Goal: Information Seeking & Learning: Learn about a topic

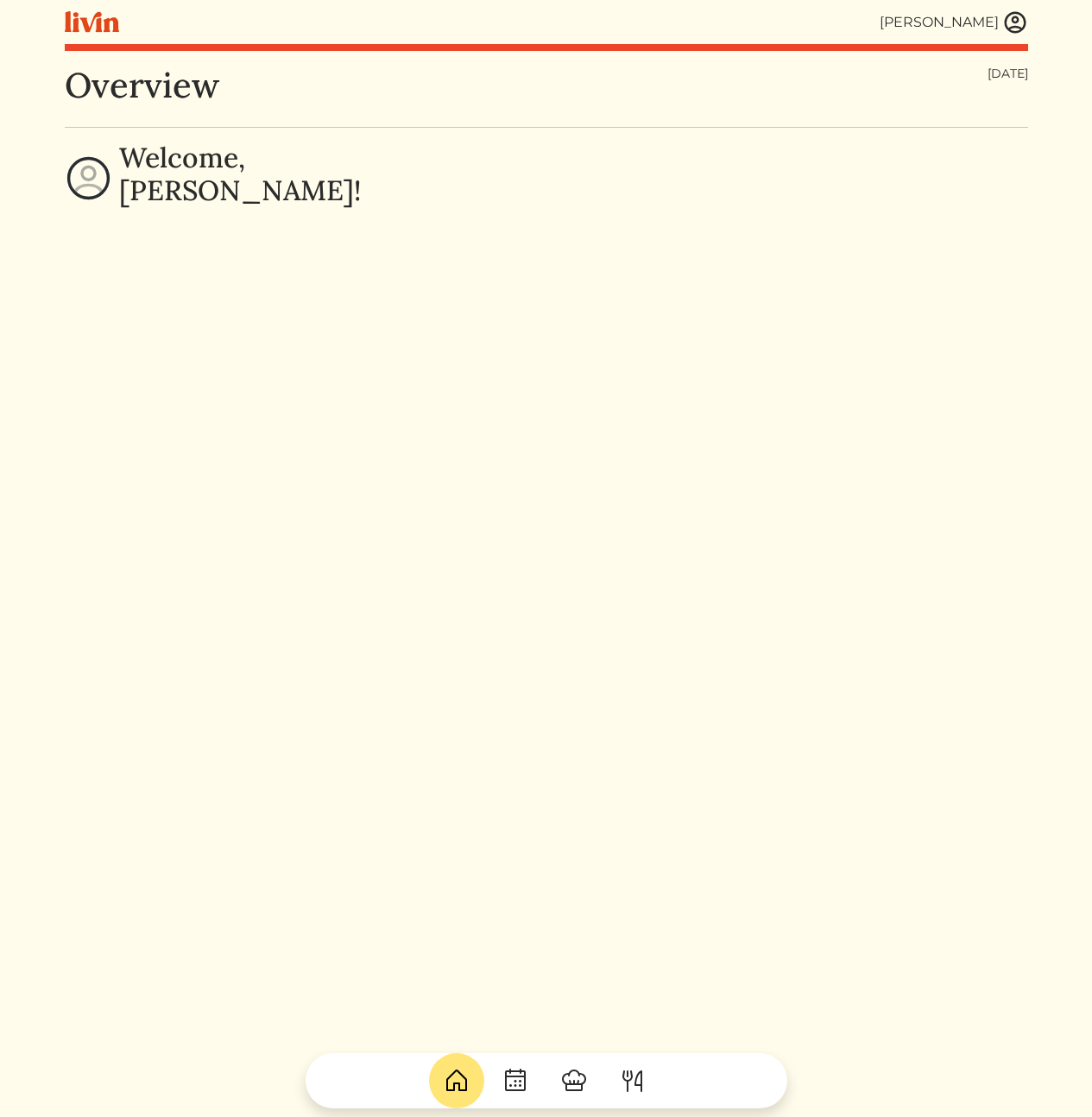
click at [1021, 17] on img at bounding box center [1015, 22] width 26 height 26
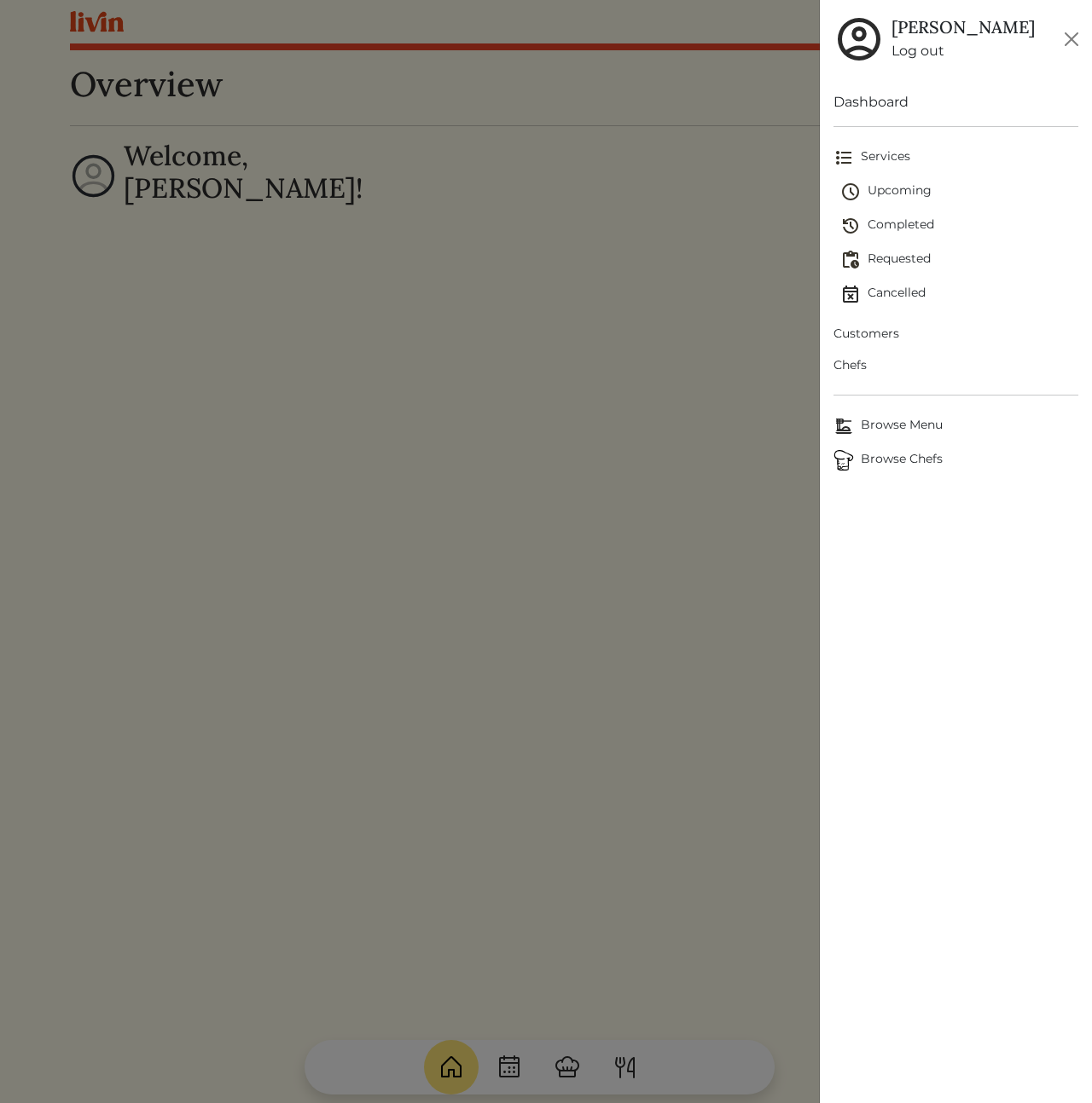
click at [881, 333] on span "Customers" at bounding box center [955, 333] width 245 height 18
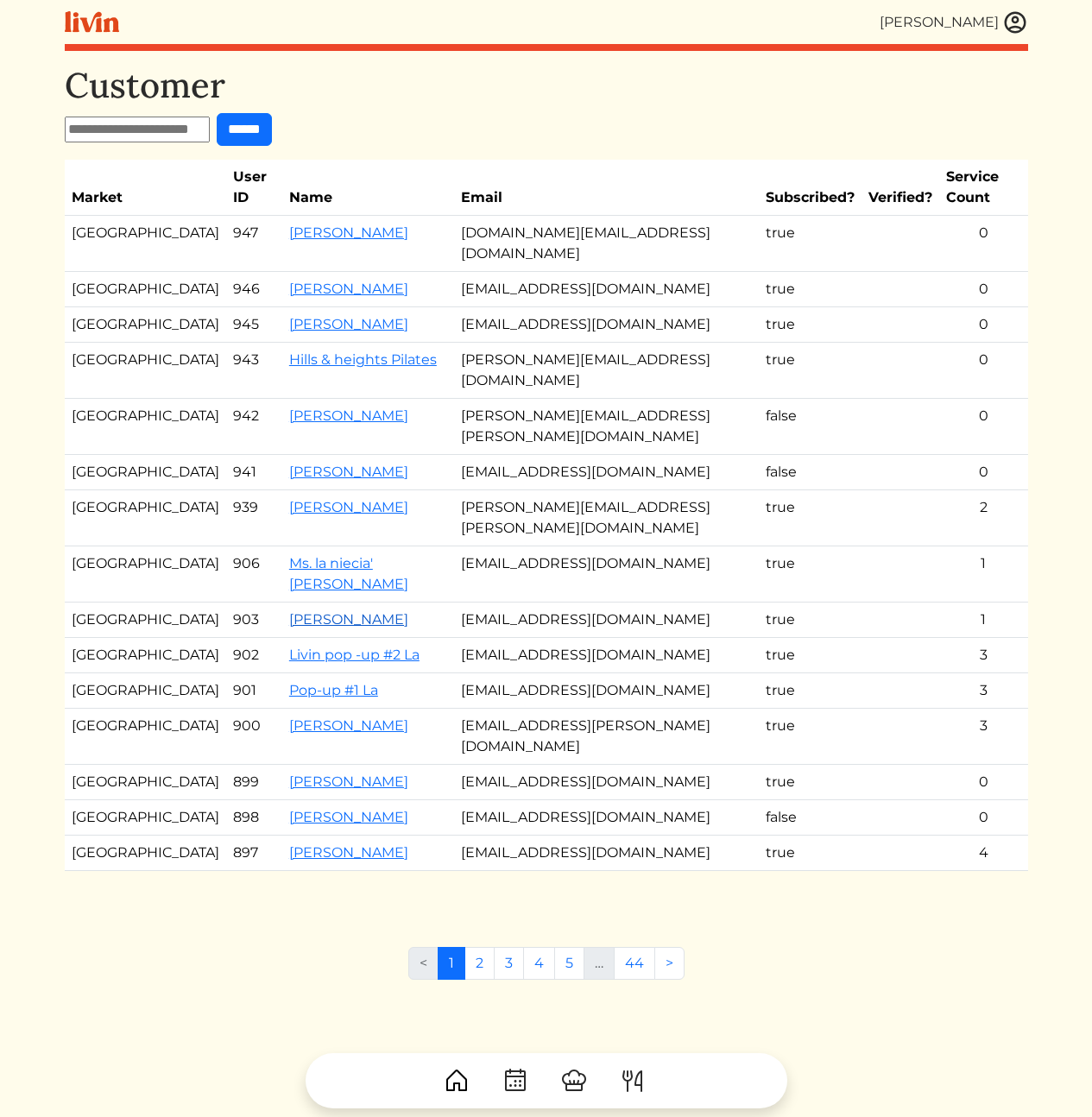
click at [289, 611] on link "[PERSON_NAME]" at bounding box center [348, 619] width 119 height 16
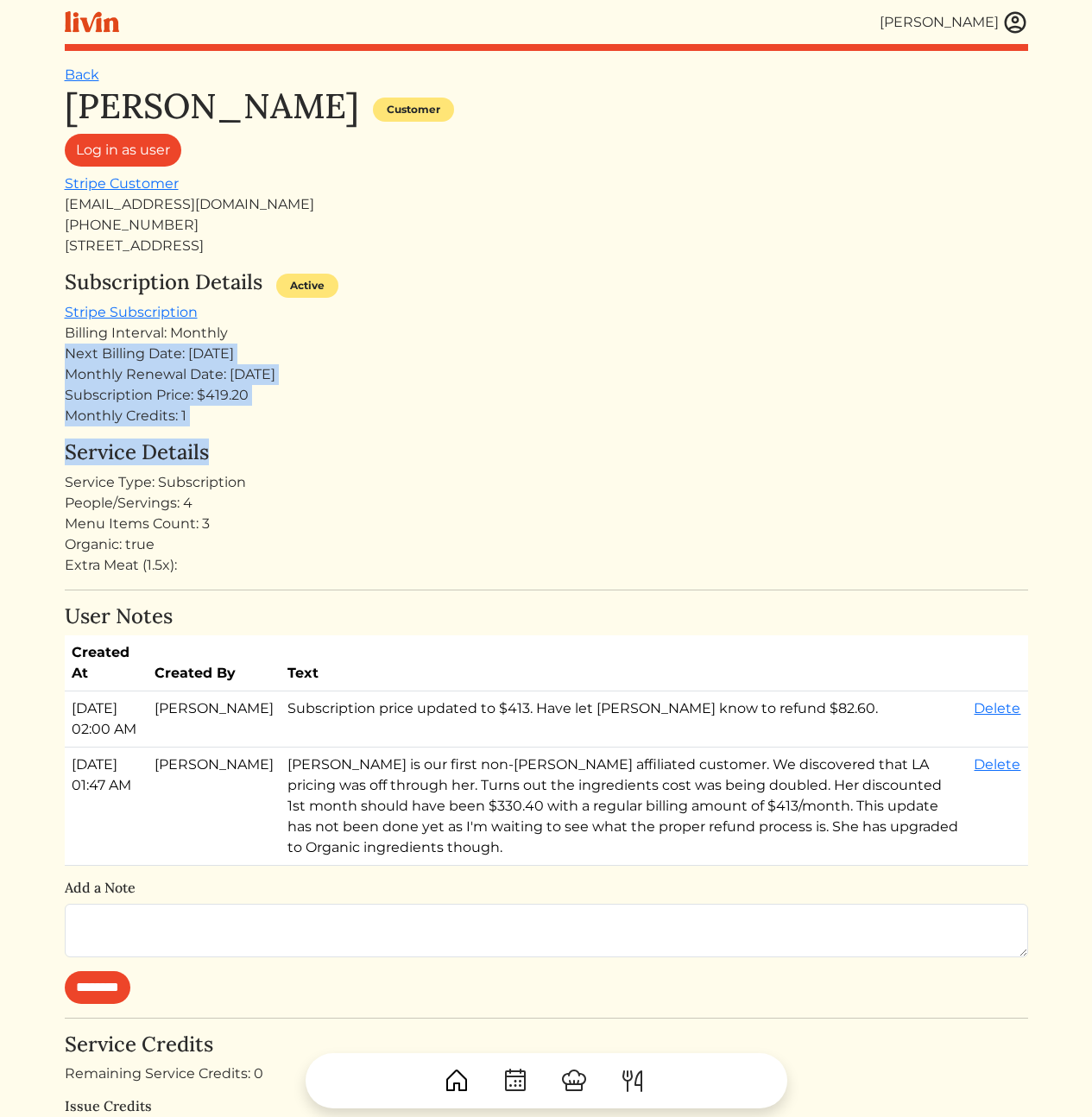
drag, startPoint x: 317, startPoint y: 441, endPoint x: 338, endPoint y: 481, distance: 45.2
click at [330, 469] on div "Rosa Hill Customer Log in as user Stripe Customer rosabellehill@gmail.com +1213…" at bounding box center [546, 820] width 964 height 1470
drag, startPoint x: 365, startPoint y: 513, endPoint x: 279, endPoint y: 341, distance: 192.3
click at [279, 344] on div "Rosa Hill Customer Log in as user Stripe Customer rosabellehill@gmail.com +1213…" at bounding box center [546, 820] width 964 height 1470
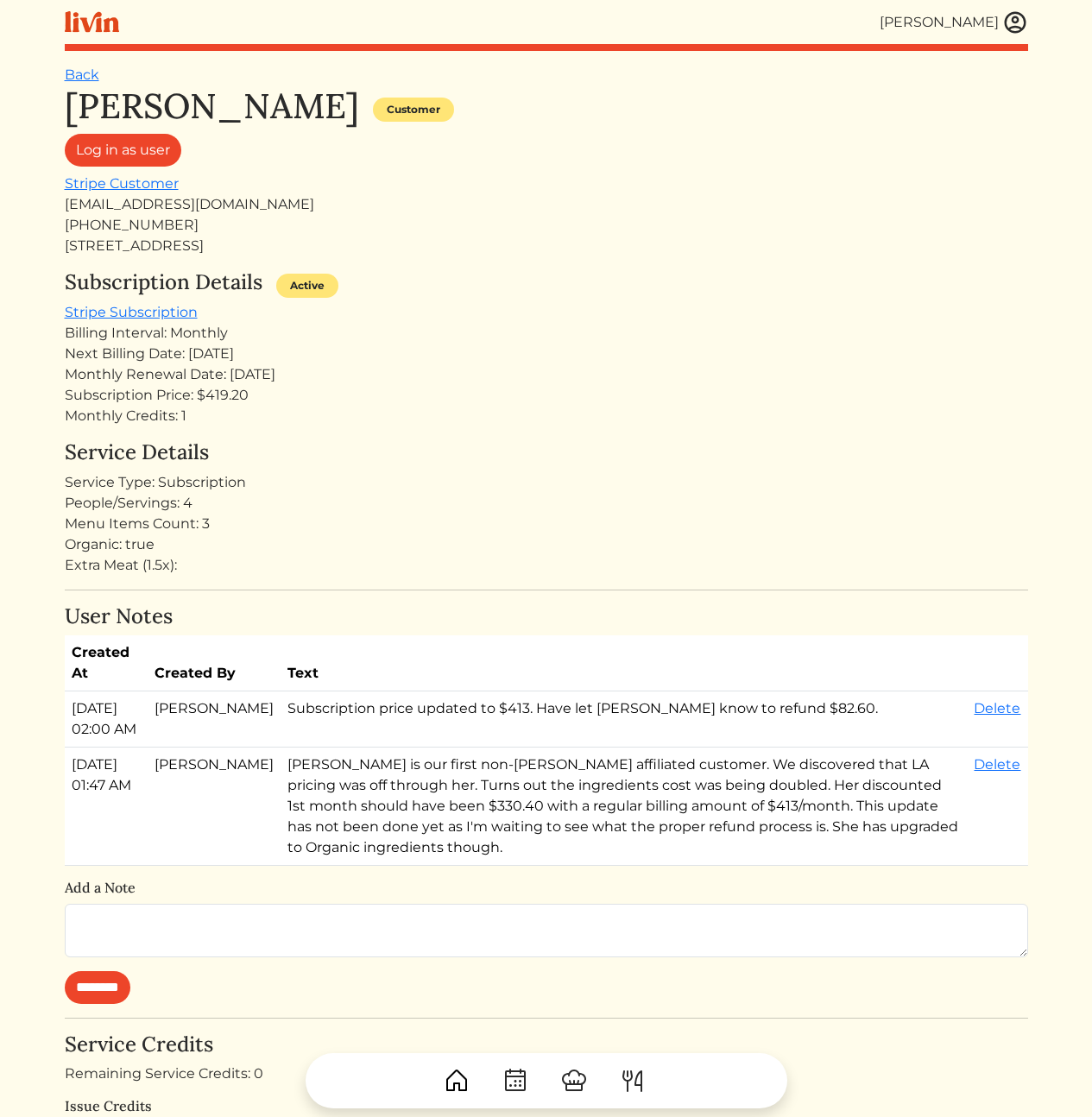
click at [279, 340] on div "Billing Interval: Monthly" at bounding box center [546, 334] width 964 height 21
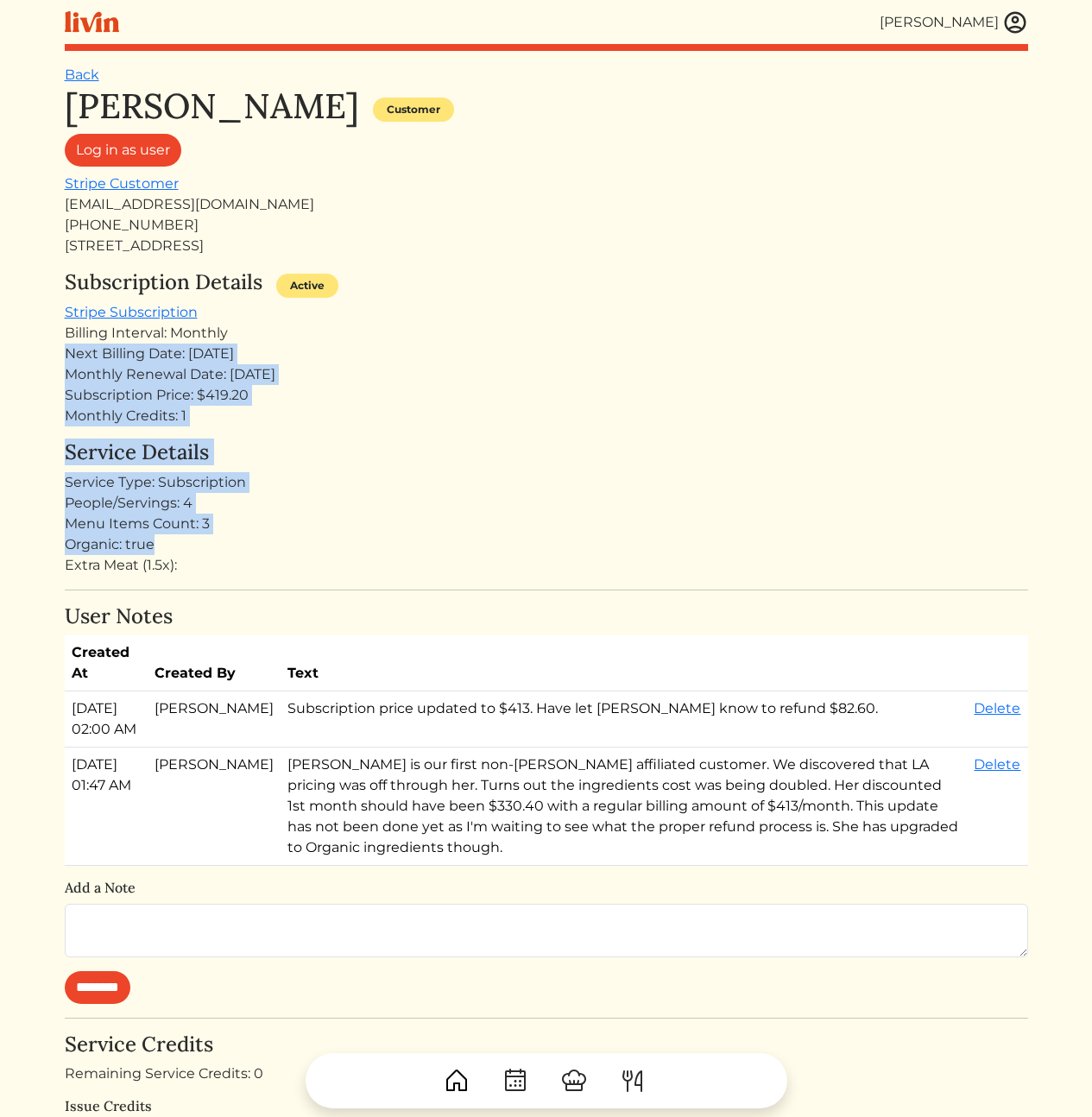
drag, startPoint x: 314, startPoint y: 543, endPoint x: 323, endPoint y: 561, distance: 20.1
click at [316, 549] on div "Rosa Hill Customer Log in as user Stripe Customer rosabellehill@gmail.com +1213…" at bounding box center [546, 820] width 964 height 1470
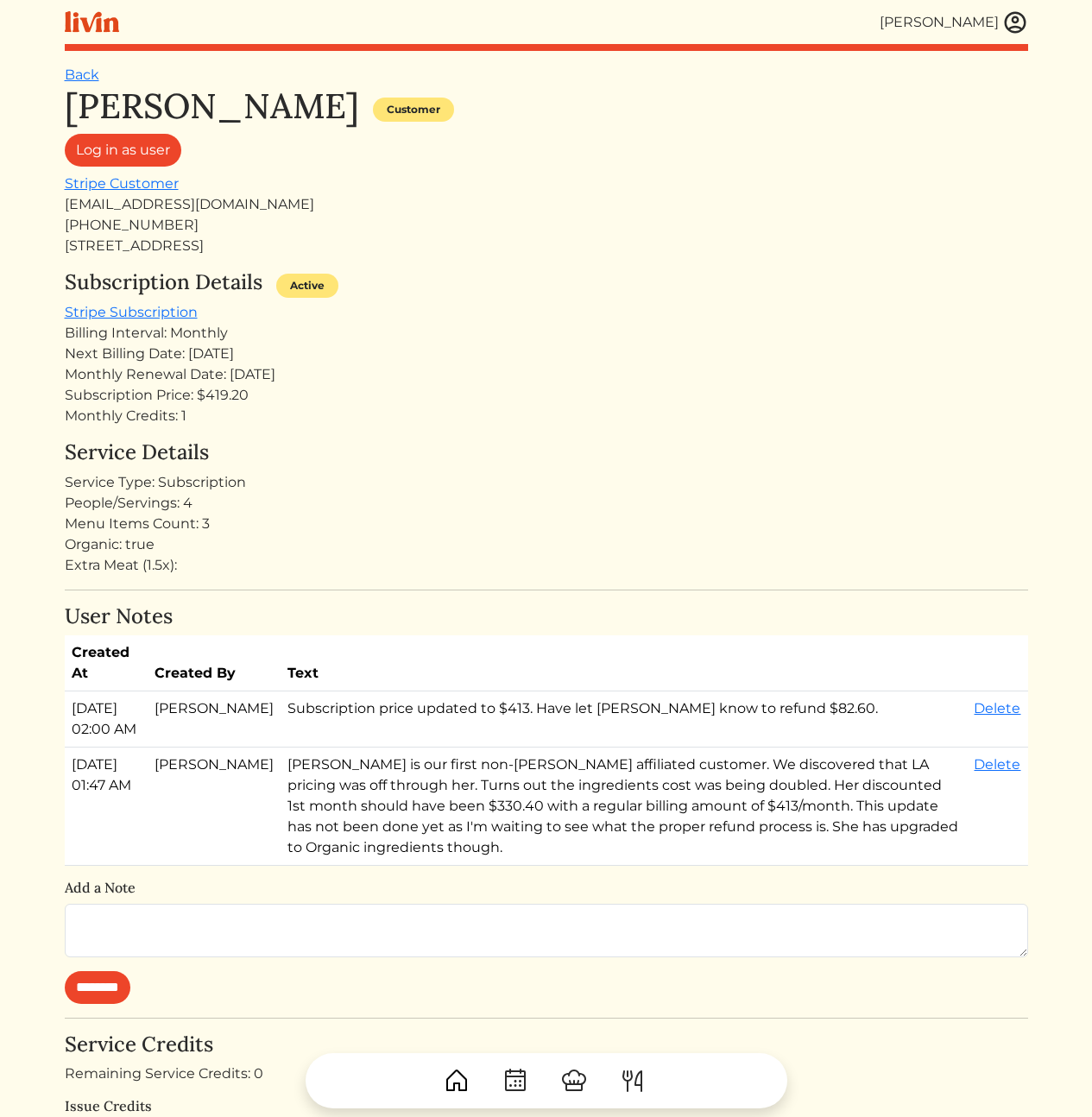
click at [325, 562] on div "Extra Meat (1.5x):" at bounding box center [546, 566] width 964 height 21
drag, startPoint x: 332, startPoint y: 569, endPoint x: 280, endPoint y: 350, distance: 225.1
click at [280, 350] on div "Rosa Hill Customer Log in as user Stripe Customer rosabellehill@gmail.com +1213…" at bounding box center [546, 820] width 964 height 1470
click at [280, 350] on div "Next Billing Date: Sep 08, 2025" at bounding box center [546, 355] width 964 height 21
drag, startPoint x: 290, startPoint y: 397, endPoint x: 312, endPoint y: 626, distance: 230.1
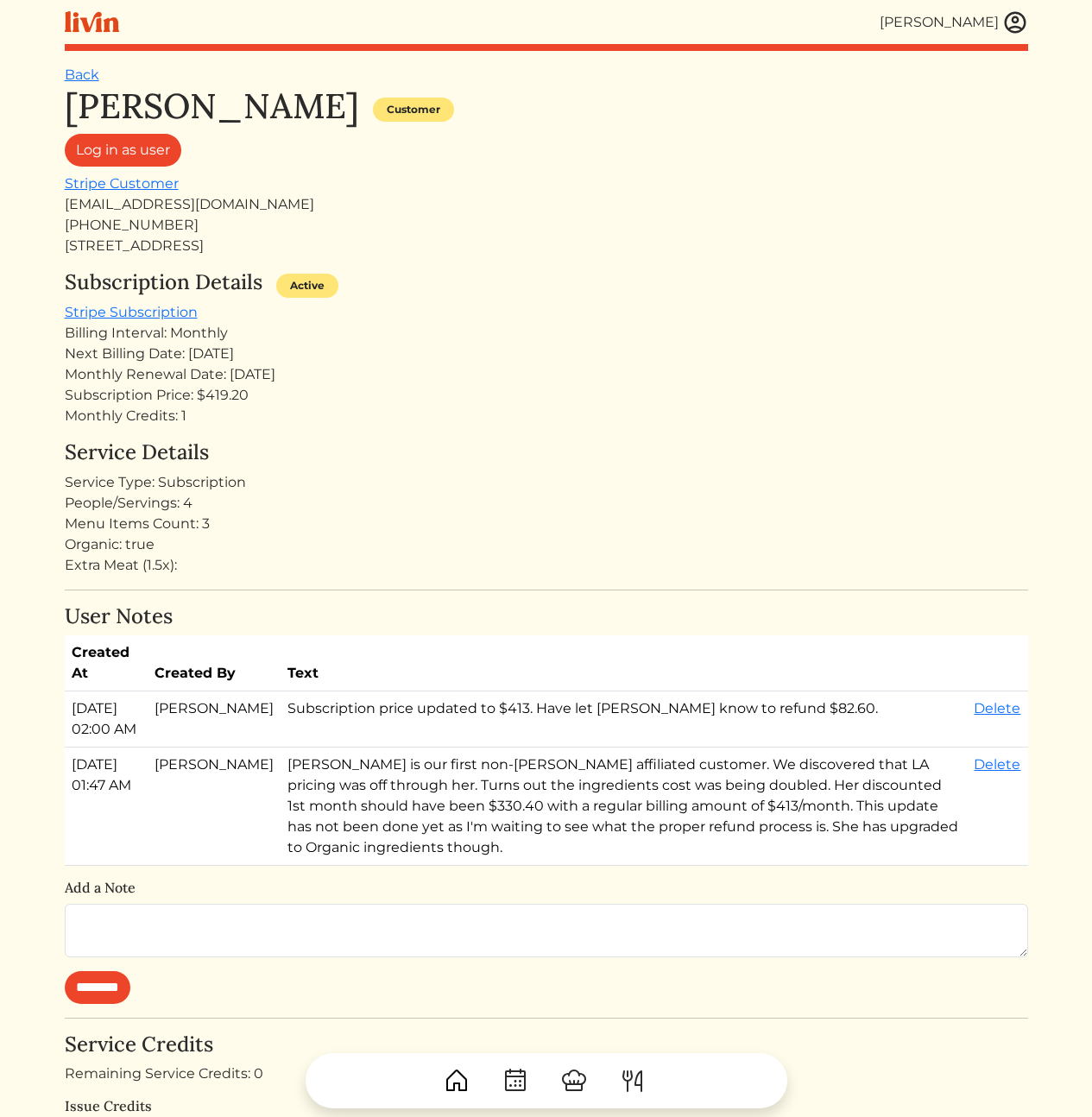
click at [306, 569] on div "[PERSON_NAME] Customer Log in as user Stripe Customer [EMAIL_ADDRESS][DOMAIN_NA…" at bounding box center [546, 820] width 964 height 1470
click at [312, 627] on h4 "User Notes" at bounding box center [546, 617] width 964 height 25
drag, startPoint x: 623, startPoint y: 460, endPoint x: 590, endPoint y: 463, distance: 33.1
click at [622, 461] on h4 "Service Details" at bounding box center [546, 453] width 964 height 25
click at [306, 523] on div "Menu Items Count: 3" at bounding box center [546, 524] width 964 height 21
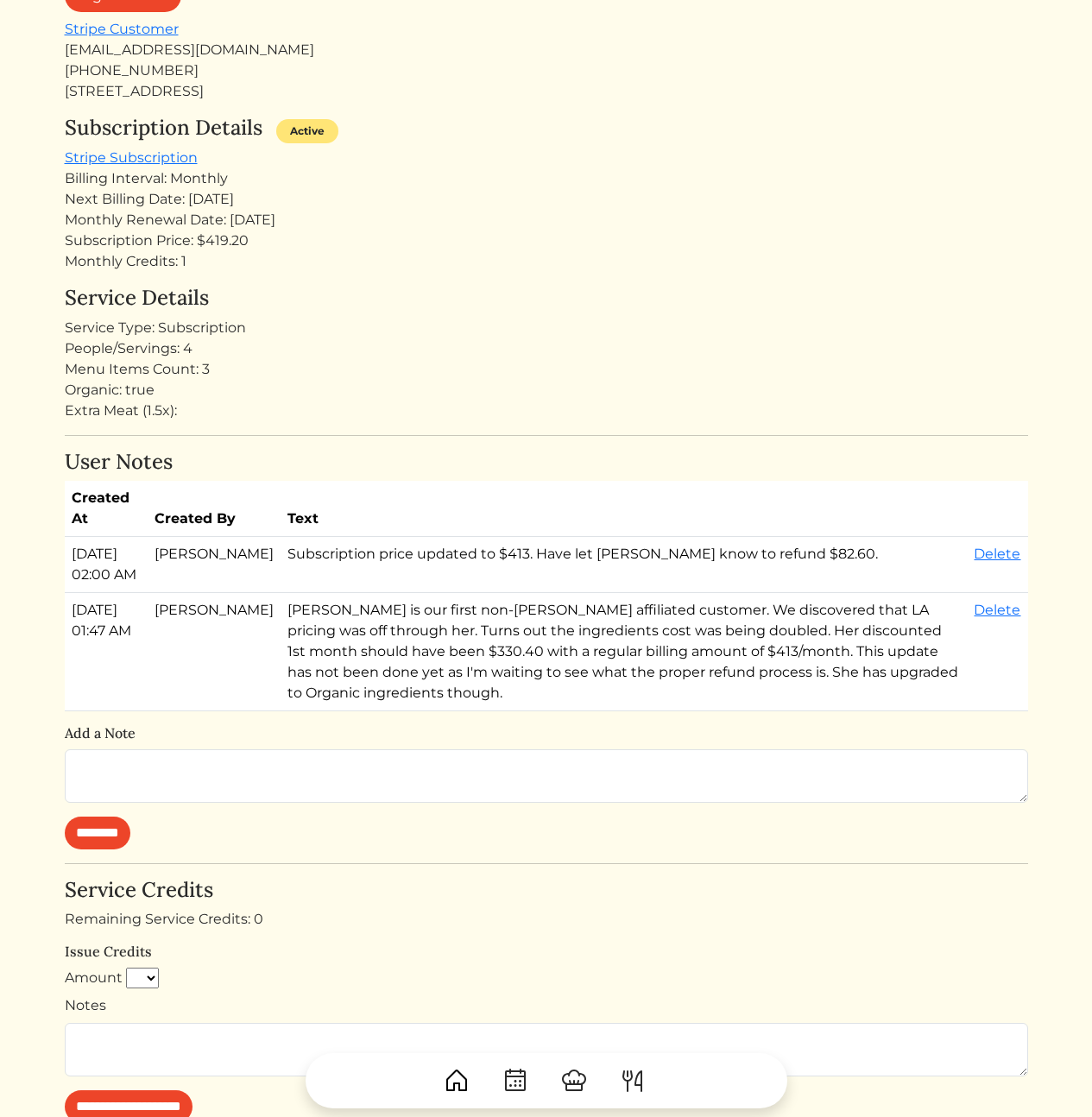
scroll to position [647, 0]
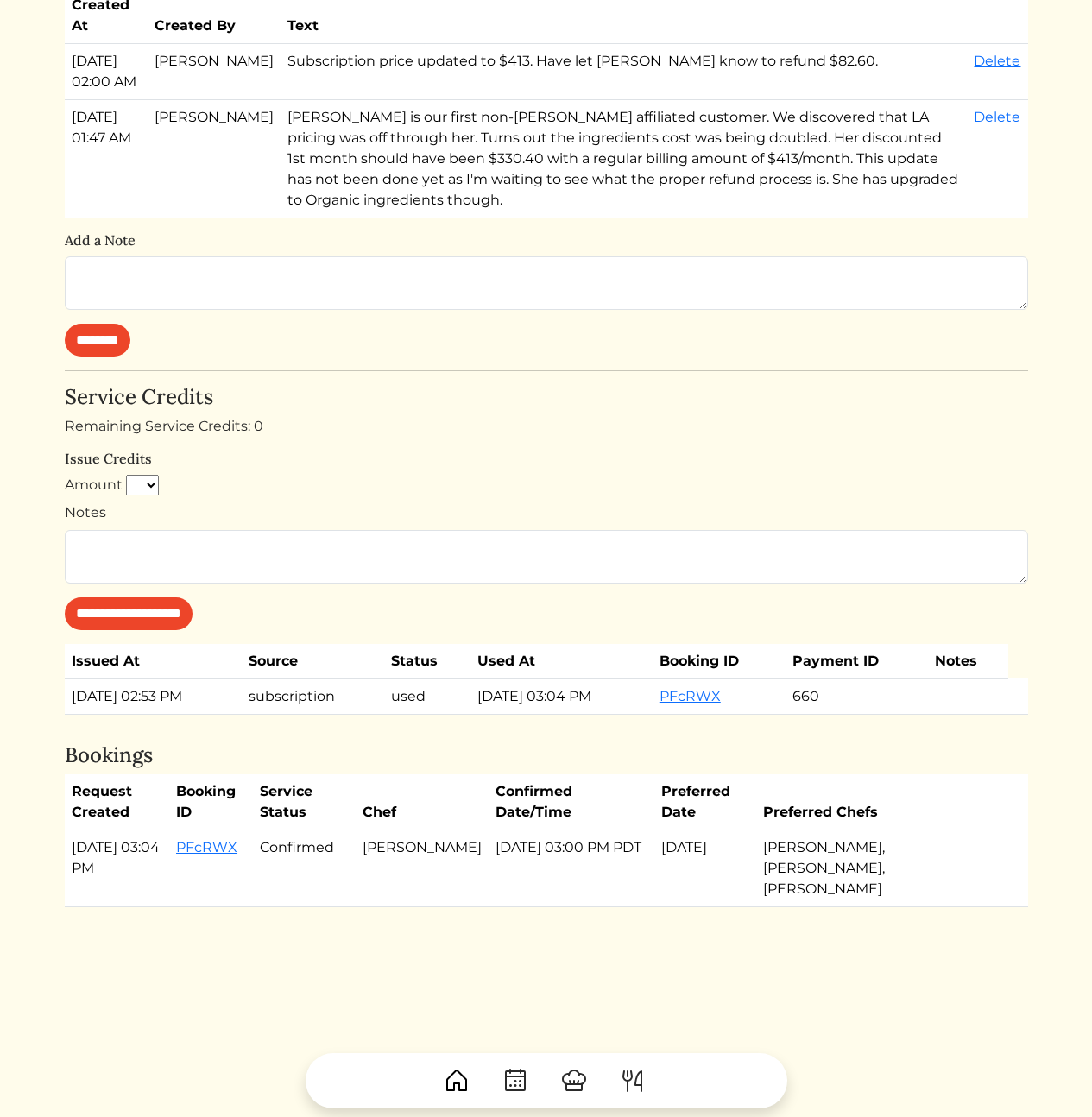
click at [679, 457] on h6 "Issue Credits" at bounding box center [546, 458] width 964 height 16
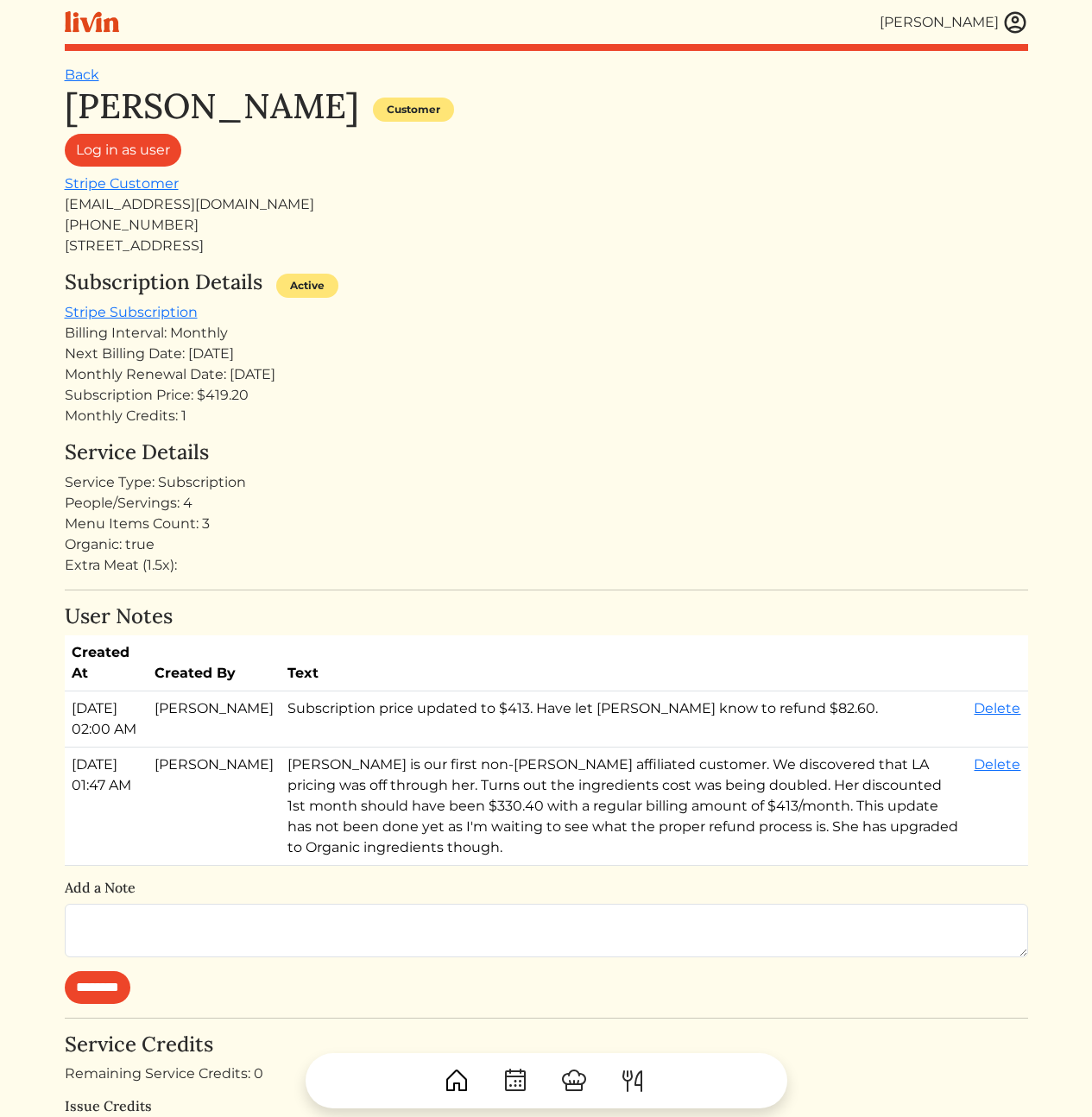
click at [238, 395] on div "Subscription Price: $419.20" at bounding box center [546, 395] width 964 height 21
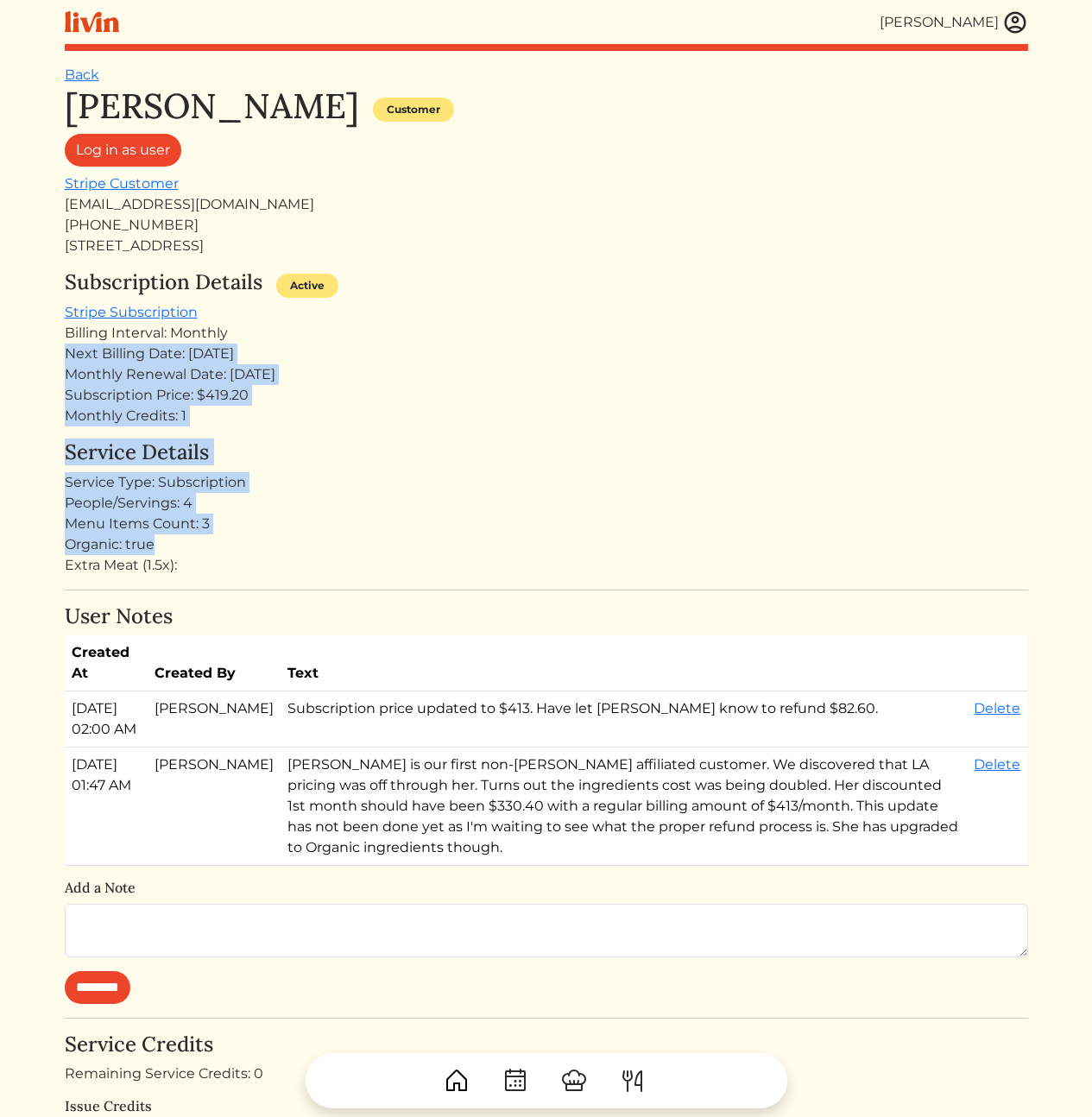
drag, startPoint x: 452, startPoint y: 545, endPoint x: 425, endPoint y: 329, distance: 217.7
click at [426, 332] on div "[PERSON_NAME] Customer Log in as user Stripe Customer [EMAIL_ADDRESS][DOMAIN_NA…" at bounding box center [546, 820] width 964 height 1470
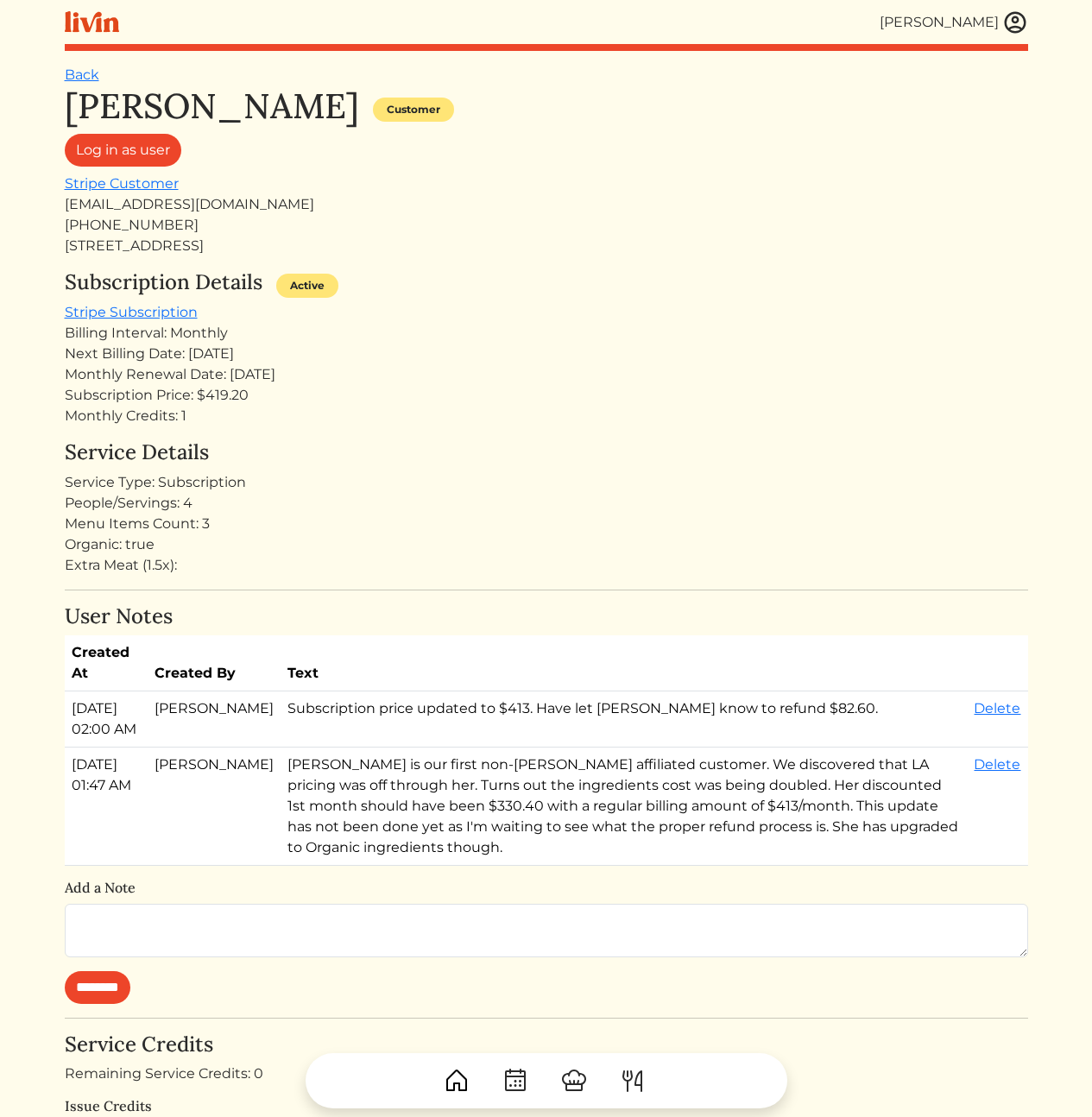
click at [421, 322] on div "Subscription Details Active Stripe Subscription Billing Interval: Monthly Next …" at bounding box center [546, 348] width 964 height 156
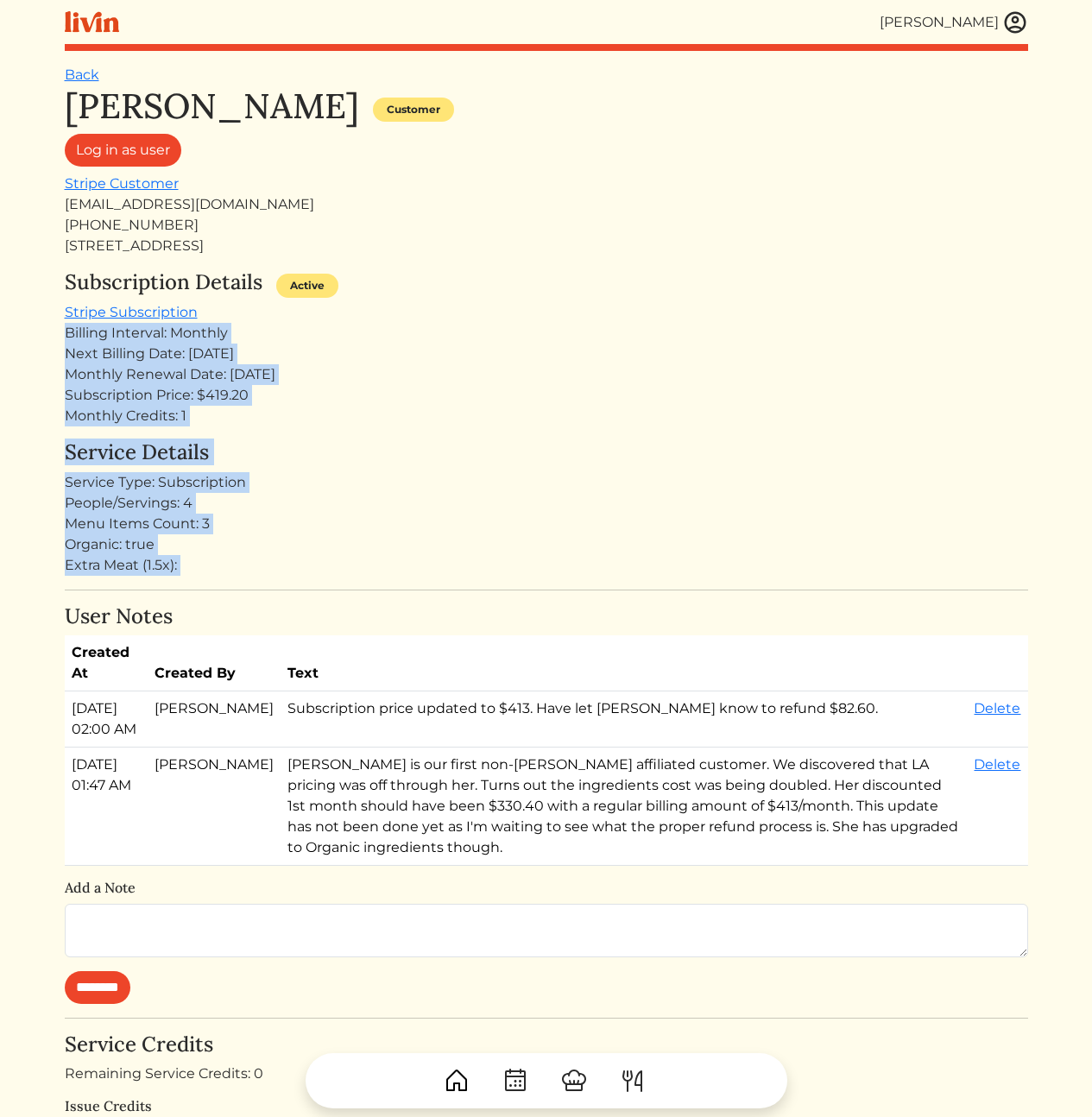
drag, startPoint x: 408, startPoint y: 310, endPoint x: 475, endPoint y: 598, distance: 295.7
click at [475, 597] on div "[PERSON_NAME] Customer Log in as user Stripe Customer [EMAIL_ADDRESS][DOMAIN_NA…" at bounding box center [546, 820] width 964 height 1470
click at [475, 598] on div "[PERSON_NAME] Customer Log in as user Stripe Customer [EMAIL_ADDRESS][DOMAIN_NA…" at bounding box center [546, 820] width 964 height 1470
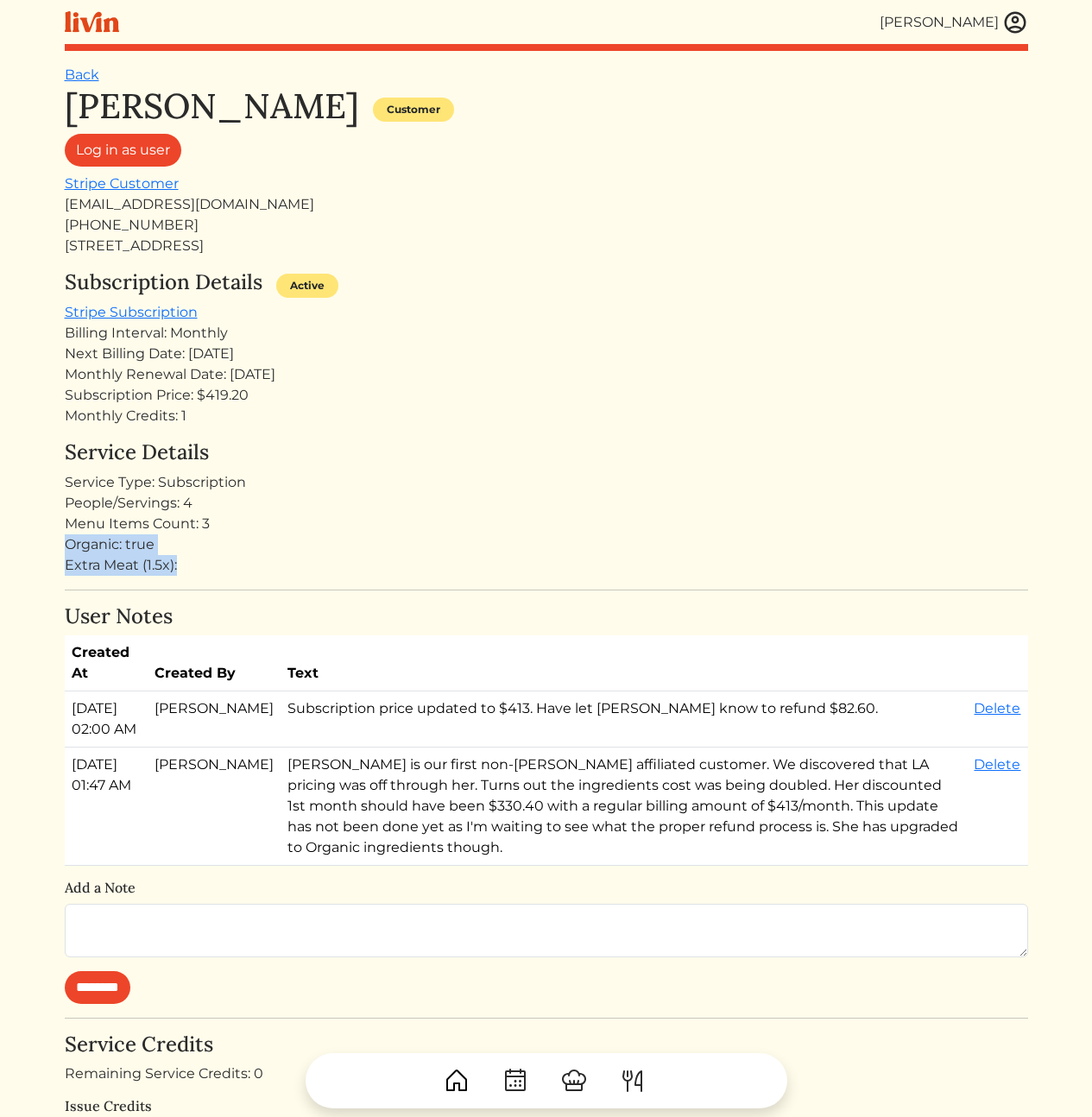
drag, startPoint x: 494, startPoint y: 559, endPoint x: 500, endPoint y: 517, distance: 42.4
click at [500, 518] on div "Service Details Service Type: Subscription People/Servings: 4 Menu Items Count:…" at bounding box center [546, 508] width 964 height 136
drag, startPoint x: 425, startPoint y: 449, endPoint x: 409, endPoint y: 330, distance: 120.1
click at [409, 330] on div "Rosa Hill Customer Log in as user Stripe Customer rosabellehill@gmail.com +1213…" at bounding box center [546, 820] width 964 height 1470
click at [409, 331] on div "Billing Interval: Monthly" at bounding box center [546, 334] width 964 height 21
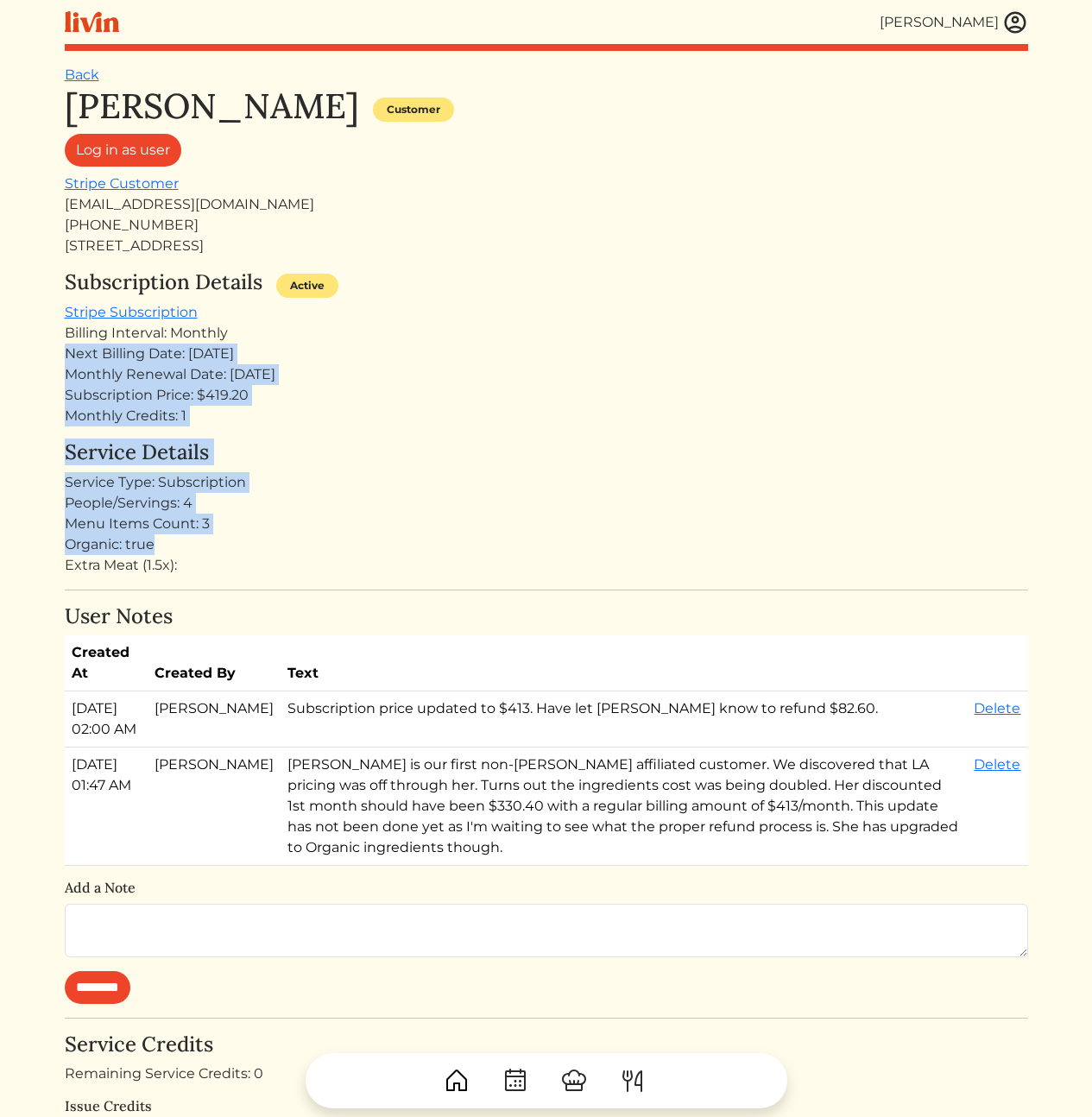
drag, startPoint x: 398, startPoint y: 405, endPoint x: 433, endPoint y: 592, distance: 190.2
click at [431, 586] on div "Rosa Hill Customer Log in as user Stripe Customer rosabellehill@gmail.com +1213…" at bounding box center [546, 820] width 964 height 1470
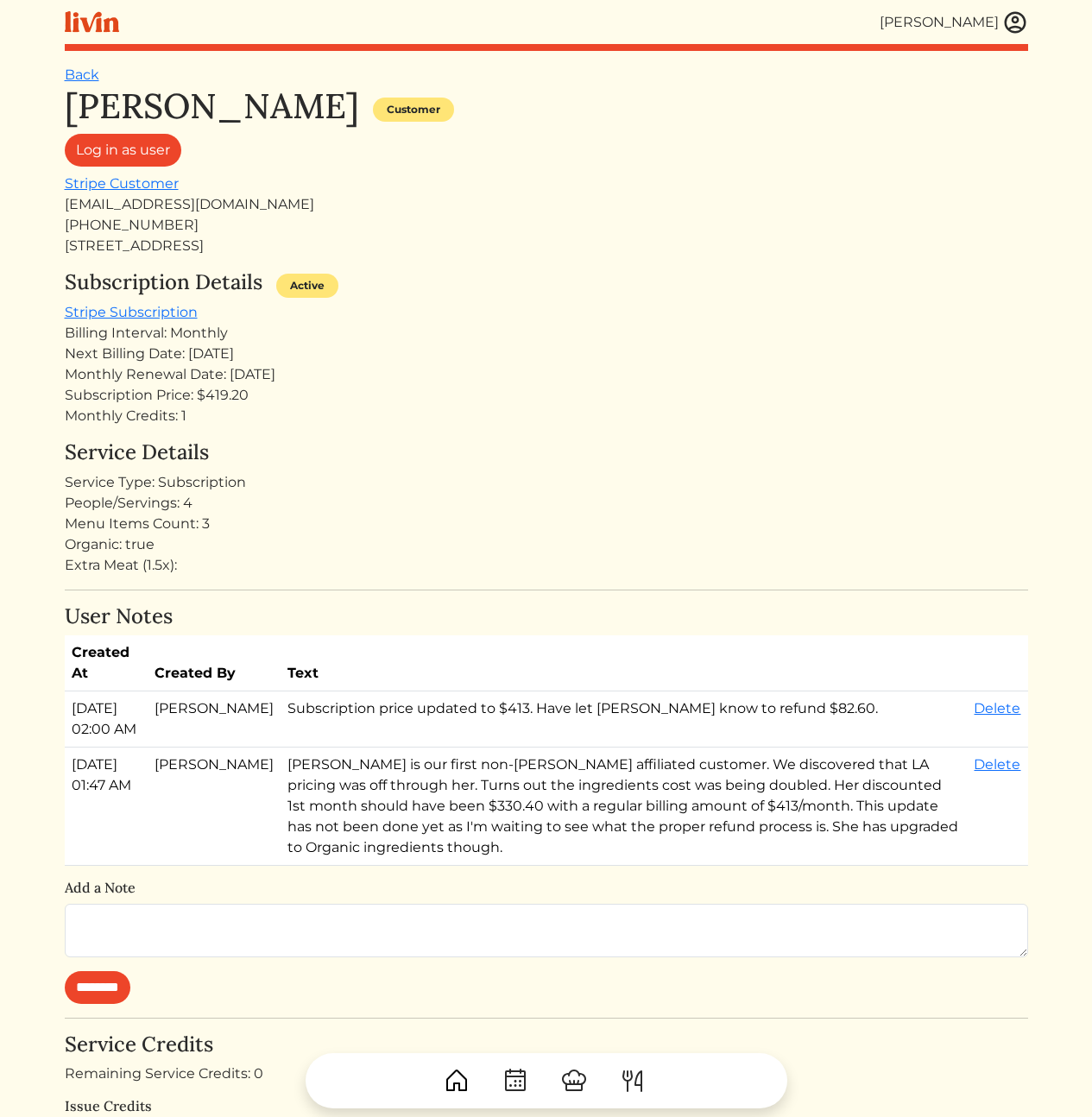
click at [427, 594] on div "Rosa Hill Customer Log in as user Stripe Customer rosabellehill@gmail.com +1213…" at bounding box center [546, 820] width 964 height 1470
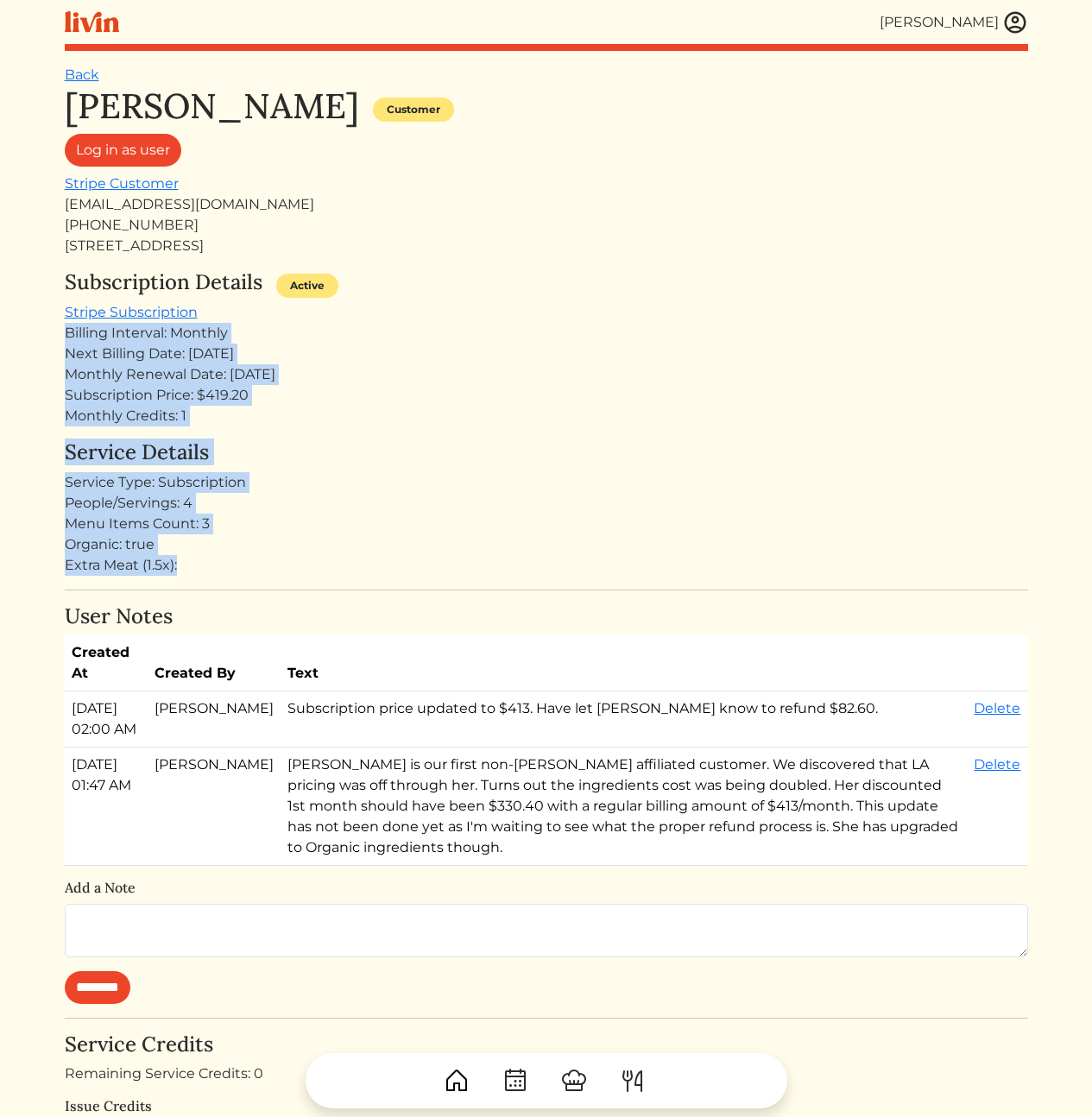
drag, startPoint x: 449, startPoint y: 568, endPoint x: 517, endPoint y: 309, distance: 267.8
click at [517, 310] on div "Rosa Hill Customer Log in as user Stripe Customer rosabellehill@gmail.com +1213…" at bounding box center [546, 820] width 964 height 1470
click at [516, 309] on div "Subscription Details Active Stripe Subscription Billing Interval: Monthly Next …" at bounding box center [546, 348] width 964 height 156
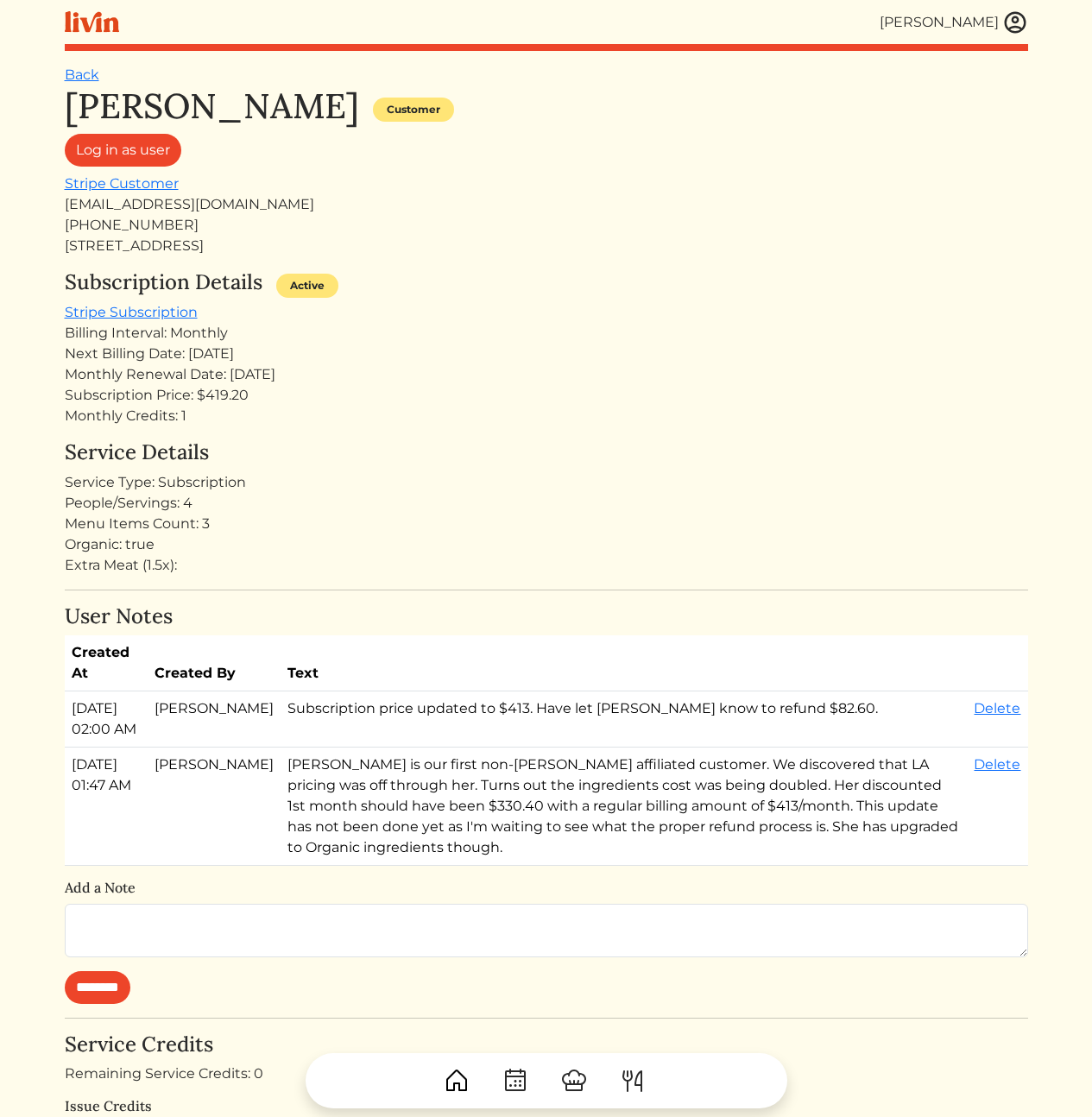
click at [476, 711] on td "Subscription price updated to $413. Have let [PERSON_NAME] know to refund $82.6…" at bounding box center [623, 720] width 687 height 56
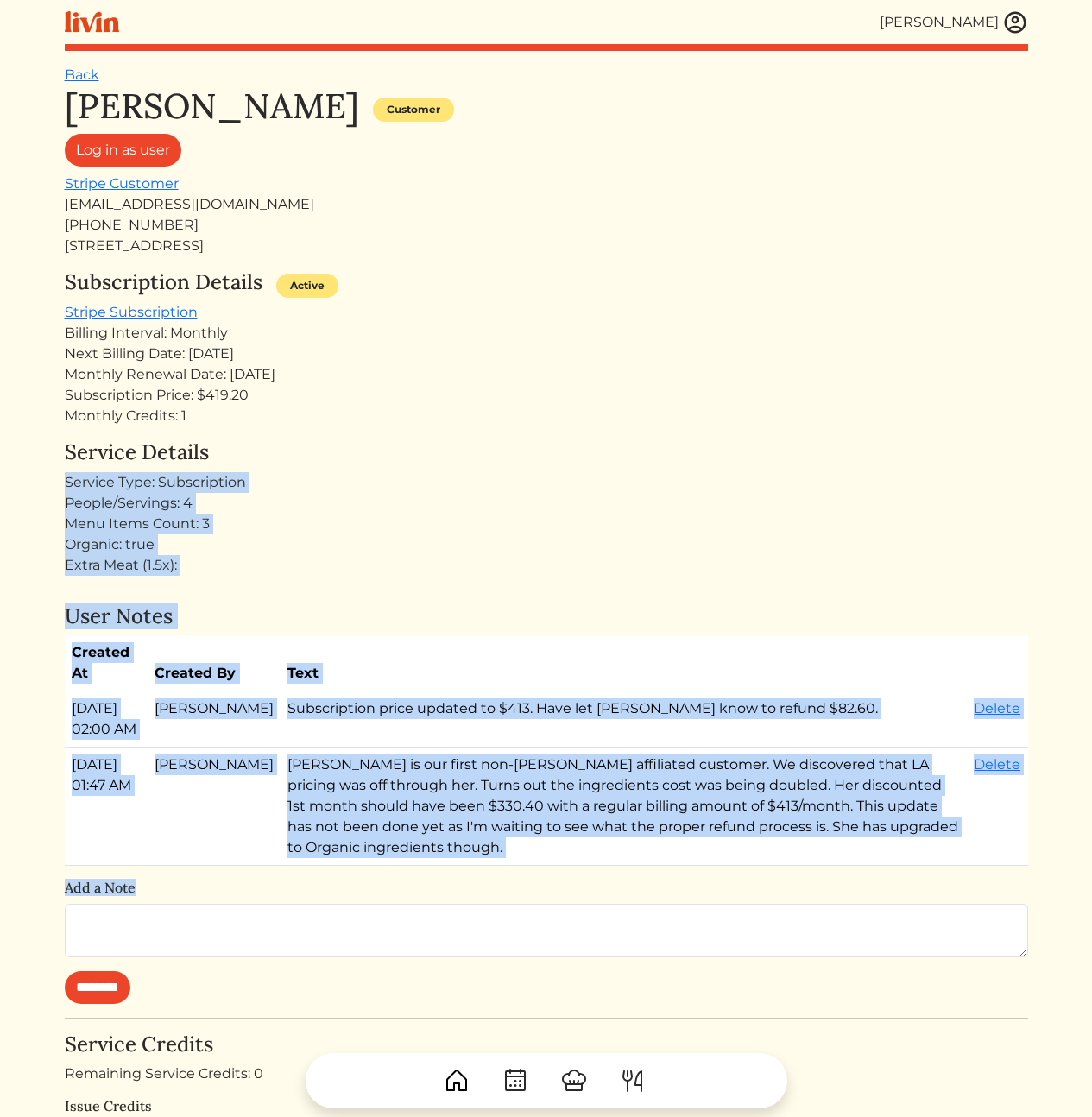
drag, startPoint x: 757, startPoint y: 658, endPoint x: 589, endPoint y: 362, distance: 340.4
click at [684, 443] on div "Rosa Hill Customer Log in as user Stripe Customer rosabellehill@gmail.com +1213…" at bounding box center [546, 820] width 964 height 1470
drag, startPoint x: 588, startPoint y: 364, endPoint x: 703, endPoint y: 896, distance: 544.3
click at [703, 896] on div "Rosa Hill Customer Log in as user Stripe Customer rosabellehill@gmail.com +1213…" at bounding box center [546, 820] width 964 height 1470
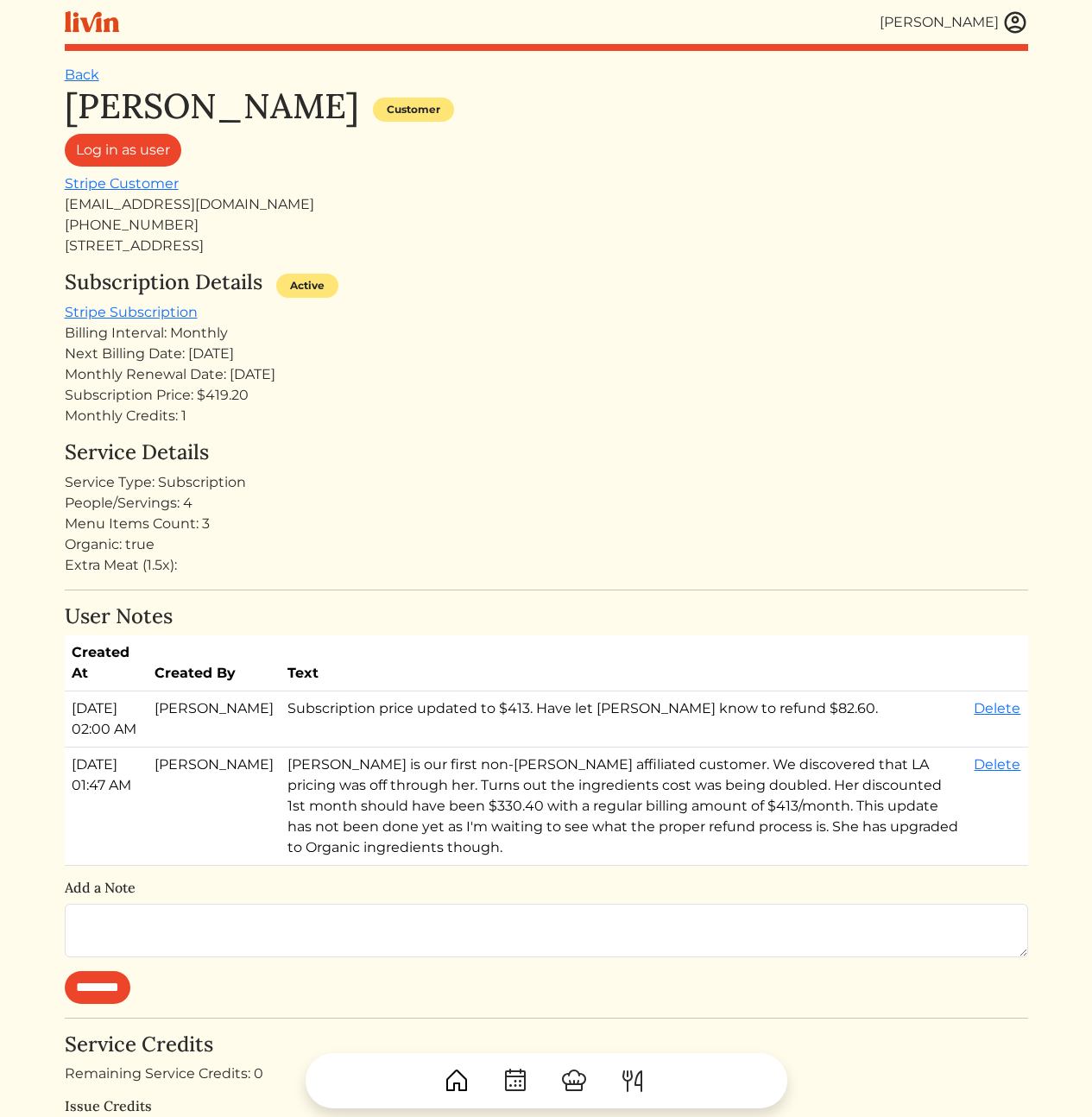
click at [702, 896] on h6 "Add a Note" at bounding box center [546, 888] width 964 height 16
click at [403, 826] on td "[PERSON_NAME] is our first non-[PERSON_NAME] affiliated customer. We discovered…" at bounding box center [623, 807] width 687 height 118
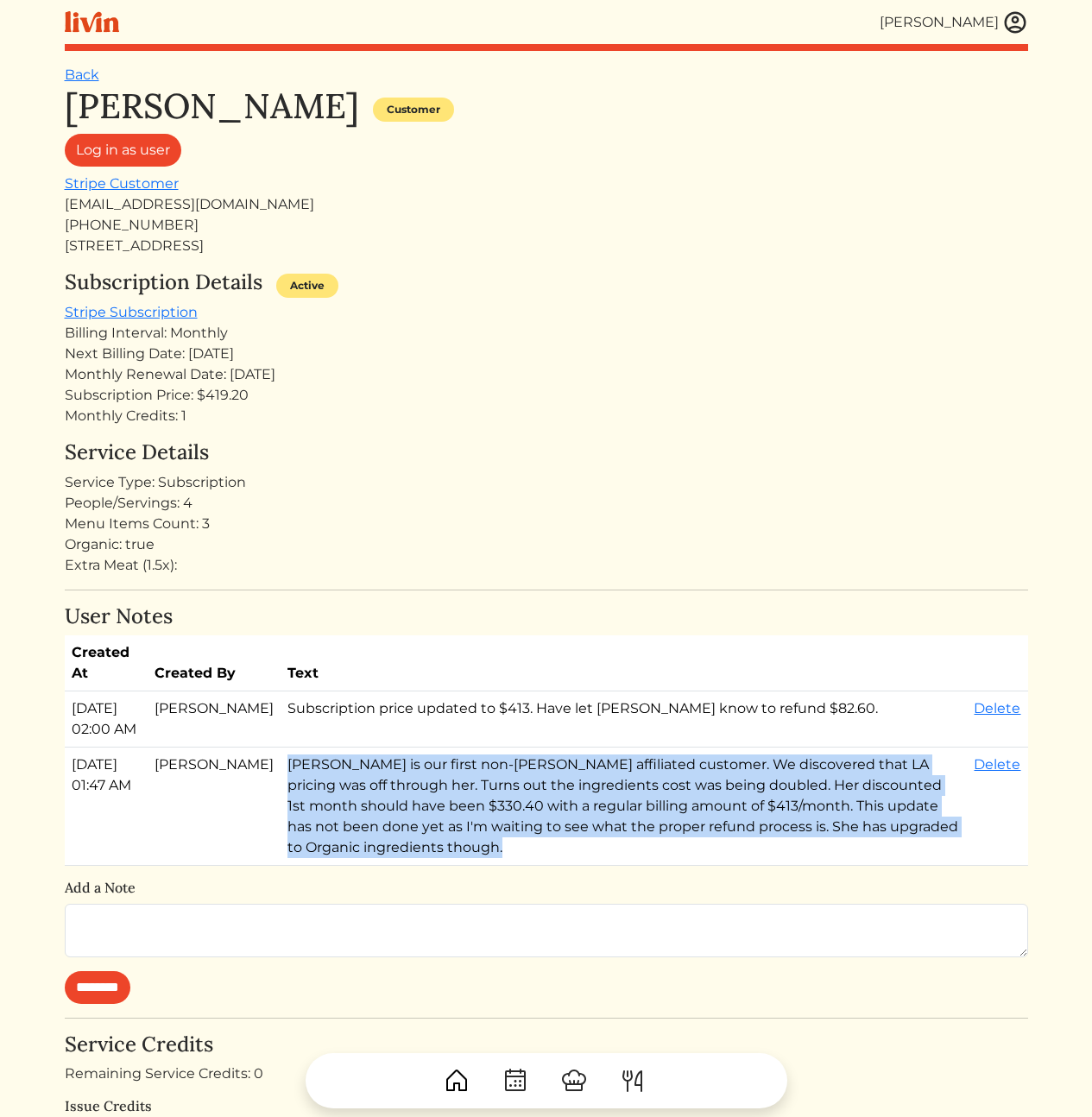
click at [403, 826] on td "[PERSON_NAME] is our first non-[PERSON_NAME] affiliated customer. We discovered…" at bounding box center [623, 807] width 687 height 118
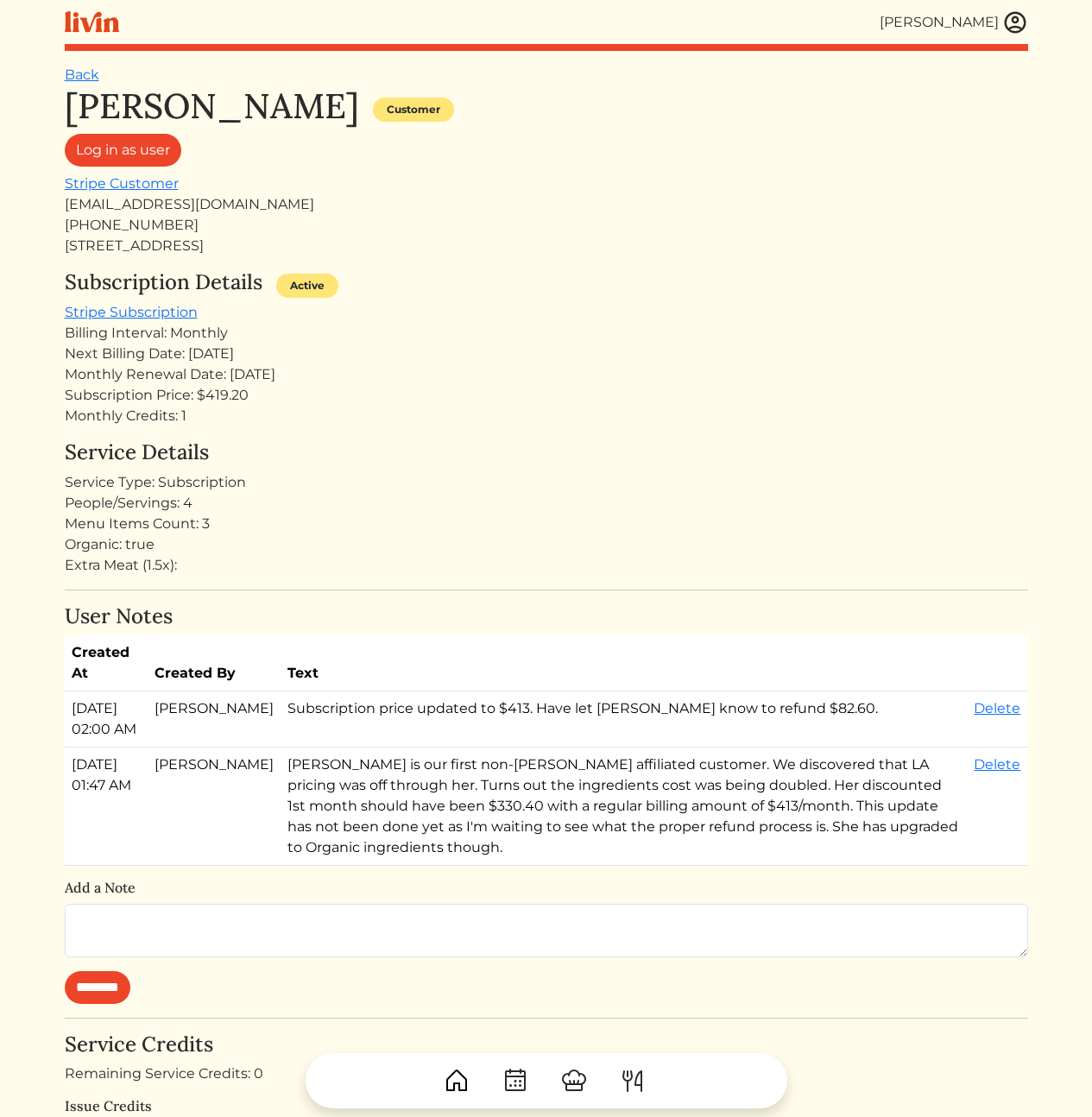
click at [559, 888] on h6 "Add a Note" at bounding box center [546, 888] width 964 height 16
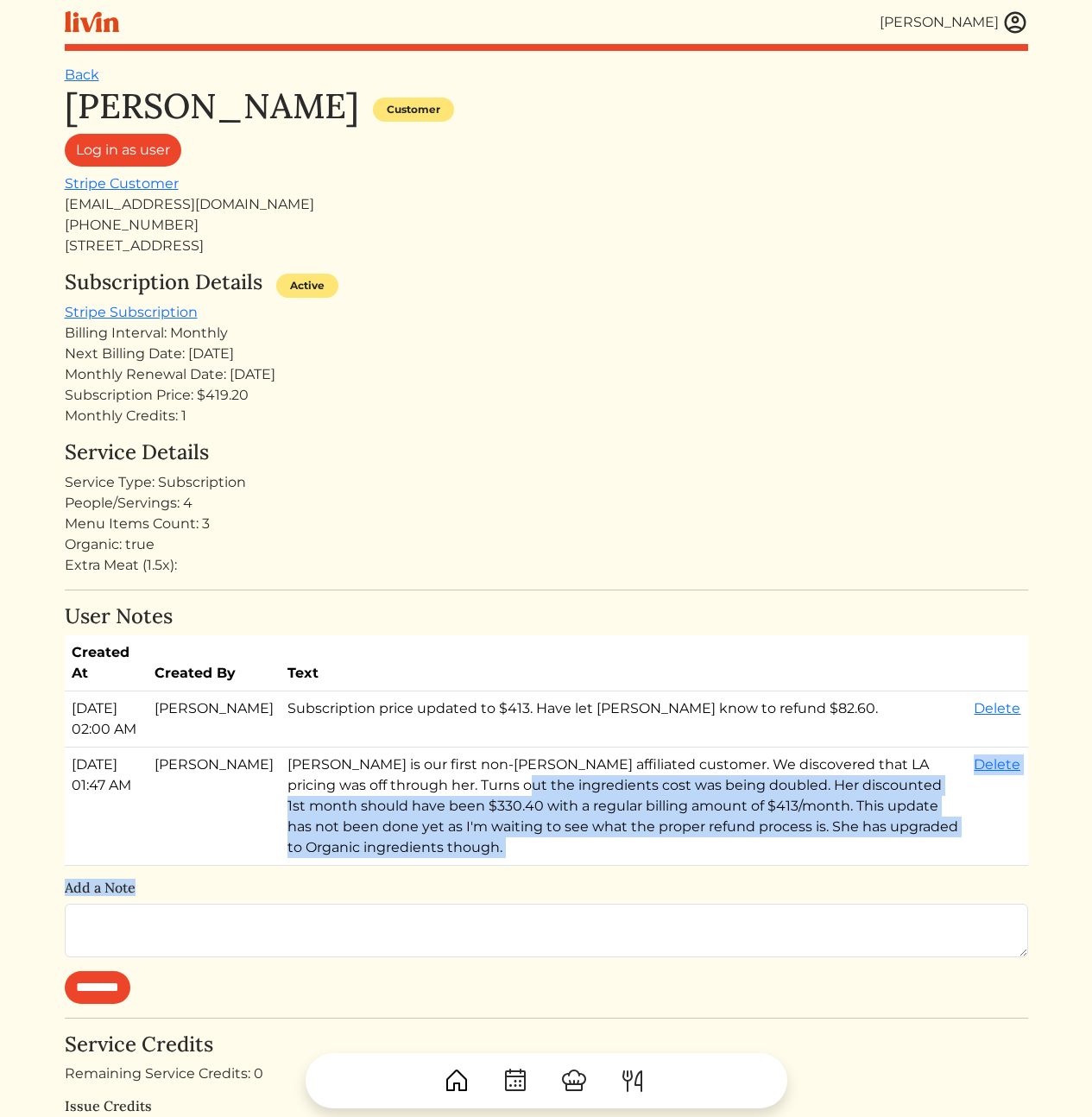
drag, startPoint x: 577, startPoint y: 884, endPoint x: 396, endPoint y: 806, distance: 197.1
click at [400, 806] on div "User Notes Created At Created By Text [DATE] 02:00 AM [PERSON_NAME] Subscriptio…" at bounding box center [546, 804] width 964 height 400
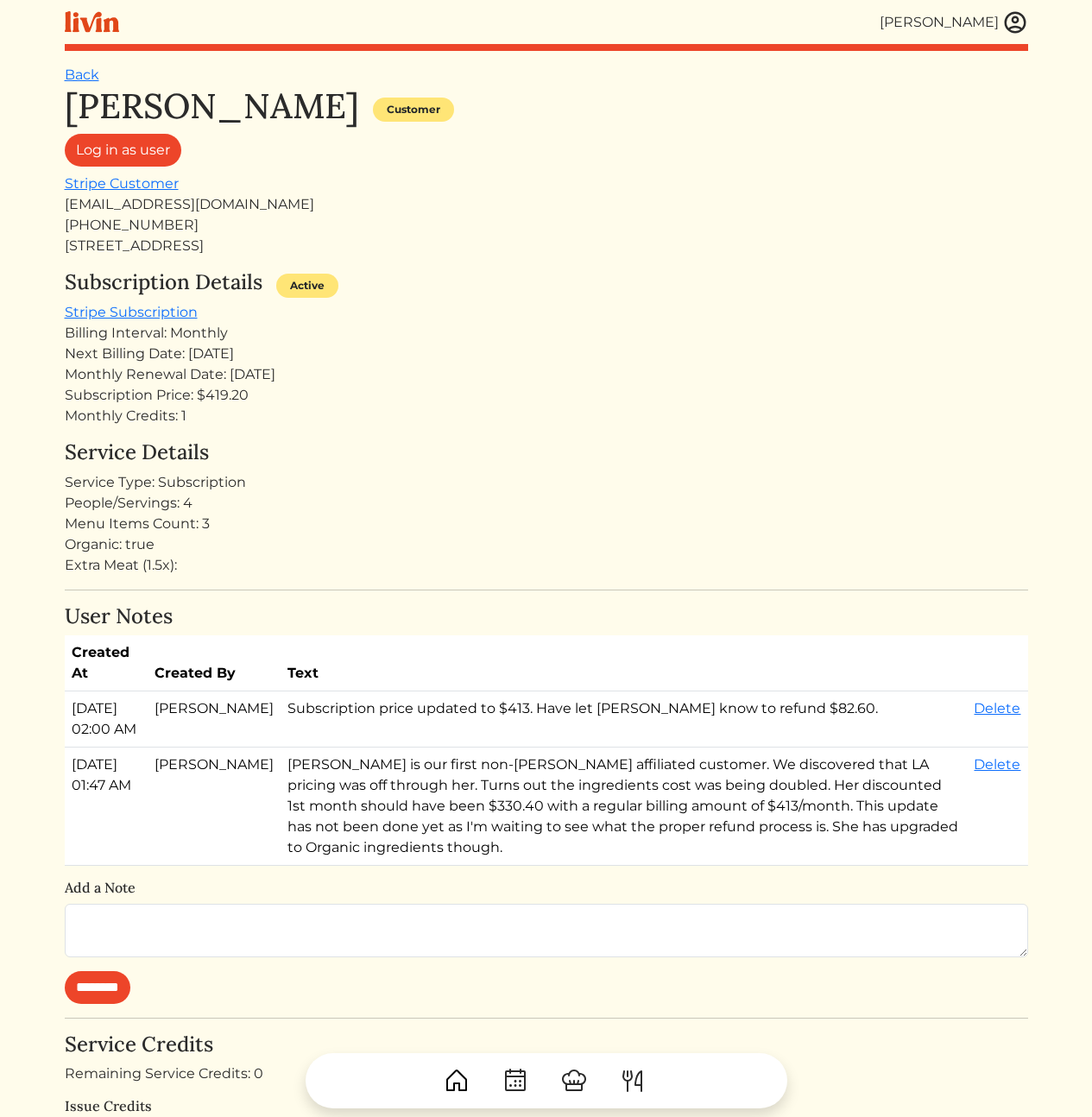
click at [387, 807] on td "[PERSON_NAME] is our first non-[PERSON_NAME] affiliated customer. We discovered…" at bounding box center [623, 807] width 687 height 118
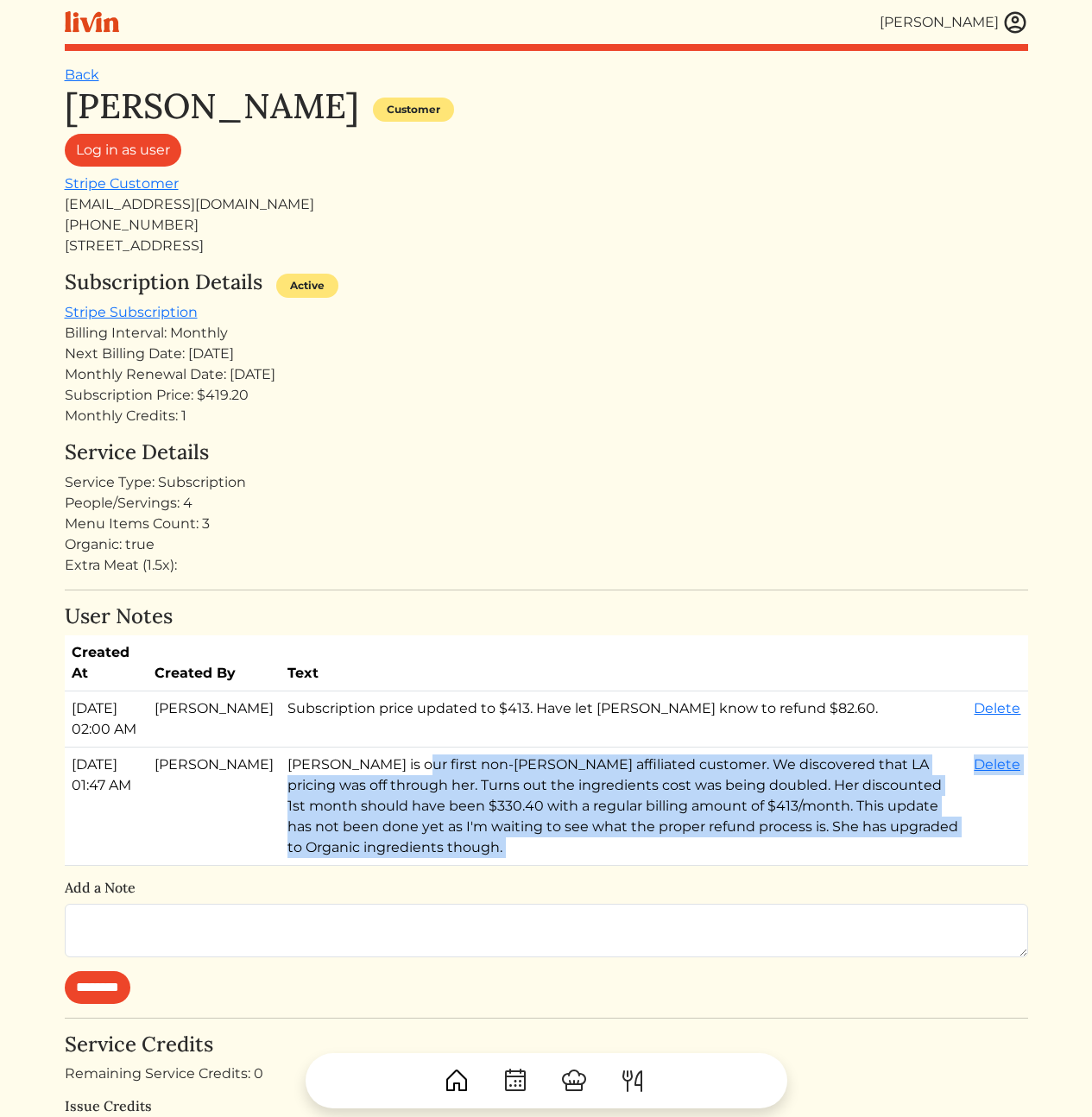
drag, startPoint x: 353, startPoint y: 793, endPoint x: 854, endPoint y: 863, distance: 505.9
click at [825, 869] on div "User Notes Created At Created By Text [DATE] 02:00 AM [PERSON_NAME] Subscriptio…" at bounding box center [546, 804] width 964 height 400
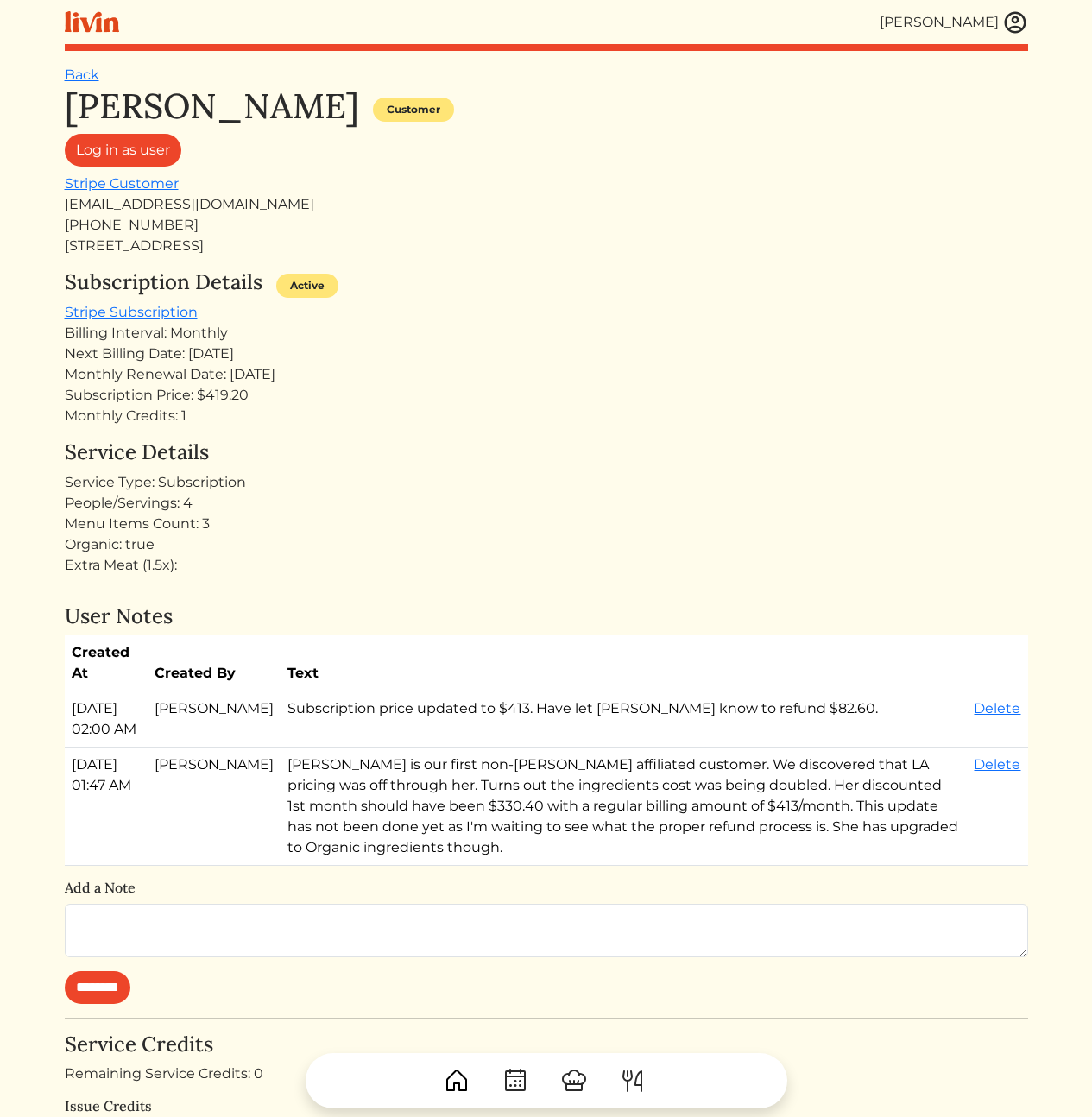
click at [863, 859] on td "[PERSON_NAME] is our first non-[PERSON_NAME] affiliated customer. We discovered…" at bounding box center [623, 807] width 687 height 118
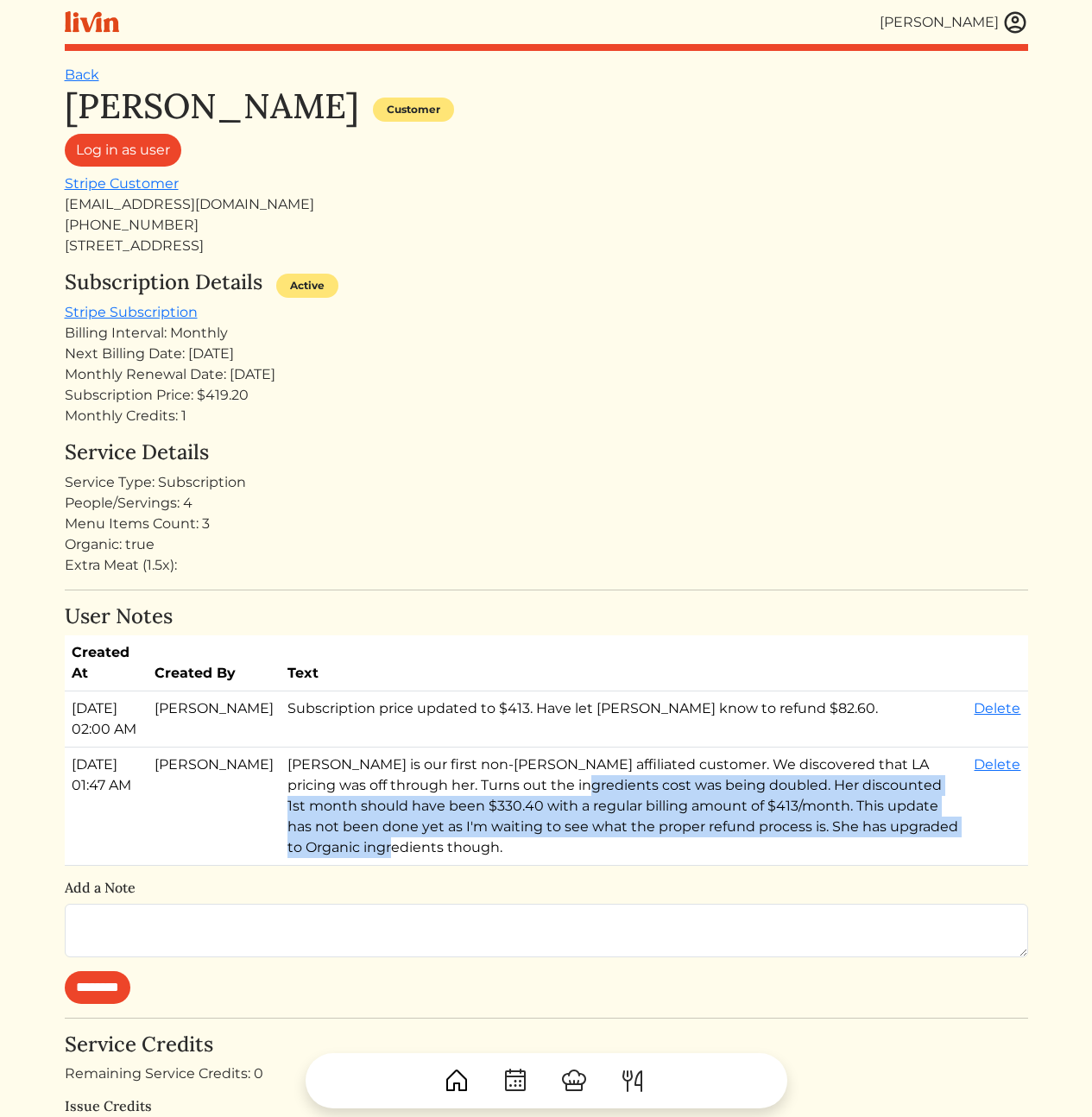
drag, startPoint x: 841, startPoint y: 867, endPoint x: 452, endPoint y: 798, distance: 395.1
click at [457, 798] on table "Created At Created By Text [DATE] 02:00 AM [PERSON_NAME] Subscription price upd…" at bounding box center [546, 751] width 964 height 231
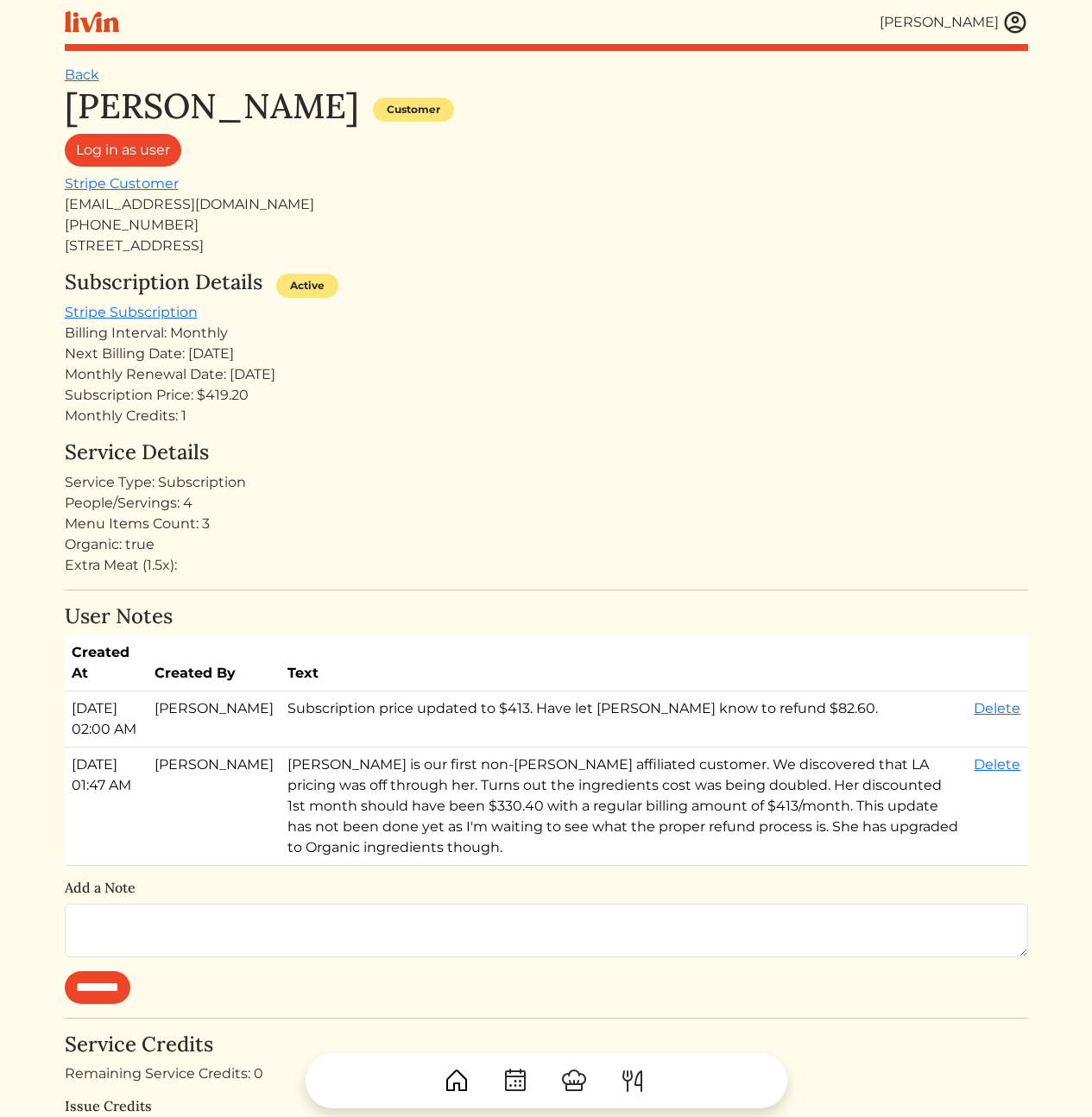
click at [450, 802] on td "[PERSON_NAME] is our first non-[PERSON_NAME] affiliated customer. We discovered…" at bounding box center [623, 807] width 687 height 118
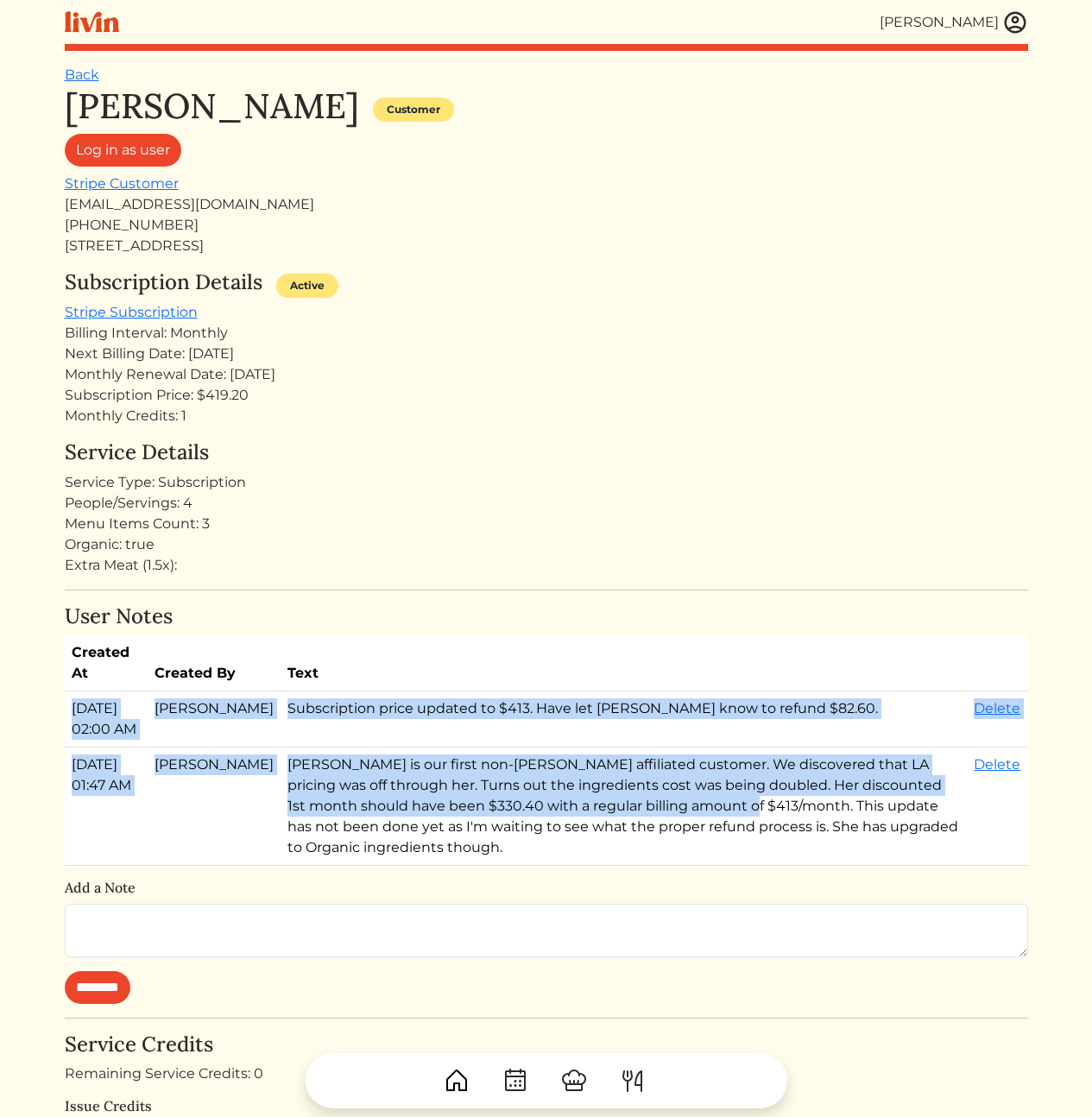
drag, startPoint x: 348, startPoint y: 698, endPoint x: 590, endPoint y: 858, distance: 290.1
click at [572, 848] on table "Created At Created By Text [DATE] 02:00 AM [PERSON_NAME] Subscription price upd…" at bounding box center [546, 751] width 964 height 231
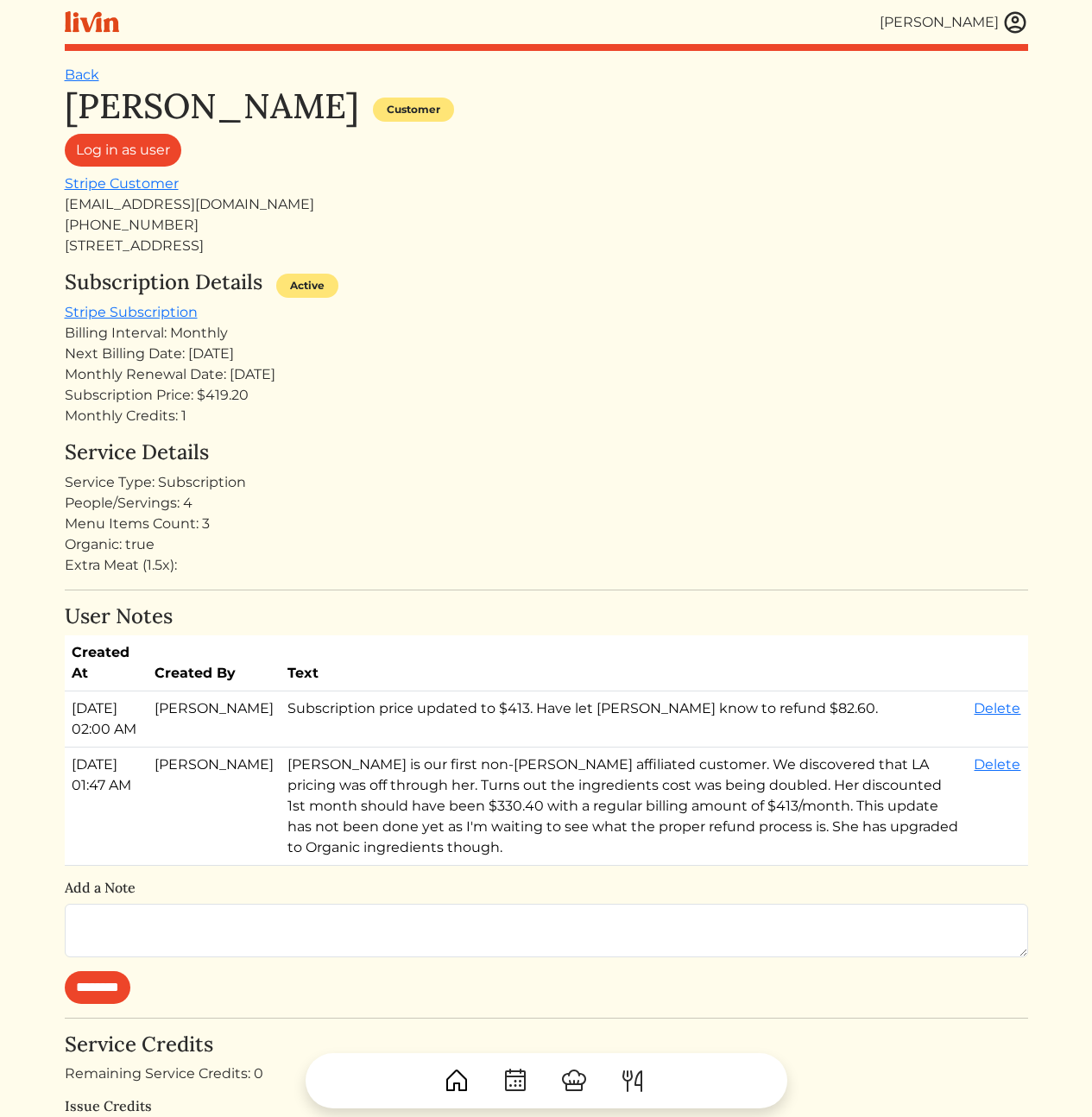
click at [612, 867] on div "User Notes Created At Created By Text [DATE] 02:00 AM [PERSON_NAME] Subscriptio…" at bounding box center [546, 804] width 964 height 400
click at [316, 286] on div "Active" at bounding box center [307, 285] width 62 height 24
drag, startPoint x: 384, startPoint y: 452, endPoint x: 362, endPoint y: 284, distance: 169.4
click at [385, 441] on h4 "Service Details" at bounding box center [546, 453] width 964 height 25
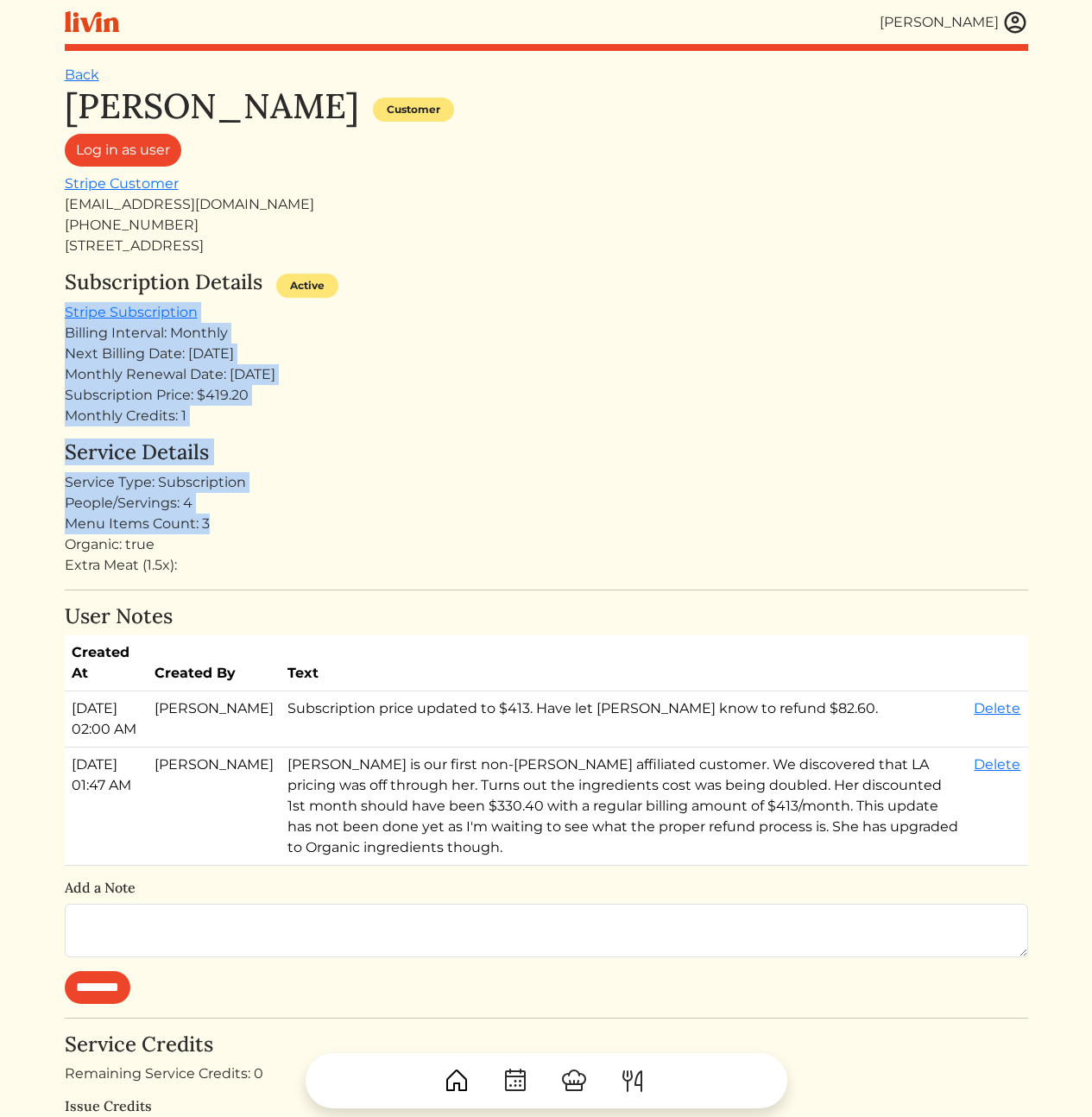
drag, startPoint x: 362, startPoint y: 284, endPoint x: 377, endPoint y: 541, distance: 257.4
click at [377, 535] on div "Rosa Hill Customer Log in as user Stripe Customer rosabellehill@gmail.com +1213…" at bounding box center [546, 820] width 964 height 1470
drag, startPoint x: 377, startPoint y: 541, endPoint x: 390, endPoint y: 579, distance: 40.2
click at [378, 542] on div "Organic: true" at bounding box center [546, 545] width 964 height 21
drag, startPoint x: 342, startPoint y: 322, endPoint x: 331, endPoint y: 297, distance: 27.3
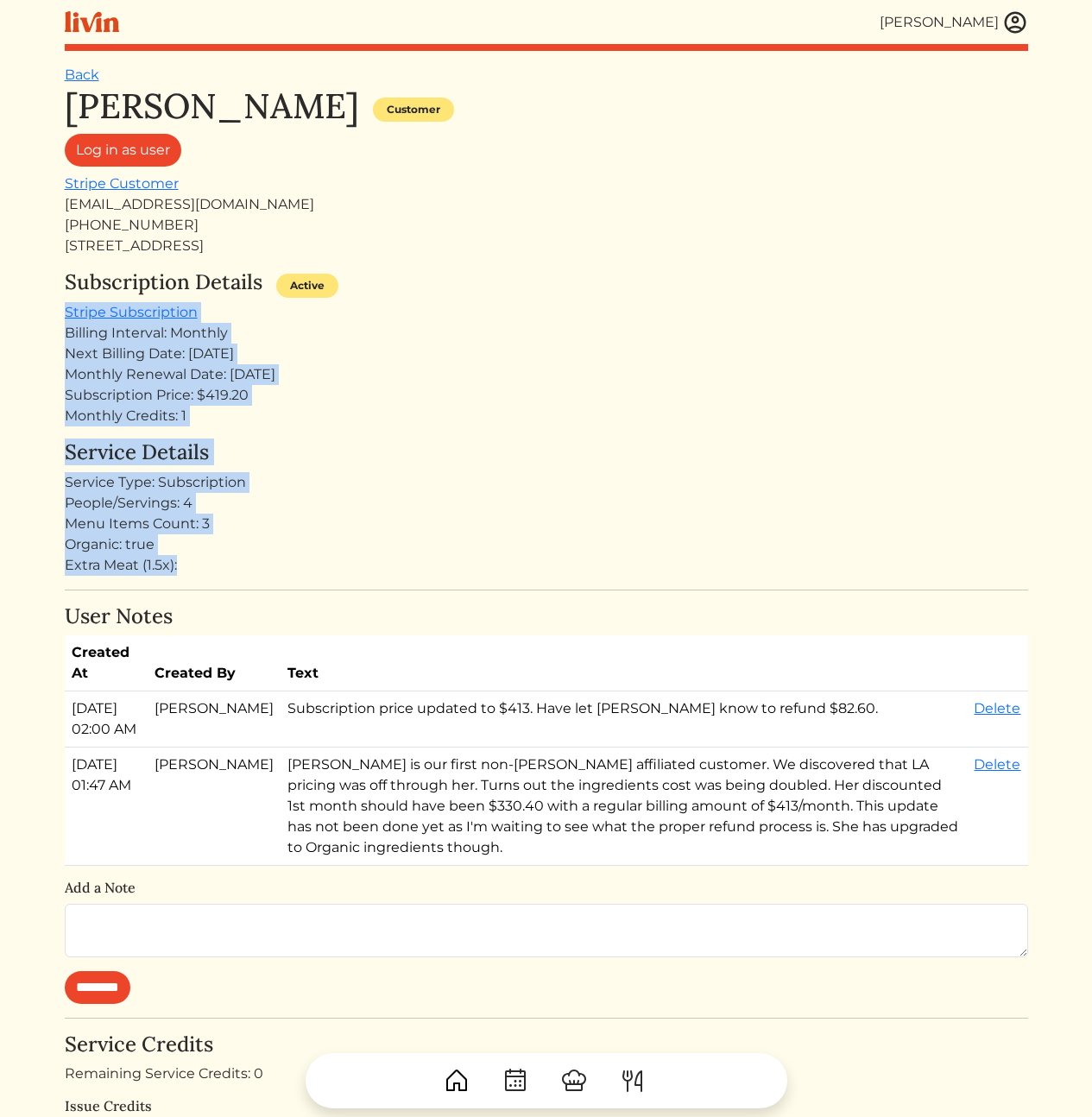
click at [331, 297] on div "Rosa Hill Customer Log in as user Stripe Customer rosabellehill@gmail.com +1213…" at bounding box center [546, 820] width 964 height 1470
click at [331, 297] on div "Subscription Details Active" at bounding box center [546, 286] width 964 height 32
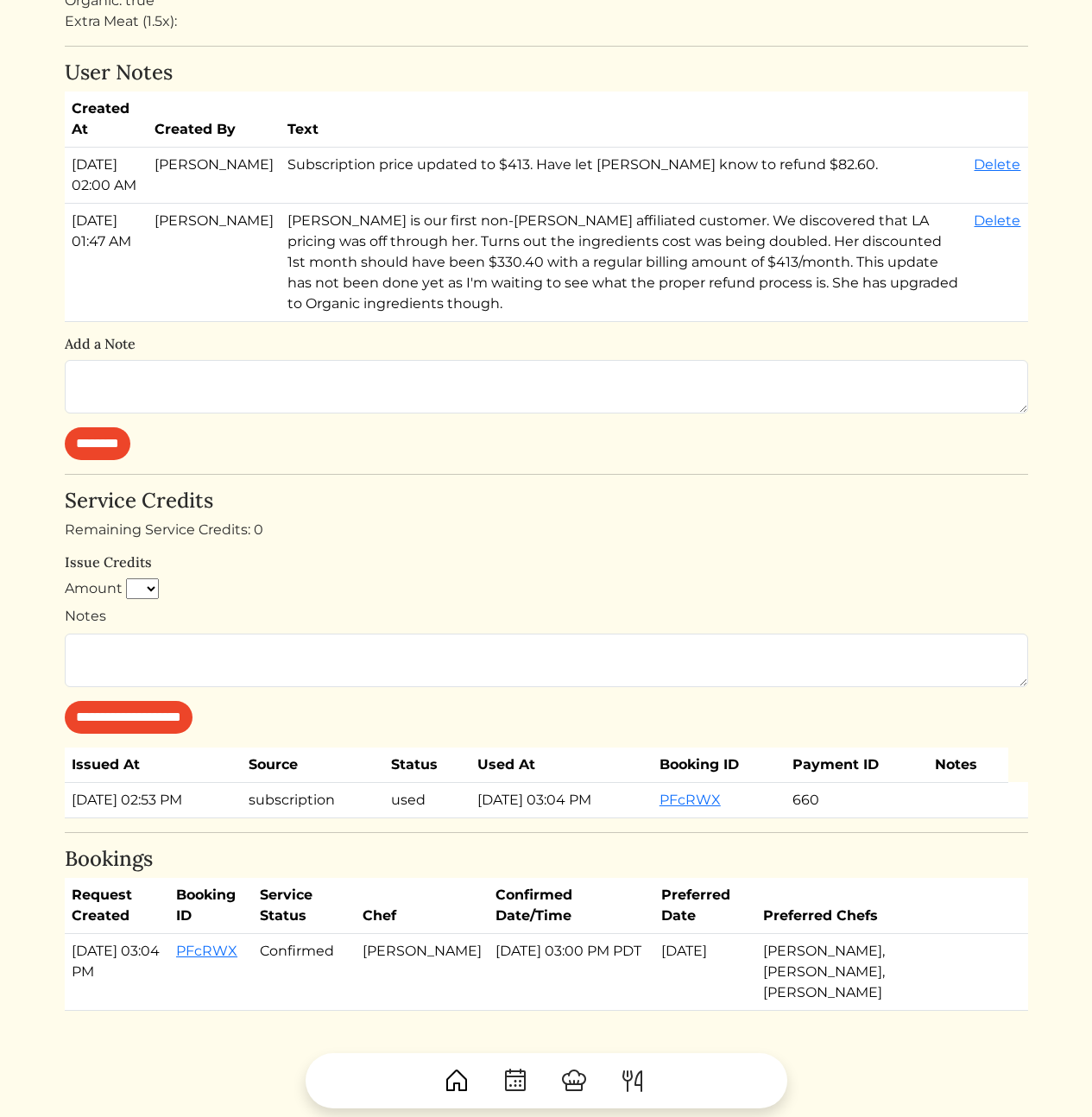
scroll to position [154, 0]
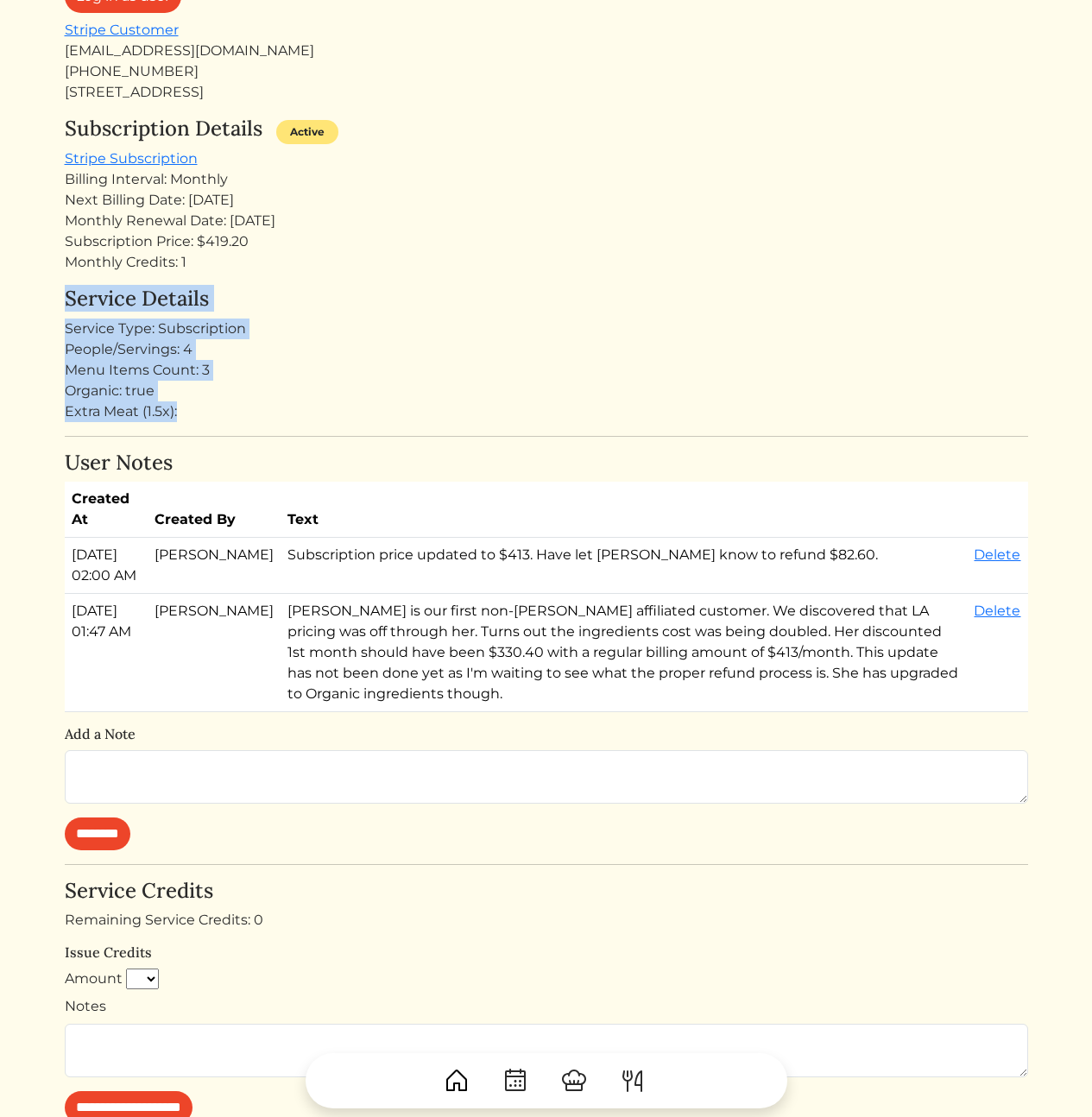
drag, startPoint x: 225, startPoint y: 314, endPoint x: 244, endPoint y: 426, distance: 113.6
click at [244, 426] on div "Rosa Hill Customer Log in as user Stripe Customer rosabellehill@gmail.com +1213…" at bounding box center [546, 666] width 964 height 1470
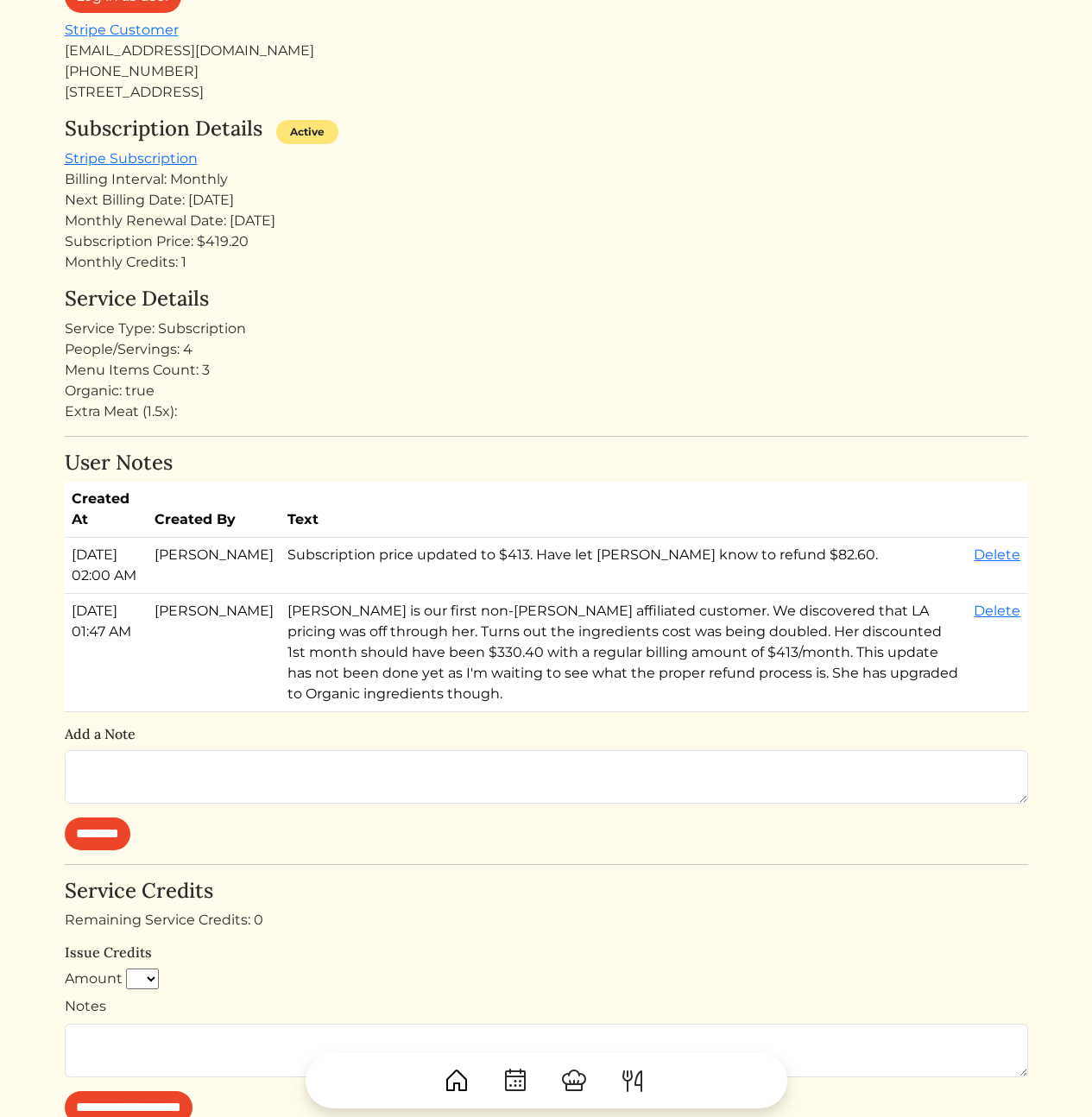
drag, startPoint x: 244, startPoint y: 426, endPoint x: 256, endPoint y: 448, distance: 25.1
click at [245, 429] on div "Rosa Hill Customer Log in as user Stripe Customer rosabellehill@gmail.com +1213…" at bounding box center [546, 666] width 964 height 1470
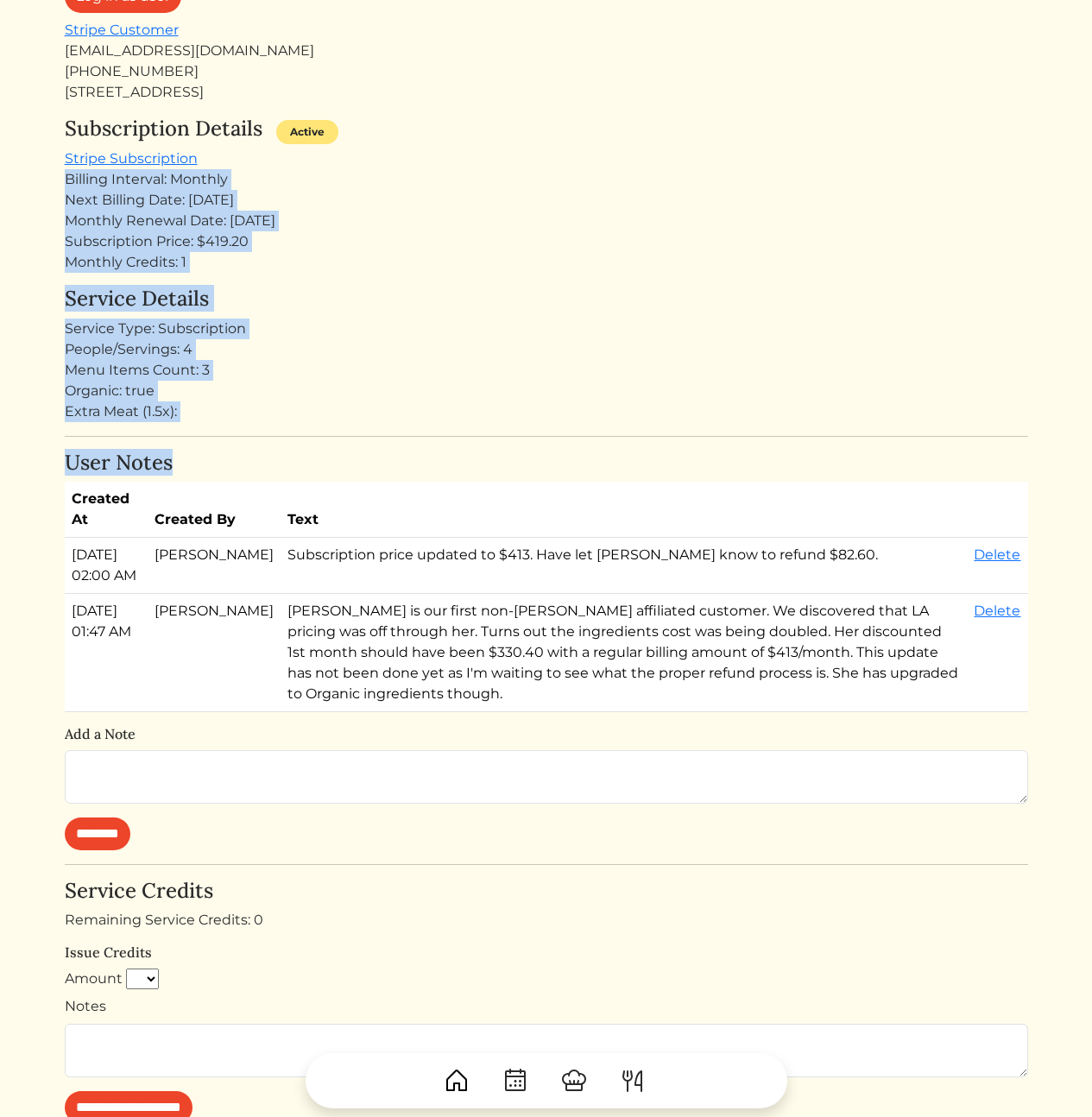
drag, startPoint x: 266, startPoint y: 449, endPoint x: 350, endPoint y: 156, distance: 304.8
click at [350, 156] on div "Rosa Hill Customer Log in as user Stripe Customer rosabellehill@gmail.com +1213…" at bounding box center [546, 666] width 964 height 1470
click at [350, 155] on div "Subscription Details Active Stripe Subscription Billing Interval: Monthly Next …" at bounding box center [546, 195] width 964 height 156
drag, startPoint x: 348, startPoint y: 155, endPoint x: 343, endPoint y: 423, distance: 268.0
click at [343, 423] on div "Rosa Hill Customer Log in as user Stripe Customer rosabellehill@gmail.com +1213…" at bounding box center [546, 666] width 964 height 1470
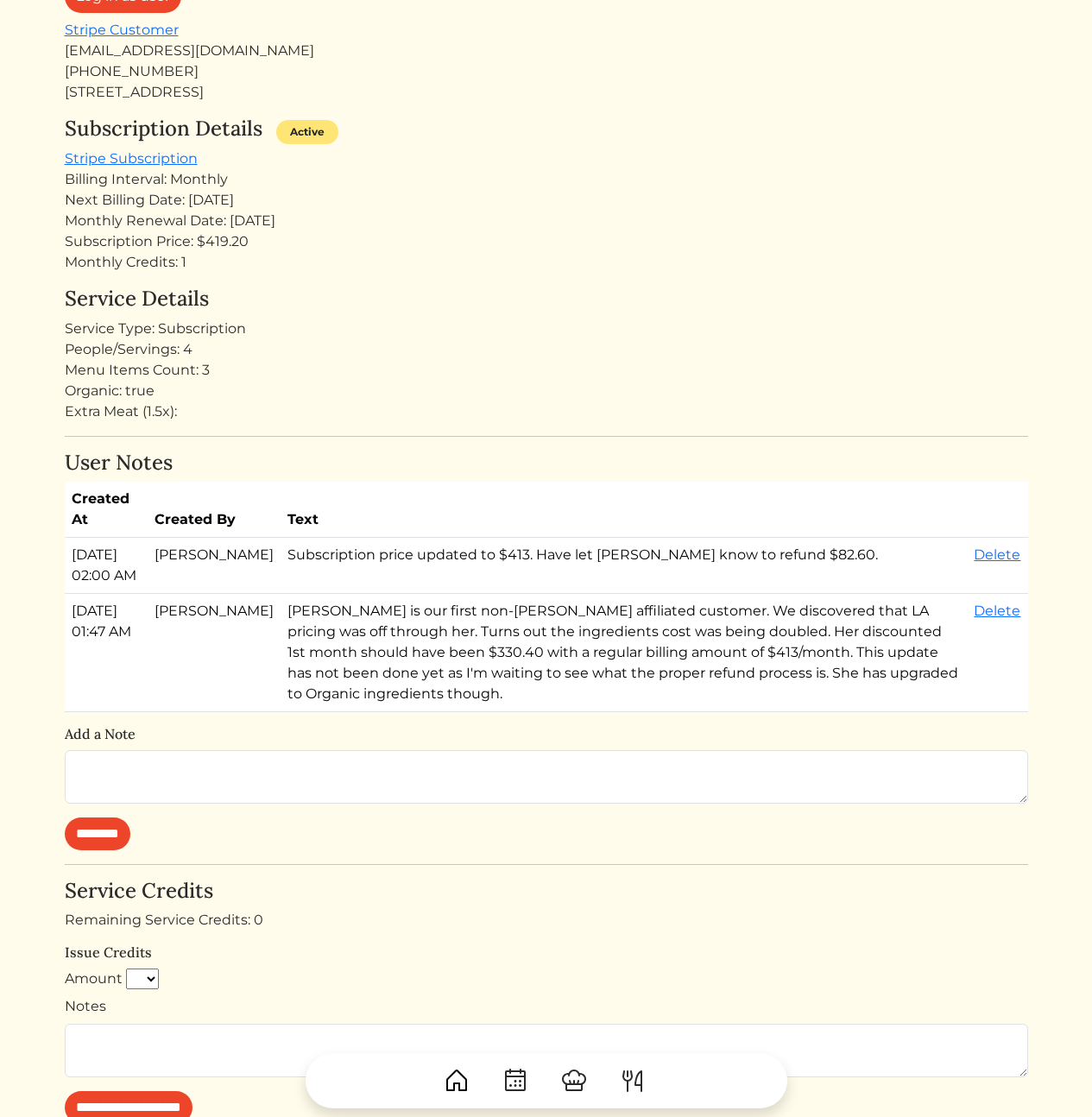
click at [343, 423] on div "Rosa Hill Customer Log in as user Stripe Customer rosabellehill@gmail.com +1213…" at bounding box center [546, 666] width 964 height 1470
click at [148, 388] on div "Organic: true" at bounding box center [546, 392] width 964 height 21
click at [357, 398] on div "Organic: true" at bounding box center [546, 392] width 964 height 21
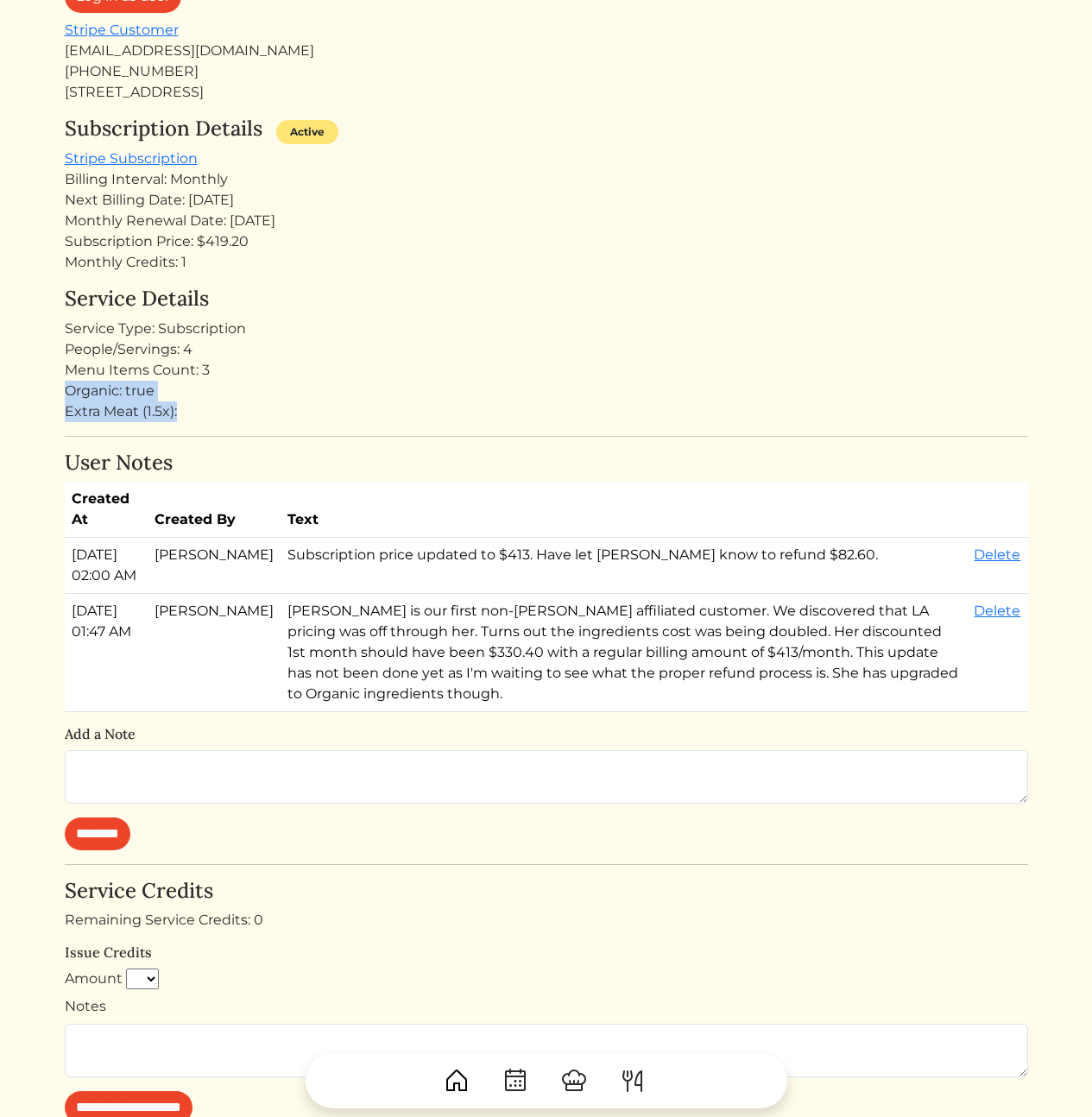
drag, startPoint x: 293, startPoint y: 405, endPoint x: 306, endPoint y: 362, distance: 44.9
click at [306, 362] on div "Service Details Service Type: Subscription People/Servings: 4 Menu Items Count:…" at bounding box center [546, 355] width 964 height 136
click at [304, 362] on div "Menu Items Count: 3" at bounding box center [546, 371] width 964 height 21
drag, startPoint x: 293, startPoint y: 370, endPoint x: 293, endPoint y: 391, distance: 21.0
click at [293, 391] on div "Service Details Service Type: Subscription People/Servings: 4 Menu Items Count:…" at bounding box center [546, 355] width 964 height 136
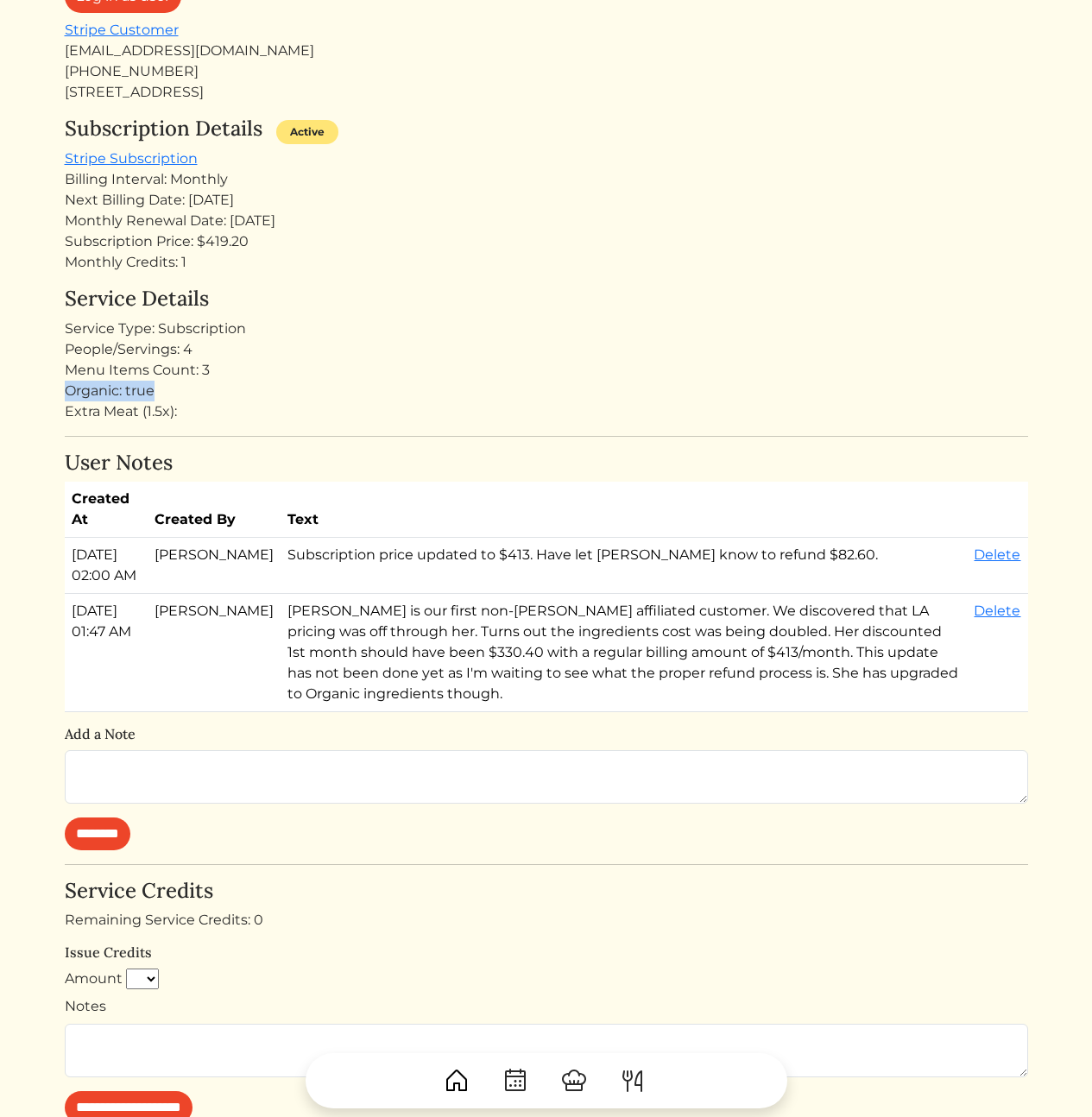
click at [293, 391] on div "Organic: true" at bounding box center [546, 392] width 964 height 21
drag, startPoint x: 316, startPoint y: 385, endPoint x: 323, endPoint y: 372, distance: 14.8
click at [323, 372] on div "Service Details Service Type: Subscription People/Servings: 4 Menu Items Count:…" at bounding box center [546, 355] width 964 height 136
click at [323, 372] on div "Menu Items Count: 3" at bounding box center [546, 371] width 964 height 21
click at [579, 709] on td "[PERSON_NAME] is our first non-[PERSON_NAME] affiliated customer. We discovered…" at bounding box center [623, 653] width 687 height 118
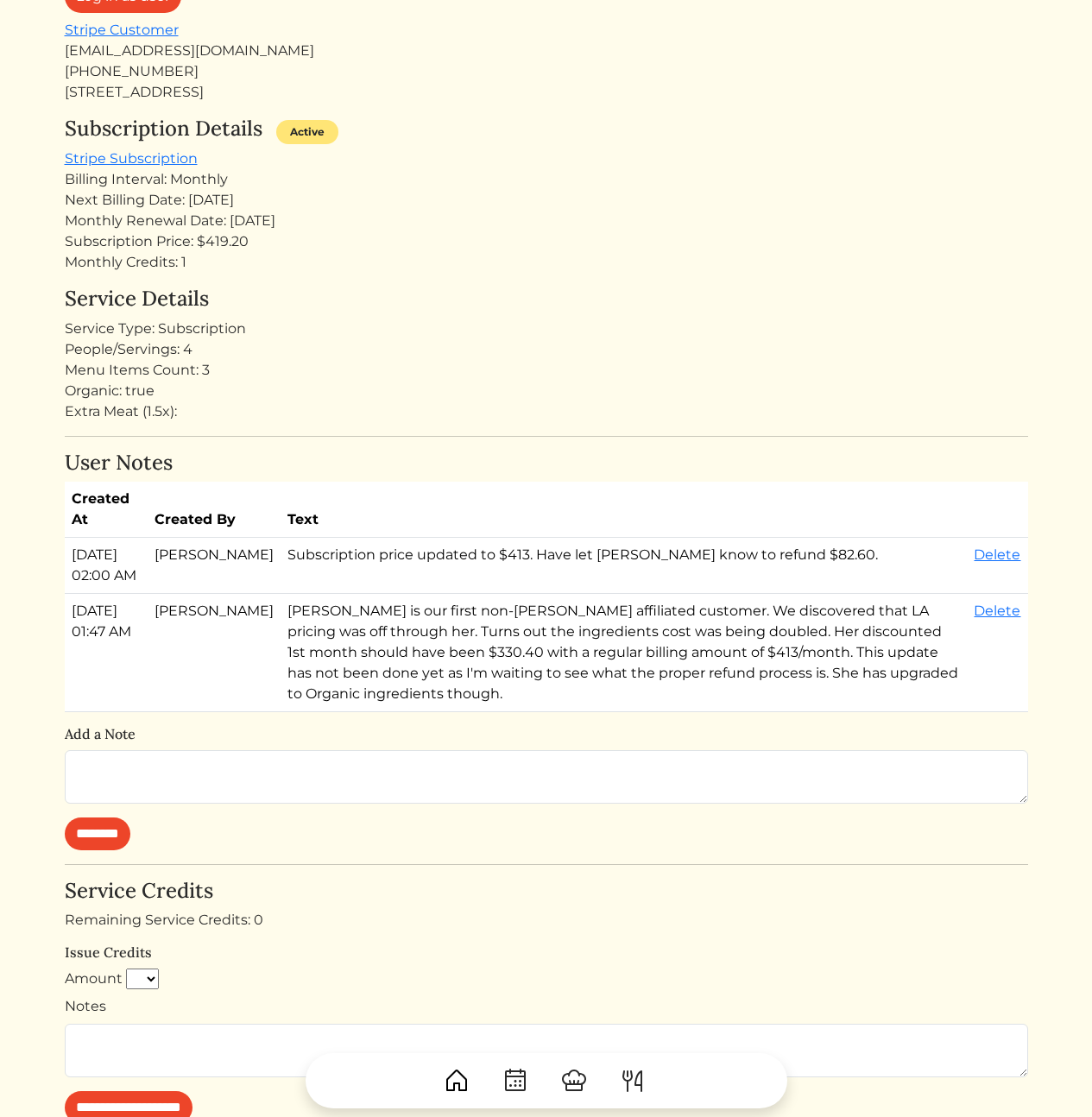
click at [638, 303] on h4 "Service Details" at bounding box center [546, 299] width 964 height 25
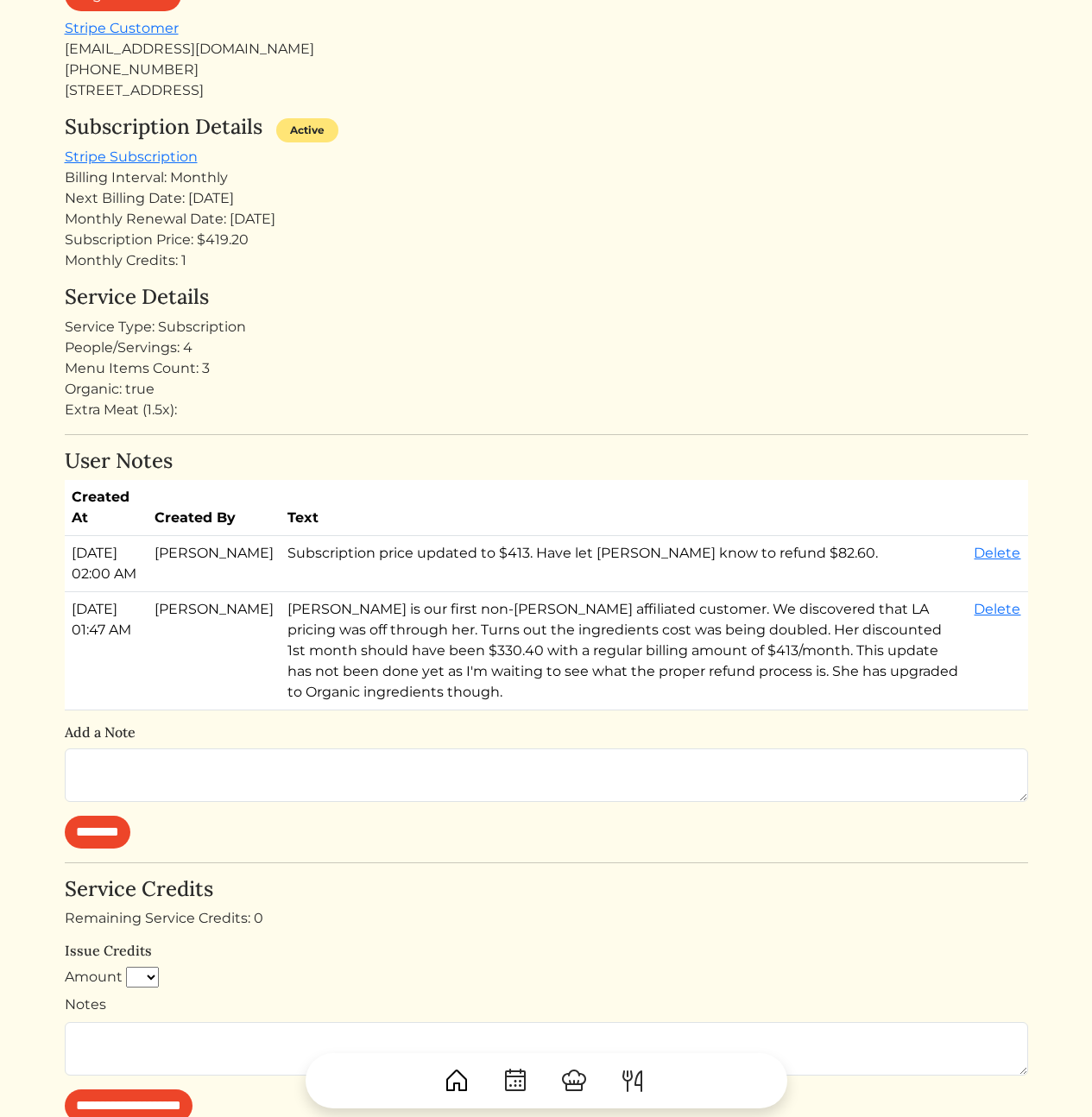
scroll to position [621, 0]
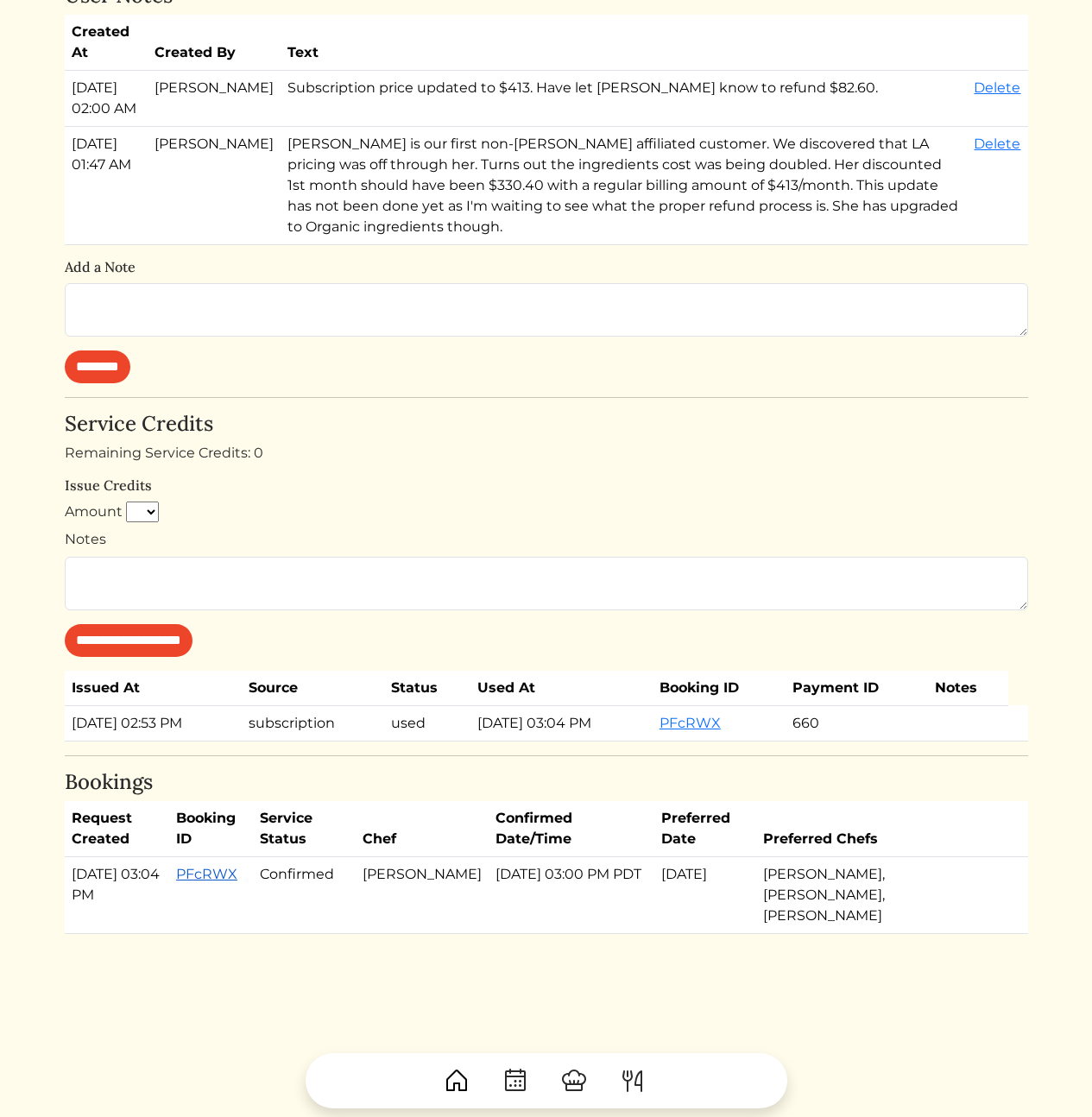
click at [221, 873] on link "PFcRWX" at bounding box center [206, 874] width 61 height 16
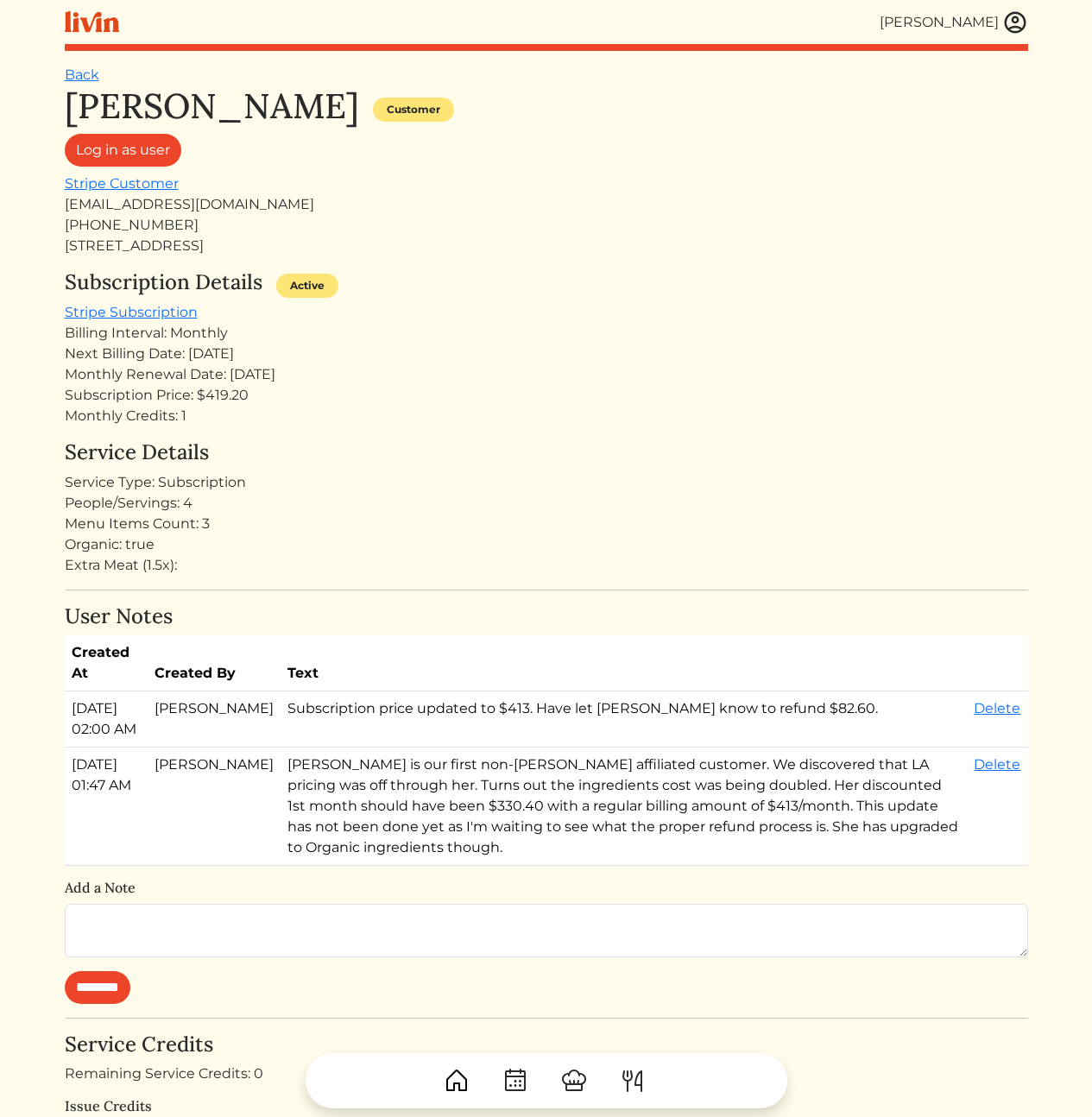
scroll to position [88, 0]
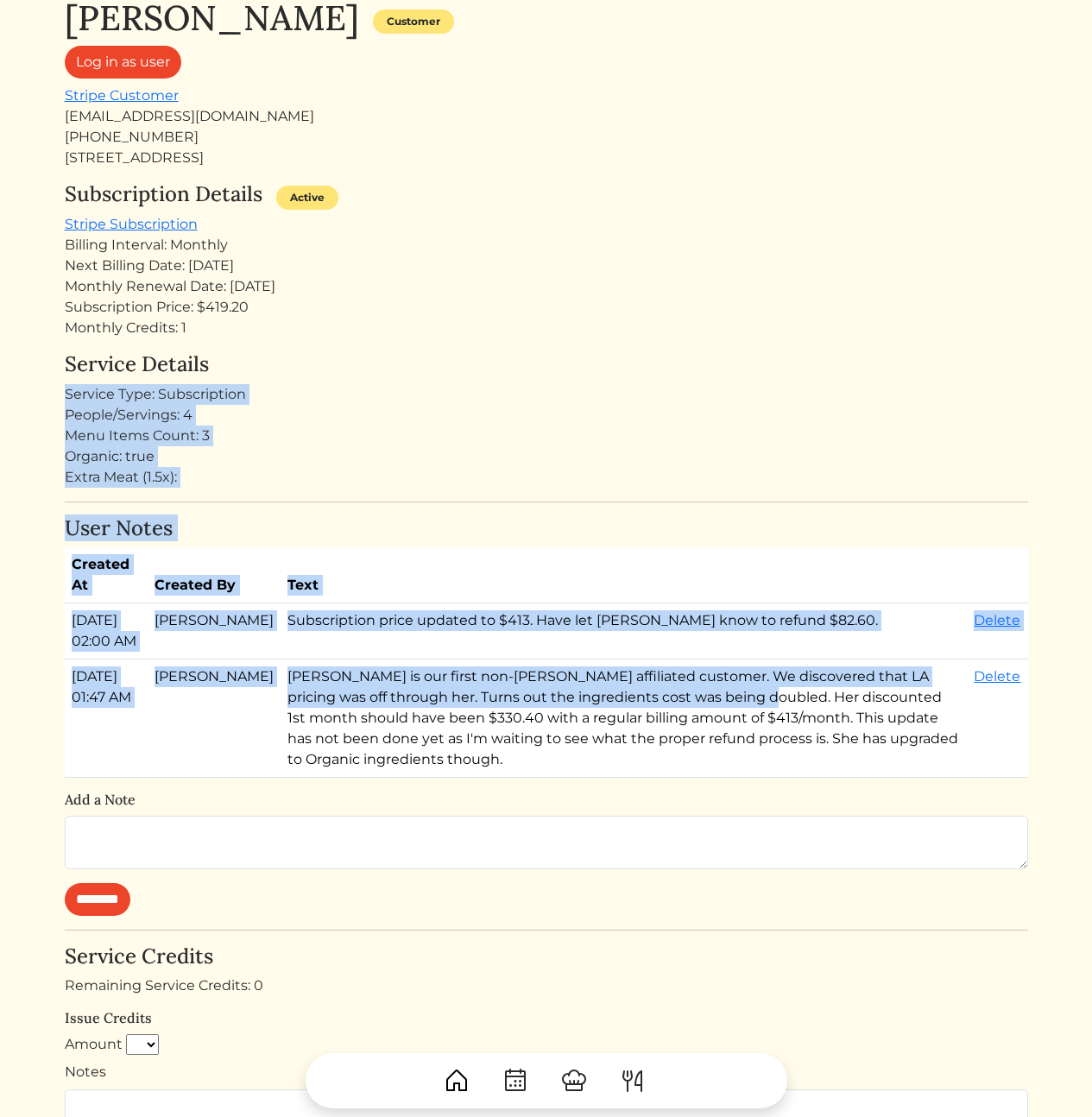
drag, startPoint x: 464, startPoint y: 384, endPoint x: 712, endPoint y: 668, distance: 377.0
click at [647, 710] on div "Rosa Hill Customer Log in as user Stripe Customer rosabellehill@gmail.com +1213…" at bounding box center [546, 732] width 964 height 1470
click at [712, 660] on td "Subscription price updated to $413. Have let Taylor know to refund $82.60." at bounding box center [623, 631] width 687 height 56
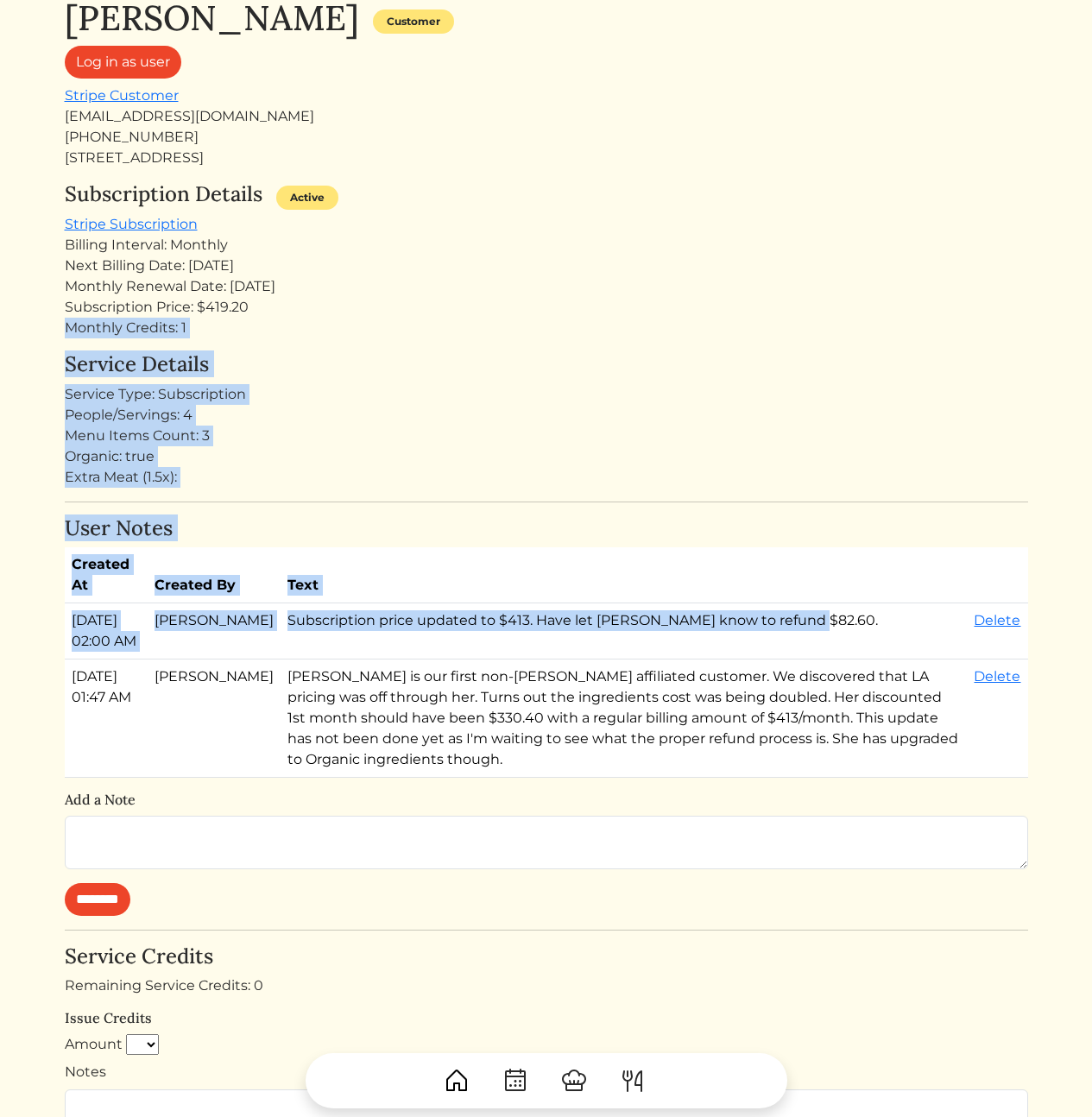
drag, startPoint x: 711, startPoint y: 663, endPoint x: 556, endPoint y: 274, distance: 418.7
click at [568, 306] on div "Rosa Hill Customer Log in as user Stripe Customer rosabellehill@gmail.com +1213…" at bounding box center [546, 732] width 964 height 1470
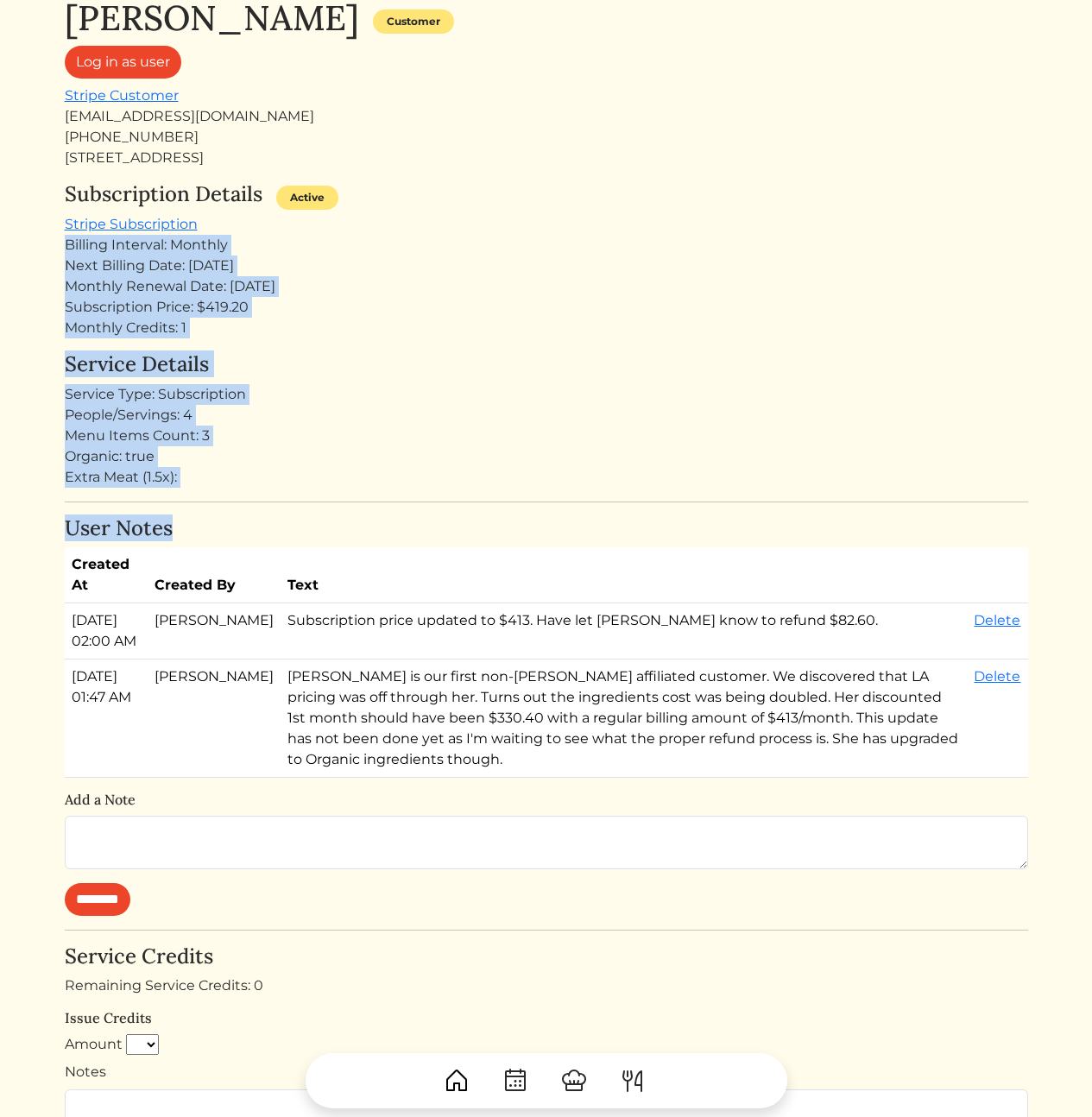
drag, startPoint x: 501, startPoint y: 231, endPoint x: 521, endPoint y: 538, distance: 307.7
click at [521, 538] on div "Rosa Hill Customer Log in as user Stripe Customer rosabellehill@gmail.com +1213…" at bounding box center [546, 732] width 964 height 1470
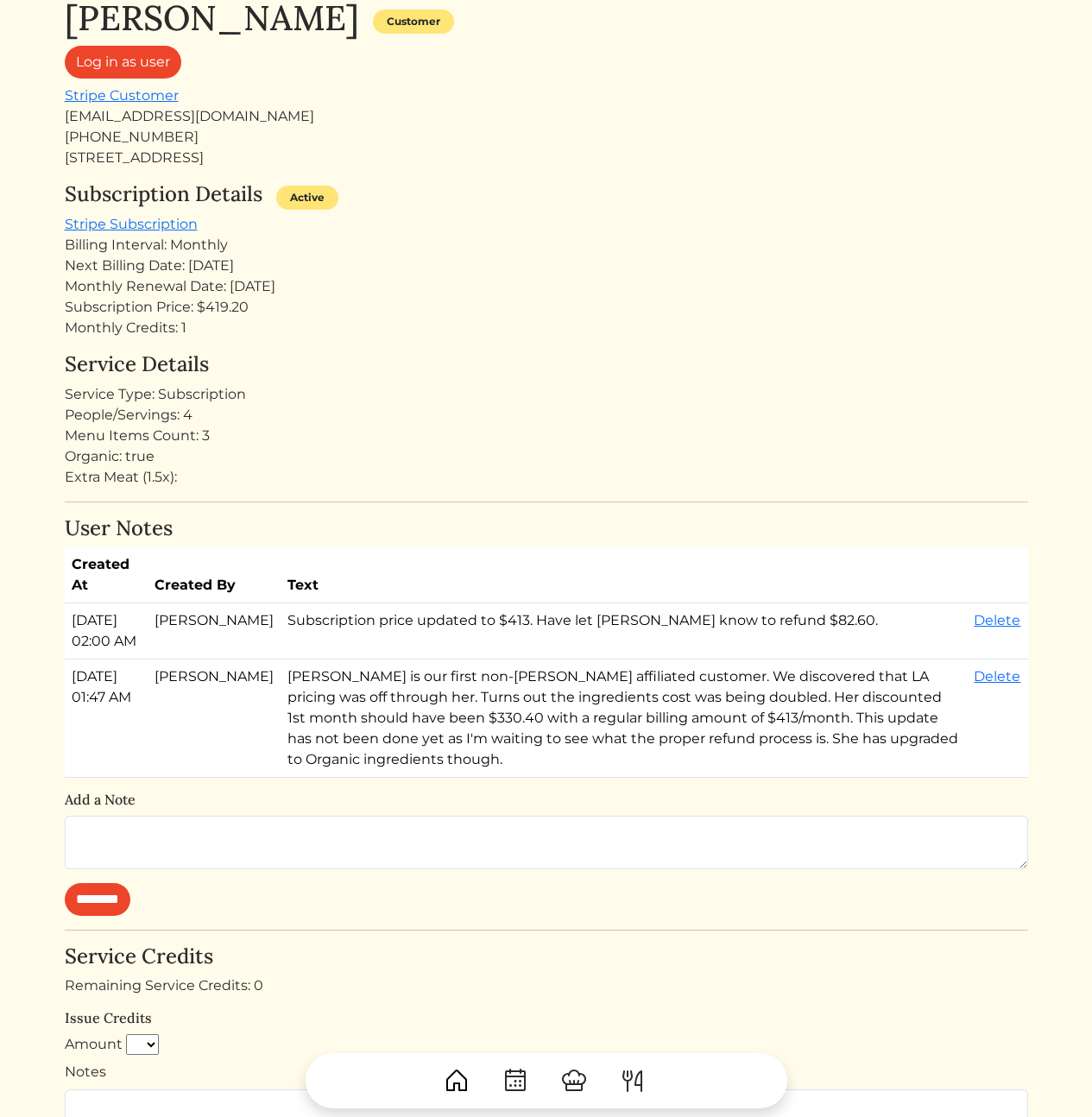
click at [522, 501] on div "Rosa Hill Customer Log in as user Stripe Customer rosabellehill@gmail.com +1213…" at bounding box center [546, 732] width 964 height 1470
drag, startPoint x: 492, startPoint y: 400, endPoint x: 466, endPoint y: 219, distance: 182.9
click at [466, 220] on div "Rosa Hill Customer Log in as user Stripe Customer rosabellehill@gmail.com +1213…" at bounding box center [546, 732] width 964 height 1470
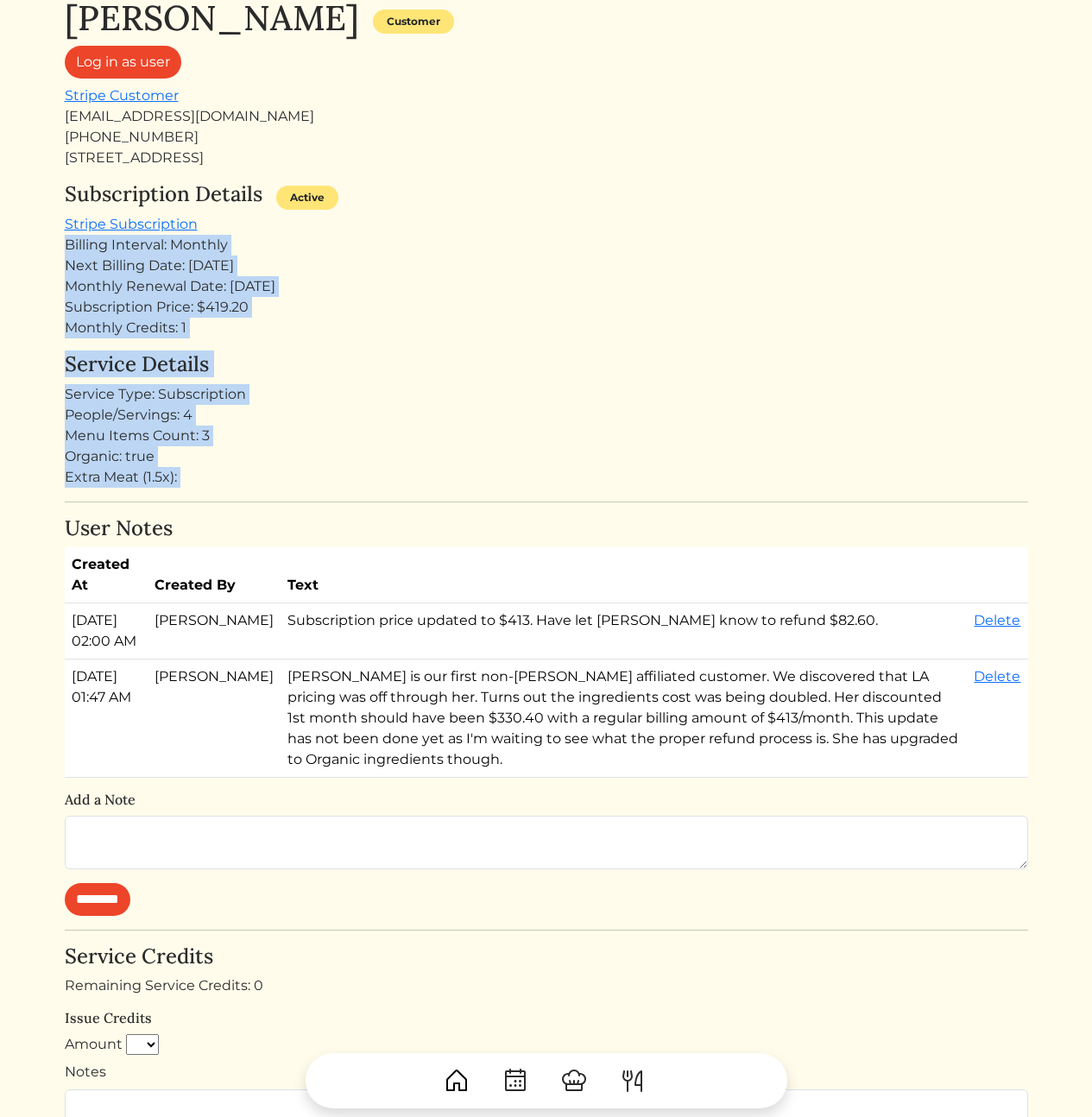
click at [466, 219] on div "Subscription Details Active Stripe Subscription Billing Interval: Monthly Next …" at bounding box center [546, 260] width 964 height 156
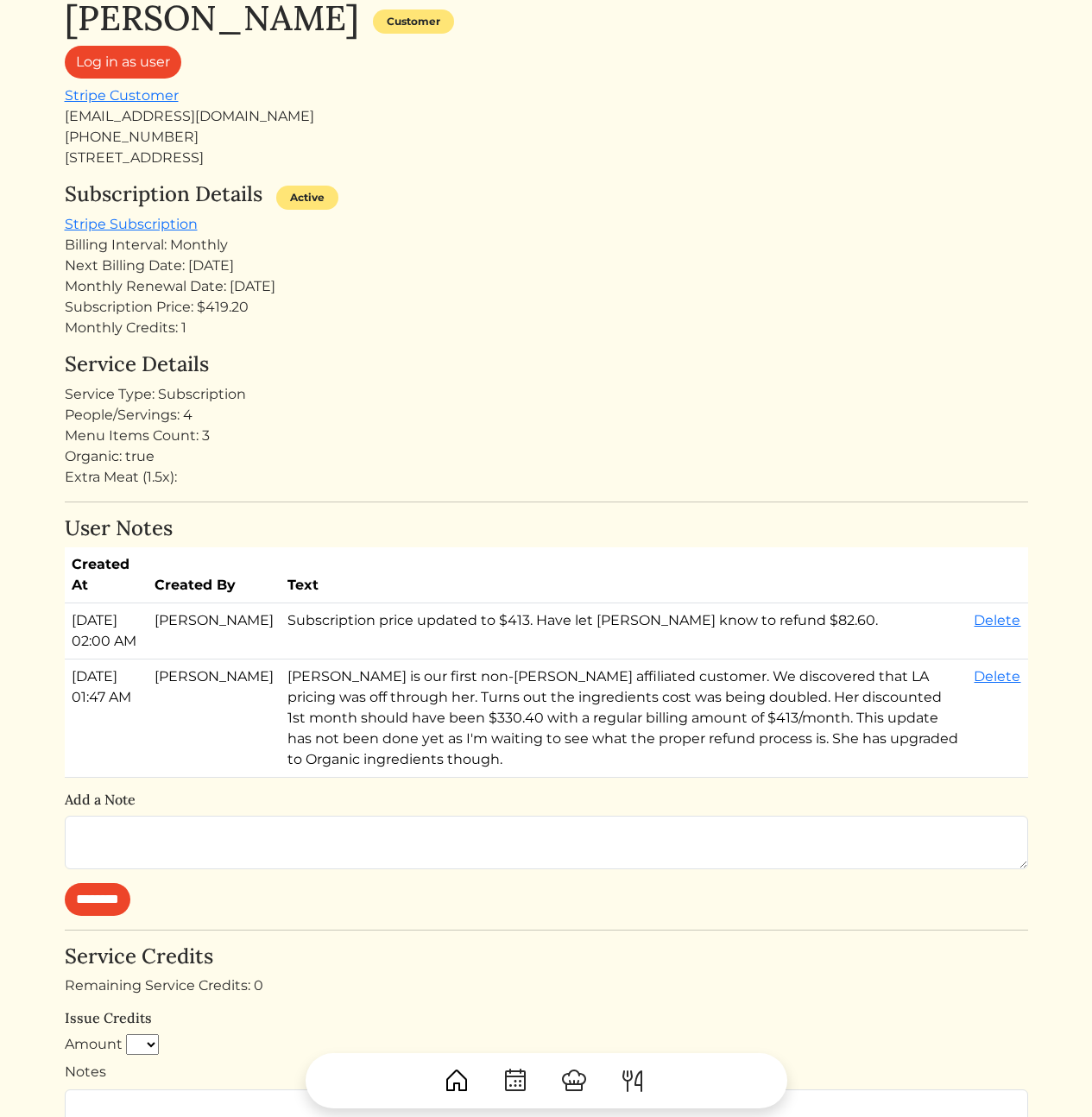
click at [214, 310] on div "Subscription Price: $419.20" at bounding box center [546, 307] width 964 height 21
click at [304, 315] on div "Subscription Price: $419.20" at bounding box center [546, 307] width 964 height 21
drag, startPoint x: 374, startPoint y: 342, endPoint x: 381, endPoint y: 258, distance: 84.3
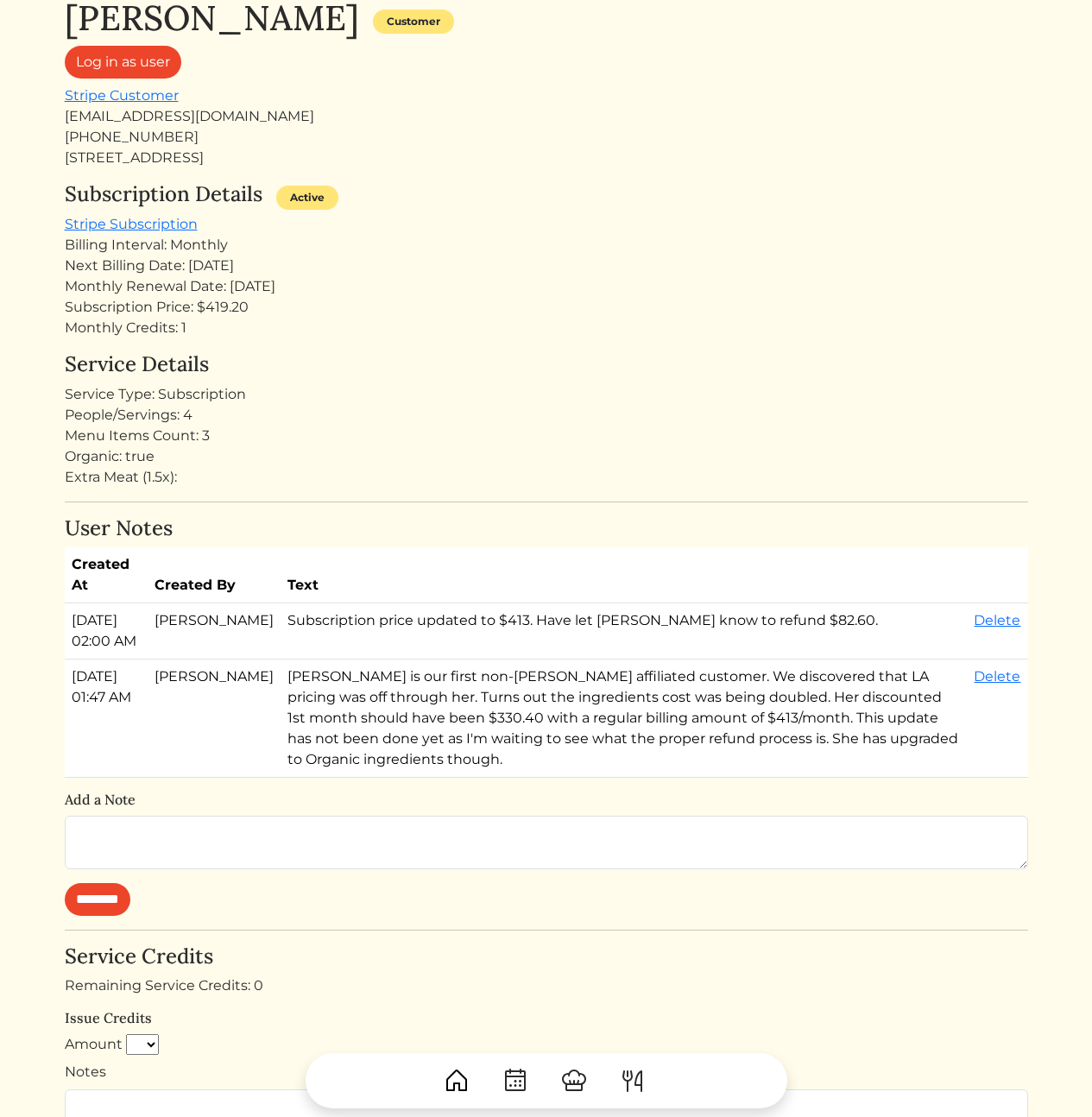
click at [378, 263] on div "Rosa Hill Customer Log in as user Stripe Customer rosabellehill@gmail.com +1213…" at bounding box center [546, 732] width 964 height 1470
drag, startPoint x: 391, startPoint y: 241, endPoint x: 381, endPoint y: 229, distance: 15.6
click at [391, 240] on div "Billing Interval: Monthly" at bounding box center [546, 245] width 964 height 21
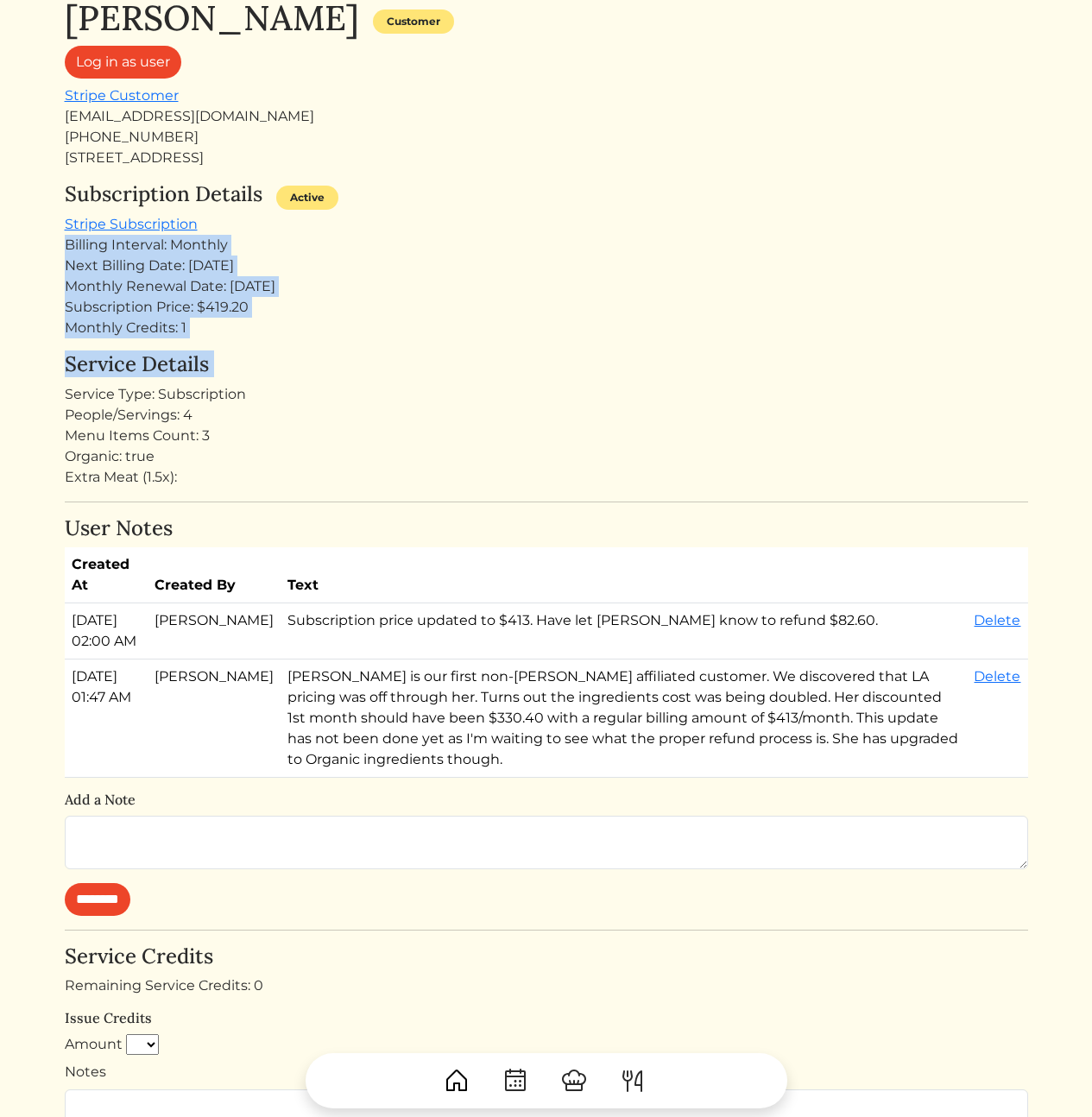
drag, startPoint x: 355, startPoint y: 269, endPoint x: 341, endPoint y: 412, distance: 143.7
click at [342, 402] on div "Rosa Hill Customer Log in as user Stripe Customer rosabellehill@gmail.com +1213…" at bounding box center [546, 732] width 964 height 1470
drag, startPoint x: 357, startPoint y: 468, endPoint x: 364, endPoint y: 256, distance: 212.1
click at [364, 257] on div "Rosa Hill Customer Log in as user Stripe Customer rosabellehill@gmail.com +1213…" at bounding box center [546, 732] width 964 height 1470
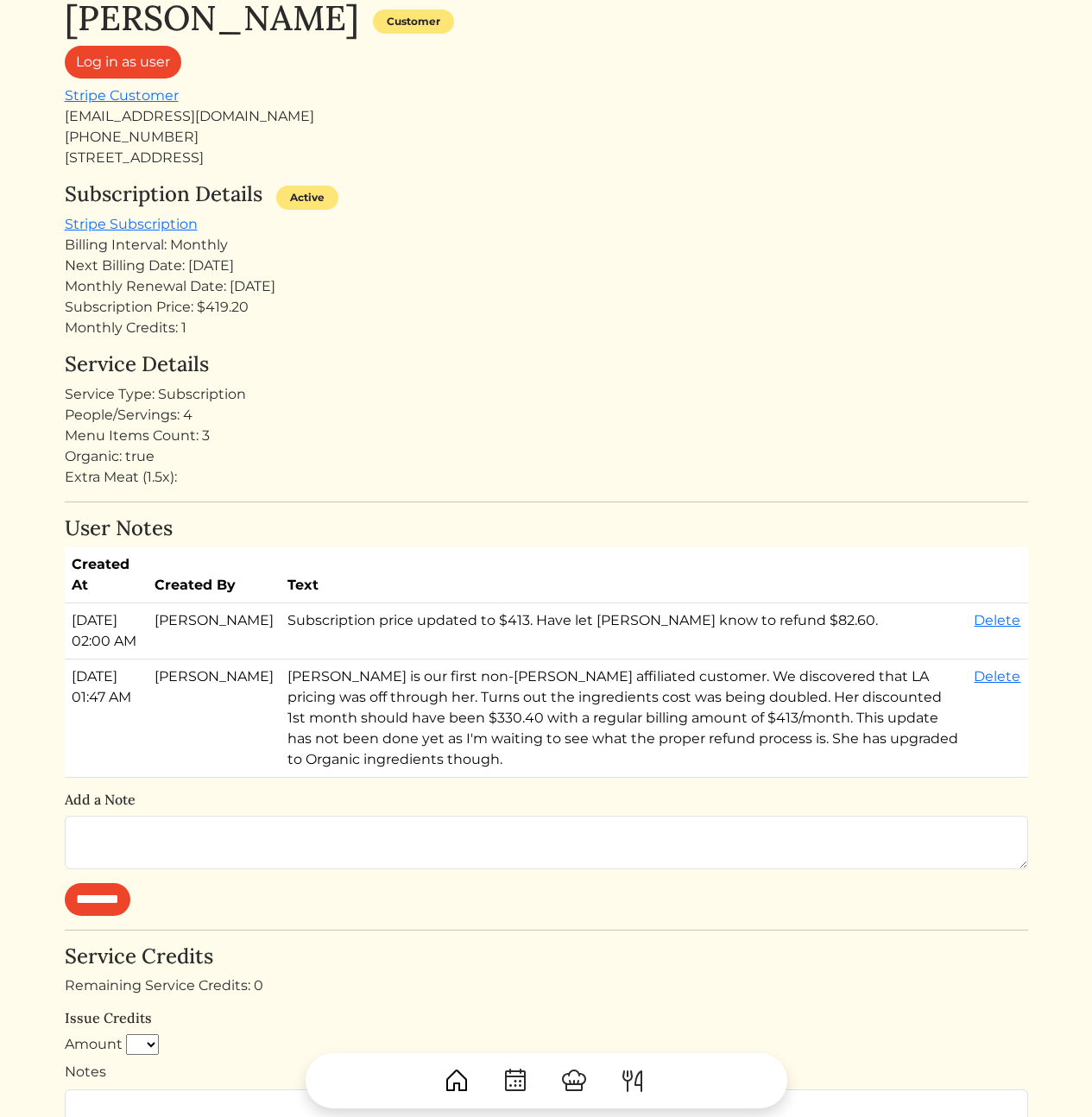
click at [364, 253] on div "Billing Interval: Monthly" at bounding box center [546, 245] width 964 height 21
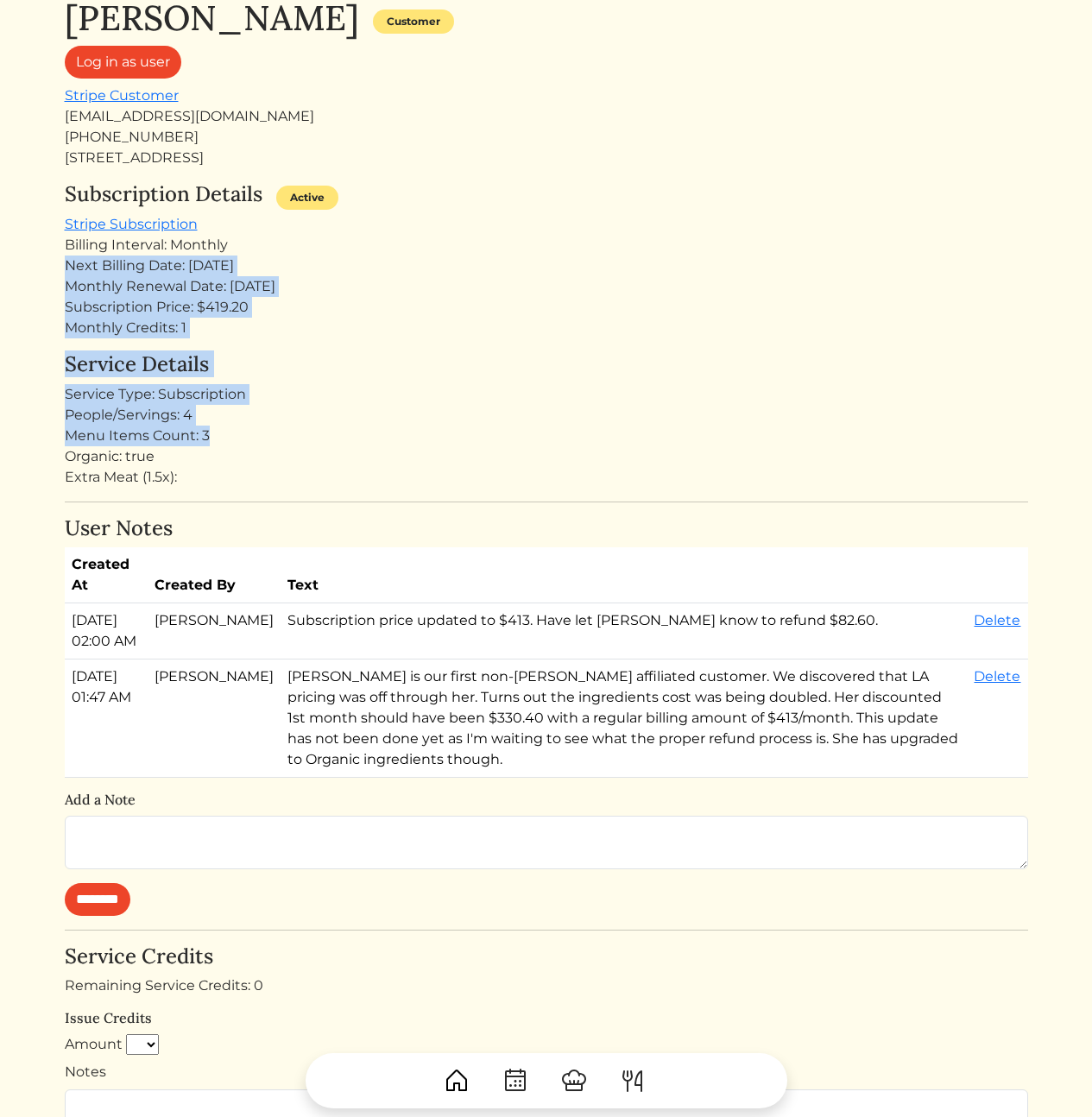
drag, startPoint x: 355, startPoint y: 238, endPoint x: 373, endPoint y: 434, distance: 196.8
click at [372, 433] on div "Rosa Hill Customer Log in as user Stripe Customer rosabellehill@gmail.com +1213…" at bounding box center [546, 732] width 964 height 1470
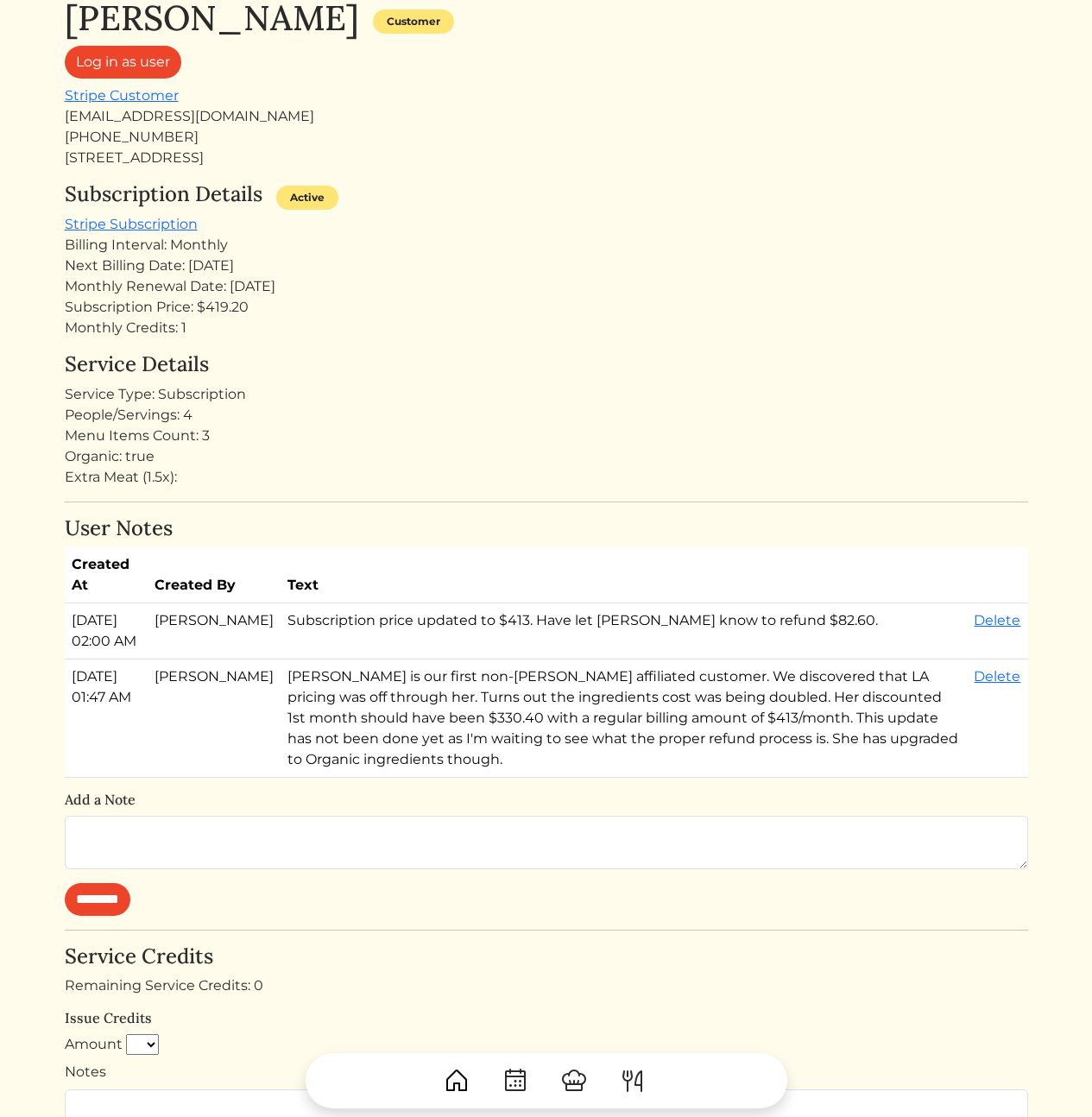
click at [381, 452] on div "Organic: true" at bounding box center [546, 457] width 964 height 21
click at [227, 306] on div "Subscription Price: $419.20" at bounding box center [546, 307] width 964 height 21
click at [311, 316] on div "Subscription Price: $419.20" at bounding box center [546, 307] width 964 height 21
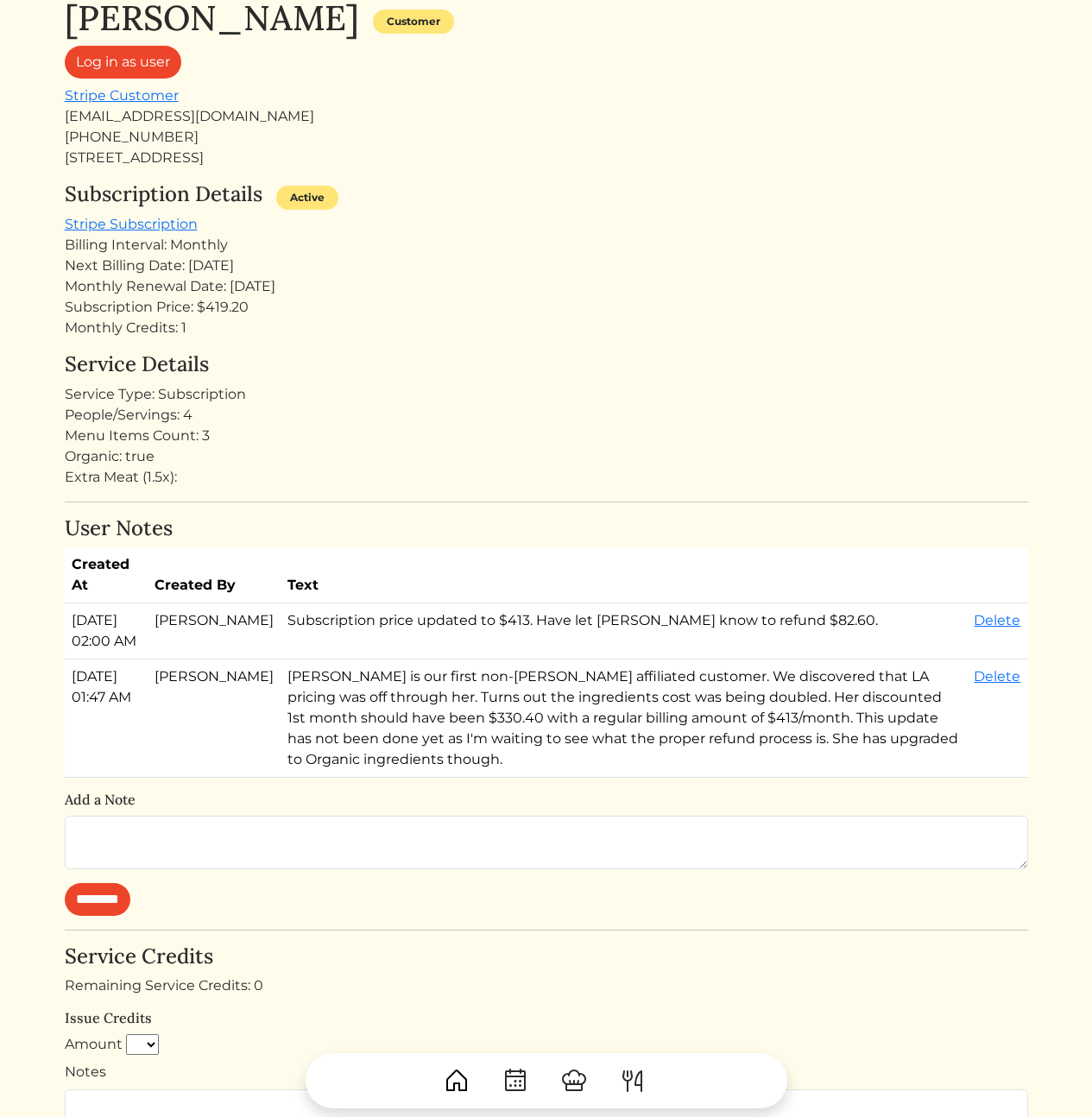
click at [495, 312] on div "Subscription Price: $419.20" at bounding box center [546, 307] width 964 height 21
click at [523, 411] on div "People/Servings: 4" at bounding box center [546, 415] width 964 height 21
click at [131, 228] on link "Stripe Subscription" at bounding box center [131, 223] width 133 height 16
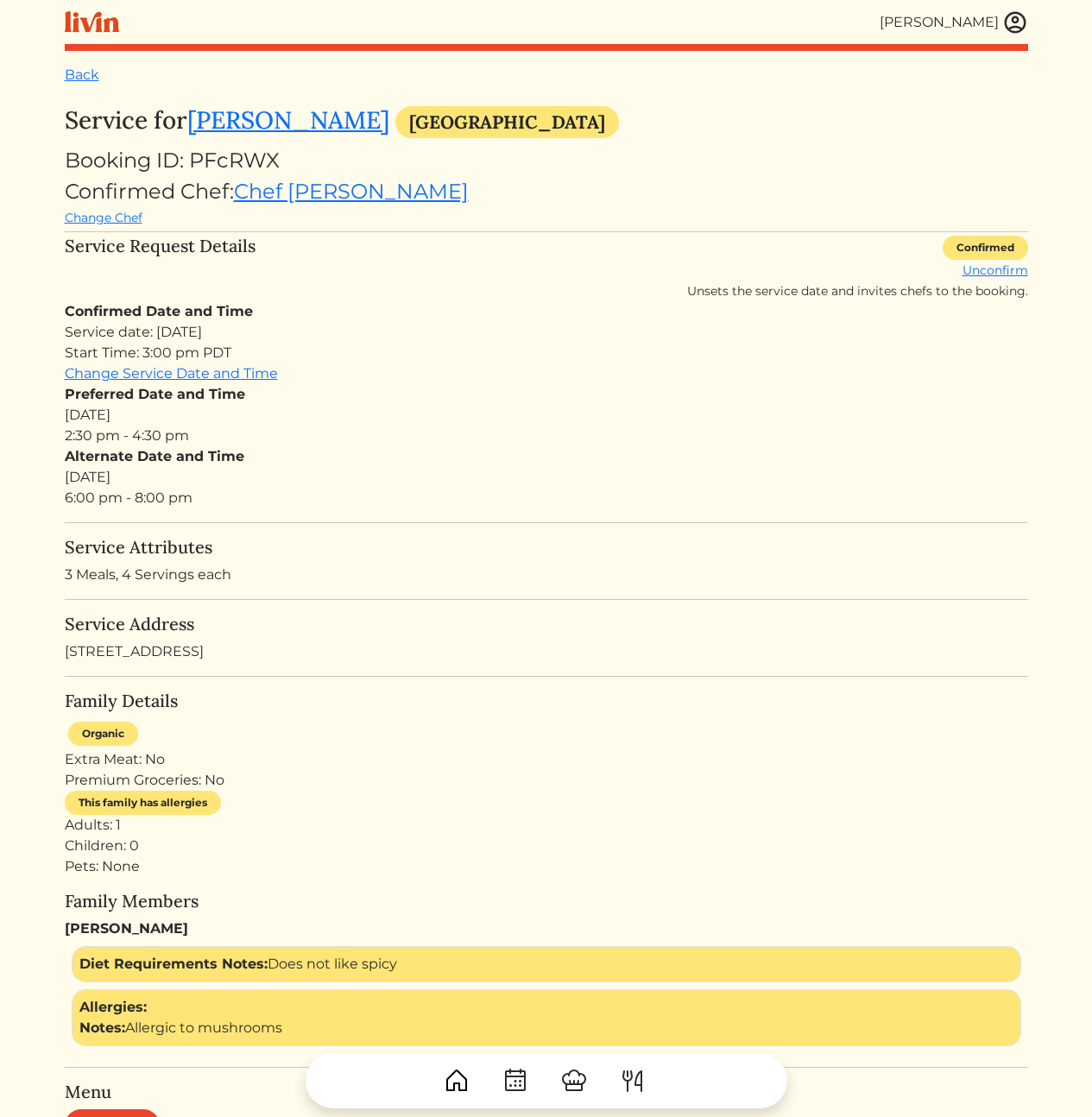
scroll to position [10, 0]
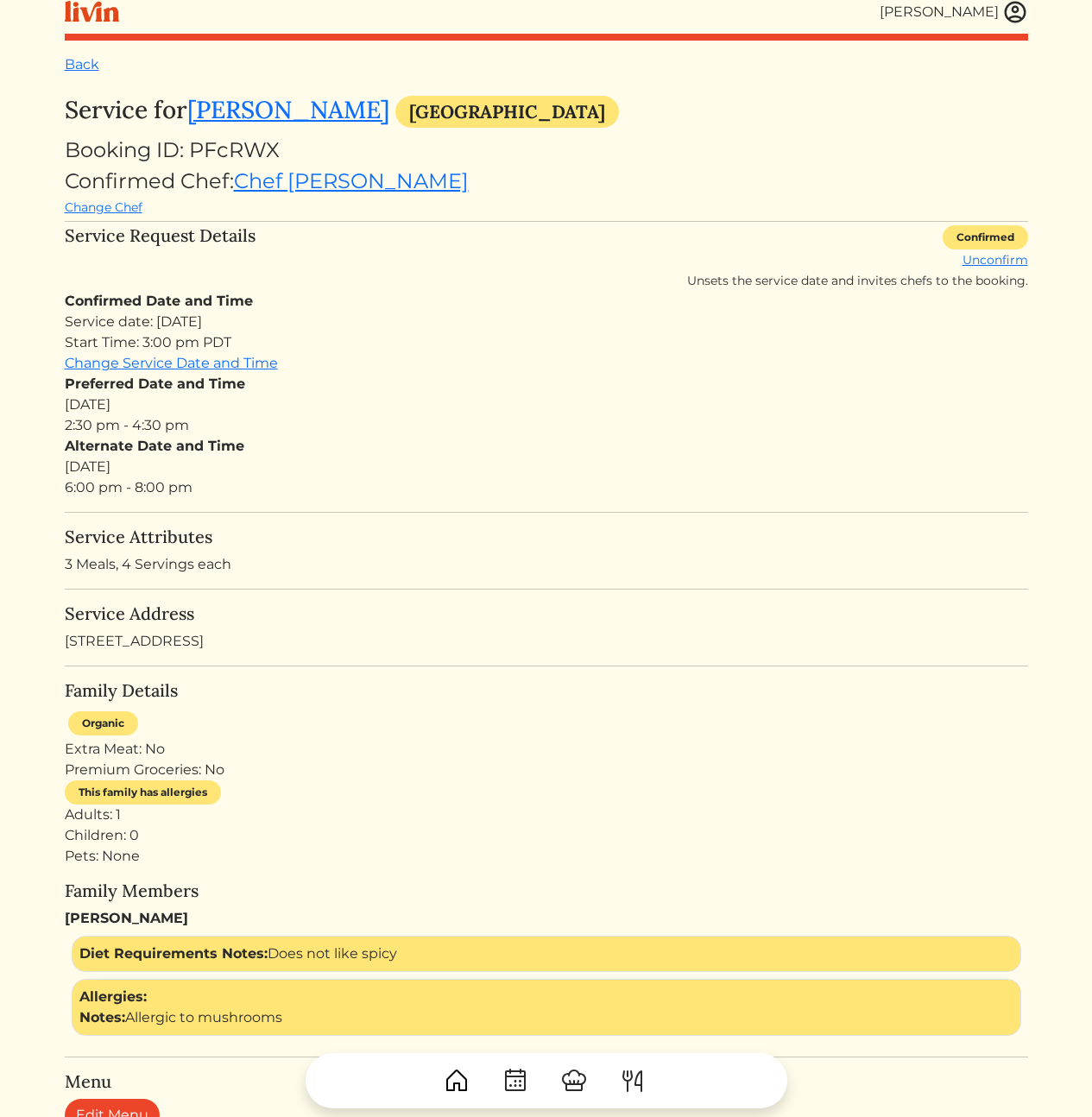
click at [597, 491] on div "Alternate Date and Time [DATE] 6:00 pm - 8:00 pm" at bounding box center [546, 467] width 964 height 62
click at [576, 419] on div "Preferred Date and Time [DATE] 2:30 pm - 4:30 pm" at bounding box center [546, 404] width 964 height 62
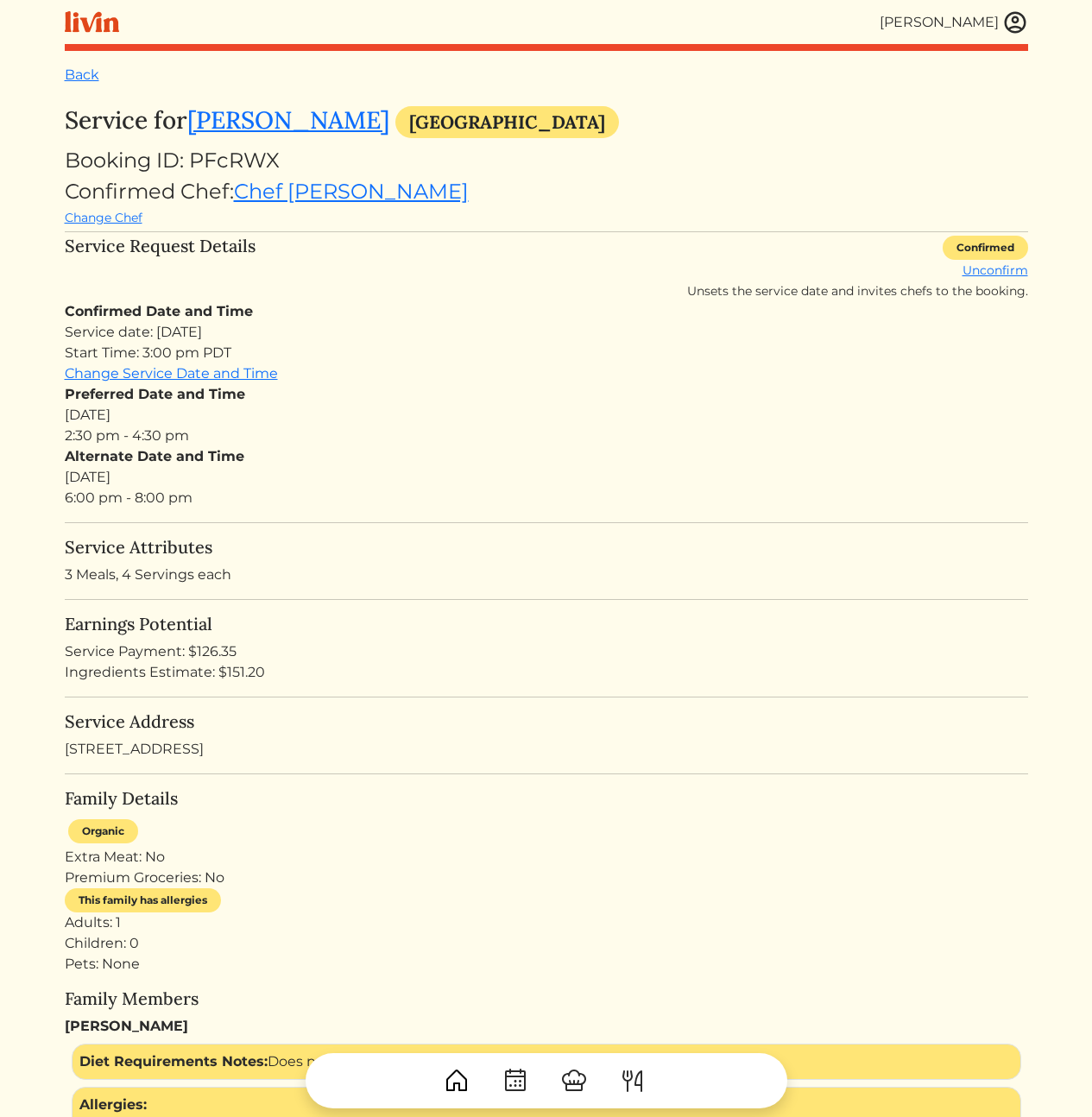
scroll to position [10, 0]
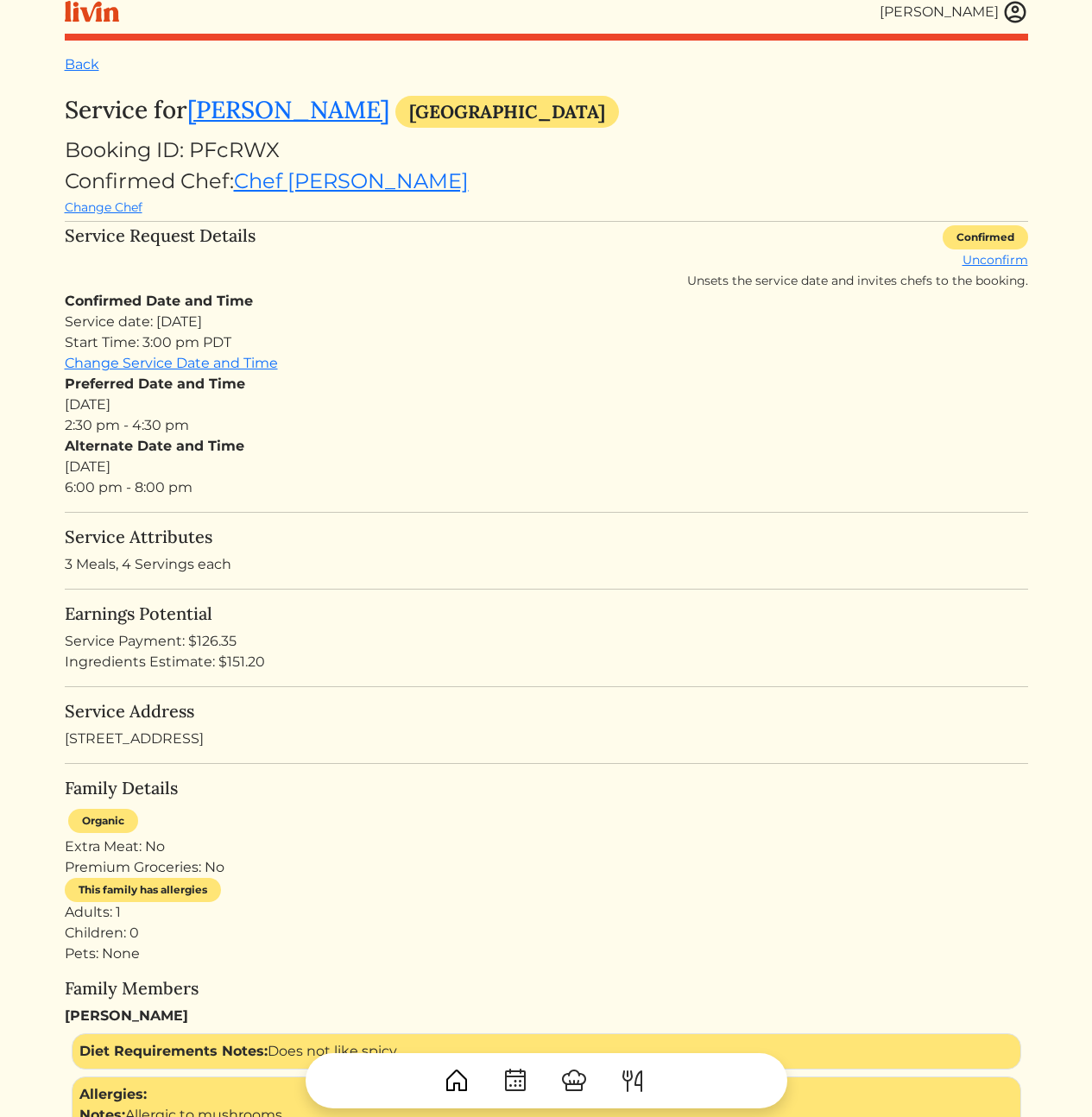
click at [202, 658] on div "Ingredients Estimate: $151.20" at bounding box center [546, 663] width 964 height 21
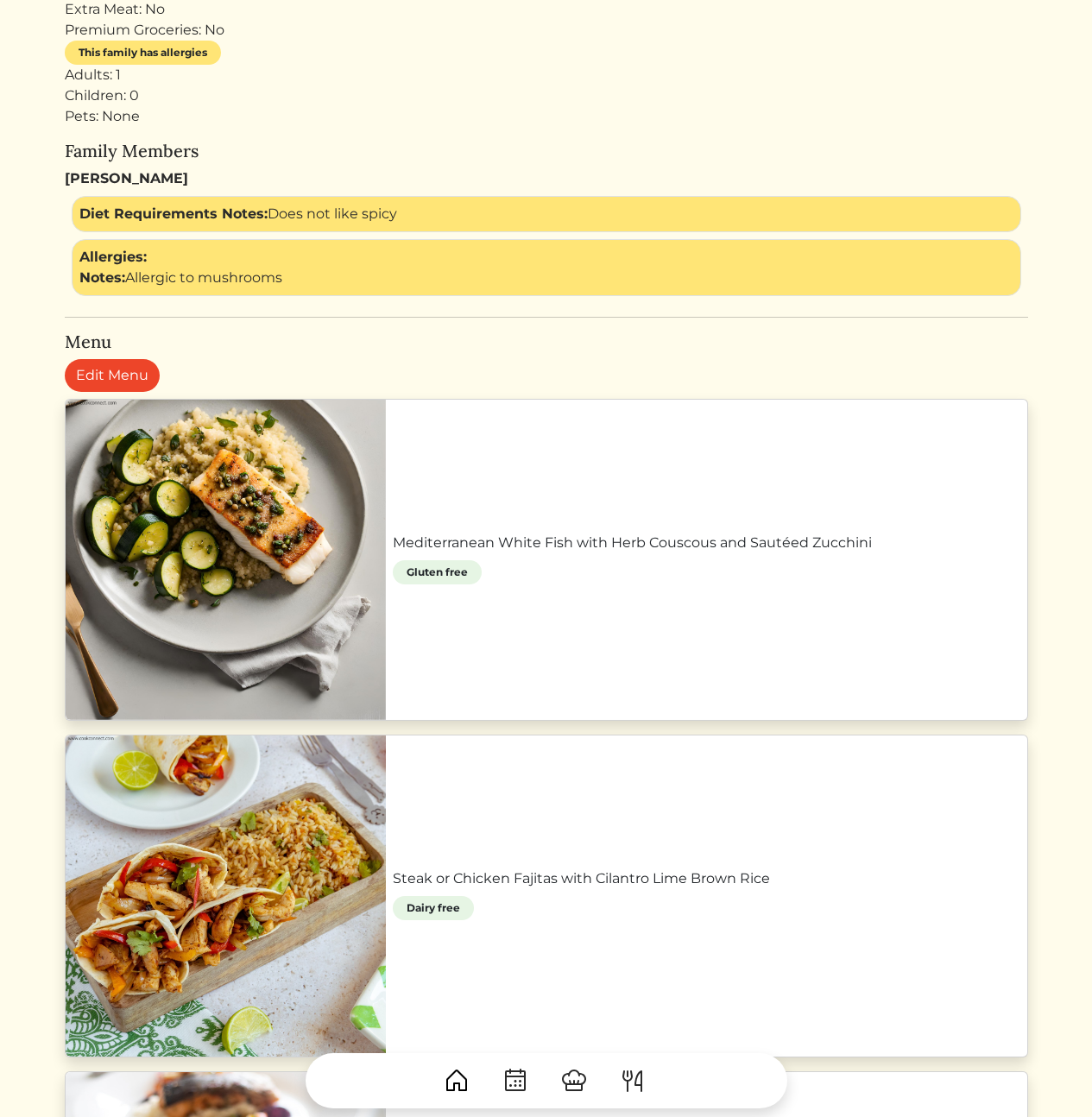
scroll to position [61, 0]
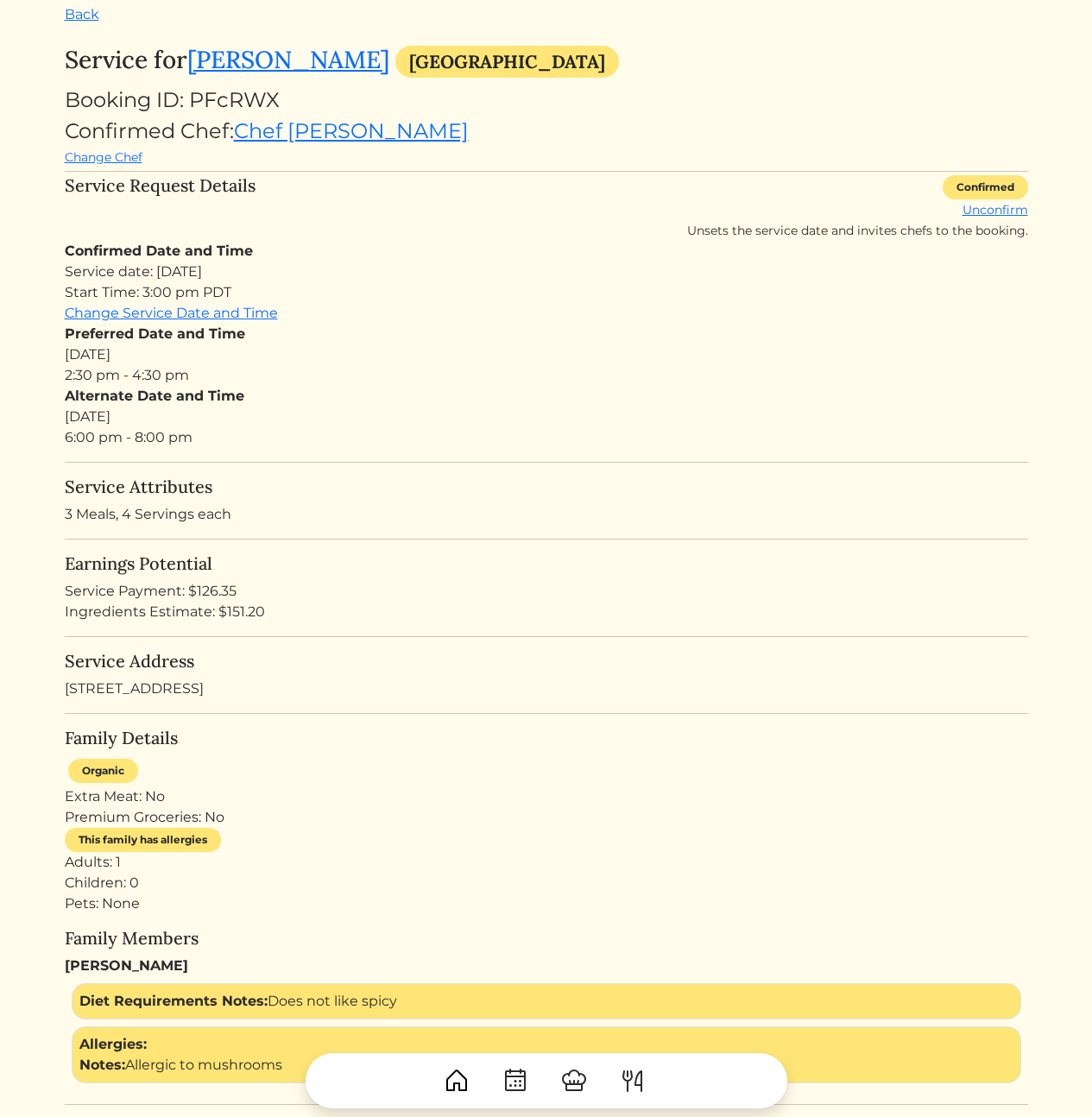
click at [466, 423] on div "Alternate Date and Time Tue, Aug 19, 2025 6:00 pm - 8:00 pm" at bounding box center [546, 416] width 964 height 62
click at [297, 696] on div "Service Address 4848 Southridge Ave" at bounding box center [546, 675] width 964 height 48
click at [573, 328] on div "Preferred Date and Time Mon, Aug 18, 2025 2:30 pm - 4:30 pm" at bounding box center [546, 355] width 964 height 62
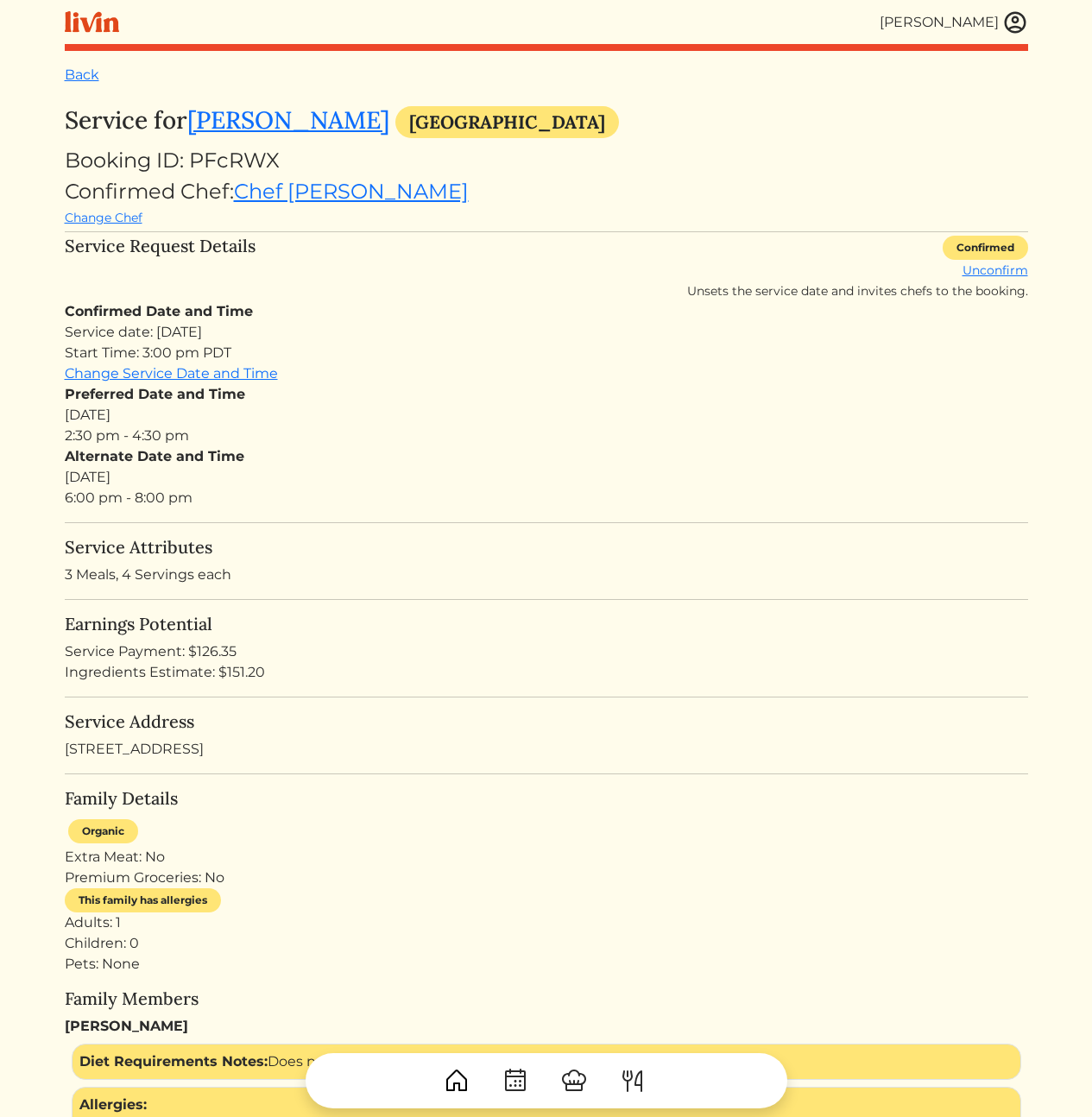
click at [1015, 23] on img at bounding box center [1015, 22] width 26 height 26
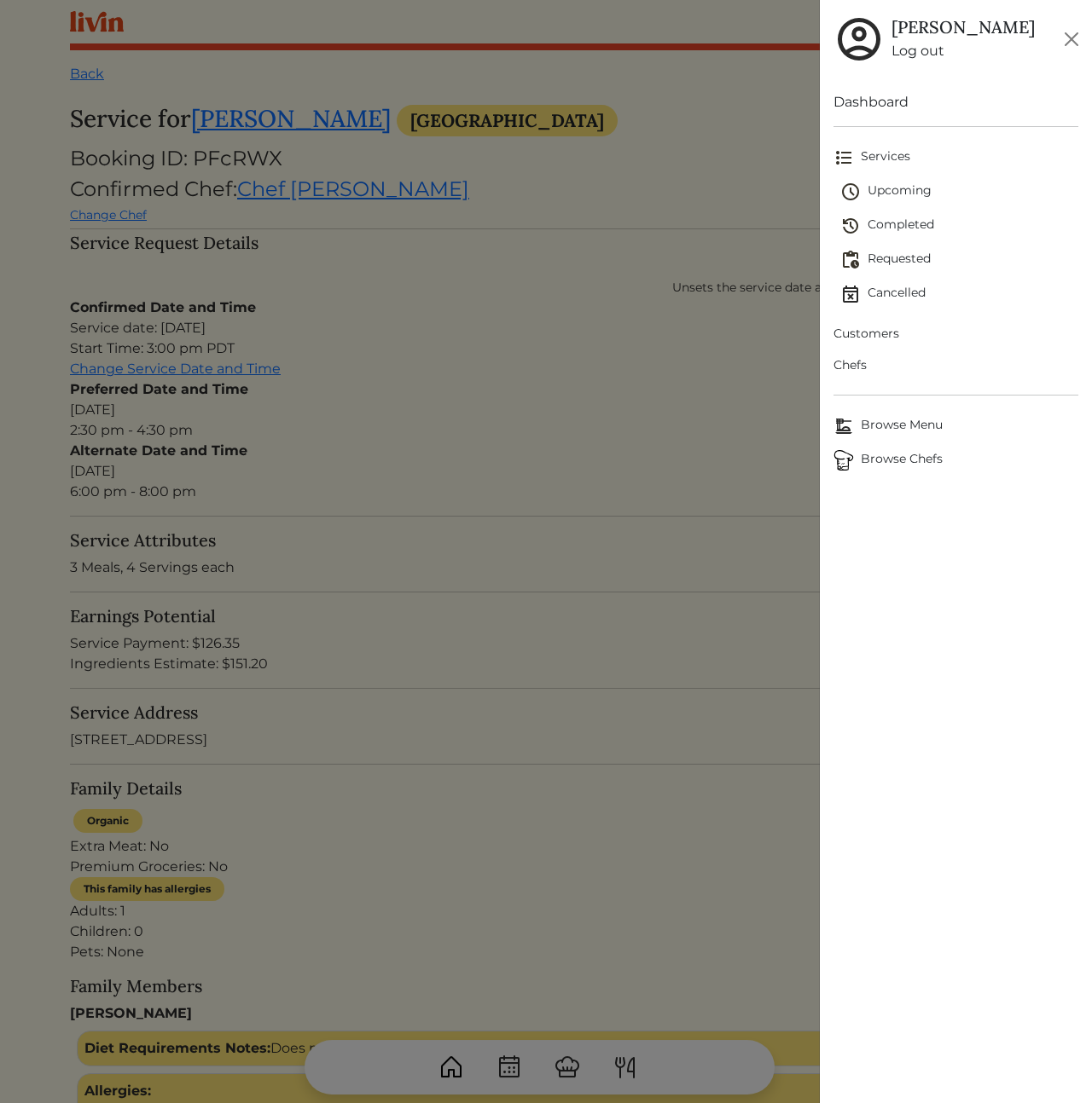
click at [885, 330] on span "Customers" at bounding box center [955, 333] width 245 height 18
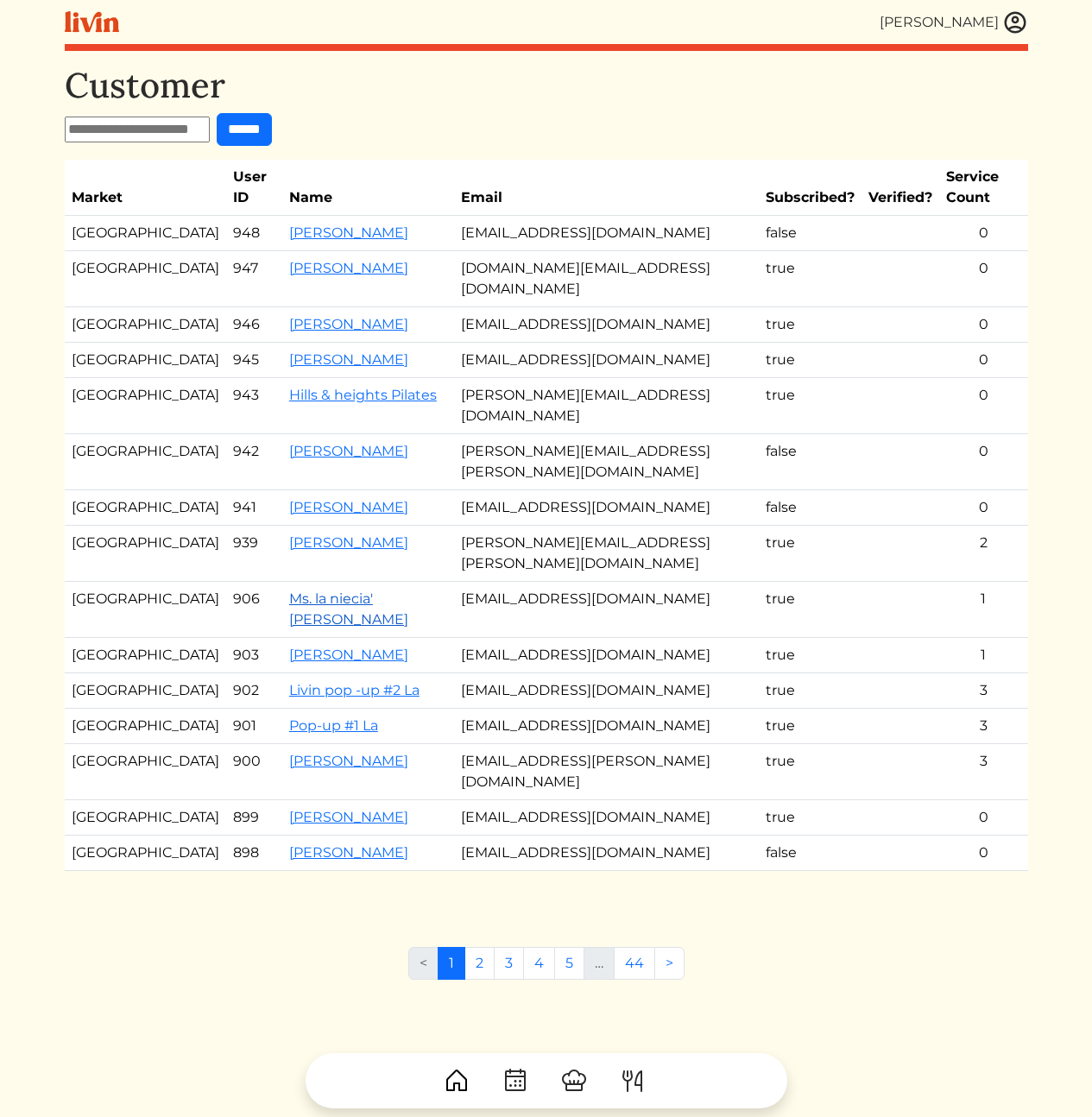
click at [292, 590] on link "Ms. la niecia' Vicknair" at bounding box center [348, 608] width 119 height 37
click at [296, 809] on link "Cody Peterson" at bounding box center [348, 817] width 119 height 16
click at [483, 947] on link "2" at bounding box center [480, 963] width 30 height 33
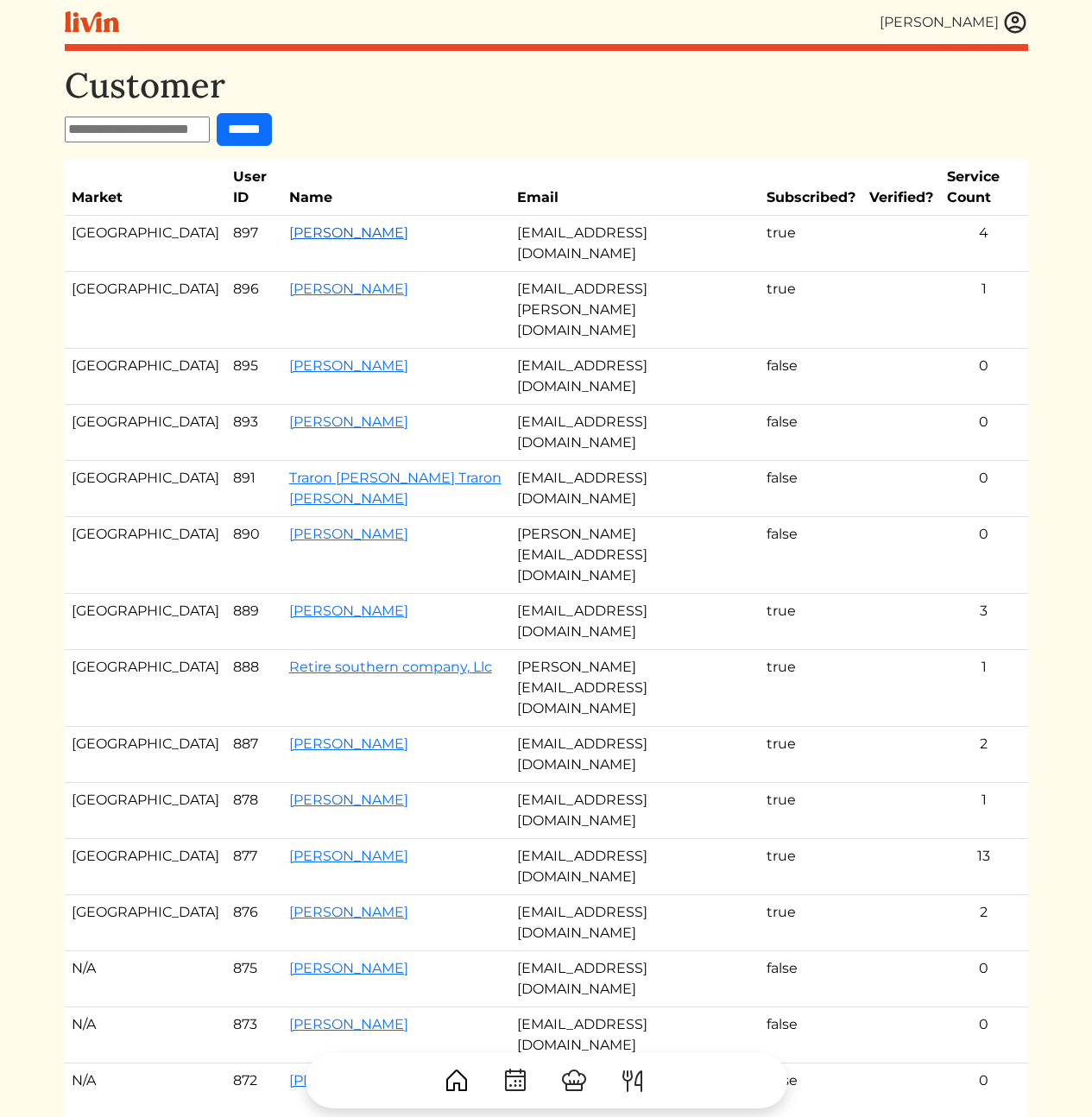
click at [289, 224] on link "Austin Clements" at bounding box center [348, 232] width 119 height 16
click at [177, 934] on div "Customer ****** Market User ID Name Email Subscribed? Verified? Service Count L…" at bounding box center [546, 721] width 964 height 1312
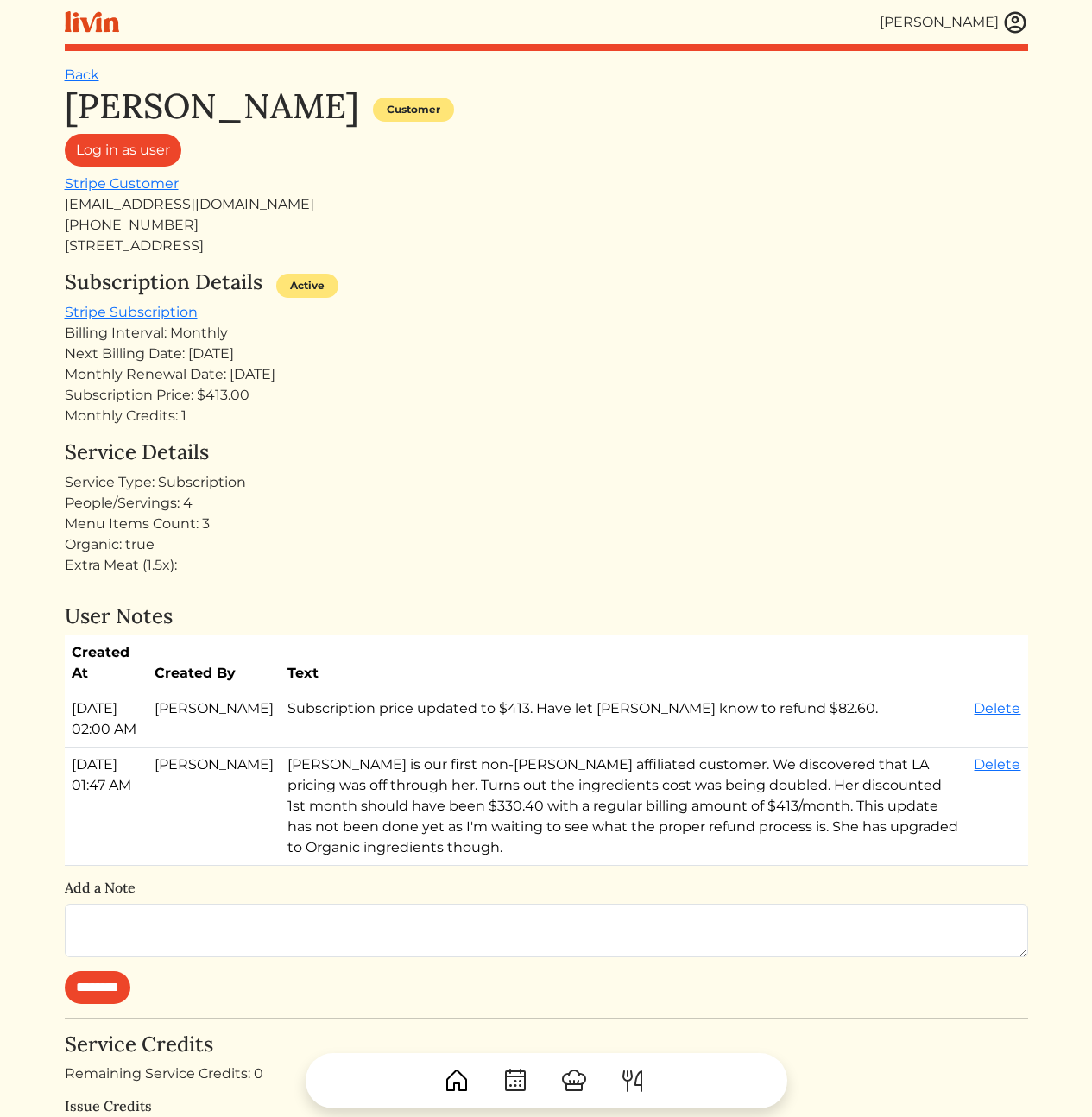
scroll to position [87, 0]
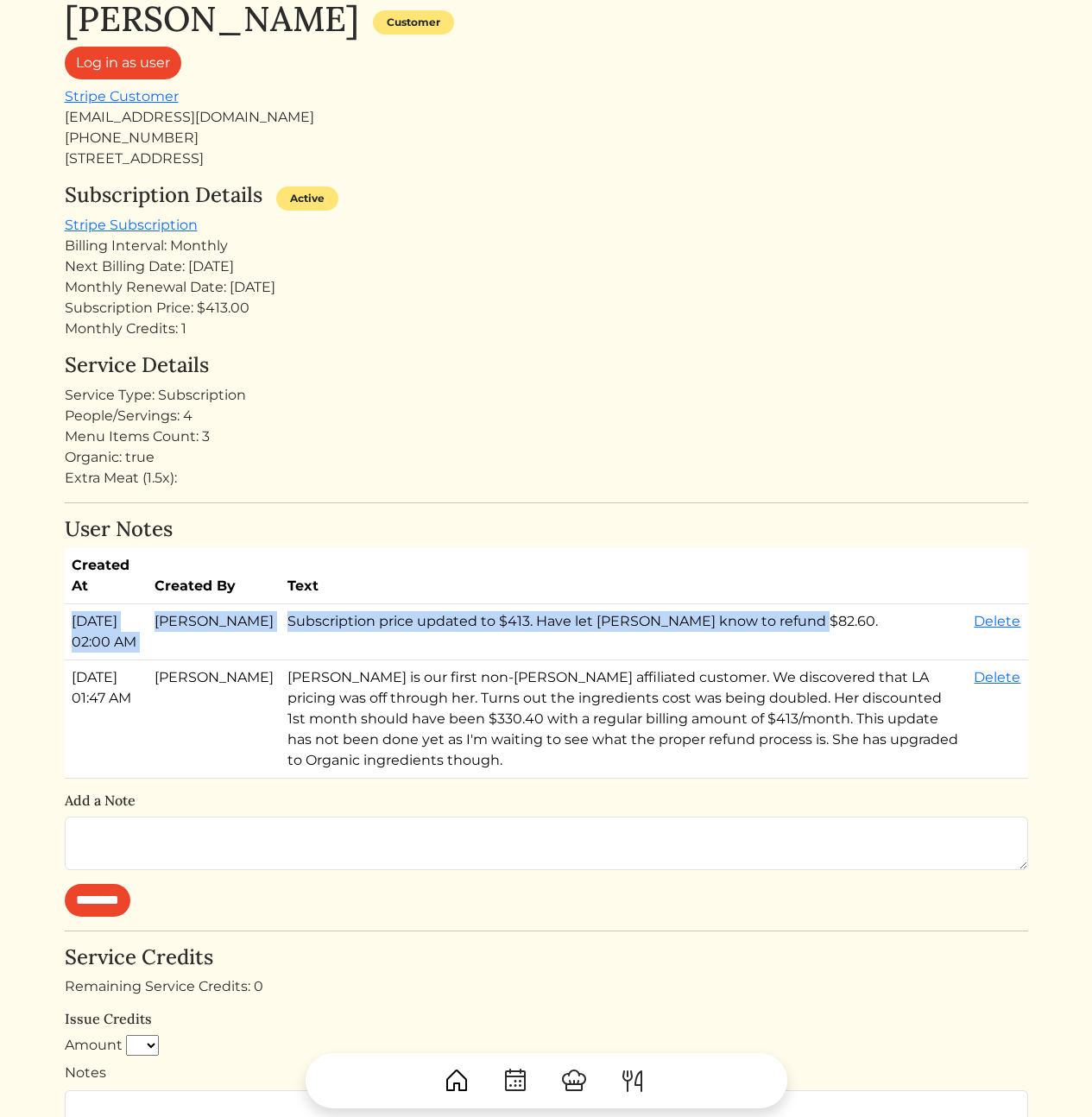
drag, startPoint x: 508, startPoint y: 578, endPoint x: 561, endPoint y: 648, distance: 87.8
click at [556, 646] on table "Created At Created By Text Aug 10, 2025, 02:00 AM Calvin Wang Subscription pric…" at bounding box center [546, 664] width 964 height 231
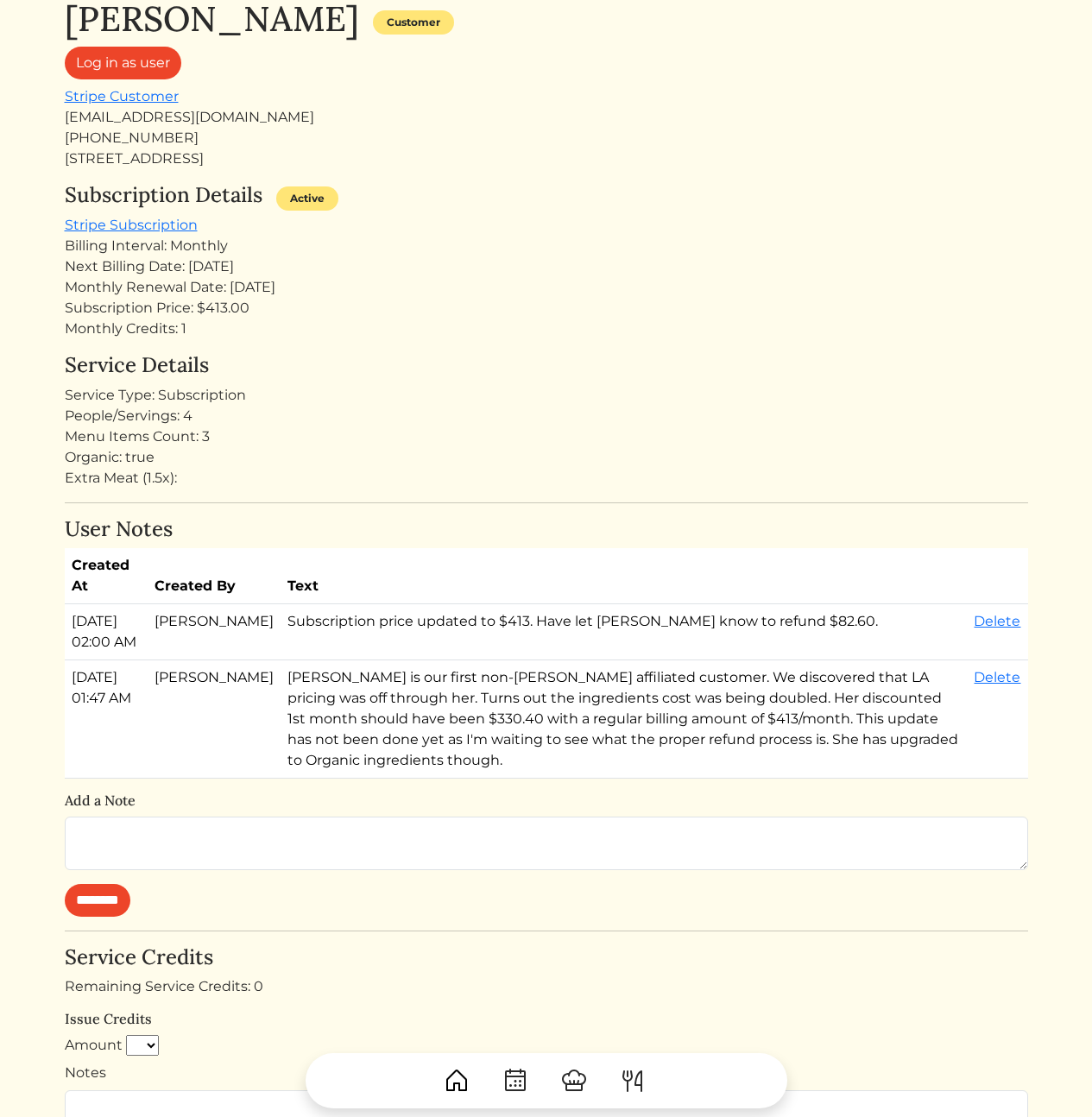
click at [604, 661] on td "Subscription price updated to $413. Have let Taylor know to refund $82.60." at bounding box center [623, 632] width 687 height 56
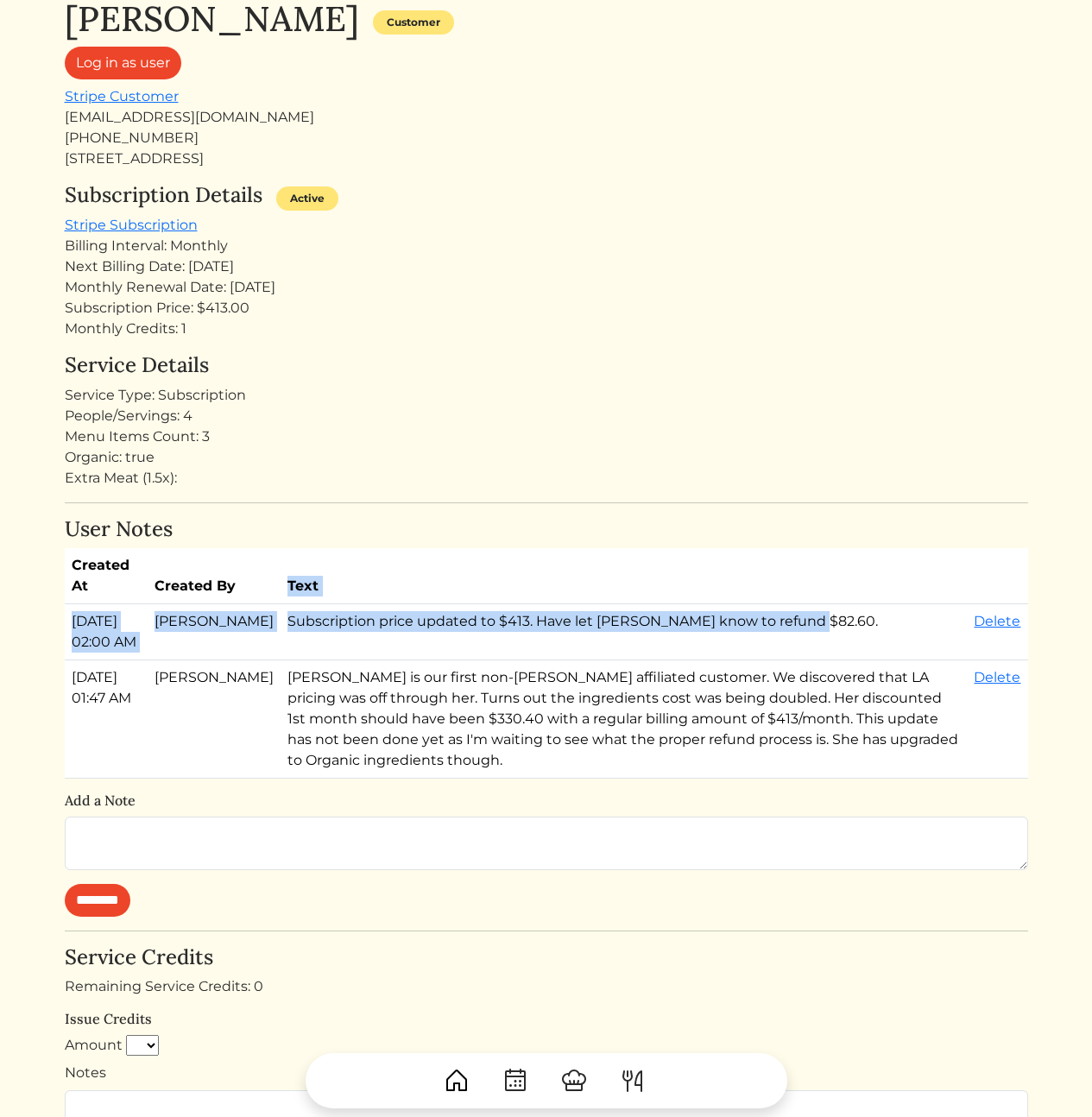
drag, startPoint x: 604, startPoint y: 663, endPoint x: 539, endPoint y: 554, distance: 126.9
click at [539, 554] on table "Created At Created By Text Aug 10, 2025, 02:00 AM Calvin Wang Subscription pric…" at bounding box center [546, 664] width 964 height 231
click at [539, 554] on th "Text" at bounding box center [623, 576] width 687 height 56
drag, startPoint x: 485, startPoint y: 504, endPoint x: 549, endPoint y: 645, distance: 154.8
click at [545, 645] on div "Rosa Hill Customer Log in as user Stripe Customer rosabellehill@gmail.com +1213…" at bounding box center [546, 733] width 964 height 1470
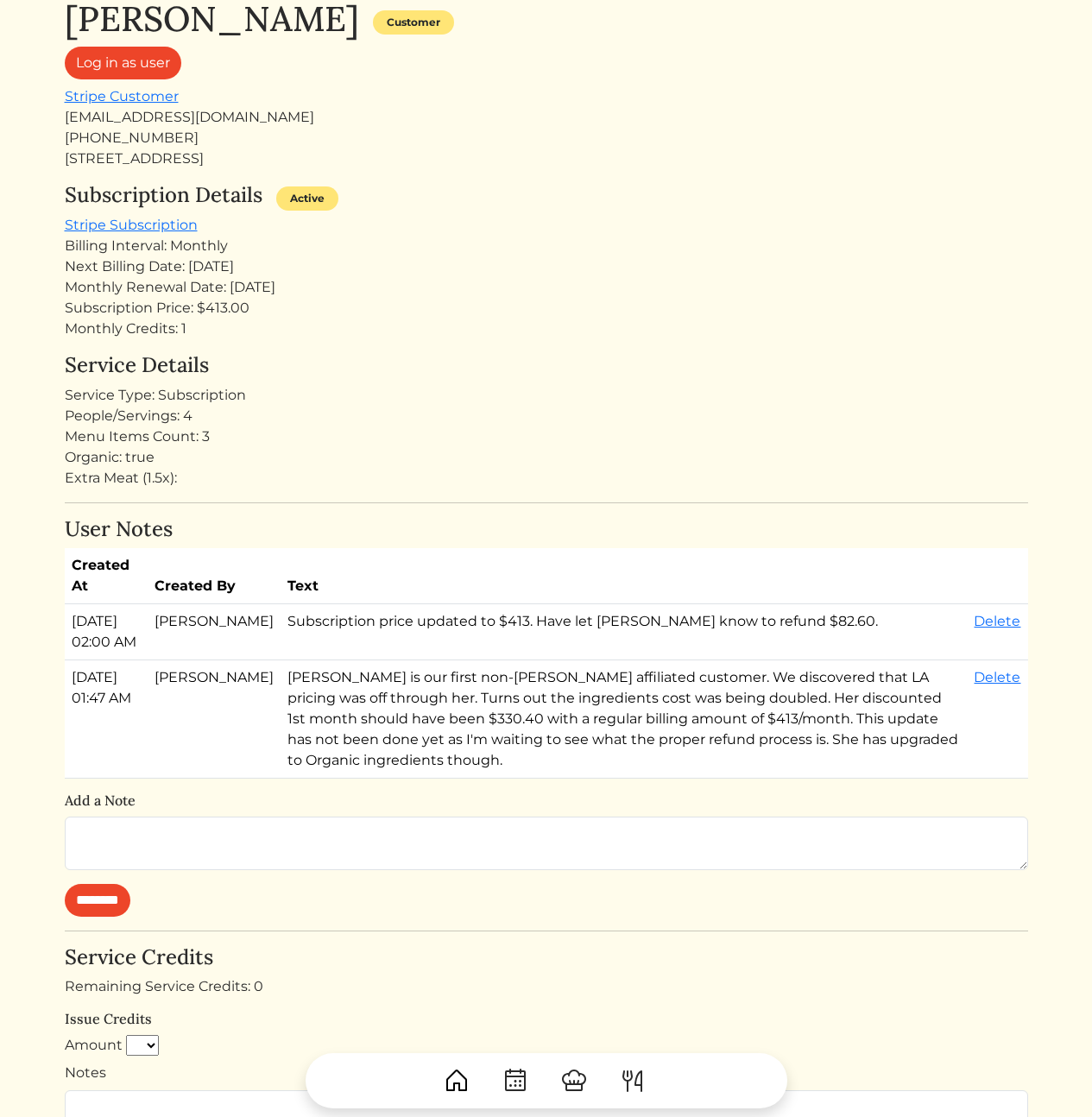
drag, startPoint x: 555, startPoint y: 645, endPoint x: 561, endPoint y: 652, distance: 9.2
click at [557, 645] on td "Subscription price updated to $413. Have let Taylor know to refund $82.60." at bounding box center [623, 632] width 687 height 56
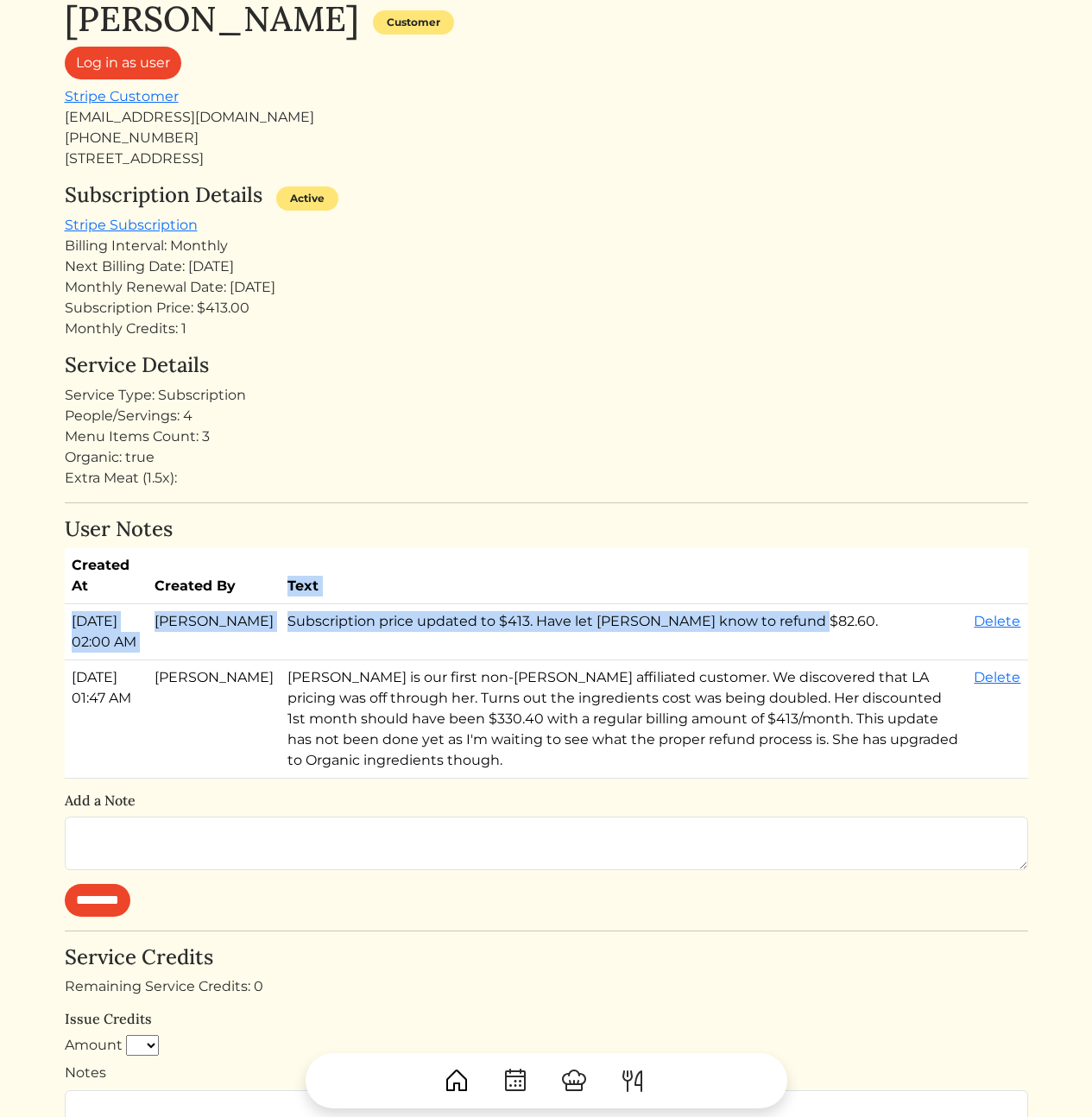
drag, startPoint x: 561, startPoint y: 659, endPoint x: 482, endPoint y: 557, distance: 129.0
click at [482, 557] on table "Created At Created By Text Aug 10, 2025, 02:00 AM Calvin Wang Subscription pric…" at bounding box center [546, 664] width 964 height 231
click at [478, 556] on th "Text" at bounding box center [623, 576] width 687 height 56
drag, startPoint x: 449, startPoint y: 655, endPoint x: 465, endPoint y: 674, distance: 24.8
click at [465, 674] on div "User Notes Created At Created By Text Aug 10, 2025, 02:00 AM Calvin Wang Subscr…" at bounding box center [546, 717] width 964 height 400
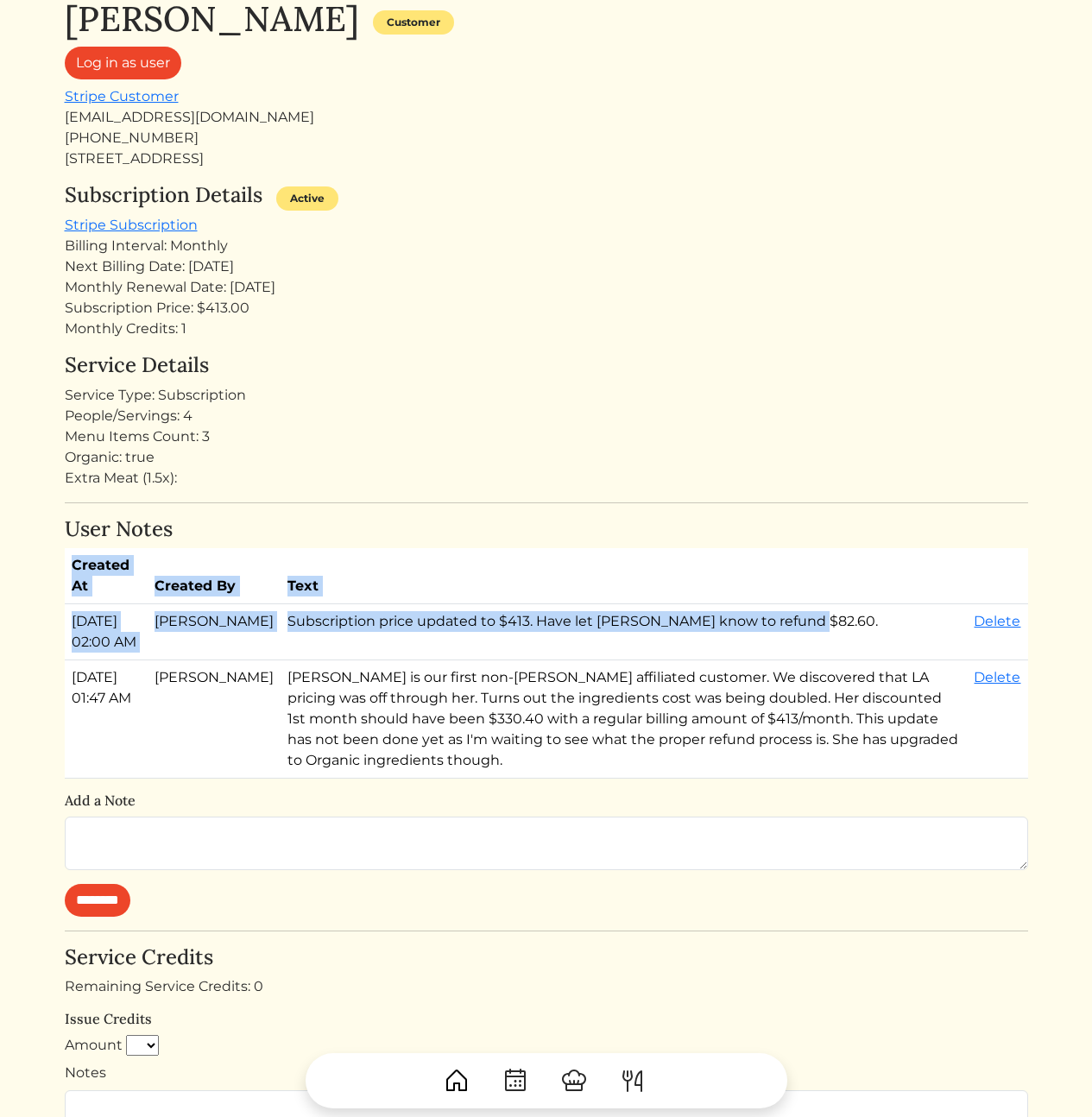
click at [465, 661] on td "Subscription price updated to $413. Have let Taylor know to refund $82.60." at bounding box center [623, 632] width 687 height 56
drag, startPoint x: 465, startPoint y: 675, endPoint x: 368, endPoint y: 564, distance: 147.4
click at [368, 564] on table "Created At Created By Text Aug 10, 2025, 02:00 AM Calvin Wang Subscription pric…" at bounding box center [546, 664] width 964 height 231
click at [368, 564] on th "Text" at bounding box center [623, 576] width 687 height 56
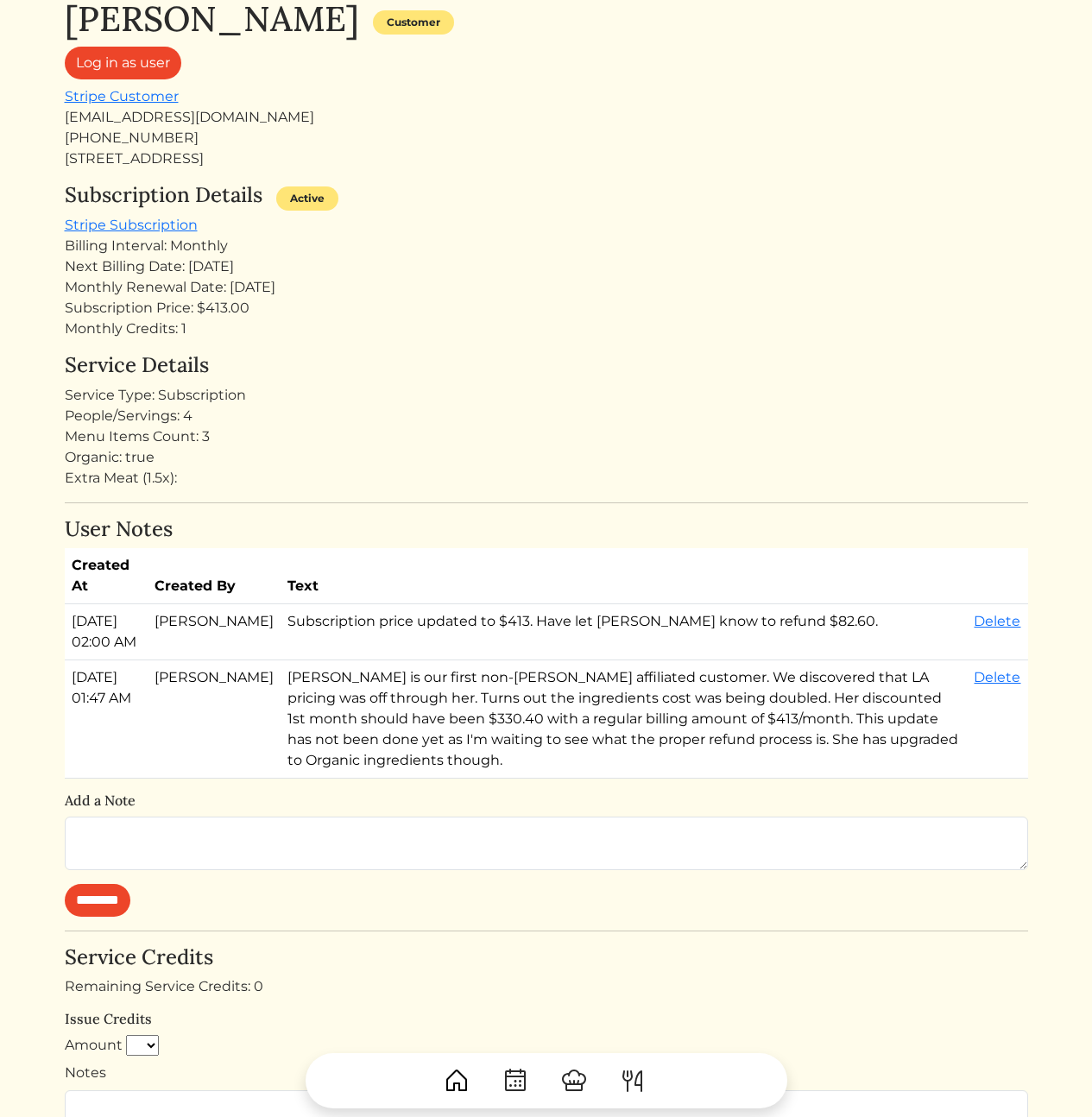
drag, startPoint x: 342, startPoint y: 554, endPoint x: 387, endPoint y: 670, distance: 124.4
click at [387, 670] on table "Created At Created By Text Aug 10, 2025, 02:00 AM Calvin Wang Subscription pric…" at bounding box center [546, 664] width 964 height 231
click at [387, 661] on td "Subscription price updated to $413. Have let Taylor know to refund $82.60." at bounding box center [623, 632] width 687 height 56
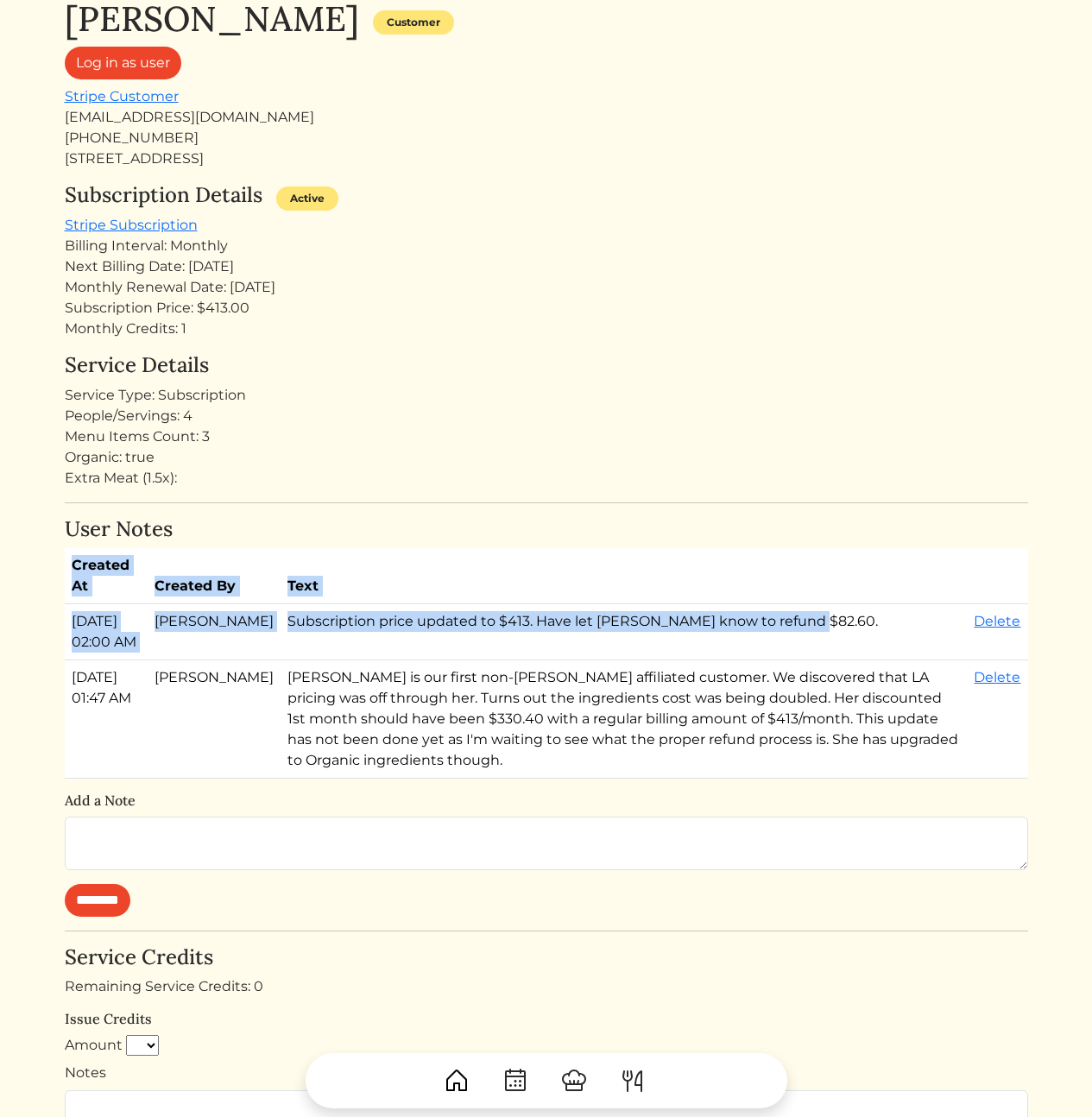
drag, startPoint x: 387, startPoint y: 670, endPoint x: 310, endPoint y: 541, distance: 150.2
click at [310, 541] on div "User Notes Created At Created By Text Aug 10, 2025, 02:00 AM Calvin Wang Subscr…" at bounding box center [546, 717] width 964 height 400
click at [310, 541] on h4 "User Notes" at bounding box center [546, 530] width 964 height 25
drag, startPoint x: 330, startPoint y: 580, endPoint x: 371, endPoint y: 645, distance: 76.9
click at [367, 640] on div "User Notes Created At Created By Text Aug 10, 2025, 02:00 AM Calvin Wang Subscr…" at bounding box center [546, 717] width 964 height 400
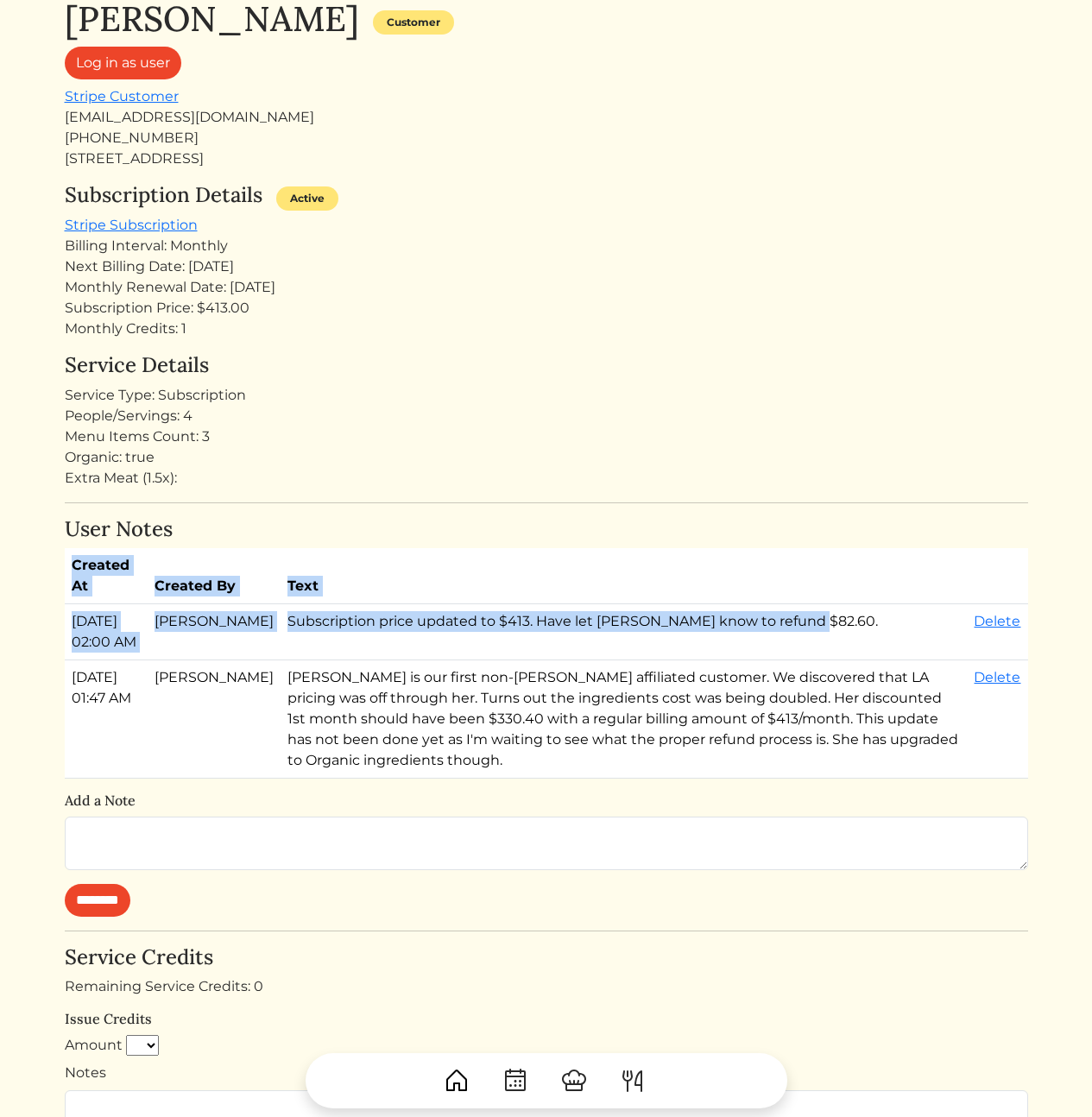
click at [372, 646] on td "Subscription price updated to $413. Have let [PERSON_NAME] know to refund $82.6…" at bounding box center [623, 632] width 687 height 56
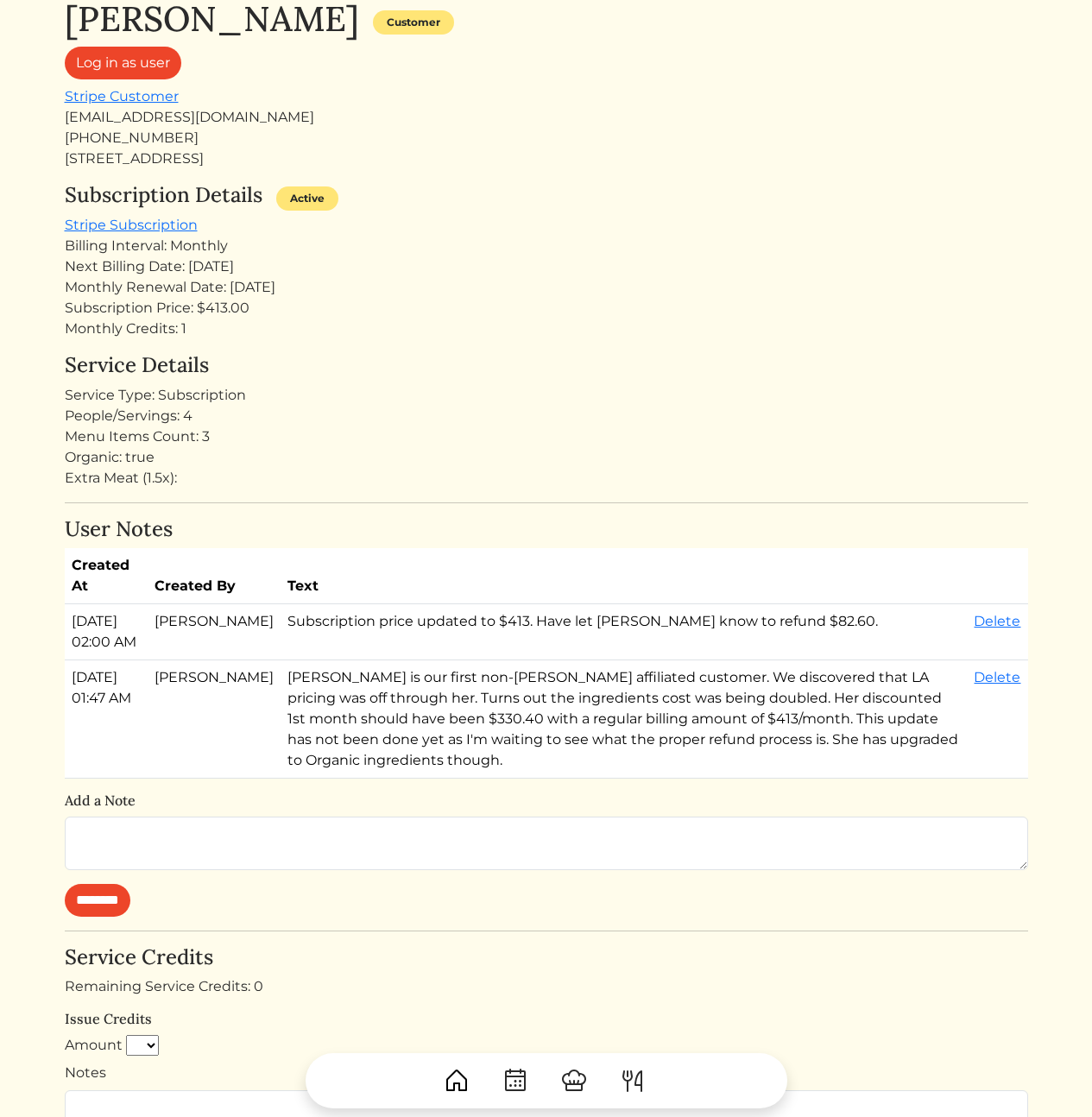
scroll to position [647, 0]
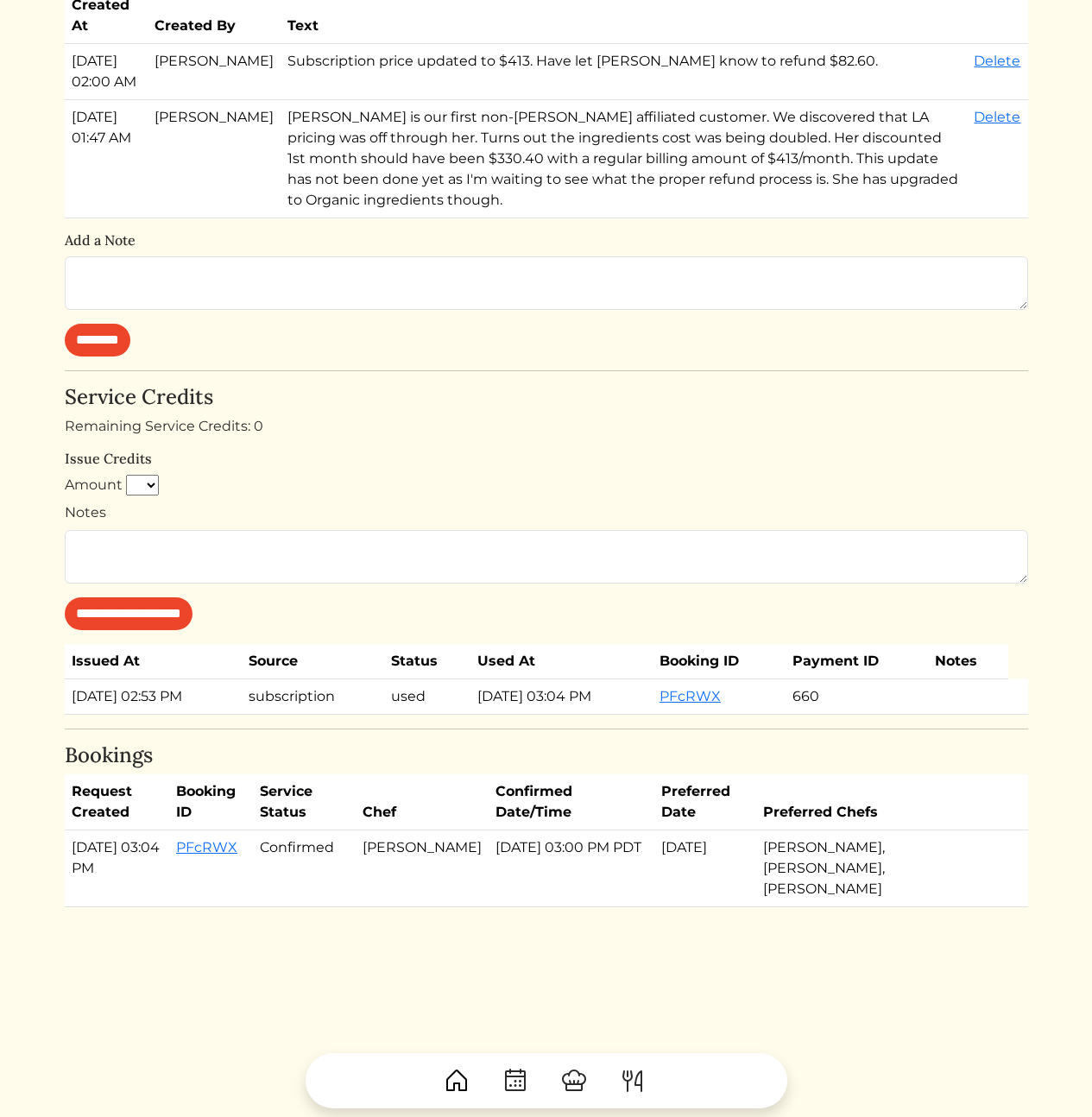
drag, startPoint x: 410, startPoint y: 638, endPoint x: 374, endPoint y: 598, distance: 53.8
click at [409, 636] on div "[PERSON_NAME] Customer Log in as user Stripe Customer [EMAIL_ADDRESS][DOMAIN_NA…" at bounding box center [546, 173] width 964 height 1470
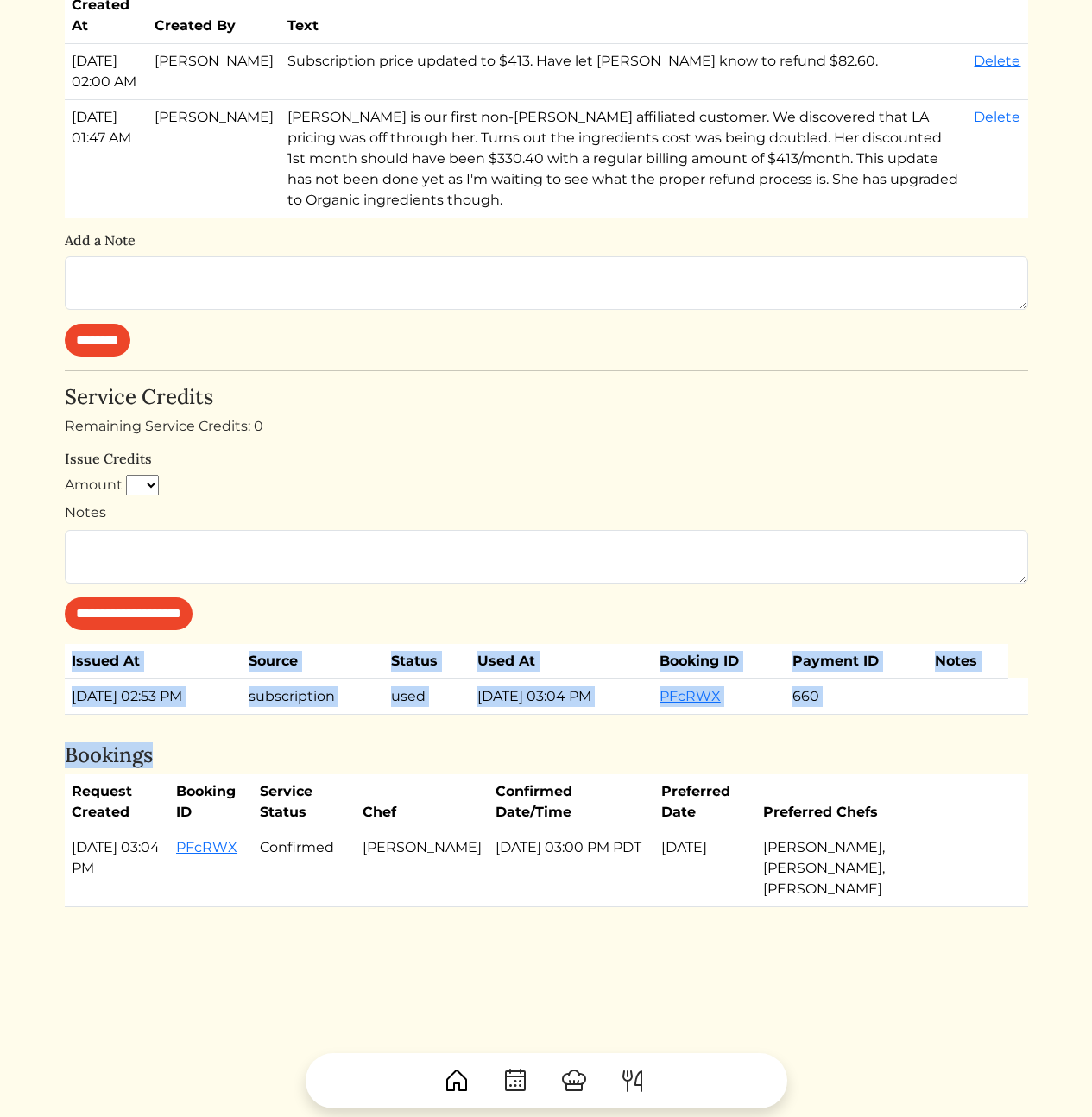
drag, startPoint x: 374, startPoint y: 598, endPoint x: 593, endPoint y: 1017, distance: 472.8
click at [591, 1016] on div "Back Rosa Hill Customer Log in as user Stripe Customer rosabellehill@gmail.com …" at bounding box center [546, 236] width 964 height 1638
click at [593, 1016] on div "Back Rosa Hill Customer Log in as user Stripe Customer rosabellehill@gmail.com …" at bounding box center [546, 236] width 964 height 1638
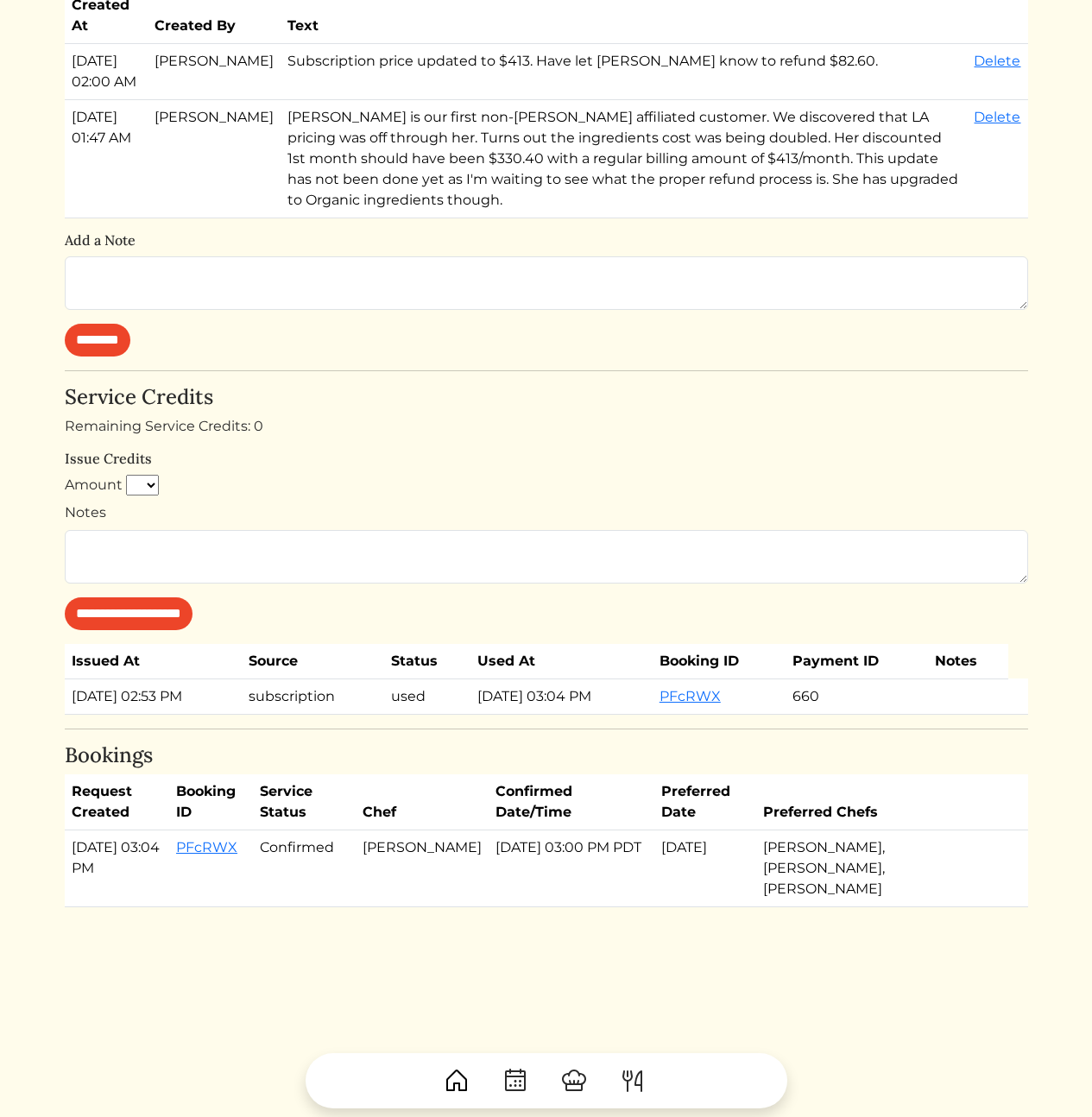
click at [551, 372] on div "Rosa Hill Customer Log in as user Stripe Customer rosabellehill@gmail.com +1213…" at bounding box center [546, 173] width 964 height 1470
click at [862, 853] on td "[PERSON_NAME], [PERSON_NAME], [PERSON_NAME]" at bounding box center [886, 869] width 259 height 77
click at [654, 626] on form "**********" at bounding box center [546, 552] width 964 height 155
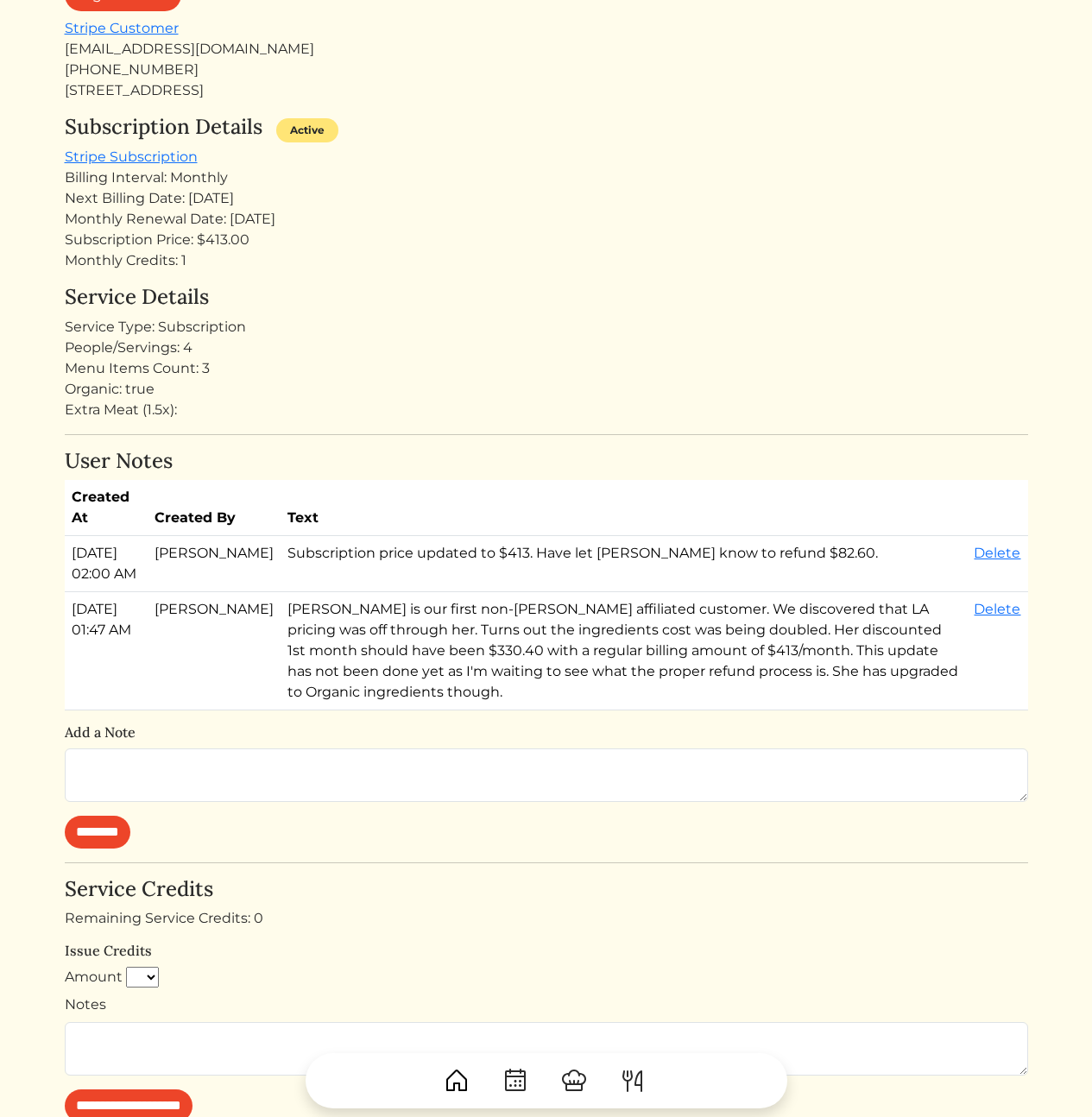
click at [523, 344] on div "People/Servings: 4" at bounding box center [546, 348] width 964 height 21
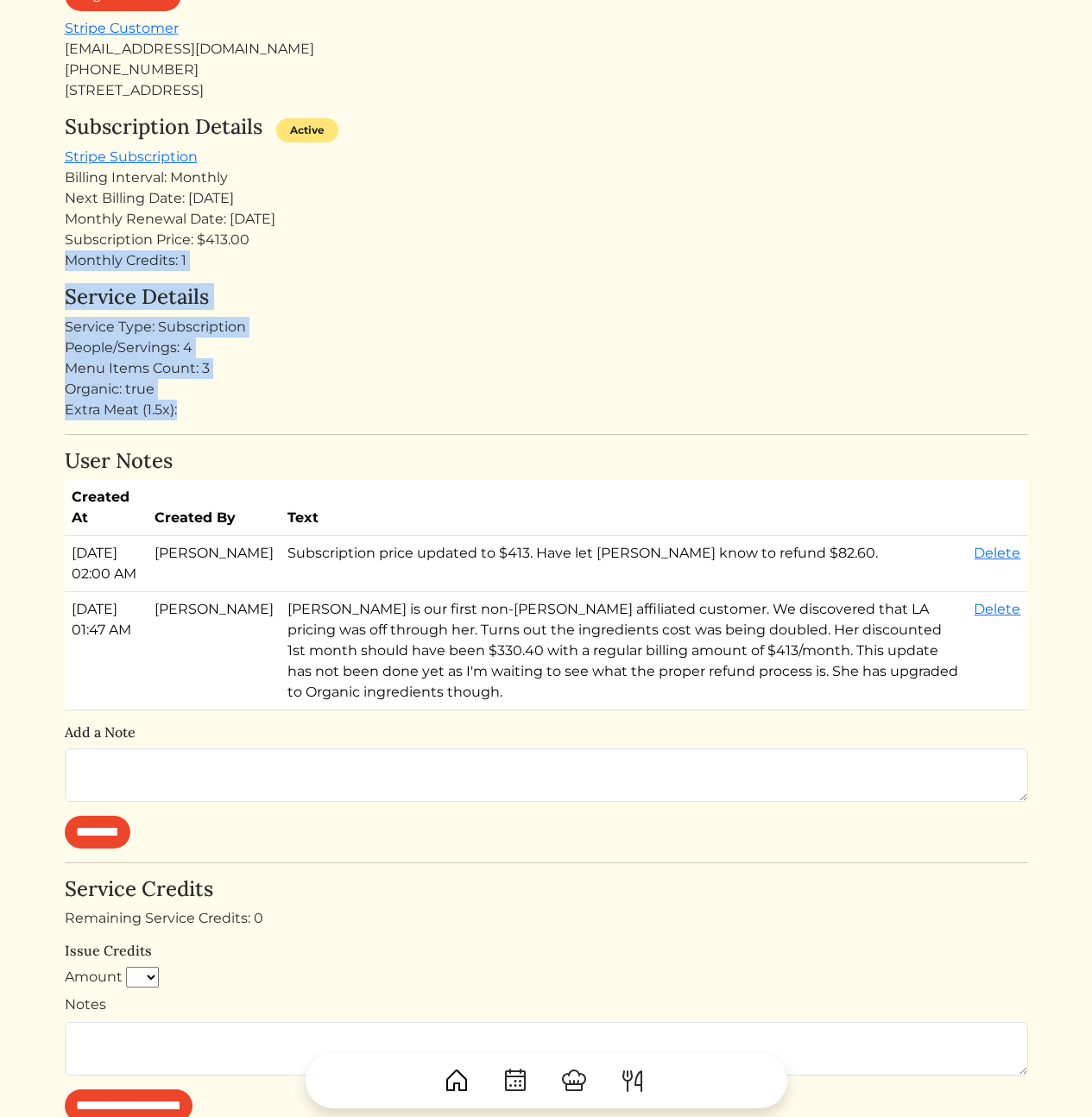
drag, startPoint x: 668, startPoint y: 327, endPoint x: 619, endPoint y: 376, distance: 69.3
click at [680, 407] on div "Rosa Hill Customer Log in as user Stripe Customer rosabellehill@gmail.com +1213…" at bounding box center [546, 664] width 964 height 1470
click at [573, 354] on div "People/Servings: 4" at bounding box center [546, 348] width 964 height 21
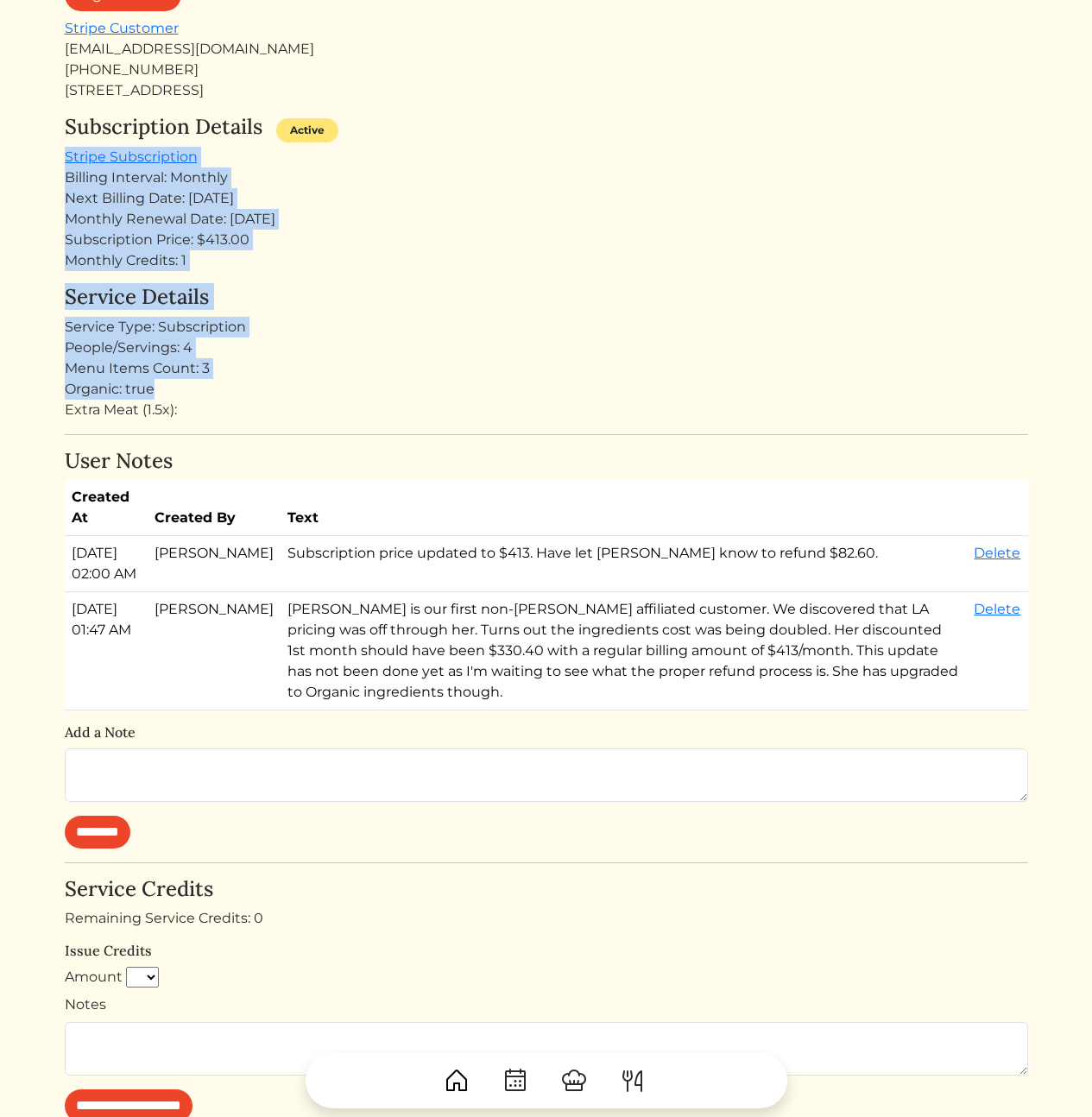
drag, startPoint x: 578, startPoint y: 367, endPoint x: 554, endPoint y: 127, distance: 241.2
click at [554, 127] on div "Rosa Hill Customer Log in as user Stripe Customer rosabellehill@gmail.com +1213…" at bounding box center [546, 664] width 964 height 1470
drag, startPoint x: 554, startPoint y: 127, endPoint x: 540, endPoint y: 187, distance: 61.6
click at [554, 127] on div "Subscription Details Active" at bounding box center [546, 131] width 964 height 32
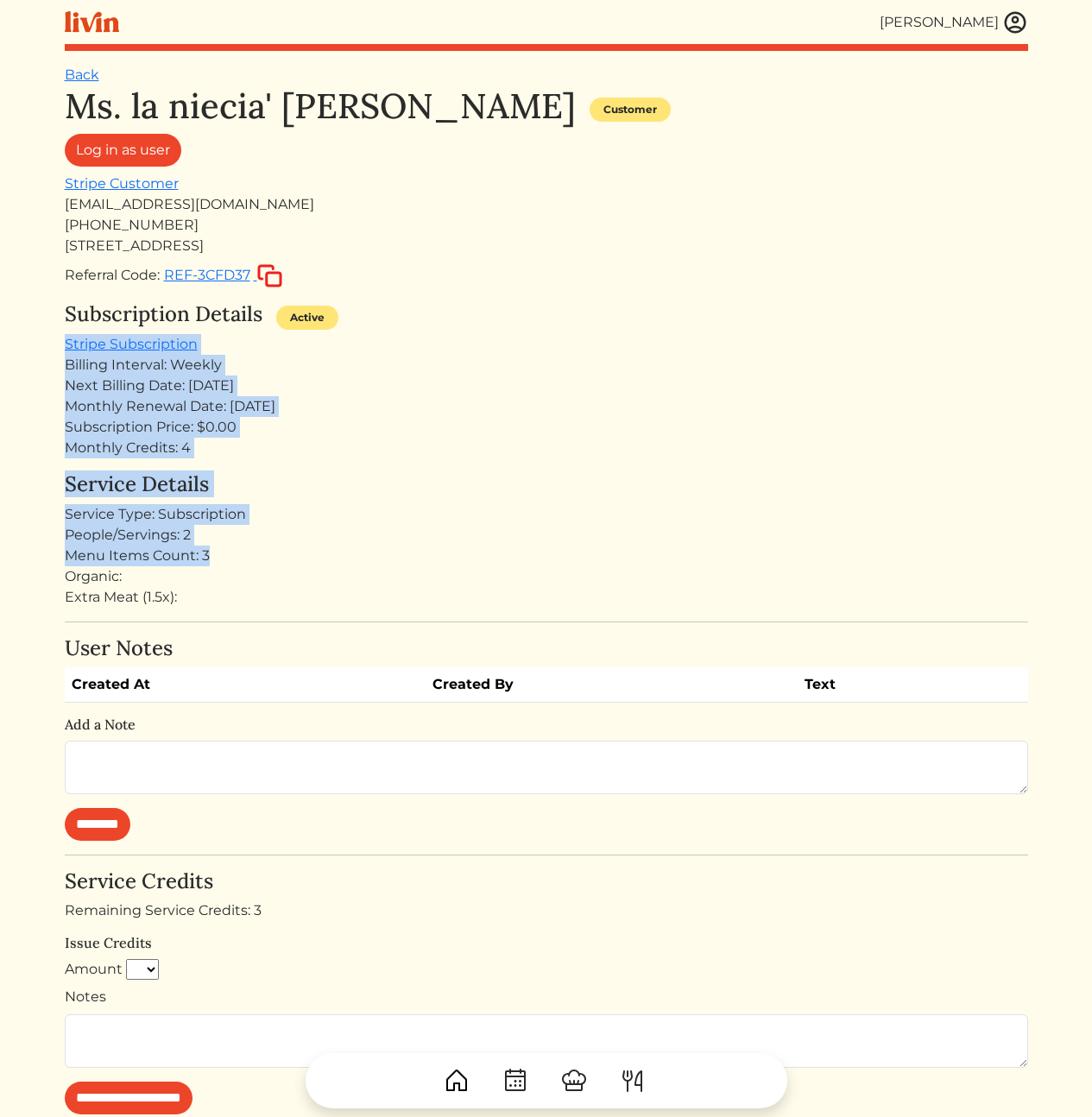
drag, startPoint x: 461, startPoint y: 349, endPoint x: 504, endPoint y: 574, distance: 229.1
click at [503, 566] on div "Ms. la niecia' Vicknair Customer Log in as user Stripe Customer luvicknair@gmai…" at bounding box center [546, 792] width 964 height 1413
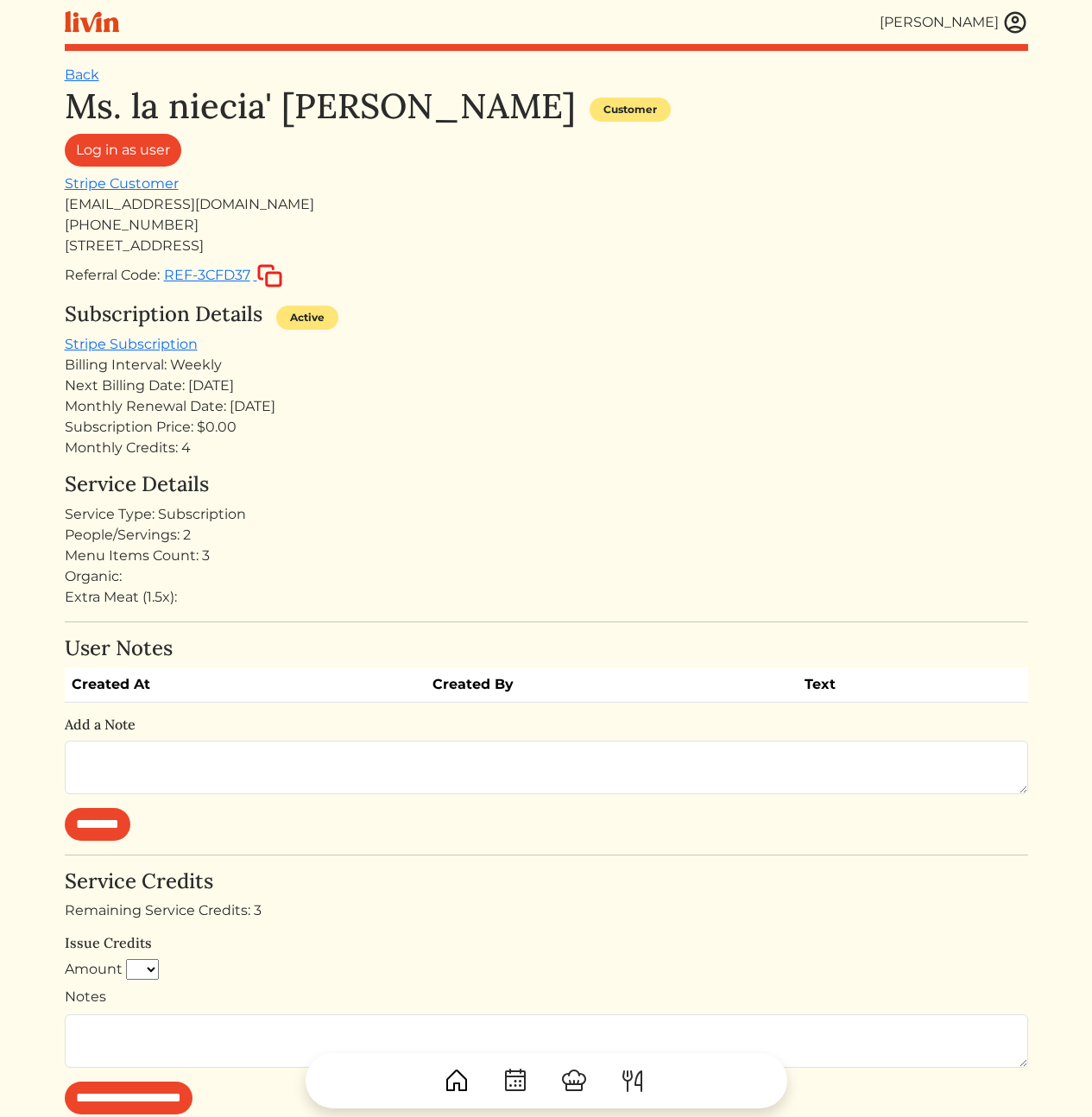
click at [504, 574] on div "Organic:" at bounding box center [546, 577] width 964 height 21
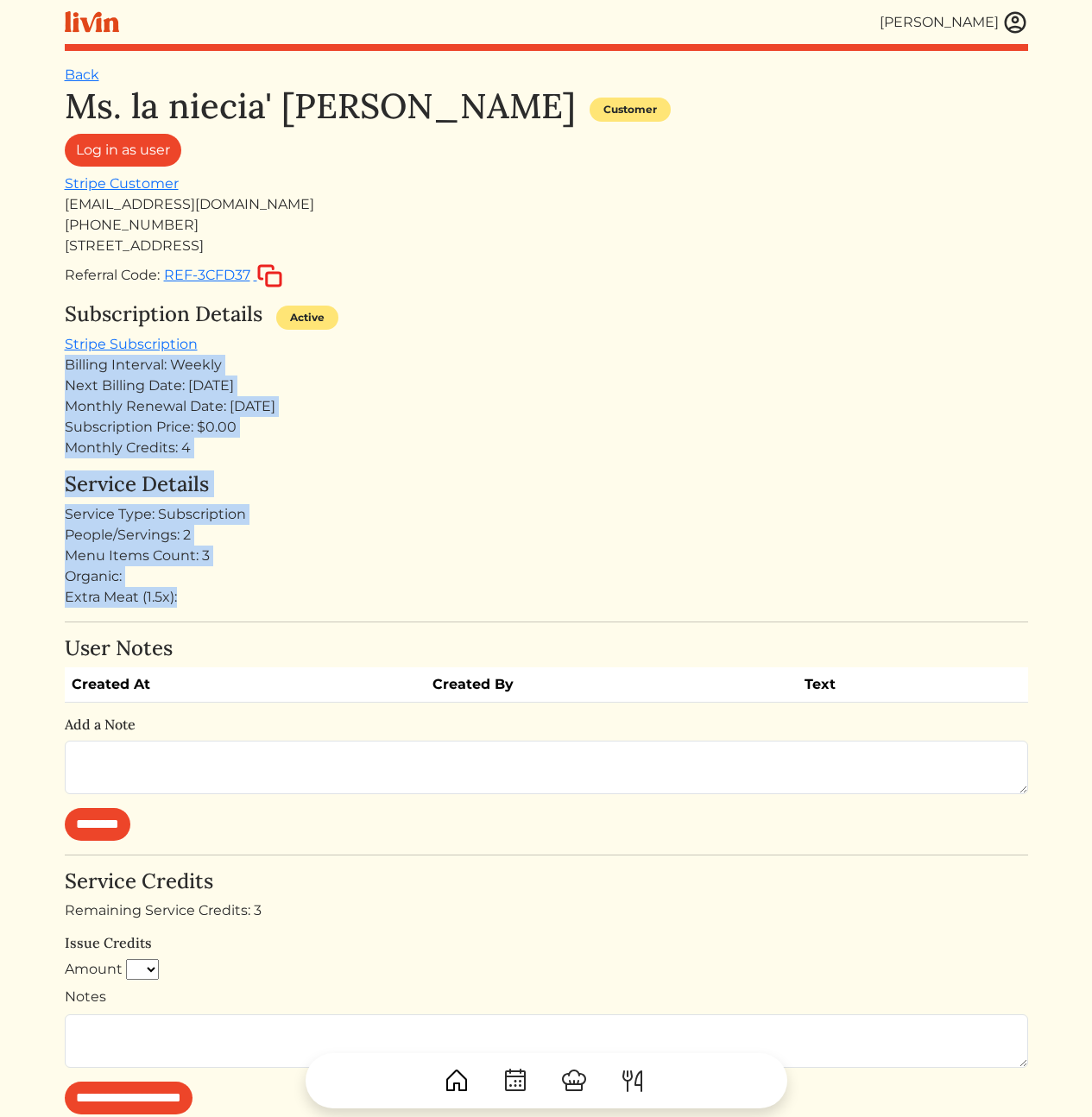
drag, startPoint x: 528, startPoint y: 598, endPoint x: 546, endPoint y: 345, distance: 253.6
click at [546, 345] on div "Ms. la niecia' Vicknair Customer Log in as user Stripe Customer luvicknair@gmai…" at bounding box center [546, 792] width 964 height 1413
click at [546, 345] on div "Subscription Details Active Stripe Subscription Billing Interval: Weekly Next B…" at bounding box center [546, 380] width 964 height 156
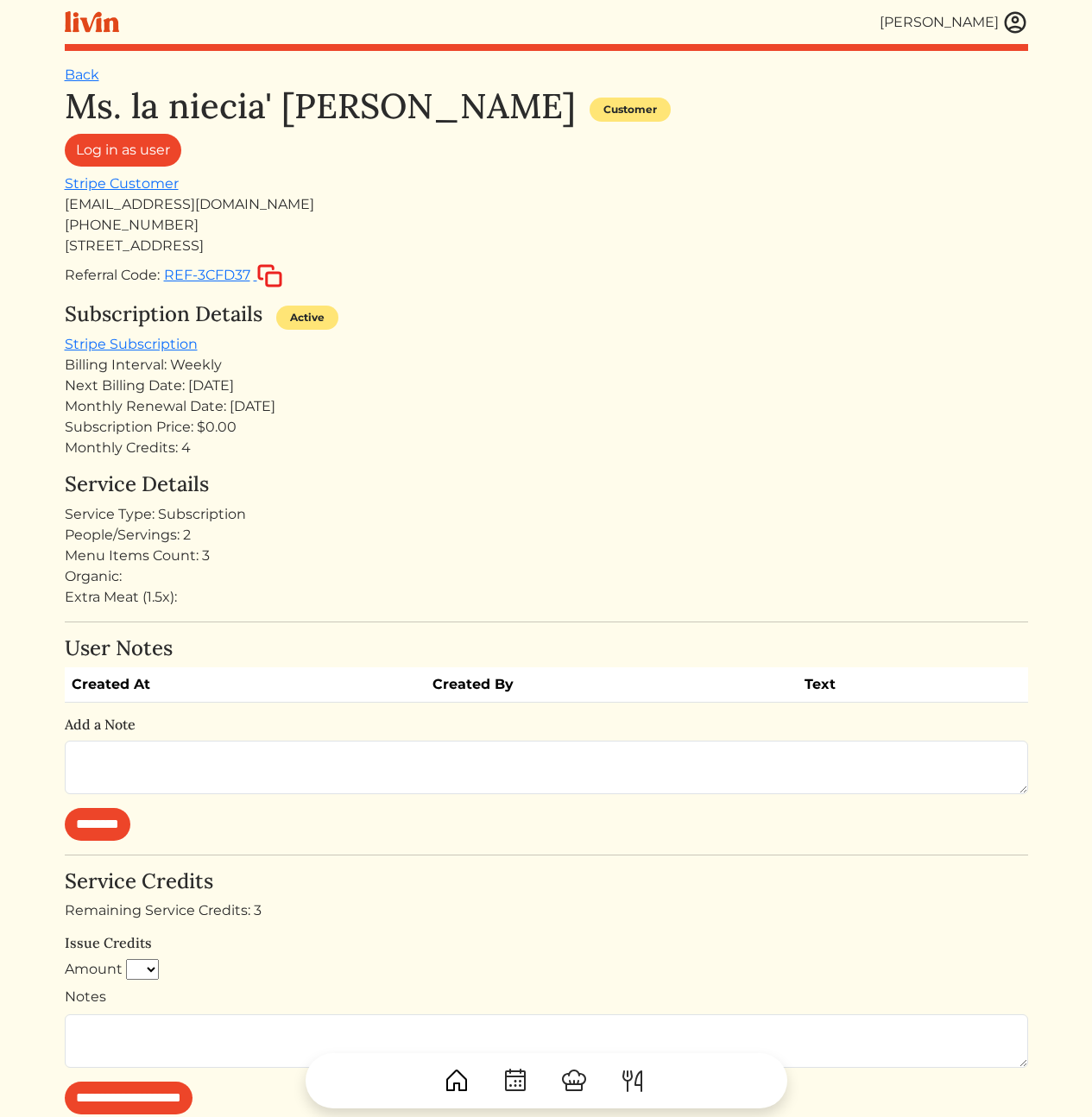
click at [358, 556] on div "Menu Items Count: 3" at bounding box center [546, 556] width 964 height 21
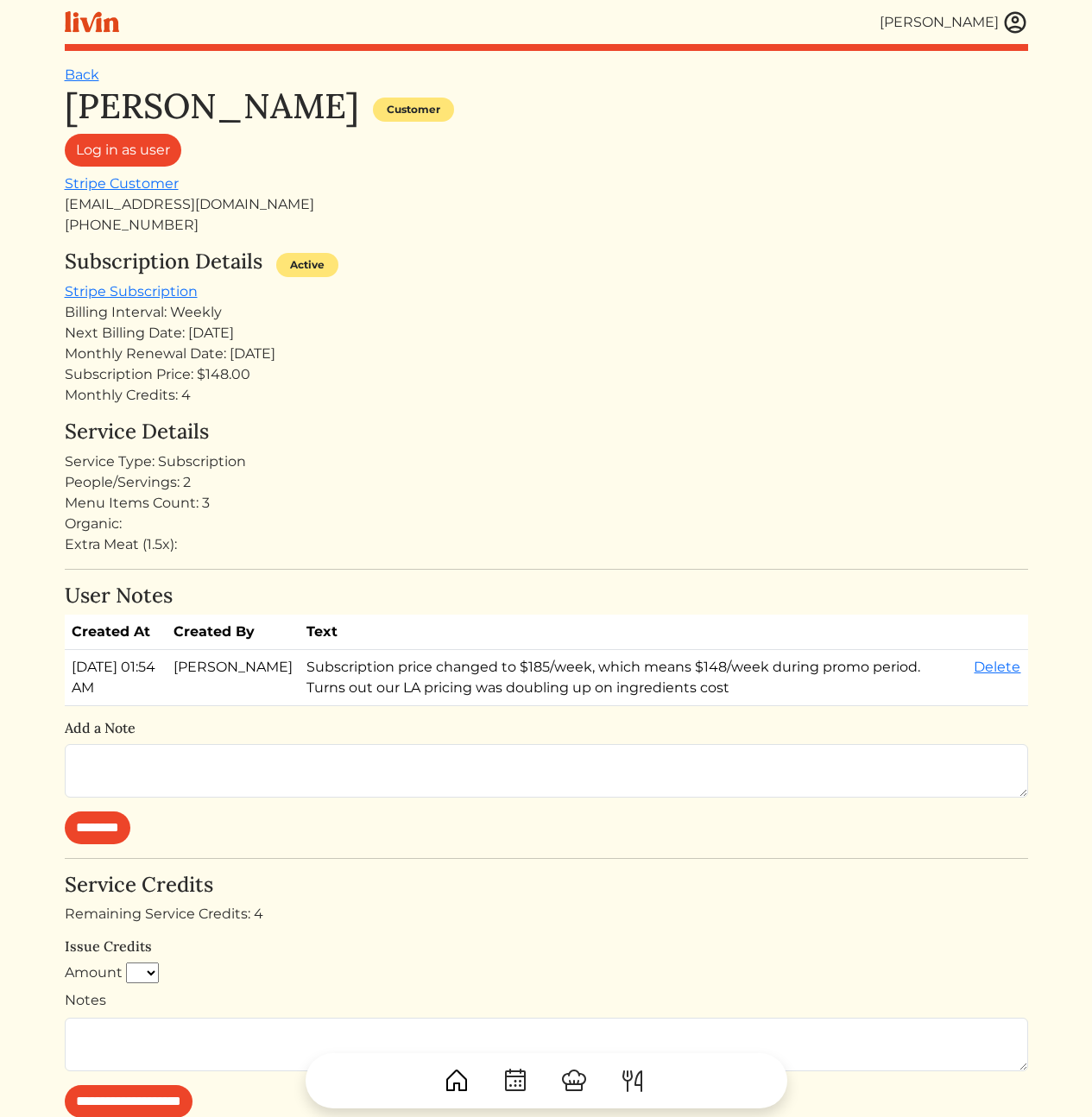
click at [463, 351] on div "Monthly Renewal Date: [DATE]" at bounding box center [546, 355] width 964 height 21
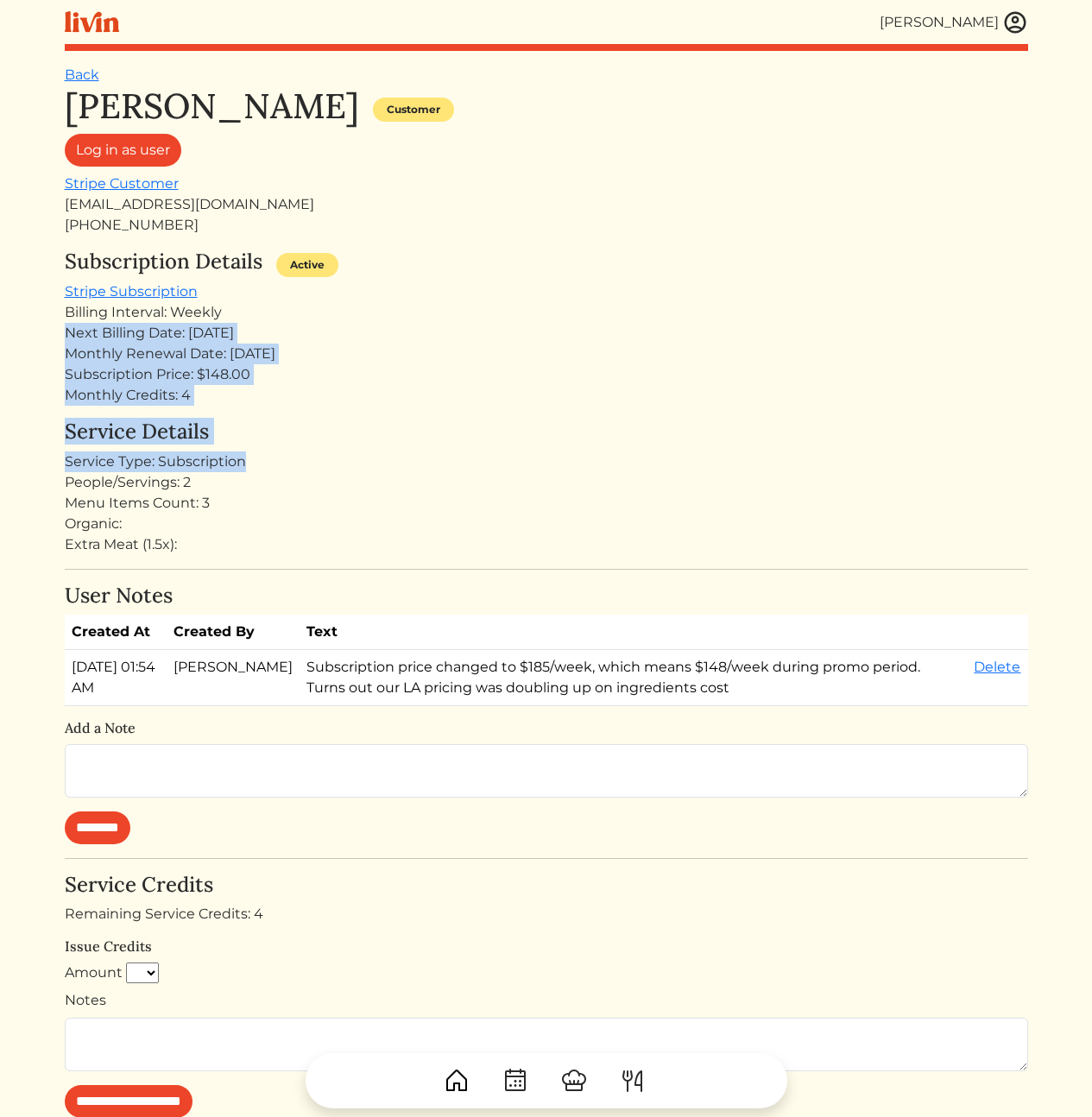
drag, startPoint x: 415, startPoint y: 306, endPoint x: 458, endPoint y: 470, distance: 169.5
click at [457, 467] on div "[PERSON_NAME] Customer Log in as user Stripe Customer [EMAIL_ADDRESS][DOMAIN_NA…" at bounding box center [546, 744] width 964 height 1319
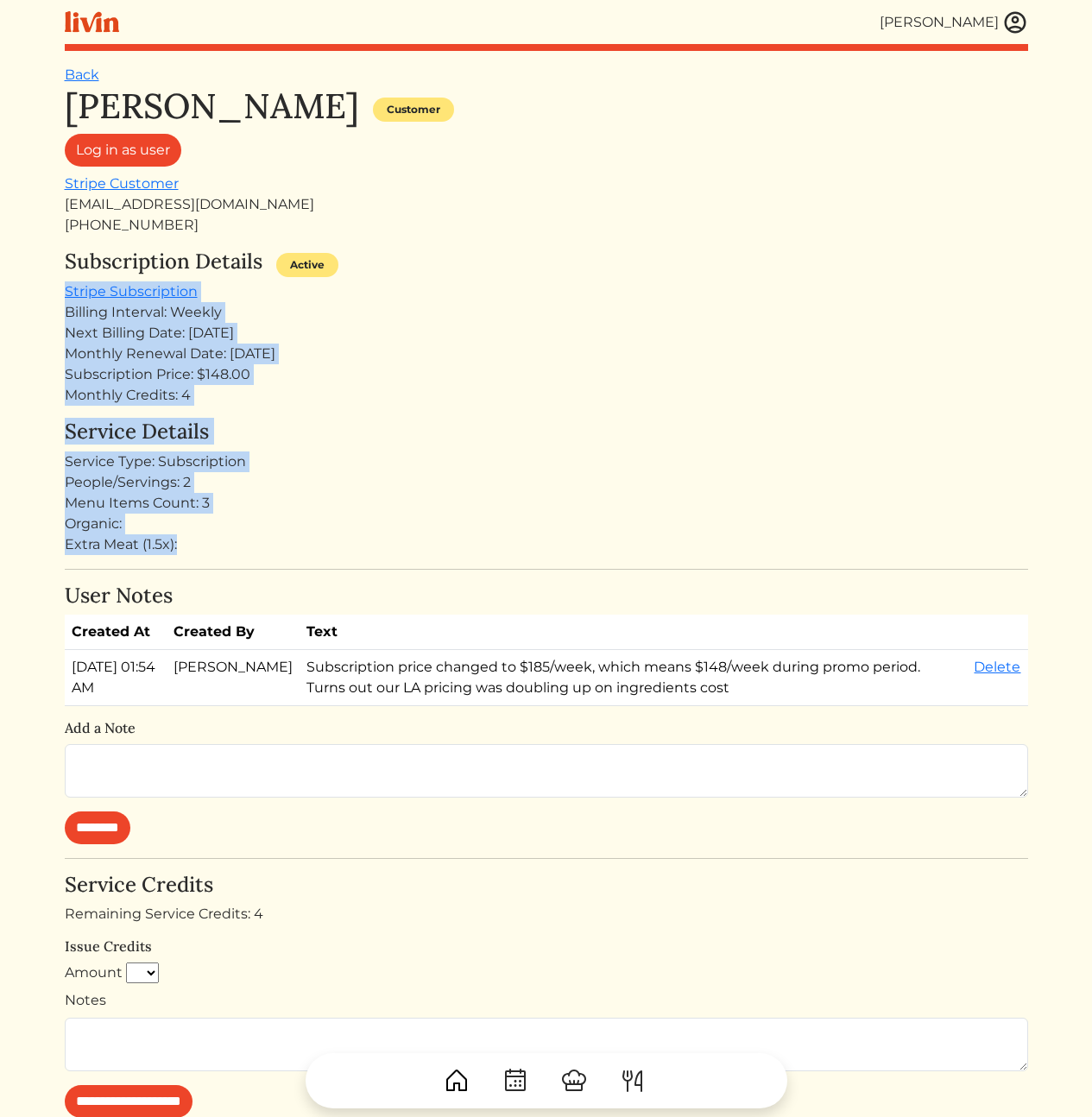
drag, startPoint x: 633, startPoint y: 542, endPoint x: 496, endPoint y: 269, distance: 305.4
click at [496, 269] on div "[PERSON_NAME] Customer Log in as user Stripe Customer [EMAIL_ADDRESS][DOMAIN_NA…" at bounding box center [546, 744] width 964 height 1319
click at [496, 269] on div "Subscription Details Active" at bounding box center [546, 266] width 964 height 32
drag, startPoint x: 527, startPoint y: 269, endPoint x: 644, endPoint y: 579, distance: 331.3
click at [645, 578] on div "[PERSON_NAME] Customer Log in as user Stripe Customer [EMAIL_ADDRESS][DOMAIN_NA…" at bounding box center [546, 744] width 964 height 1319
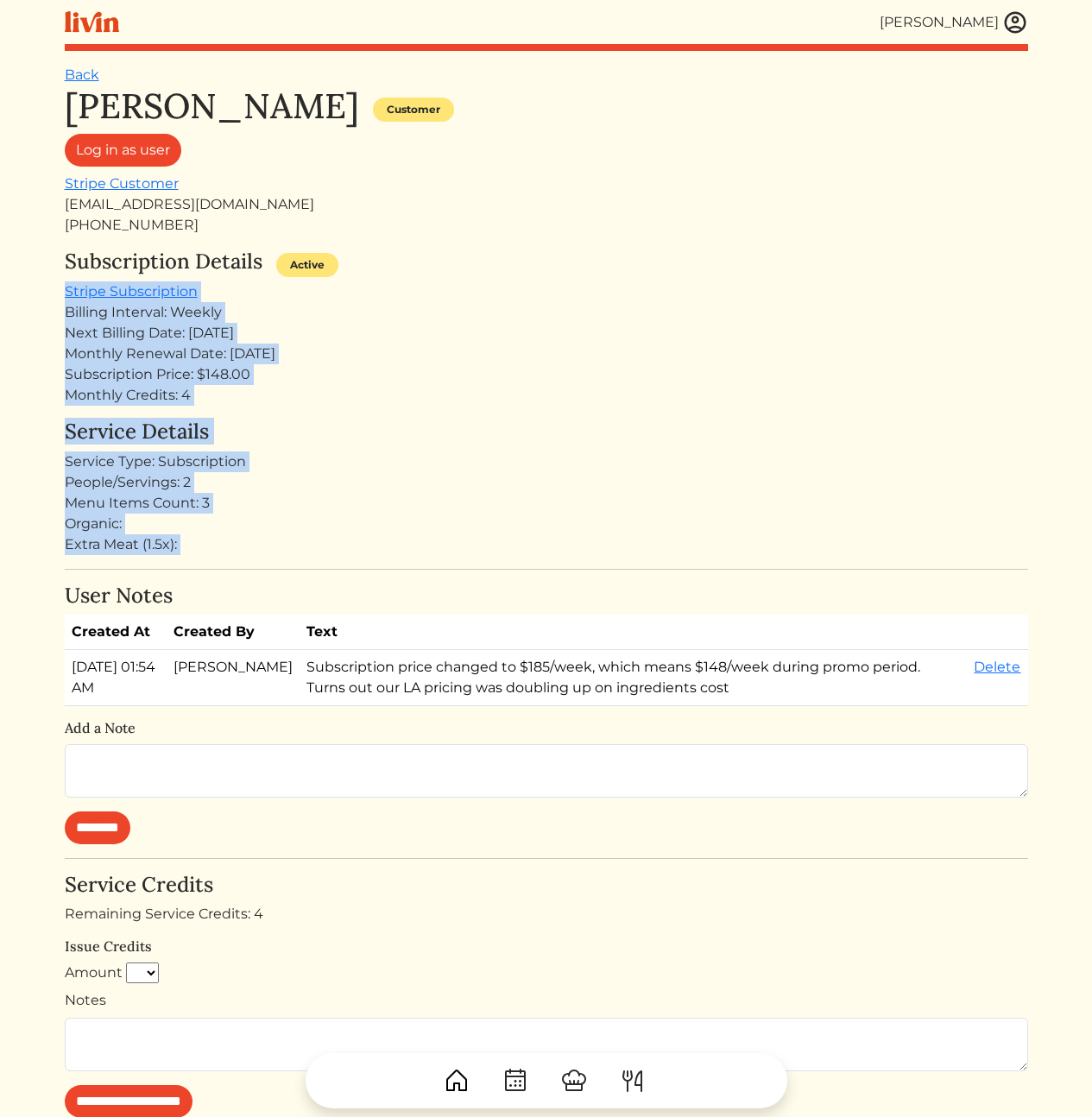
click at [642, 579] on div "[PERSON_NAME] Customer Log in as user Stripe Customer [EMAIL_ADDRESS][DOMAIN_NA…" at bounding box center [546, 744] width 964 height 1319
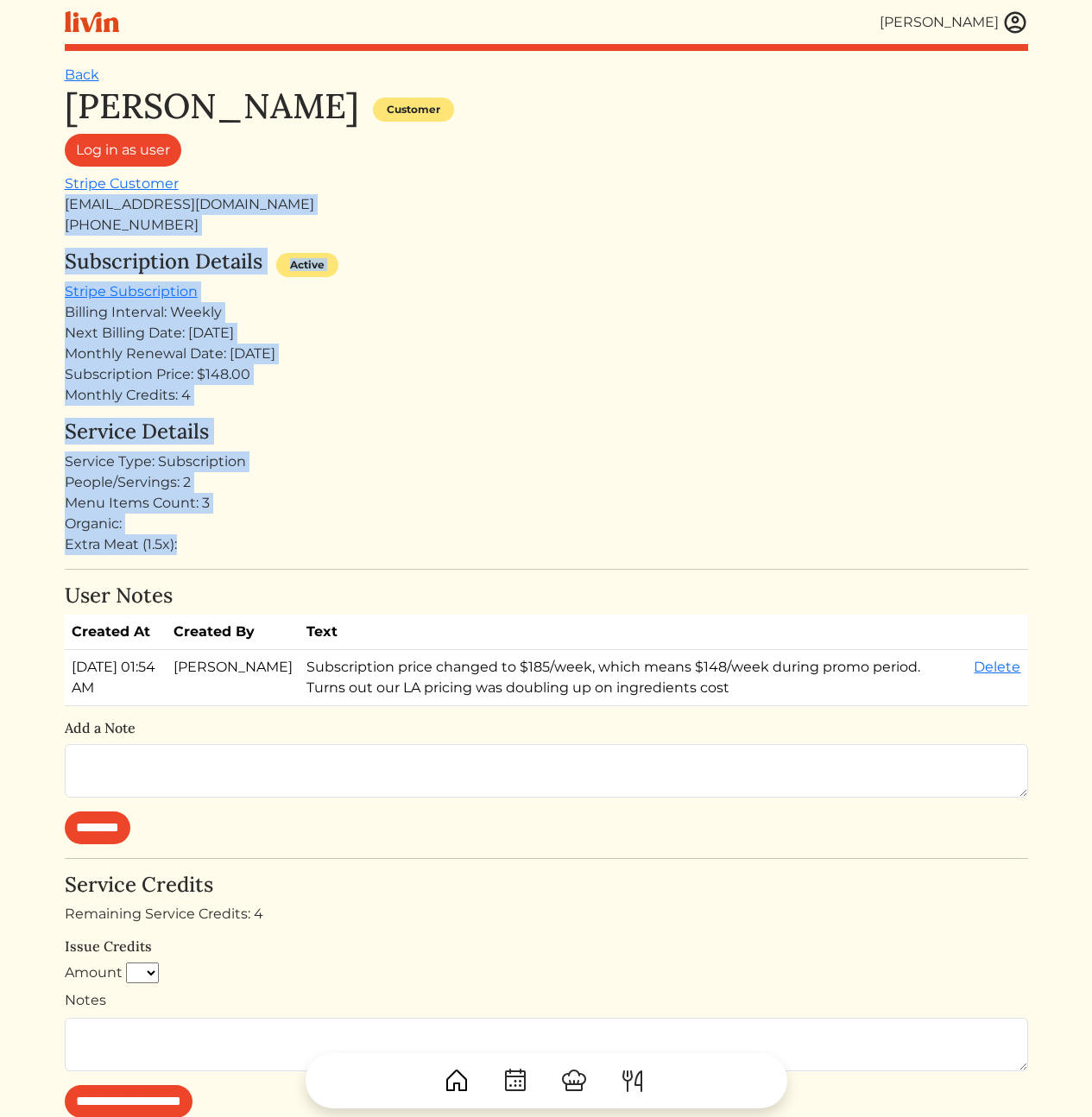
drag, startPoint x: 651, startPoint y: 568, endPoint x: 546, endPoint y: 183, distance: 399.1
click at [546, 186] on div "Cody Peterson Customer Log in as user Stripe Customer codyrpeterson@gmail.com +…" at bounding box center [546, 744] width 964 height 1319
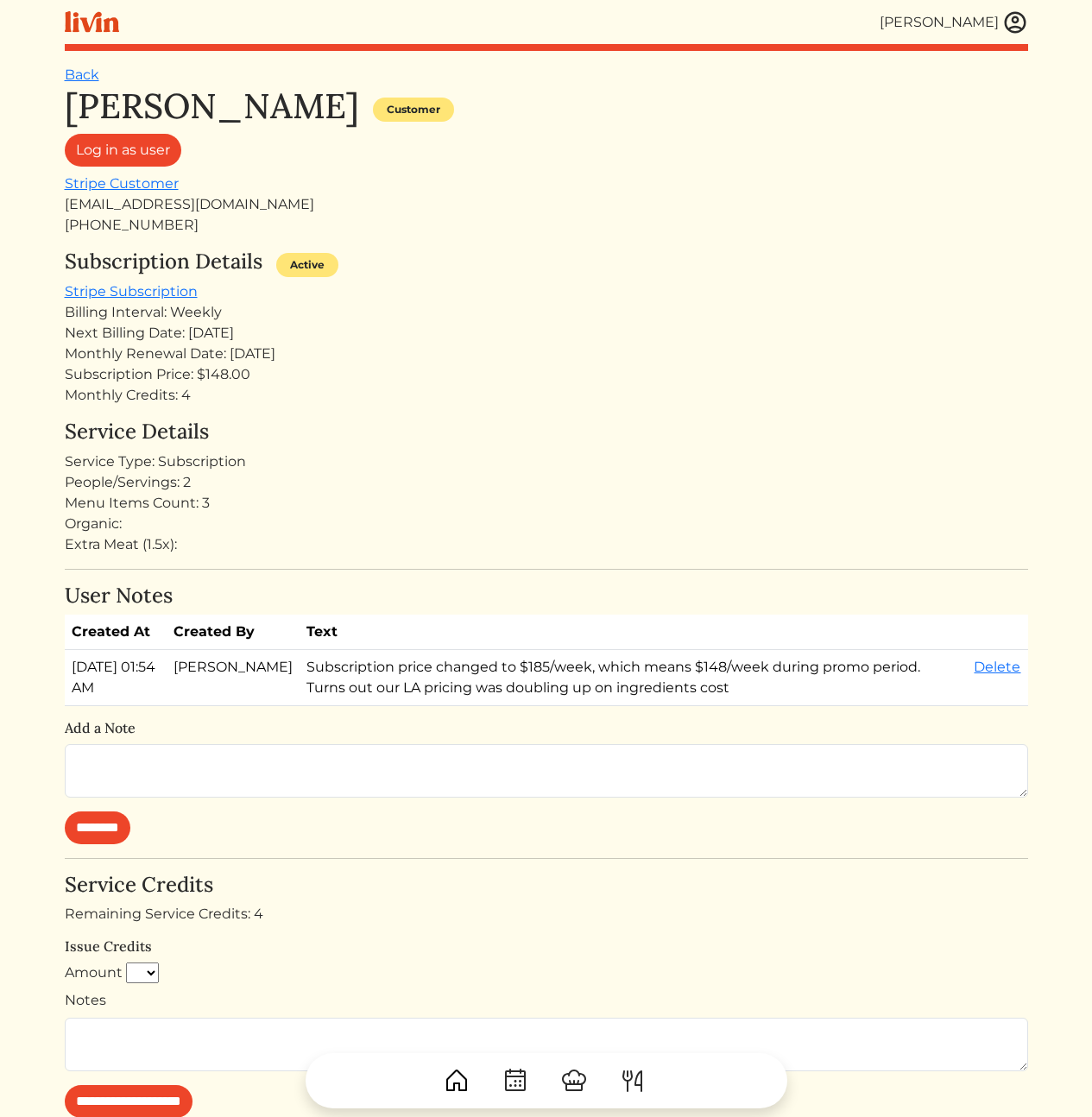
click at [542, 149] on div "Log in as user" at bounding box center [546, 154] width 964 height 40
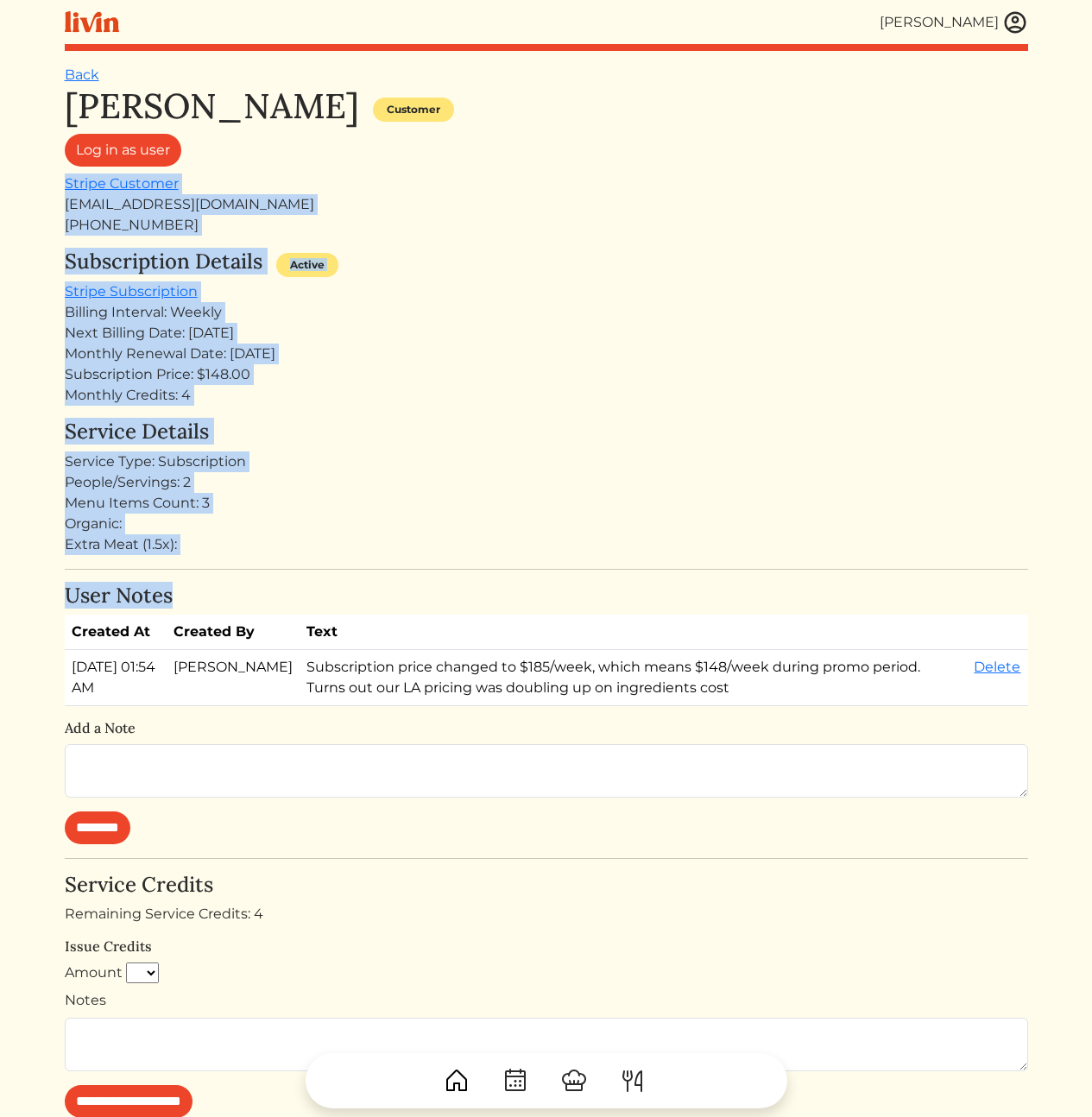
drag, startPoint x: 542, startPoint y: 149, endPoint x: 645, endPoint y: 595, distance: 457.7
click at [619, 588] on div "Cody Peterson Customer Log in as user Stripe Customer codyrpeterson@gmail.com +…" at bounding box center [546, 744] width 964 height 1319
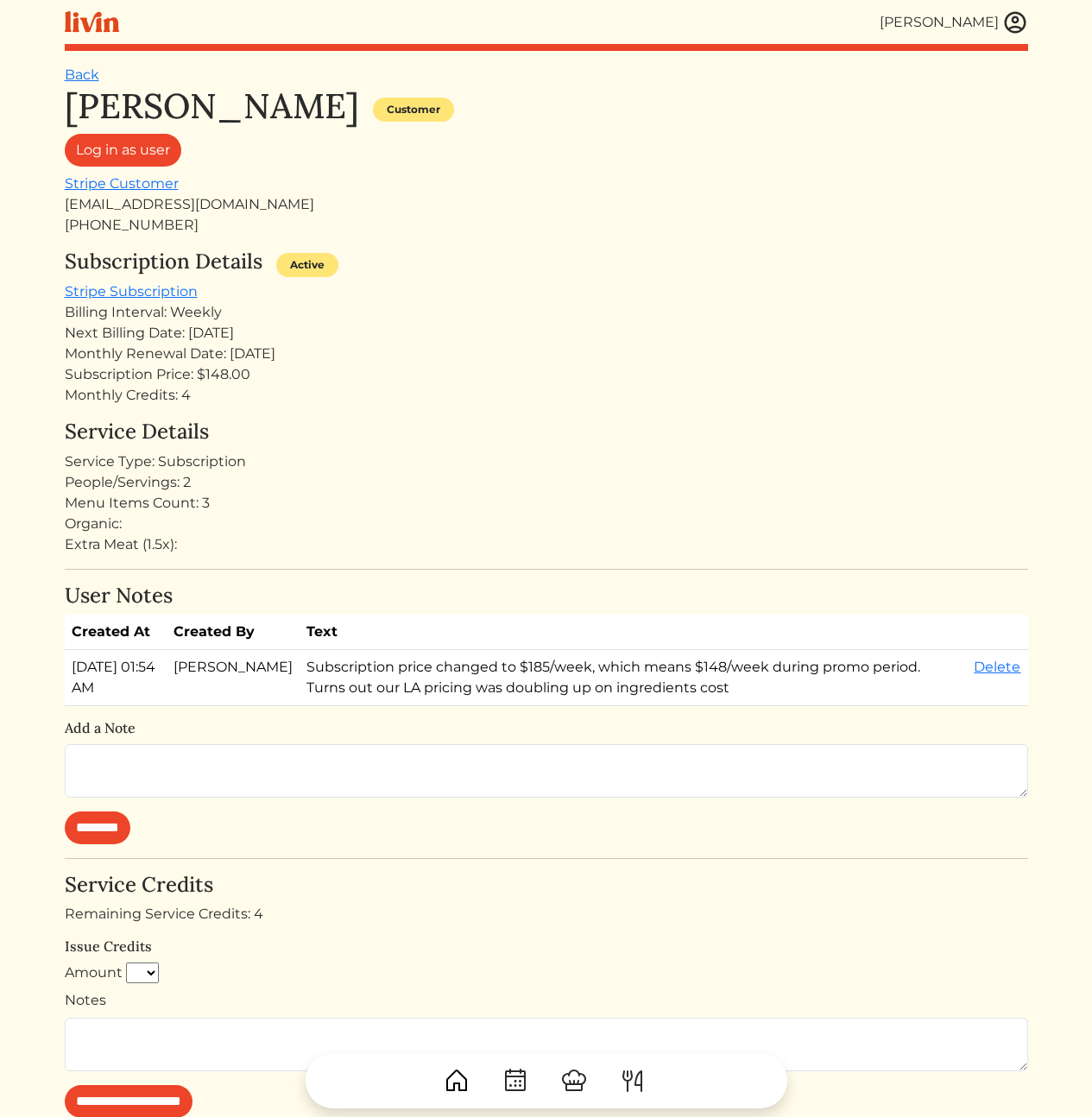
click at [650, 595] on h4 "User Notes" at bounding box center [546, 596] width 964 height 25
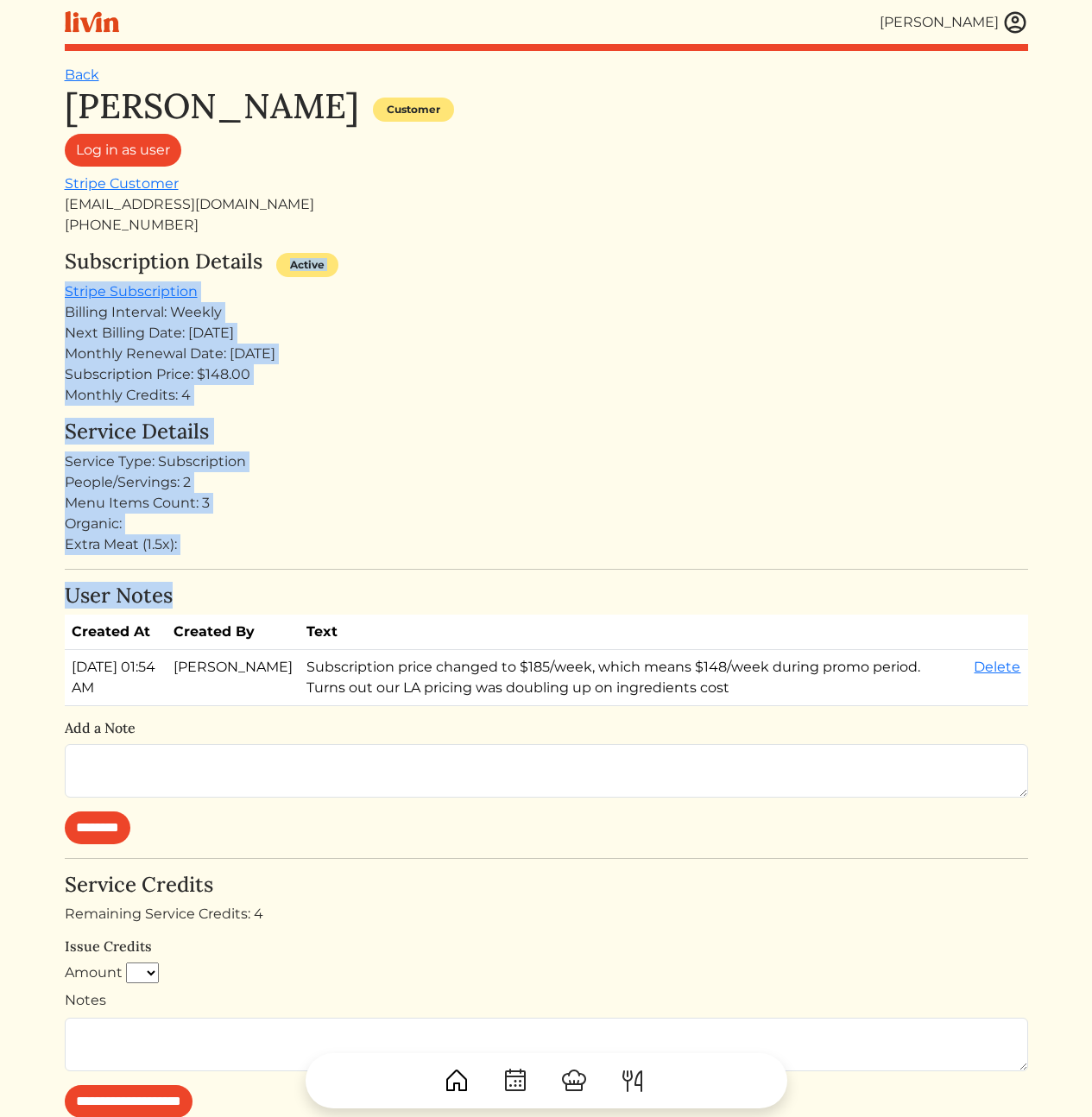
drag, startPoint x: 649, startPoint y: 598, endPoint x: 662, endPoint y: 256, distance: 342.2
click at [662, 256] on div "Cody Peterson Customer Log in as user Stripe Customer codyrpeterson@gmail.com +…" at bounding box center [546, 744] width 964 height 1319
click at [662, 256] on div "Subscription Details Active" at bounding box center [546, 266] width 964 height 32
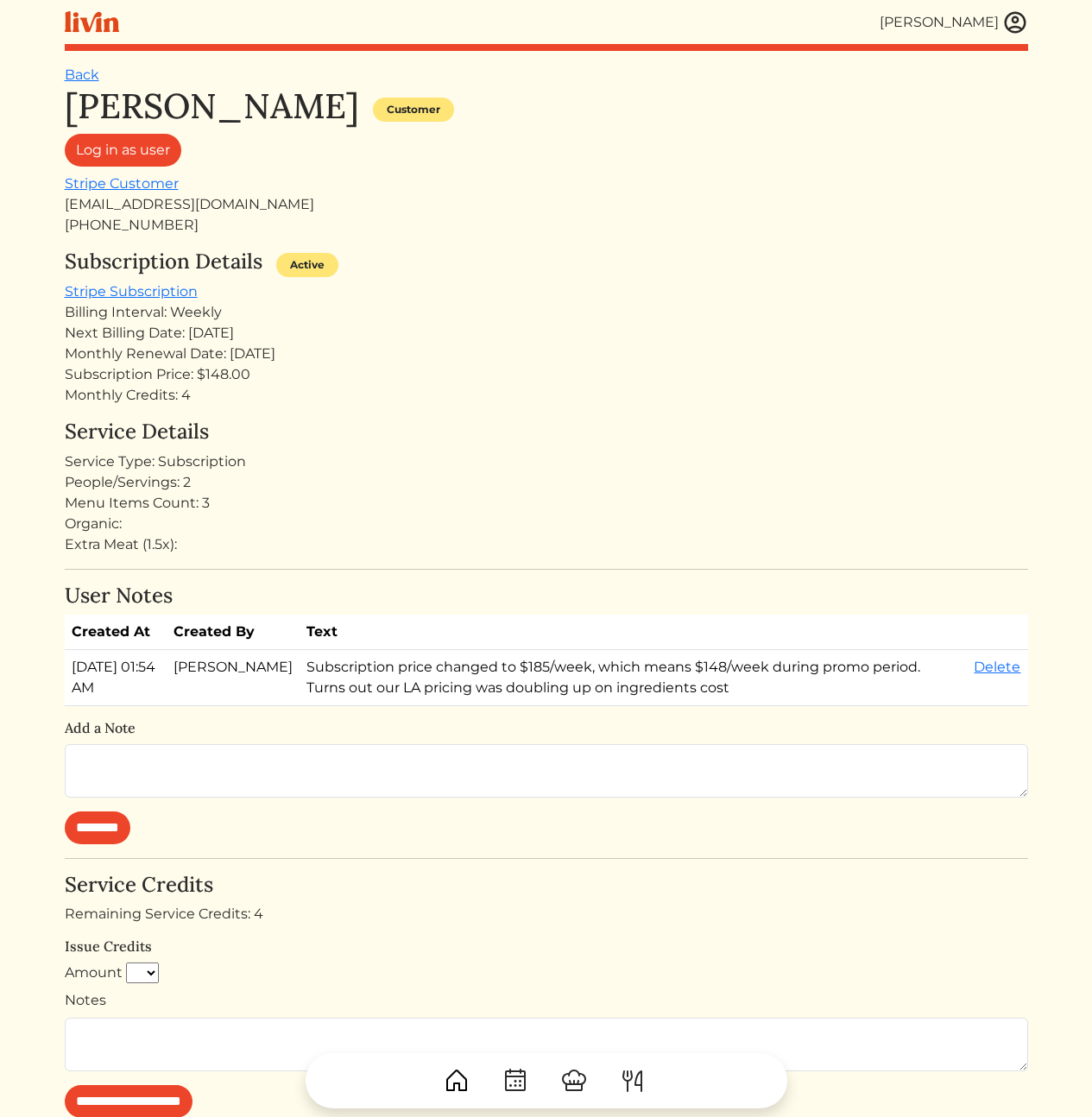
click at [284, 370] on div "Subscription Price: $148.00" at bounding box center [546, 375] width 964 height 21
click at [223, 212] on div "codyrpeterson@gmail.com" at bounding box center [546, 204] width 964 height 21
click at [222, 203] on div "codyrpeterson@gmail.com" at bounding box center [546, 204] width 964 height 21
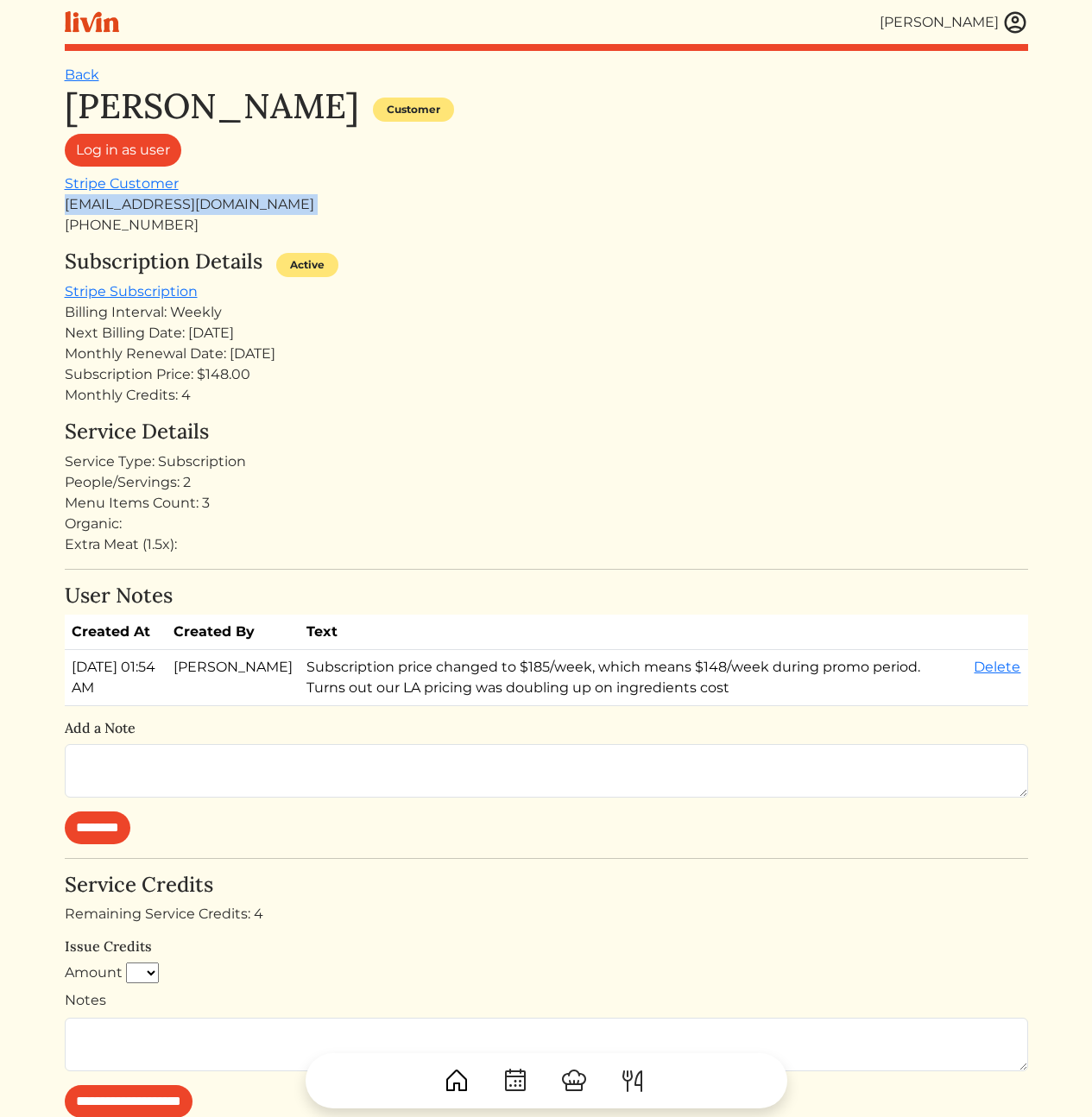
copy div "codyrpeterson@gmail.com"
click at [515, 490] on div "People/Servings: 2" at bounding box center [546, 483] width 964 height 21
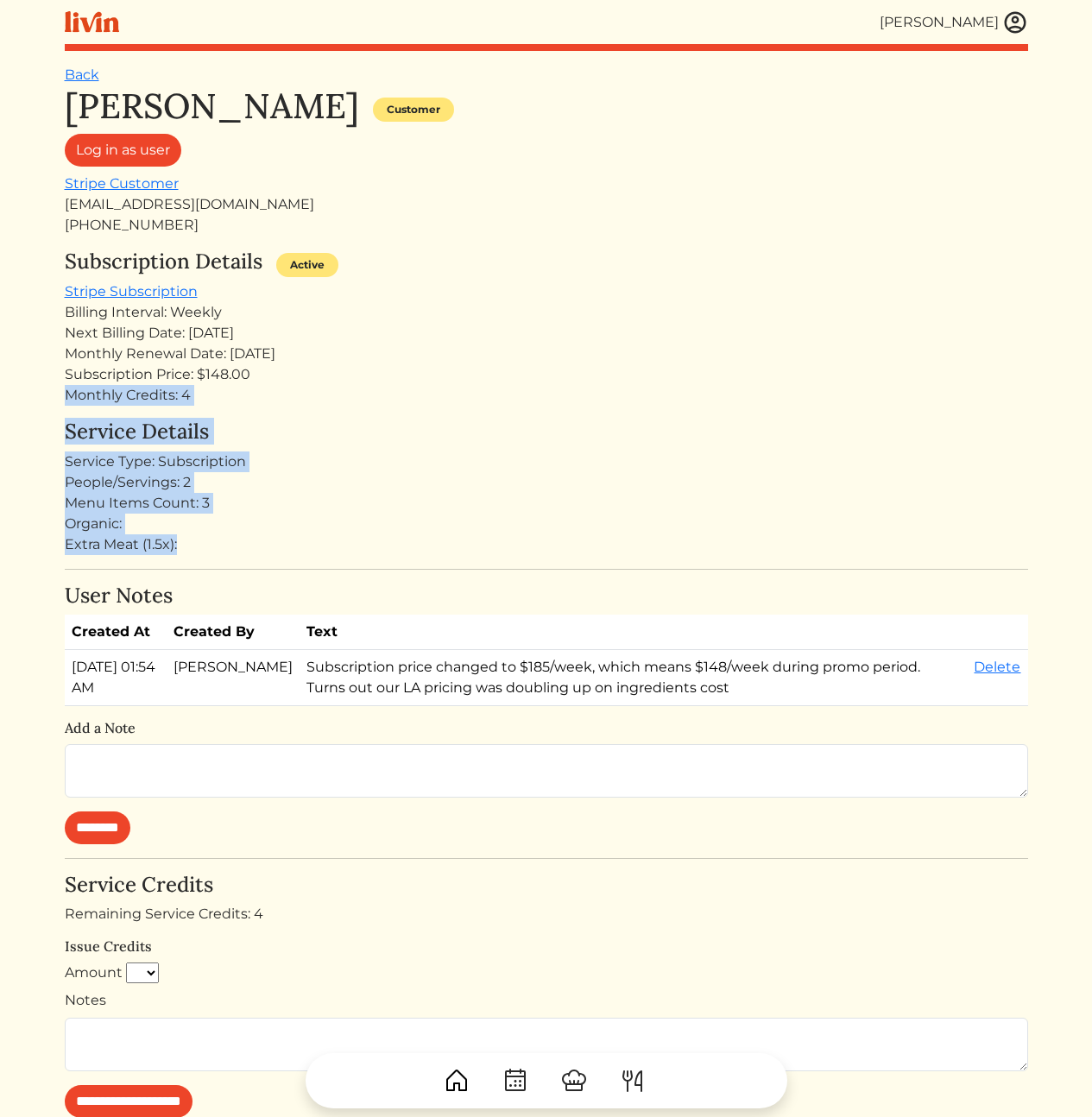
drag, startPoint x: 426, startPoint y: 367, endPoint x: 441, endPoint y: 554, distance: 187.6
click at [439, 549] on div "Cody Peterson Customer Log in as user Stripe Customer codyrpeterson@gmail.com +…" at bounding box center [546, 744] width 964 height 1319
drag, startPoint x: 458, startPoint y: 549, endPoint x: 396, endPoint y: 316, distance: 241.1
click at [396, 316] on div "Cody Peterson Customer Log in as user Stripe Customer codyrpeterson@gmail.com +…" at bounding box center [546, 744] width 964 height 1319
drag, startPoint x: 396, startPoint y: 316, endPoint x: 391, endPoint y: 297, distance: 19.6
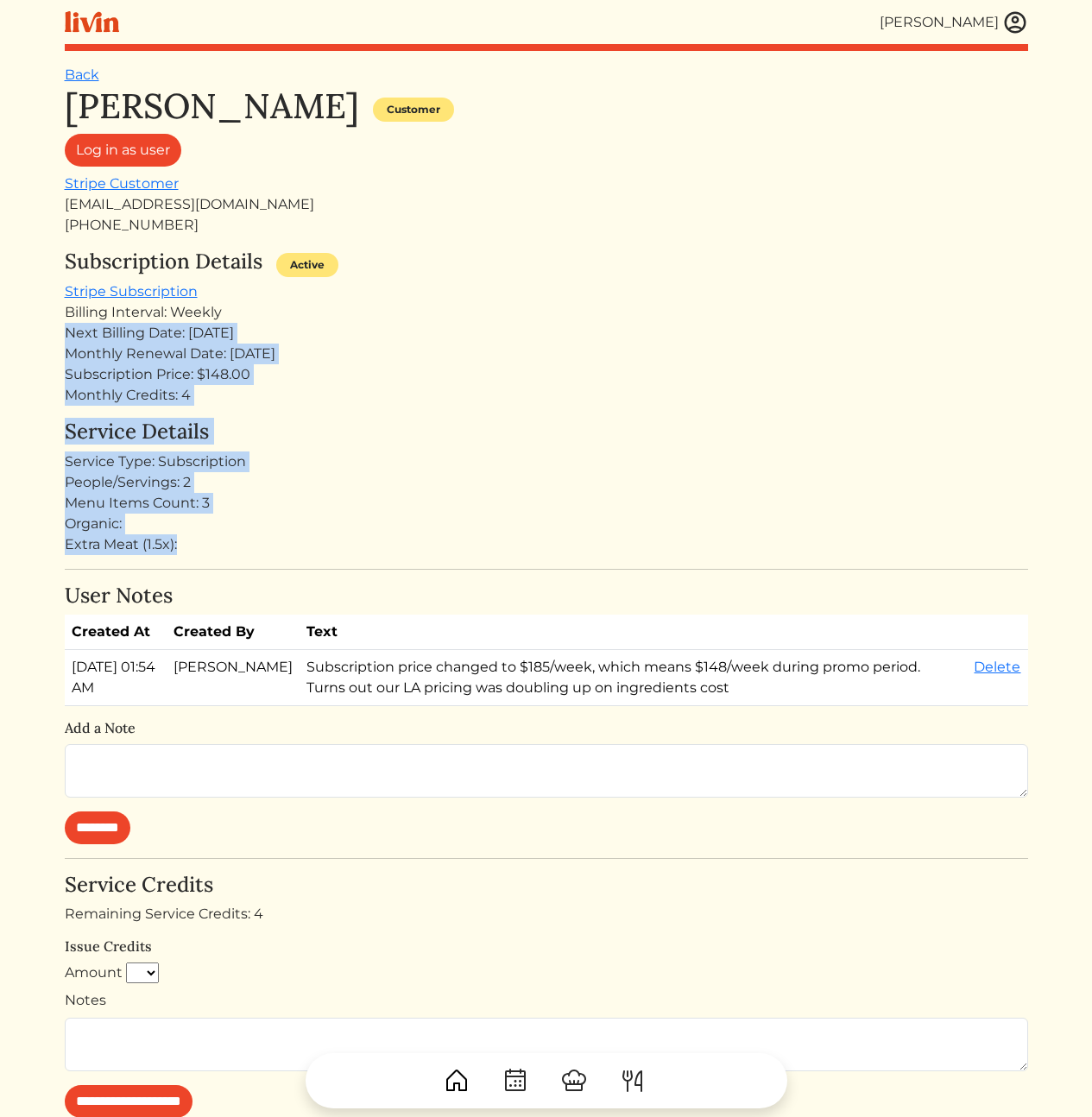
click at [396, 316] on div "Billing Interval: Weekly" at bounding box center [546, 313] width 964 height 21
drag, startPoint x: 382, startPoint y: 430, endPoint x: 410, endPoint y: 567, distance: 139.8
click at [409, 565] on div "Cody Peterson Customer Log in as user Stripe Customer codyrpeterson@gmail.com +…" at bounding box center [546, 744] width 964 height 1319
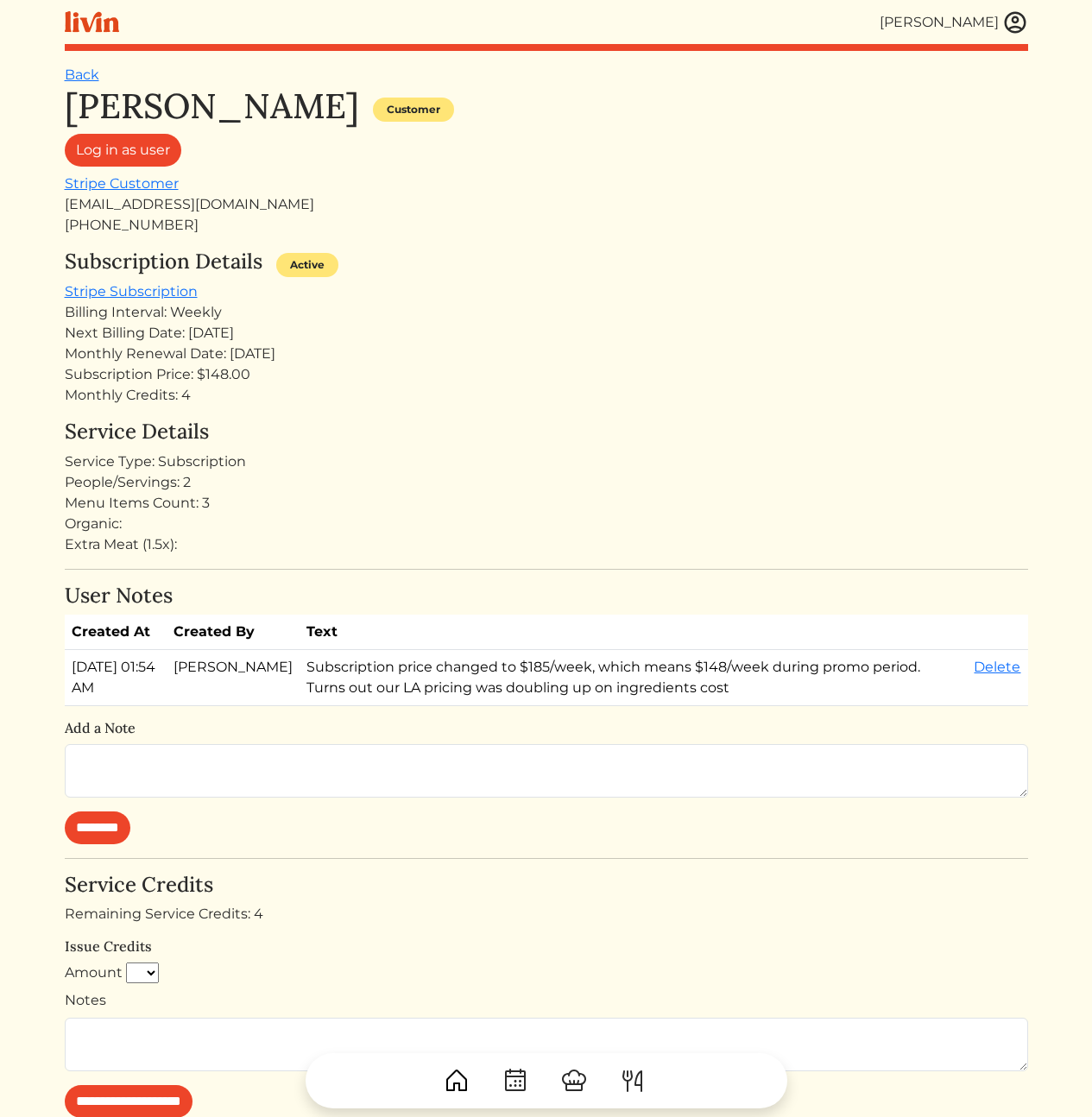
click at [410, 567] on div "Cody Peterson Customer Log in as user Stripe Customer codyrpeterson@gmail.com +…" at bounding box center [546, 744] width 964 height 1319
drag, startPoint x: 411, startPoint y: 569, endPoint x: 412, endPoint y: 352, distance: 217.0
click at [411, 358] on div "Cody Peterson Customer Log in as user Stripe Customer codyrpeterson@gmail.com +…" at bounding box center [546, 744] width 964 height 1319
click at [412, 352] on div "Monthly Renewal Date: Sep 05, 2025" at bounding box center [546, 355] width 964 height 21
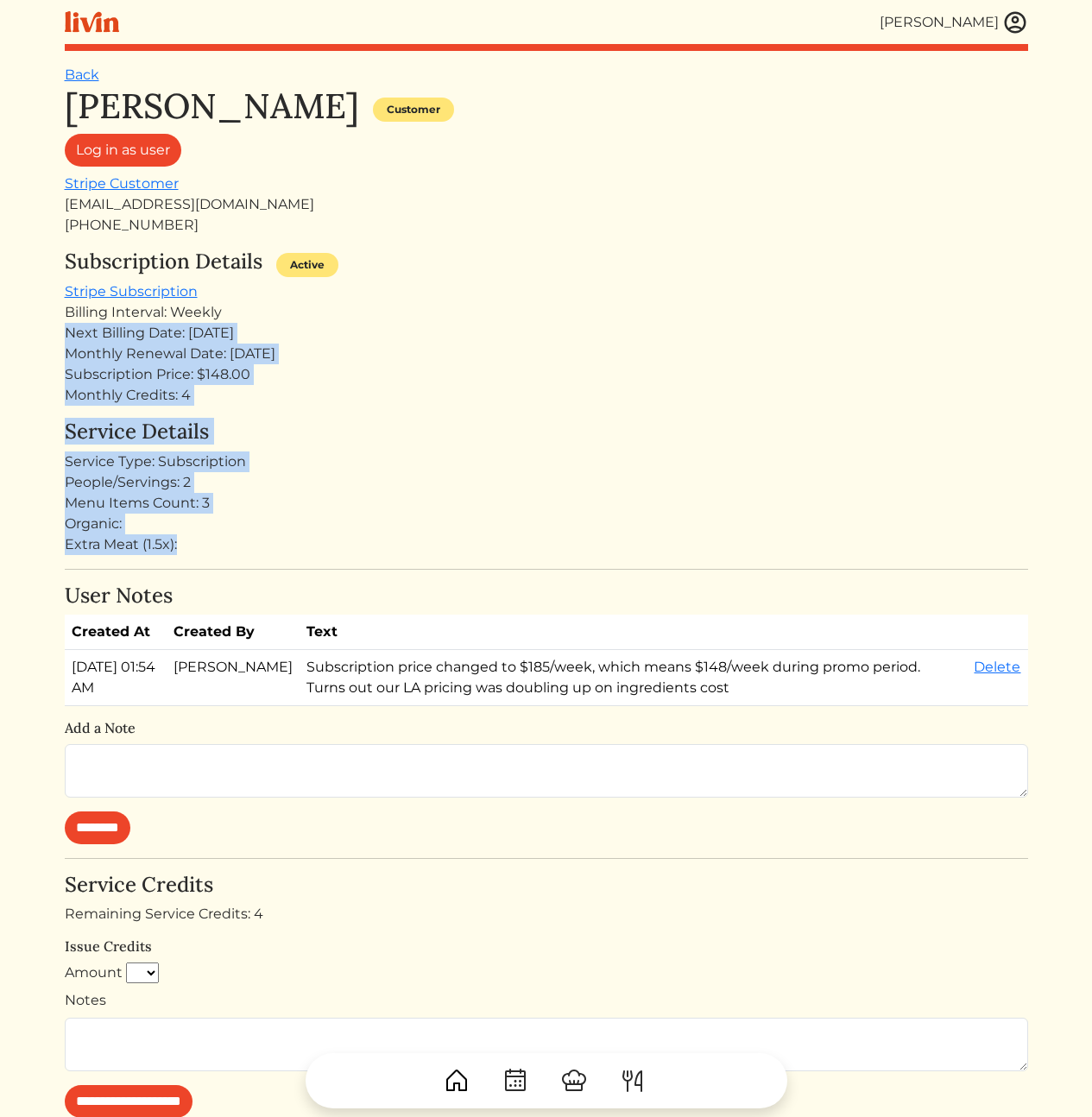
drag, startPoint x: 370, startPoint y: 548, endPoint x: 372, endPoint y: 556, distance: 8.2
click at [371, 555] on div "Cody Peterson Customer Log in as user Stripe Customer codyrpeterson@gmail.com +…" at bounding box center [546, 744] width 964 height 1319
drag, startPoint x: 363, startPoint y: 381, endPoint x: 325, endPoint y: 307, distance: 83.2
click at [325, 307] on div "Cody Peterson Customer Log in as user Stripe Customer codyrpeterson@gmail.com +…" at bounding box center [546, 744] width 964 height 1319
click at [325, 307] on div "Billing Interval: Weekly" at bounding box center [546, 313] width 964 height 21
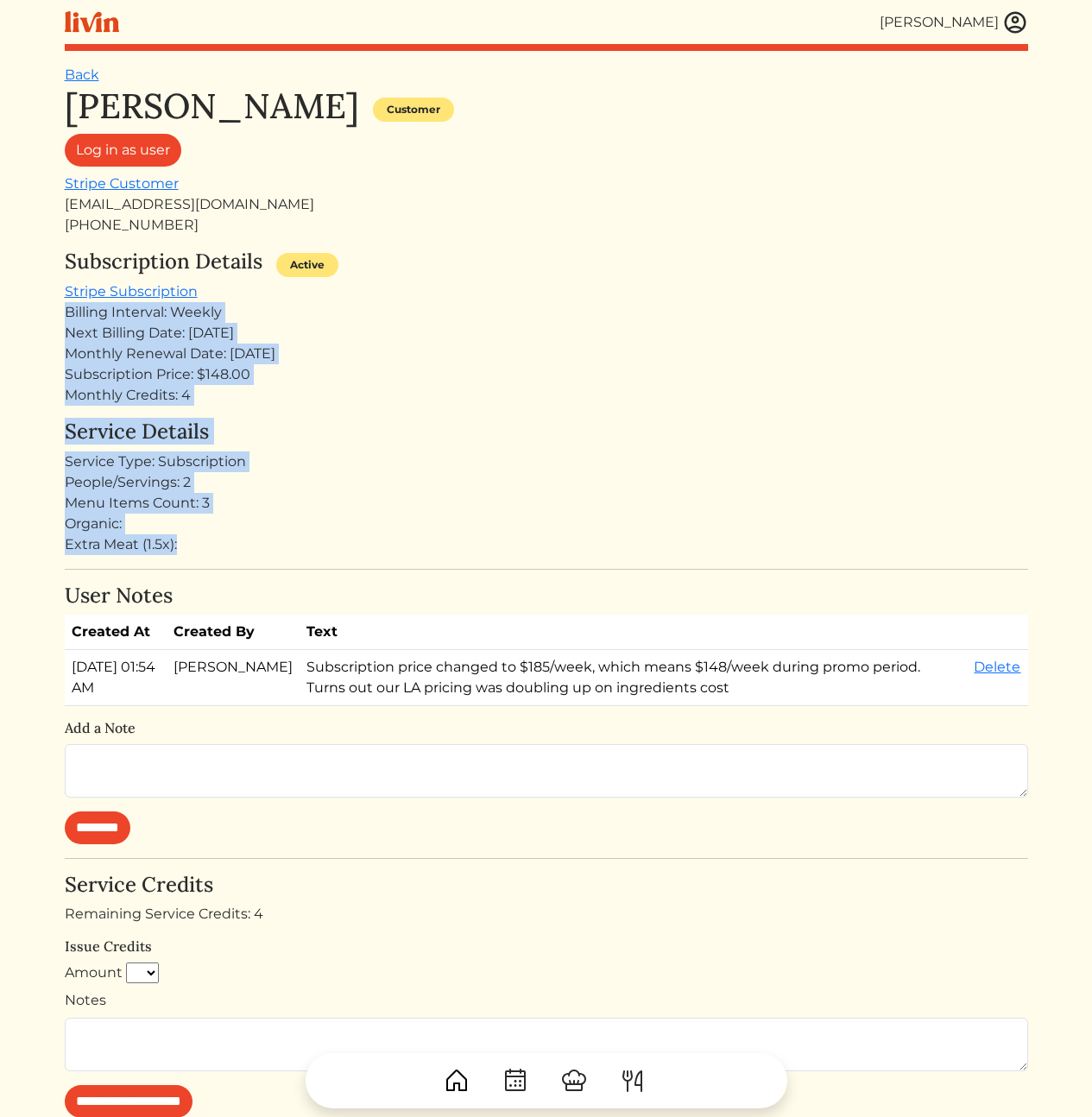
drag, startPoint x: 316, startPoint y: 297, endPoint x: 392, endPoint y: 607, distance: 319.2
click at [374, 576] on div "Cody Peterson Customer Log in as user Stripe Customer codyrpeterson@gmail.com +…" at bounding box center [546, 744] width 964 height 1319
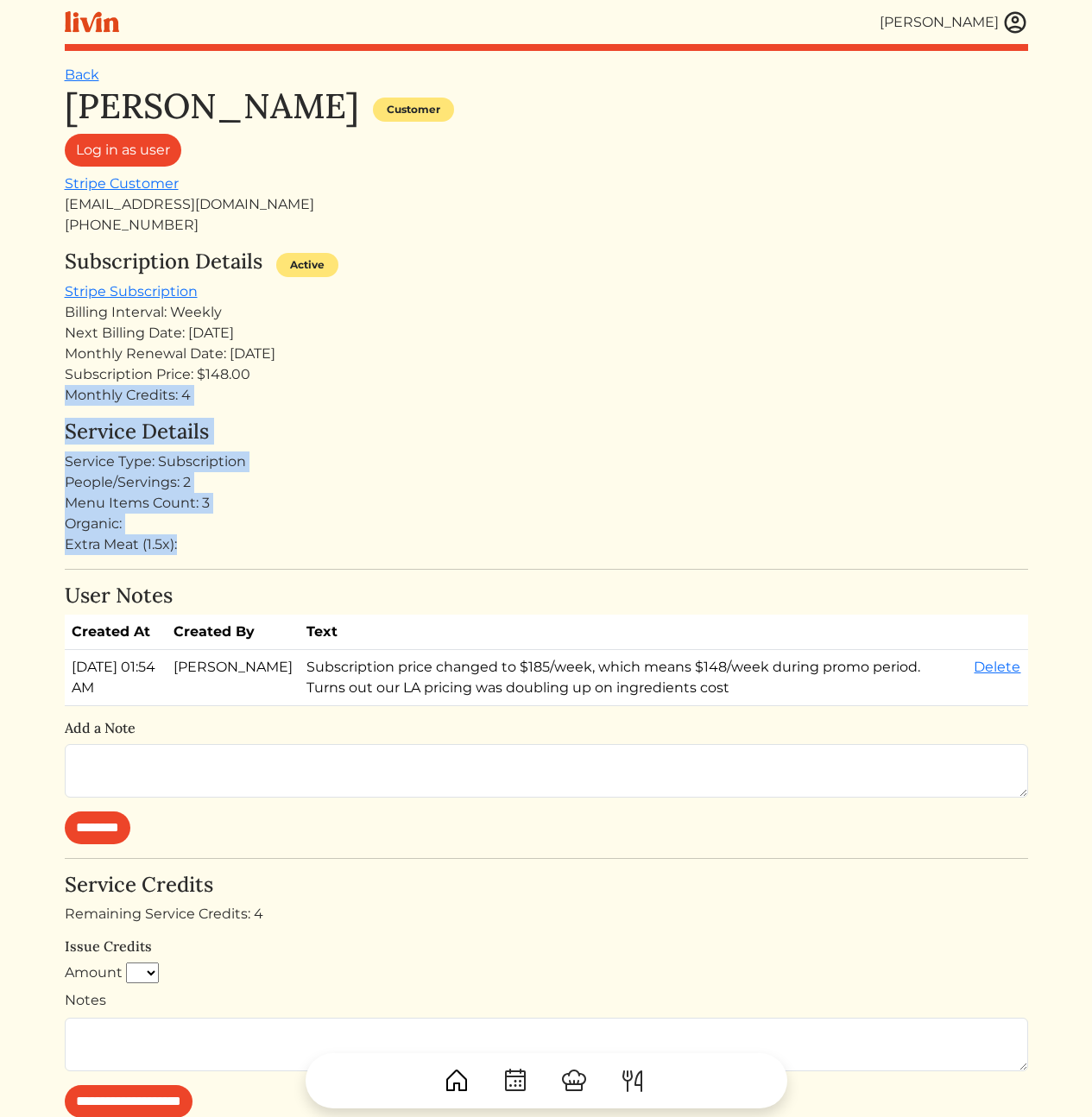
drag, startPoint x: 283, startPoint y: 410, endPoint x: 278, endPoint y: 369, distance: 41.3
click at [278, 369] on div "Cody Peterson Customer Log in as user Stripe Customer codyrpeterson@gmail.com +…" at bounding box center [546, 744] width 964 height 1319
click at [278, 369] on div "Subscription Price: $148.00" at bounding box center [546, 375] width 964 height 21
drag, startPoint x: 278, startPoint y: 337, endPoint x: 351, endPoint y: 622, distance: 294.2
click at [346, 618] on div "Cody Peterson Customer Log in as user Stripe Customer codyrpeterson@gmail.com +…" at bounding box center [546, 744] width 964 height 1319
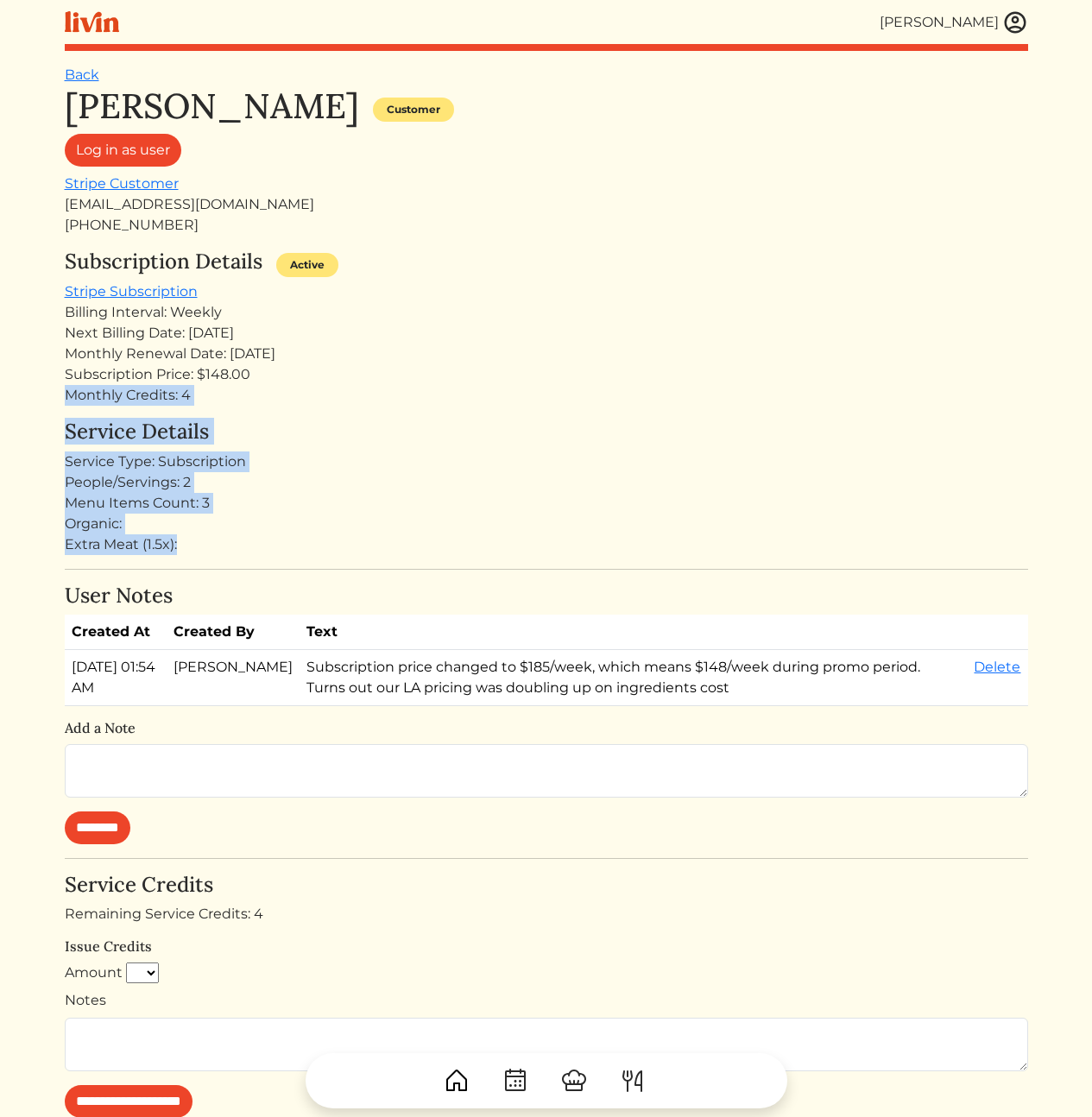
click at [351, 622] on th "Text" at bounding box center [633, 632] width 667 height 35
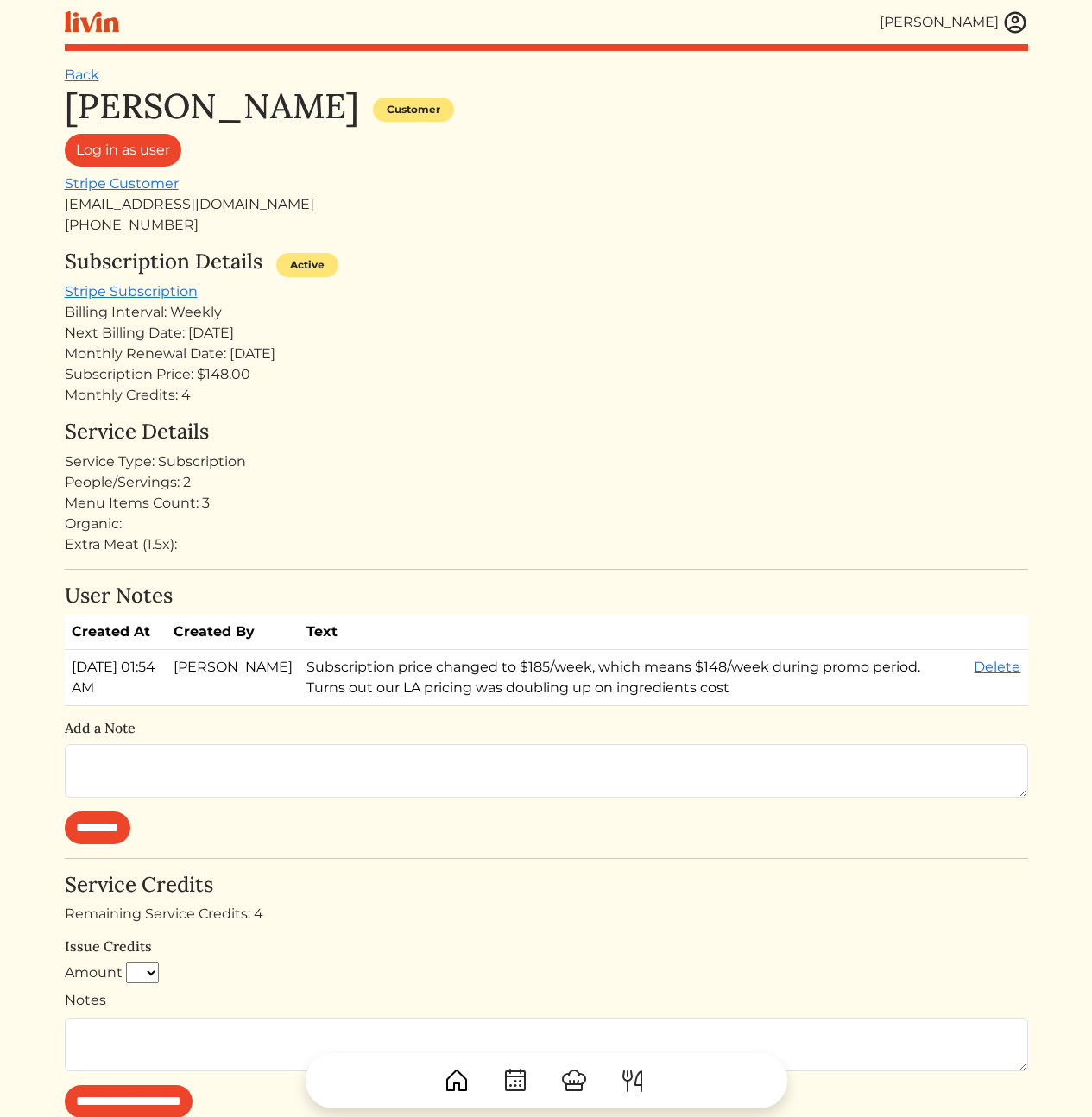
click at [446, 526] on div "Organic:" at bounding box center [546, 524] width 964 height 21
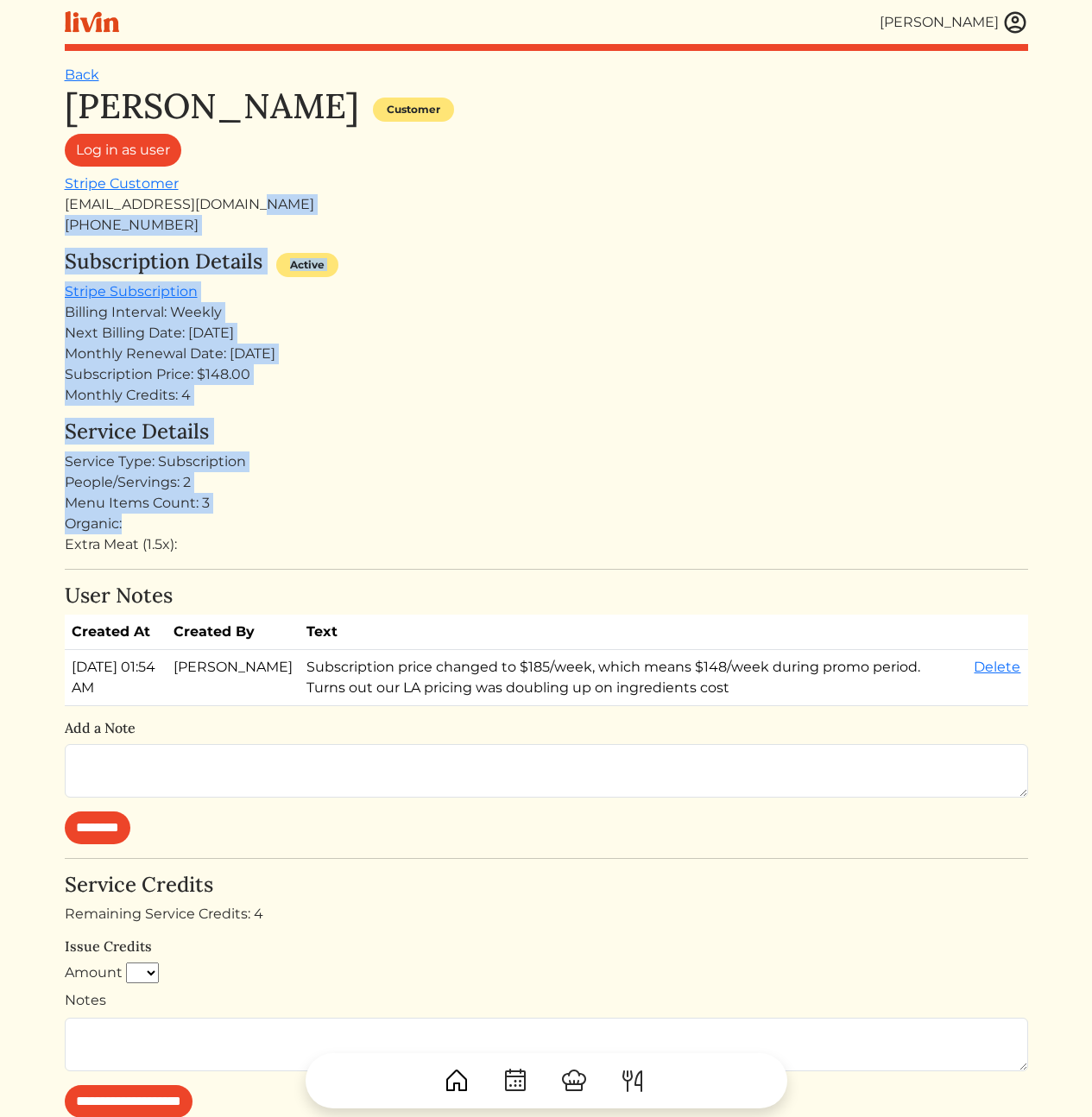
drag, startPoint x: 529, startPoint y: 250, endPoint x: 571, endPoint y: 568, distance: 320.8
click at [553, 541] on div "Cody Peterson Customer Log in as user Stripe Customer codyrpeterson@gmail.com +…" at bounding box center [546, 744] width 964 height 1319
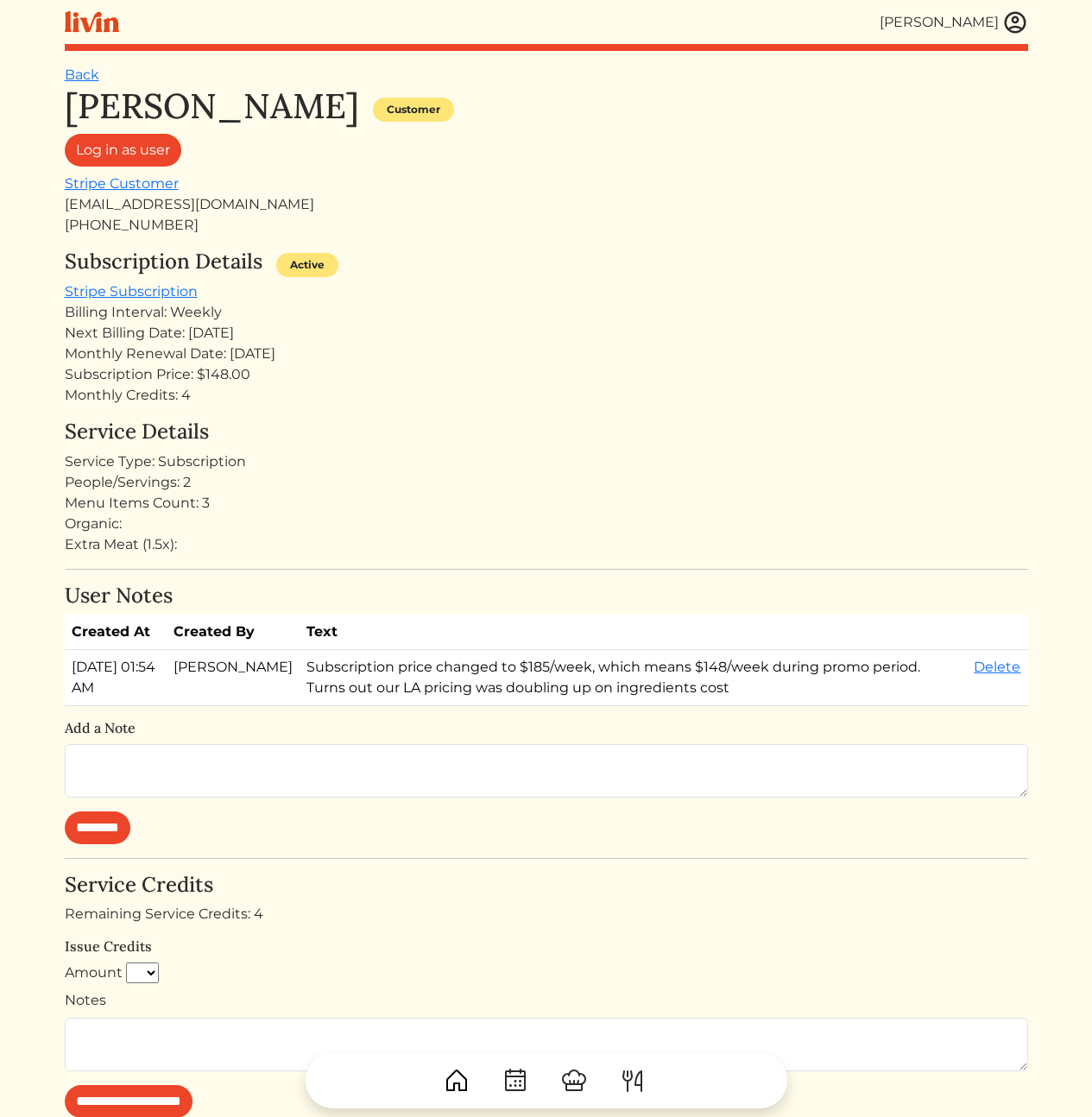
click at [574, 568] on div "Cody Peterson Customer Log in as user Stripe Customer codyrpeterson@gmail.com +…" at bounding box center [546, 744] width 964 height 1319
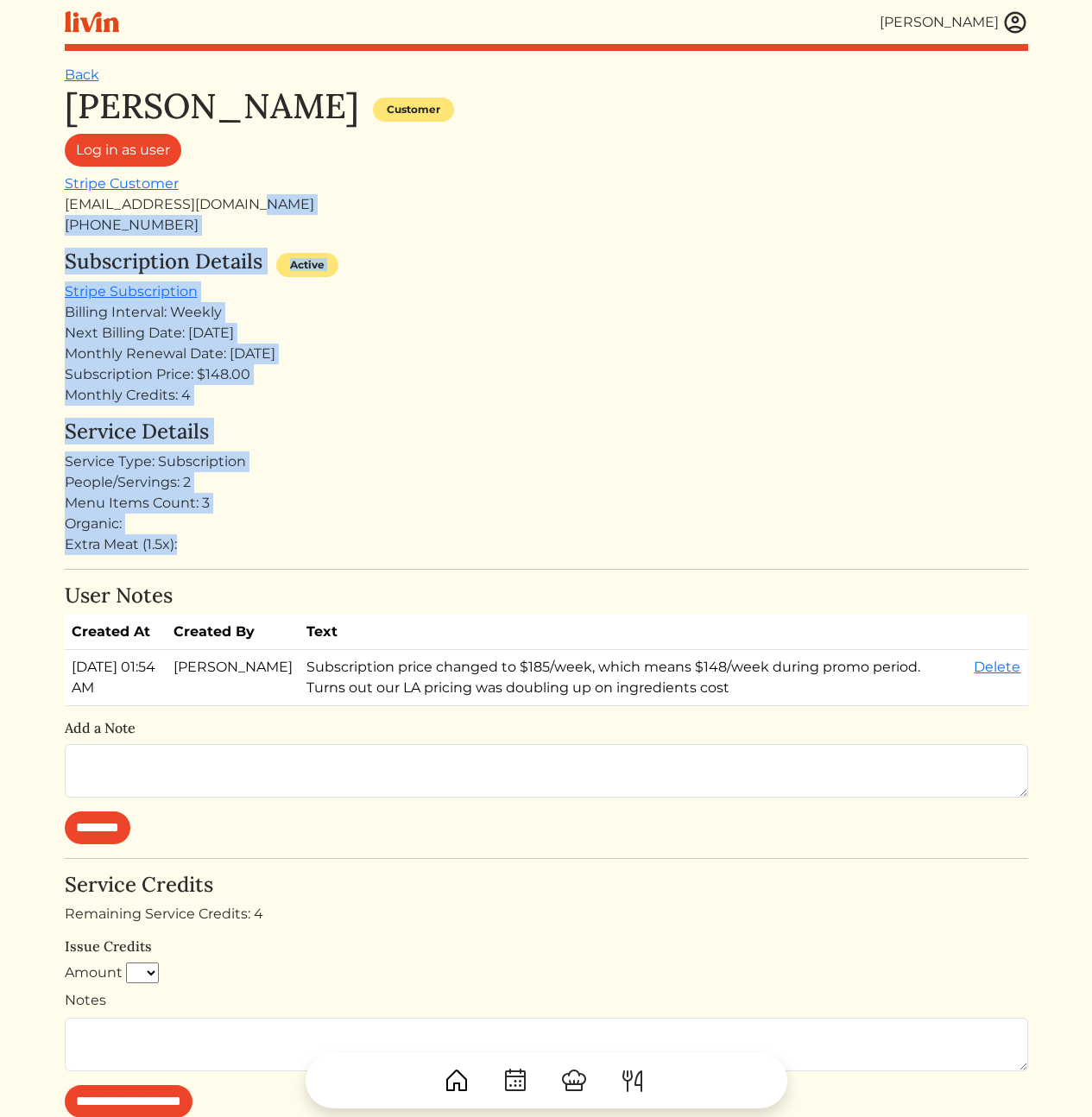
drag, startPoint x: 545, startPoint y: 287, endPoint x: 508, endPoint y: 201, distance: 93.6
click at [509, 201] on div "Cody Peterson Customer Log in as user Stripe Customer codyrpeterson@gmail.com +…" at bounding box center [546, 744] width 964 height 1319
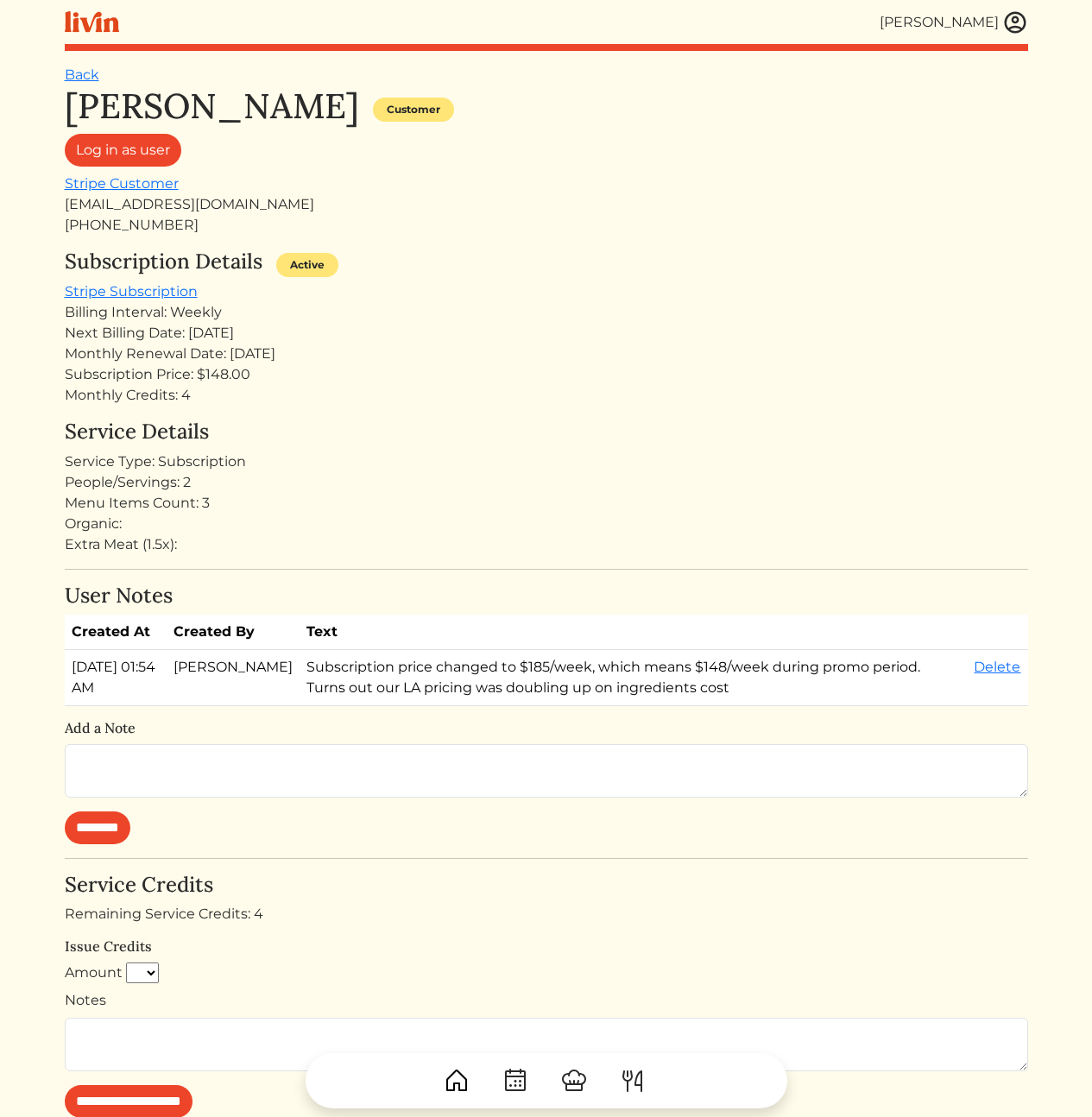
click at [508, 202] on div "codyrpeterson@gmail.com" at bounding box center [546, 204] width 964 height 21
drag, startPoint x: 357, startPoint y: 362, endPoint x: 344, endPoint y: 363, distance: 13.0
click at [351, 361] on div "Monthly Renewal Date: Sep 05, 2025" at bounding box center [546, 355] width 964 height 21
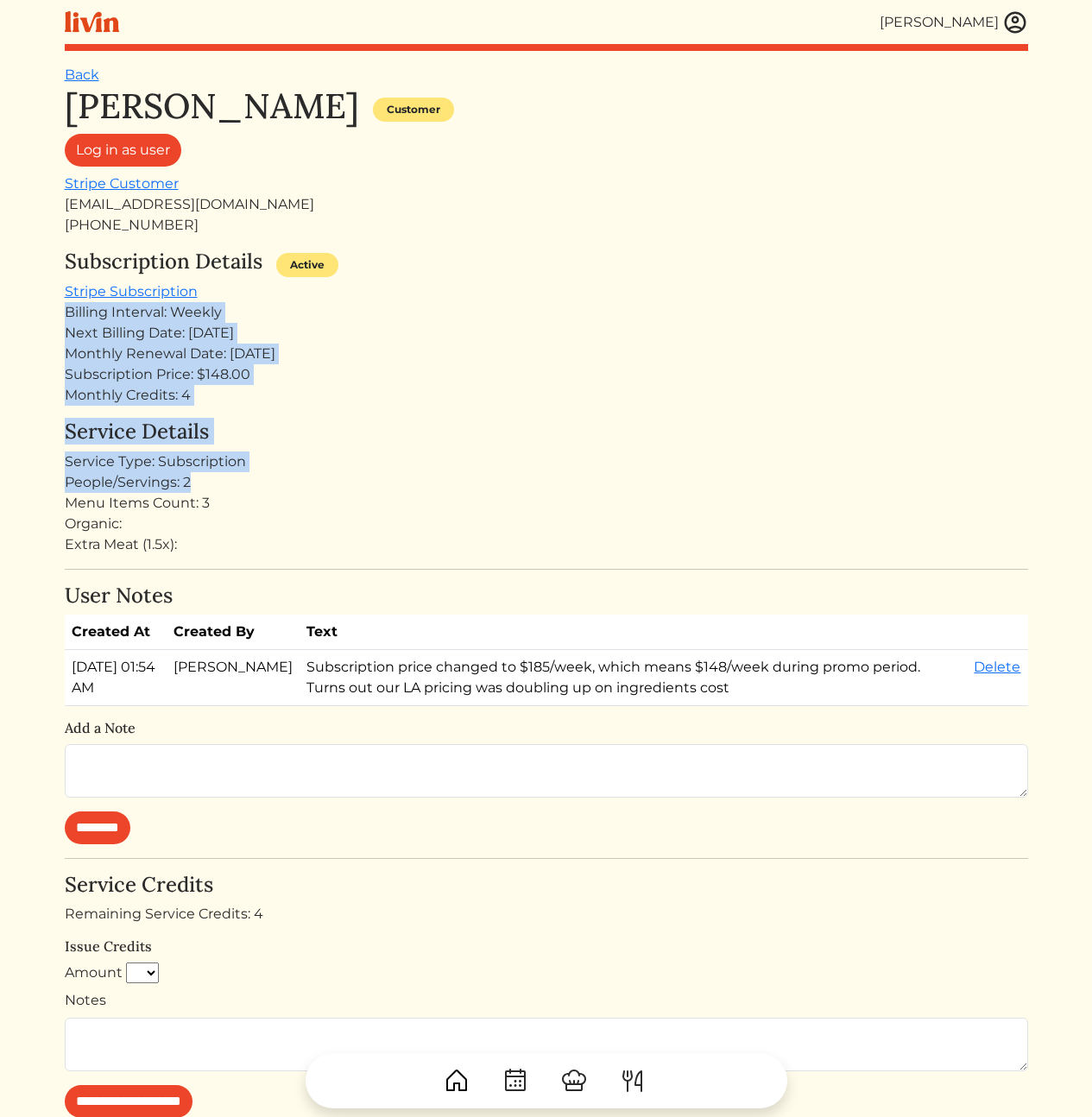
drag, startPoint x: 385, startPoint y: 401, endPoint x: 397, endPoint y: 490, distance: 89.8
click at [394, 484] on div "Cody Peterson Customer Log in as user Stripe Customer codyrpeterson@gmail.com +…" at bounding box center [546, 744] width 964 height 1319
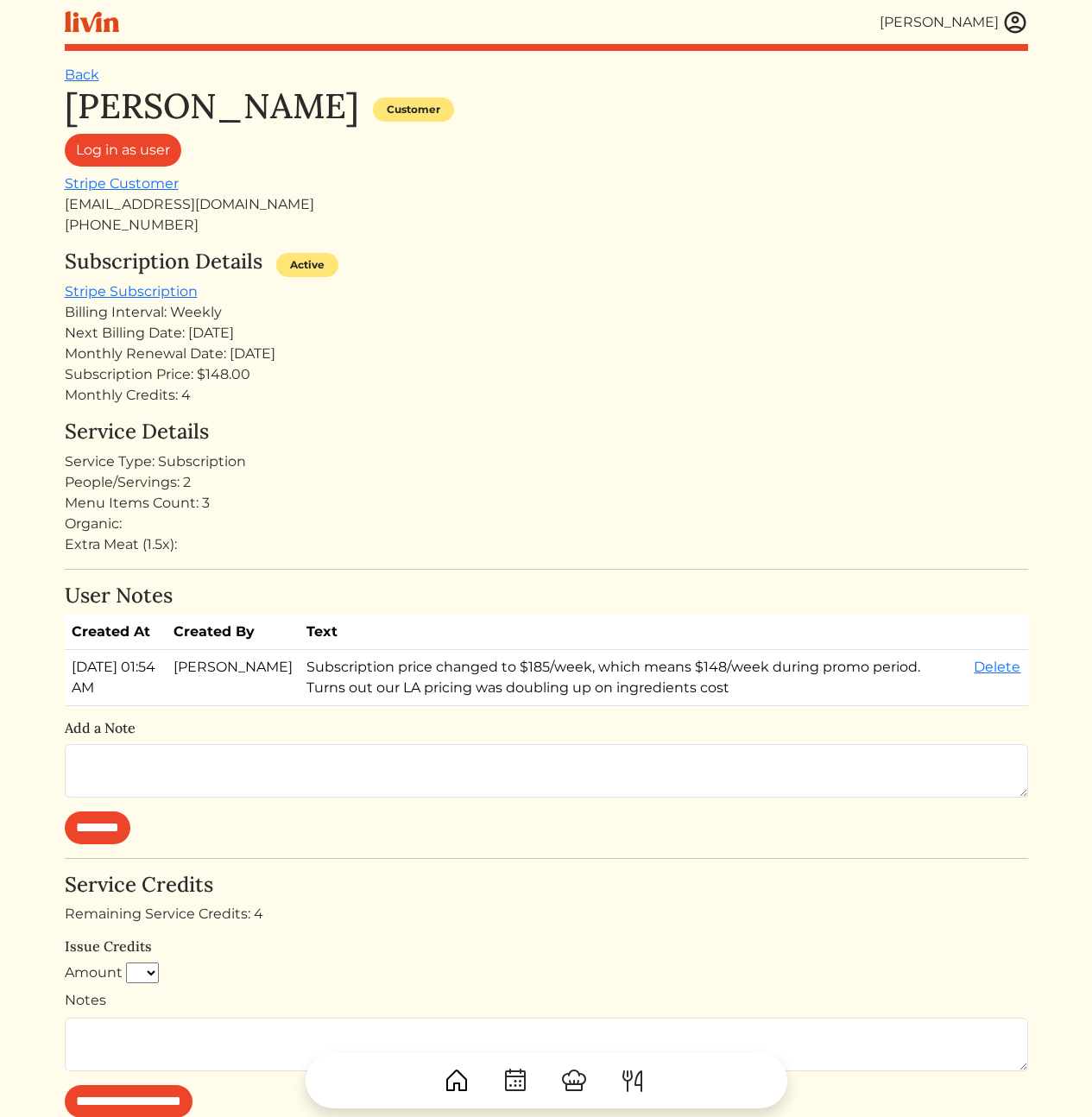
click at [397, 490] on div "People/Servings: 2" at bounding box center [546, 483] width 964 height 21
click at [625, 472] on div "People/Servings: 2" at bounding box center [546, 483] width 964 height 21
click at [462, 706] on td "Subscription price changed to $185/week, which means $148/week during promo per…" at bounding box center [633, 678] width 667 height 56
drag, startPoint x: 603, startPoint y: 496, endPoint x: 523, endPoint y: 486, distance: 80.6
click at [601, 496] on div "Menu Items Count: 3" at bounding box center [546, 504] width 964 height 21
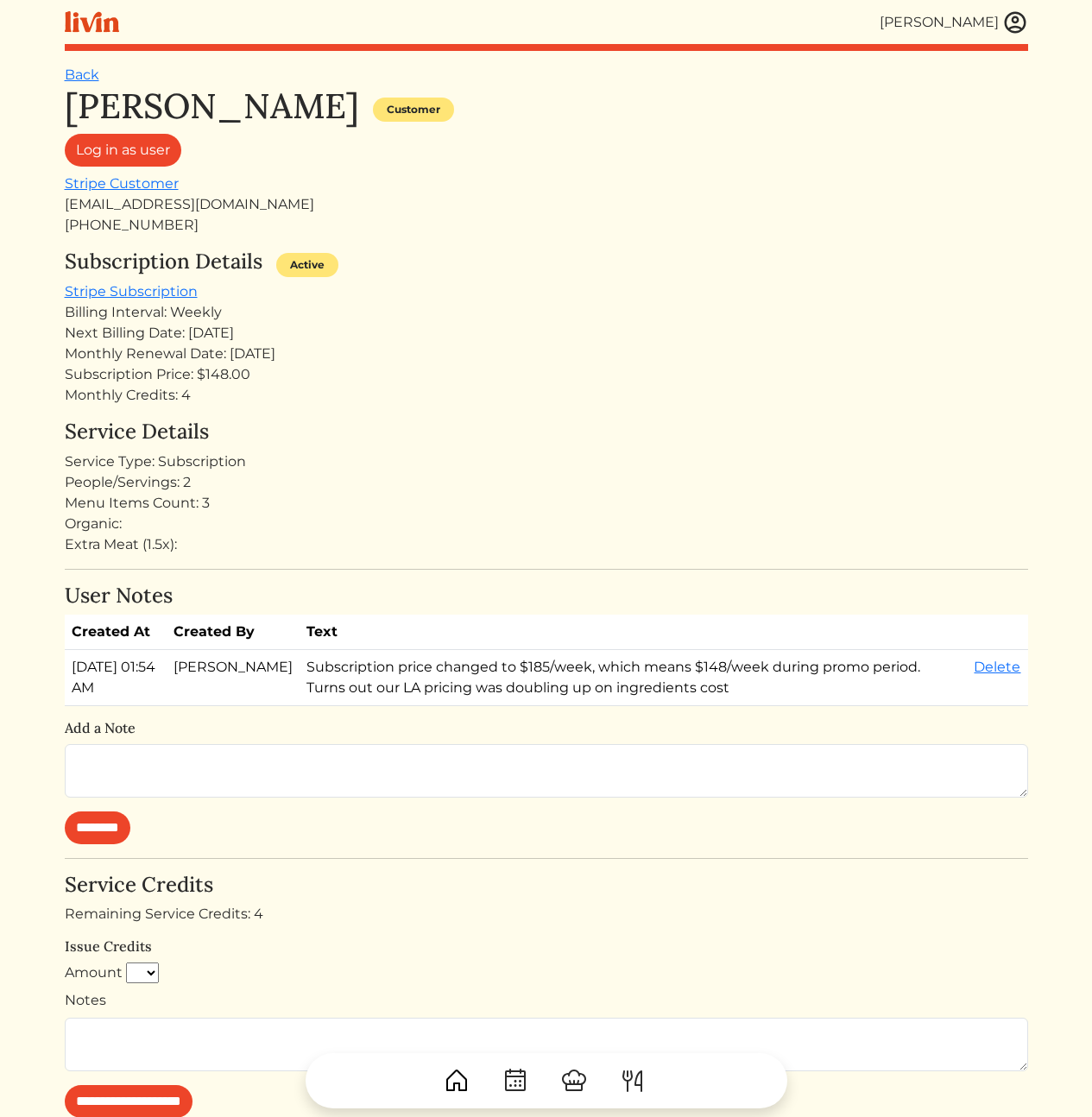
click at [1010, 21] on img at bounding box center [1015, 22] width 26 height 26
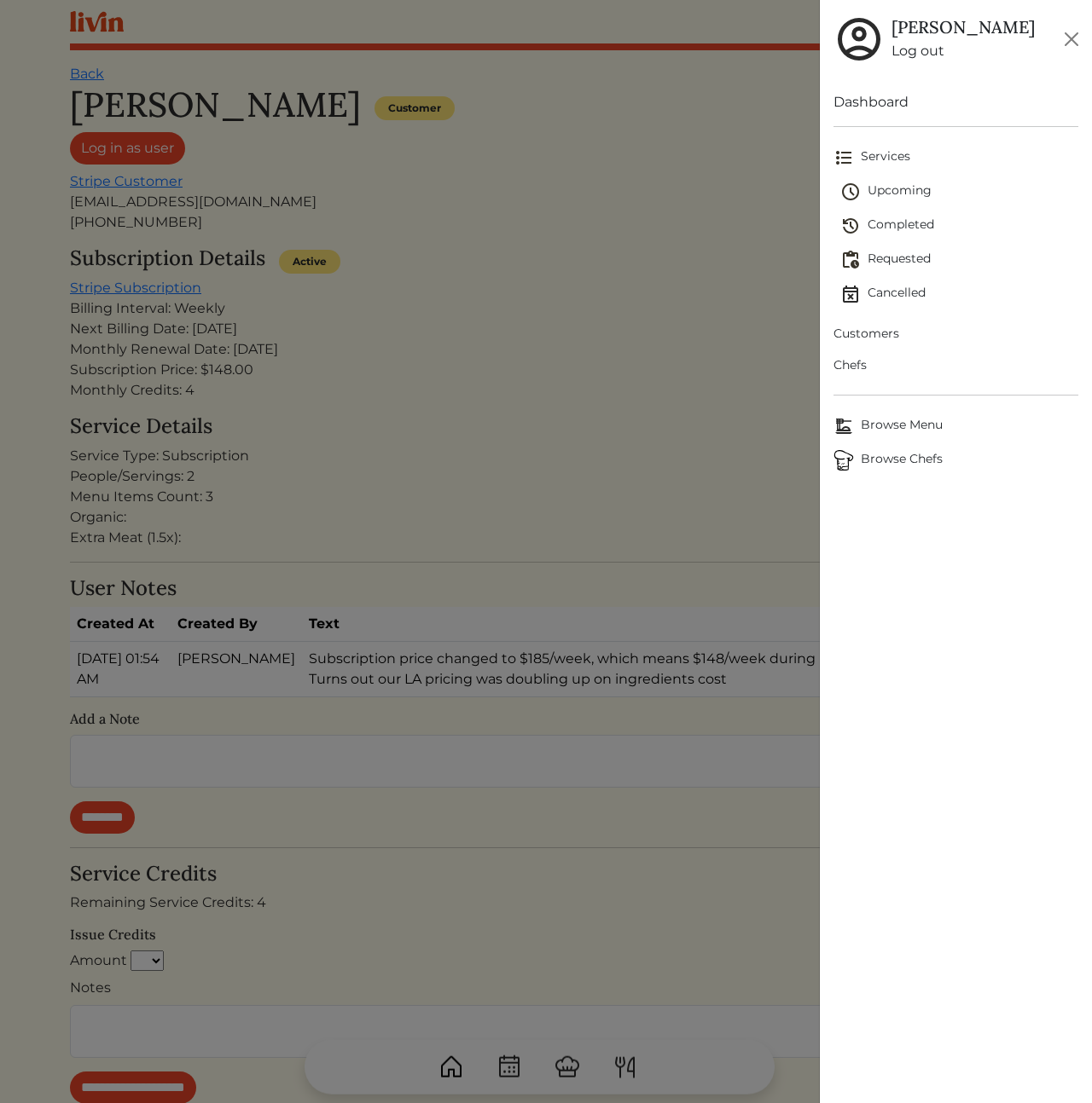
click at [504, 439] on div at bounding box center [546, 551] width 1092 height 1103
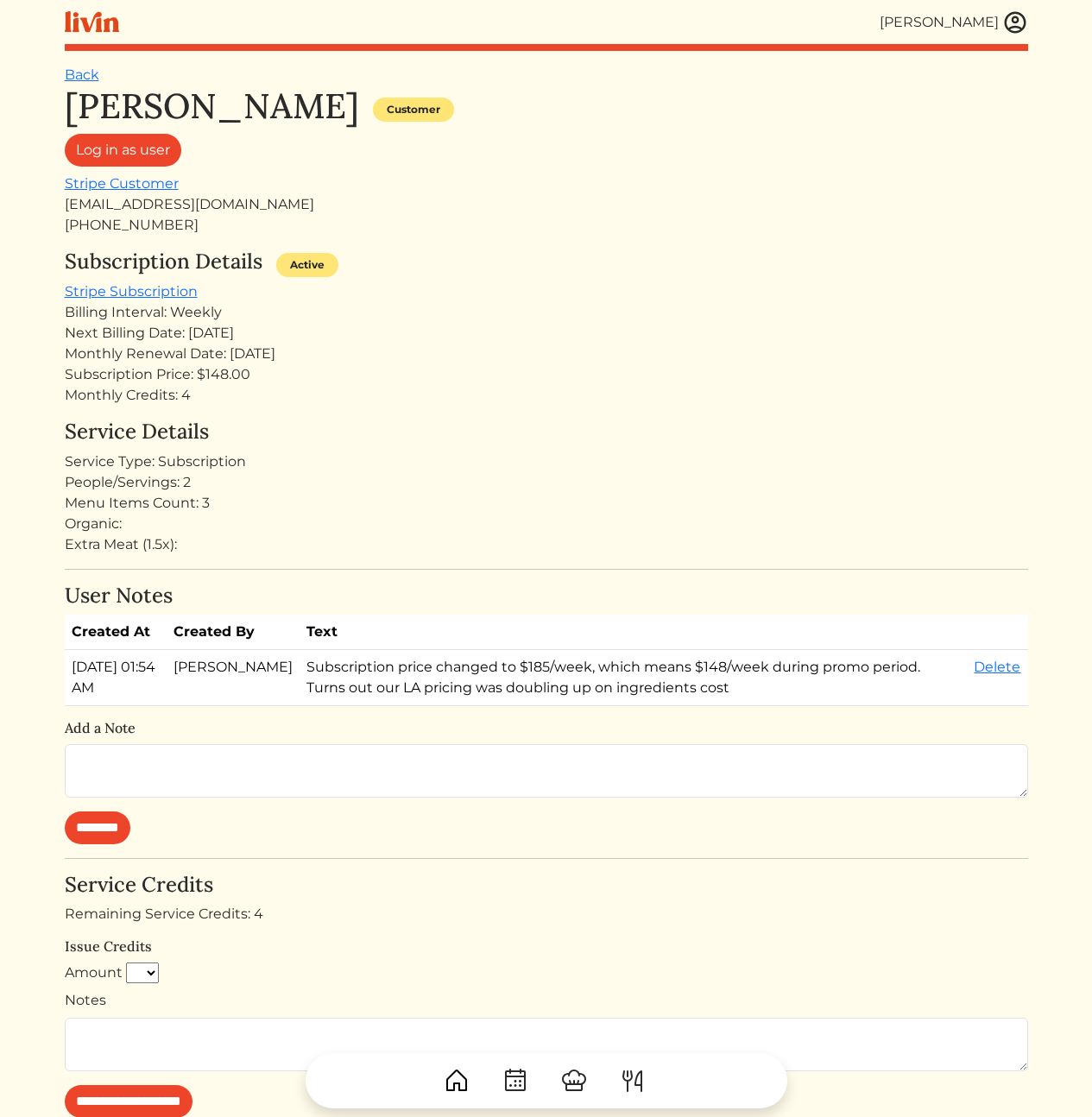
click at [181, 505] on div "Menu Items Count: 3" at bounding box center [546, 504] width 964 height 21
click at [168, 477] on div "People/Servings: 2" at bounding box center [546, 483] width 964 height 21
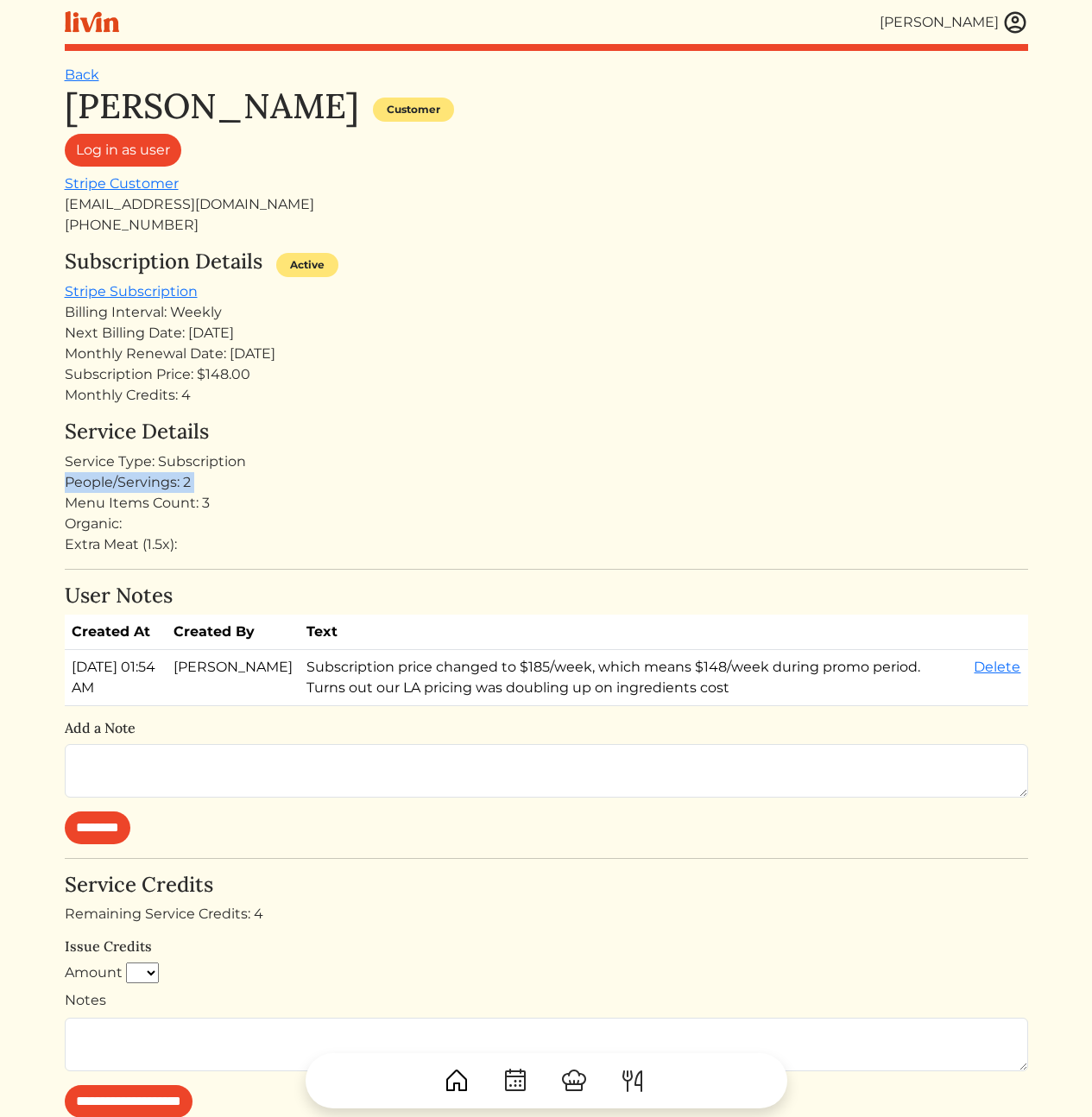
click at [168, 477] on div "People/Servings: 2" at bounding box center [546, 483] width 964 height 21
drag, startPoint x: 190, startPoint y: 484, endPoint x: 101, endPoint y: 481, distance: 89.1
click at [108, 481] on div "People/Servings: 2" at bounding box center [546, 483] width 964 height 21
click at [233, 510] on div "Menu Items Count: 3" at bounding box center [546, 504] width 964 height 21
drag, startPoint x: 770, startPoint y: 392, endPoint x: 656, endPoint y: 514, distance: 167.0
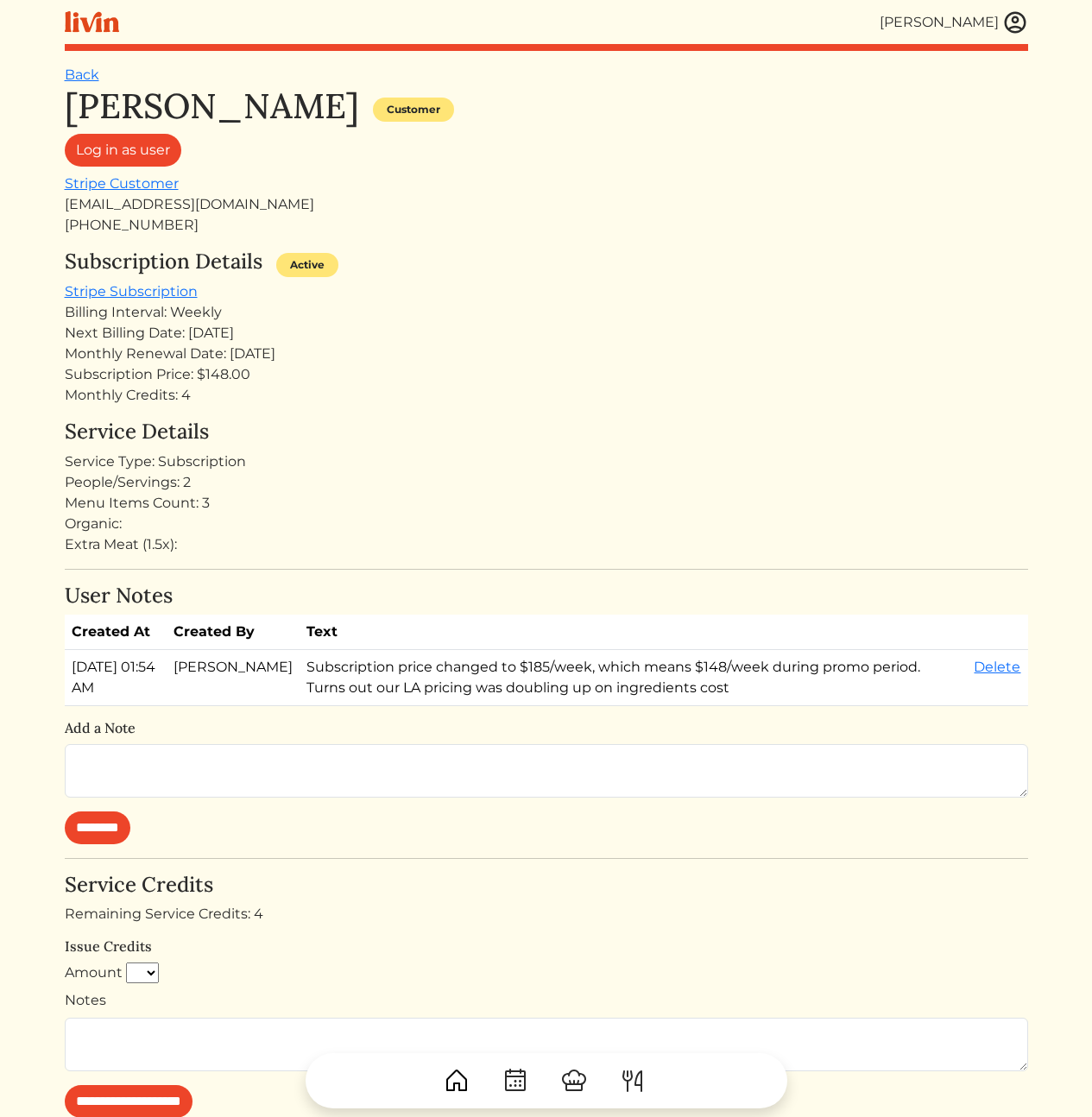
click at [608, 465] on div "Cody Peterson Customer Log in as user Stripe Customer codyrpeterson@gmail.com +…" at bounding box center [546, 744] width 964 height 1319
click at [660, 516] on div "Organic:" at bounding box center [546, 524] width 964 height 21
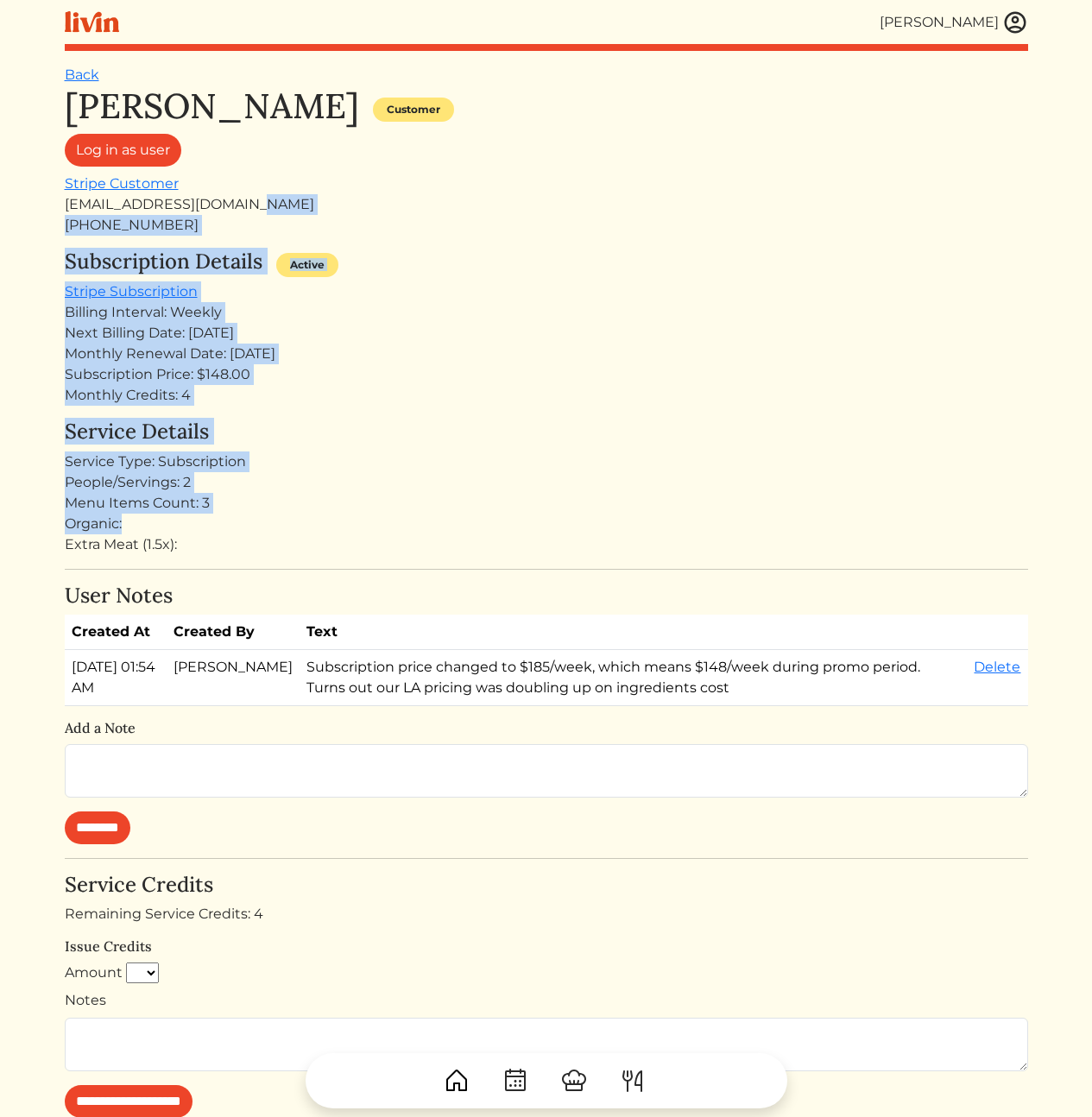
drag, startPoint x: 664, startPoint y: 490, endPoint x: 599, endPoint y: 204, distance: 293.3
click at [599, 206] on div "Cody Peterson Customer Log in as user Stripe Customer codyrpeterson@gmail.com +…" at bounding box center [546, 744] width 964 height 1319
click at [598, 206] on div "[EMAIL_ADDRESS][DOMAIN_NAME]" at bounding box center [546, 204] width 964 height 21
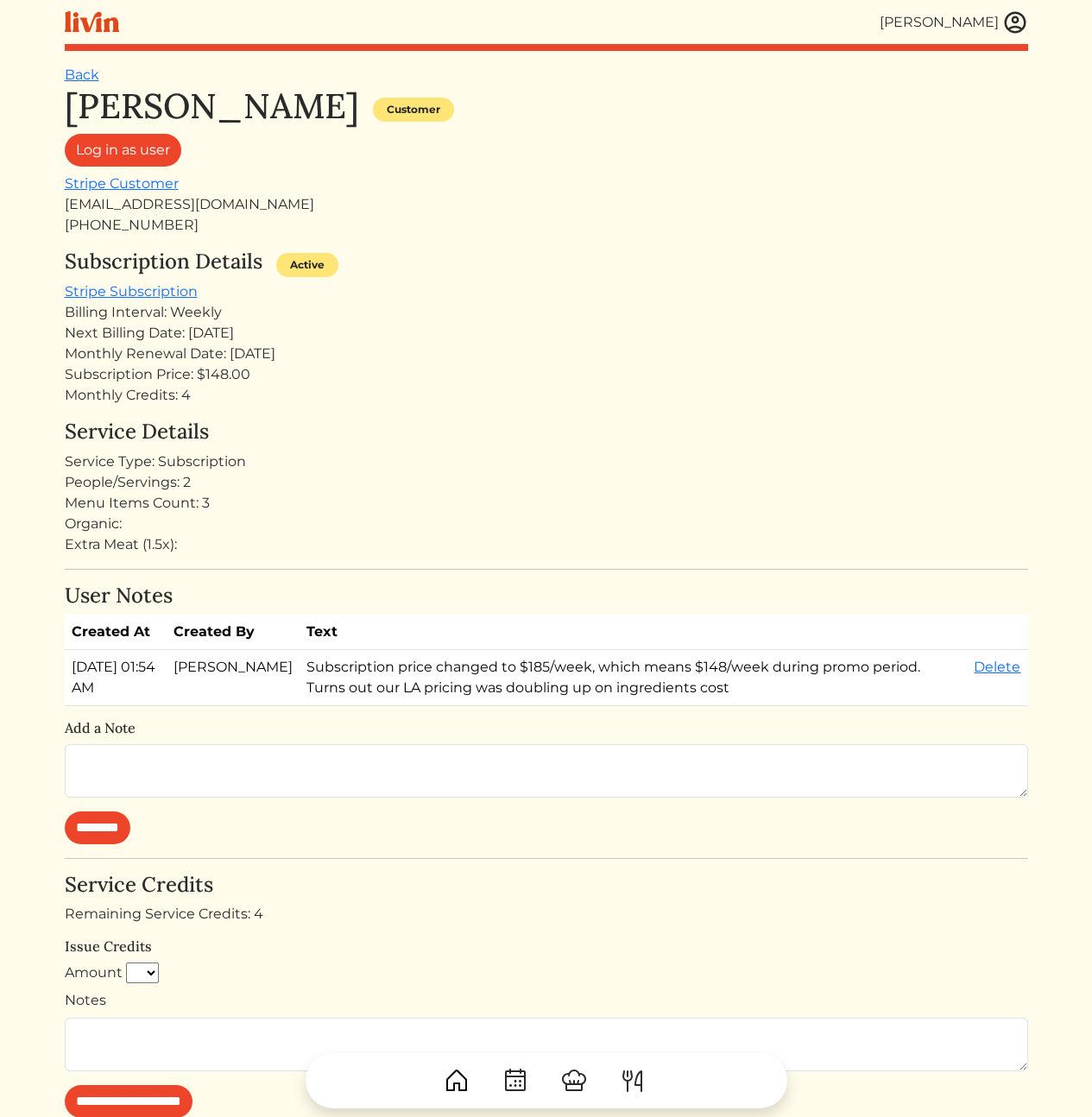
click at [590, 334] on div "Next Billing Date: Aug 19, 2025" at bounding box center [546, 334] width 964 height 21
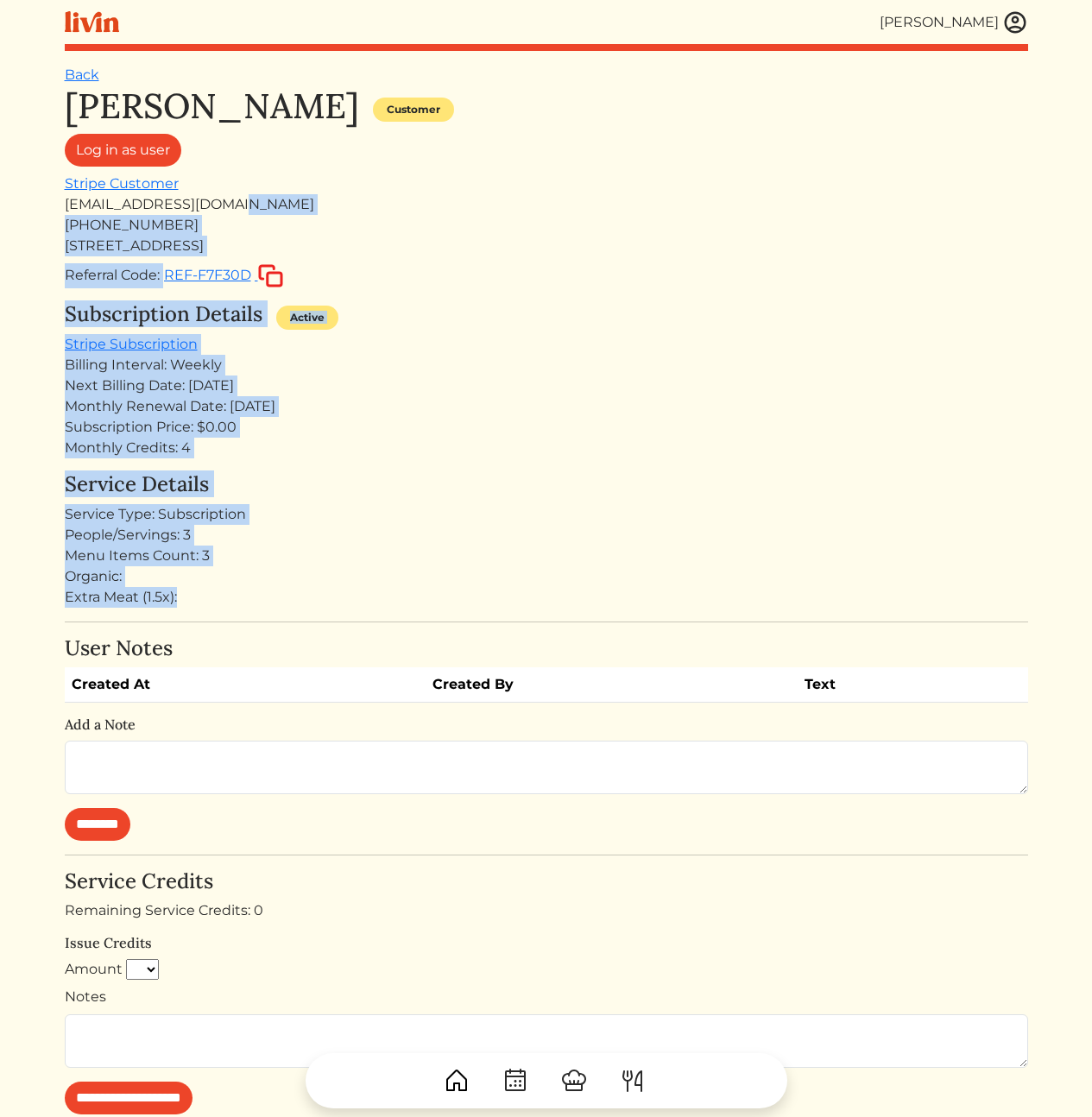
drag, startPoint x: 486, startPoint y: 212, endPoint x: 580, endPoint y: 622, distance: 420.6
click at [571, 616] on div "[PERSON_NAME] Customer Log in as user Stripe Customer [EMAIL_ADDRESS][DOMAIN_NA…" at bounding box center [546, 876] width 964 height 1581
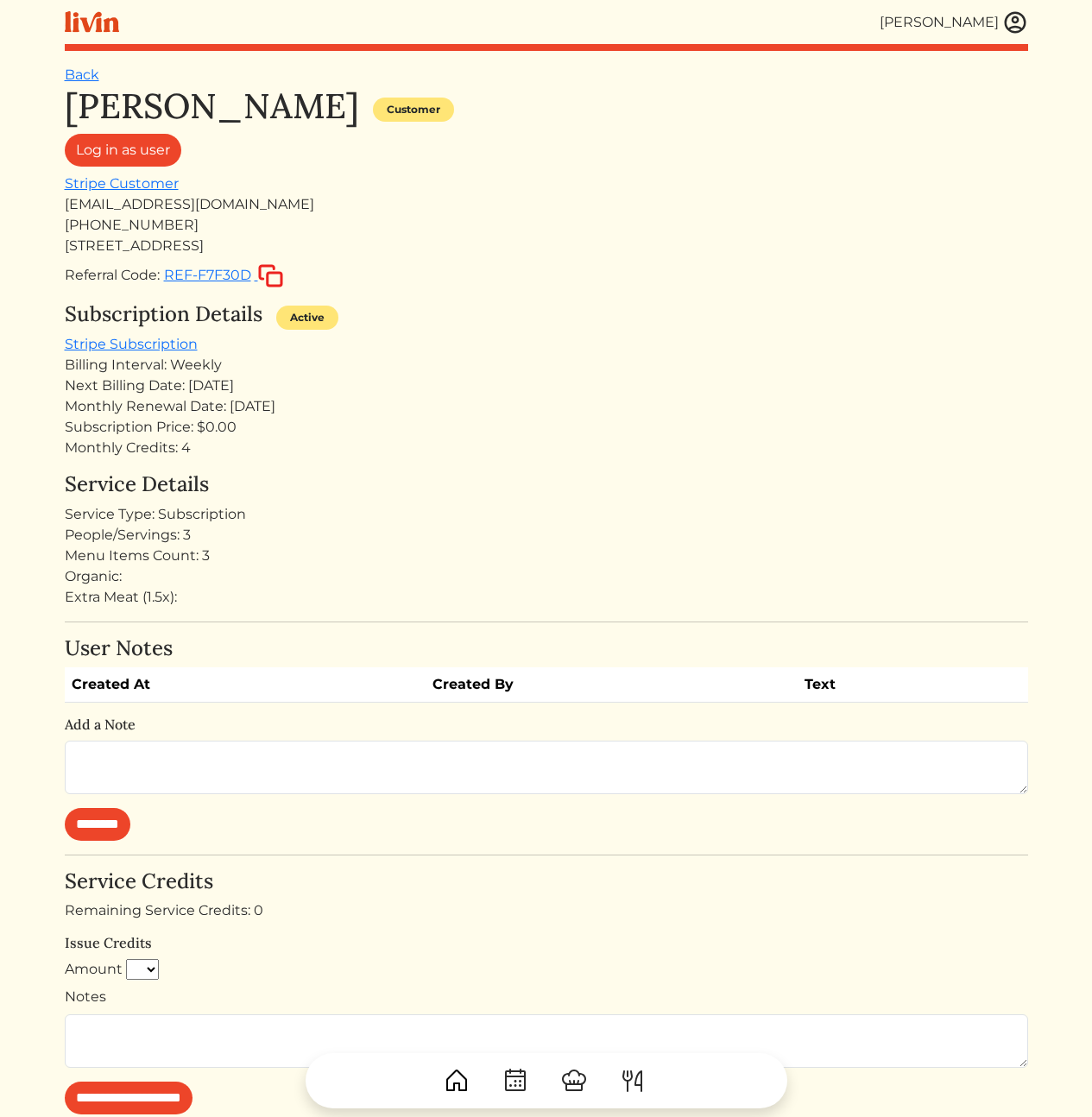
click at [591, 625] on div "[PERSON_NAME] Customer Log in as user Stripe Customer [EMAIL_ADDRESS][DOMAIN_NA…" at bounding box center [546, 876] width 964 height 1581
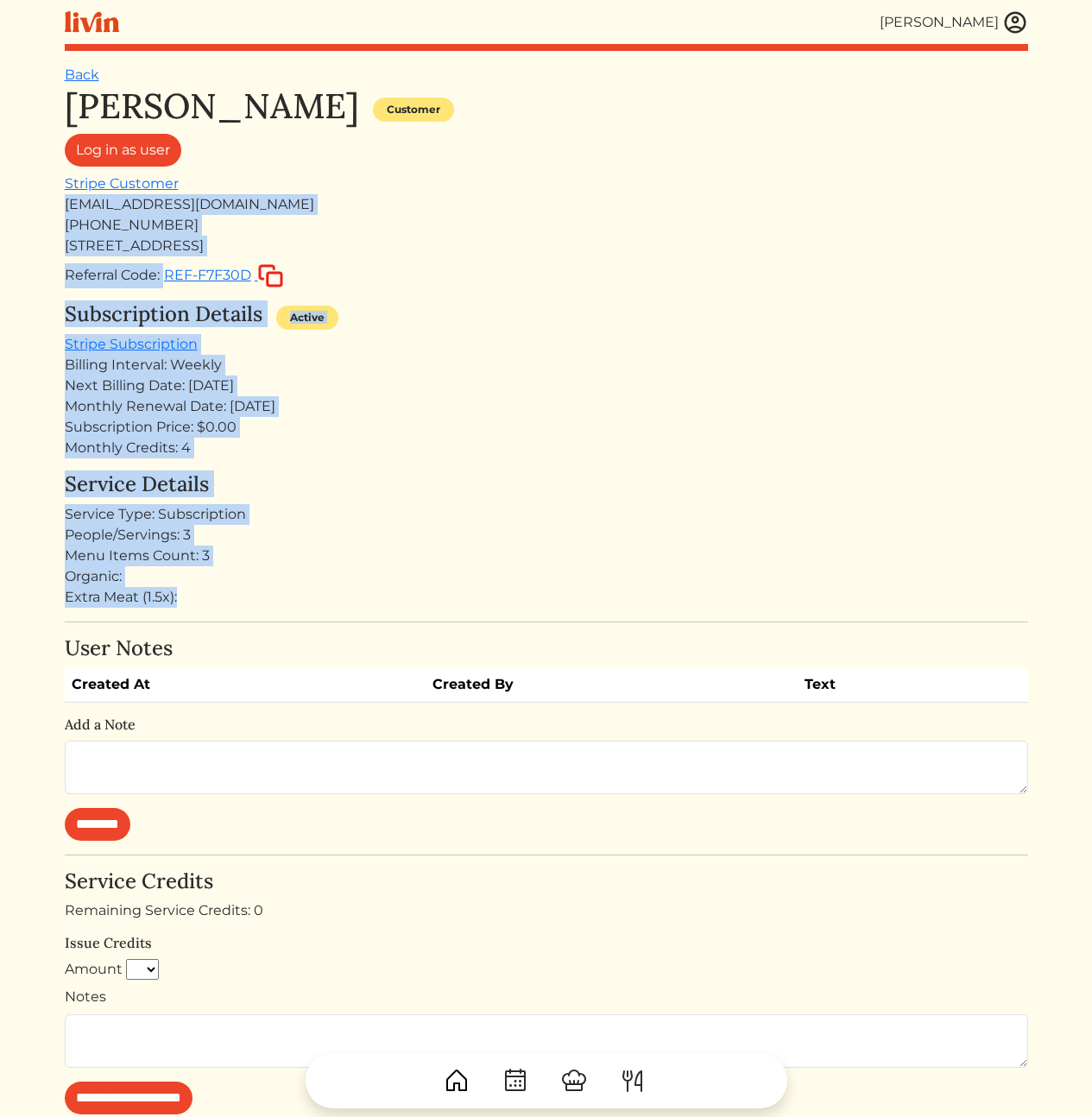
drag, startPoint x: 595, startPoint y: 567, endPoint x: 477, endPoint y: 147, distance: 436.3
click at [479, 148] on div "[PERSON_NAME] Customer Log in as user Stripe Customer [EMAIL_ADDRESS][DOMAIN_NA…" at bounding box center [546, 876] width 964 height 1581
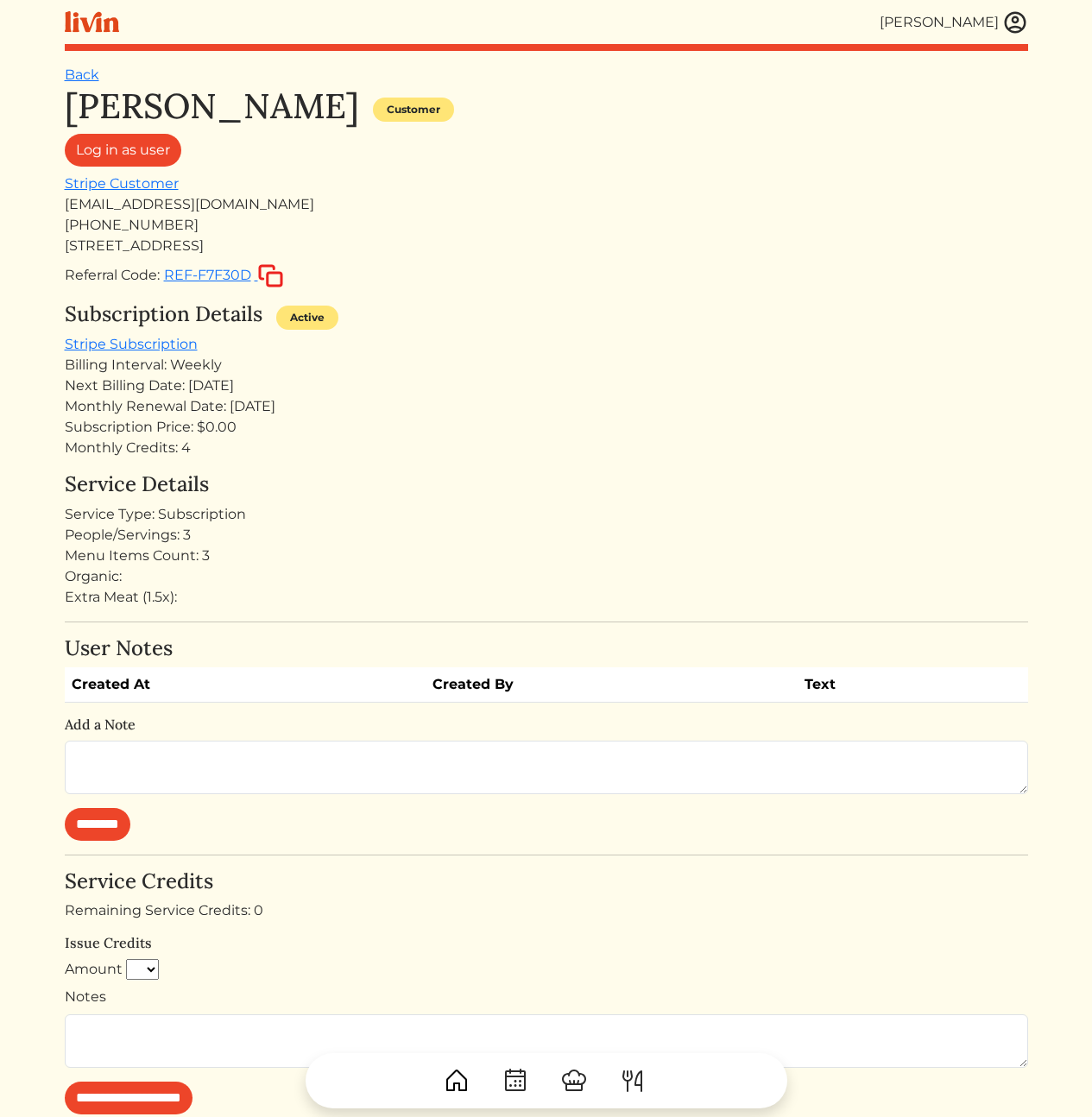
click at [477, 148] on div "Log in as user" at bounding box center [546, 154] width 964 height 40
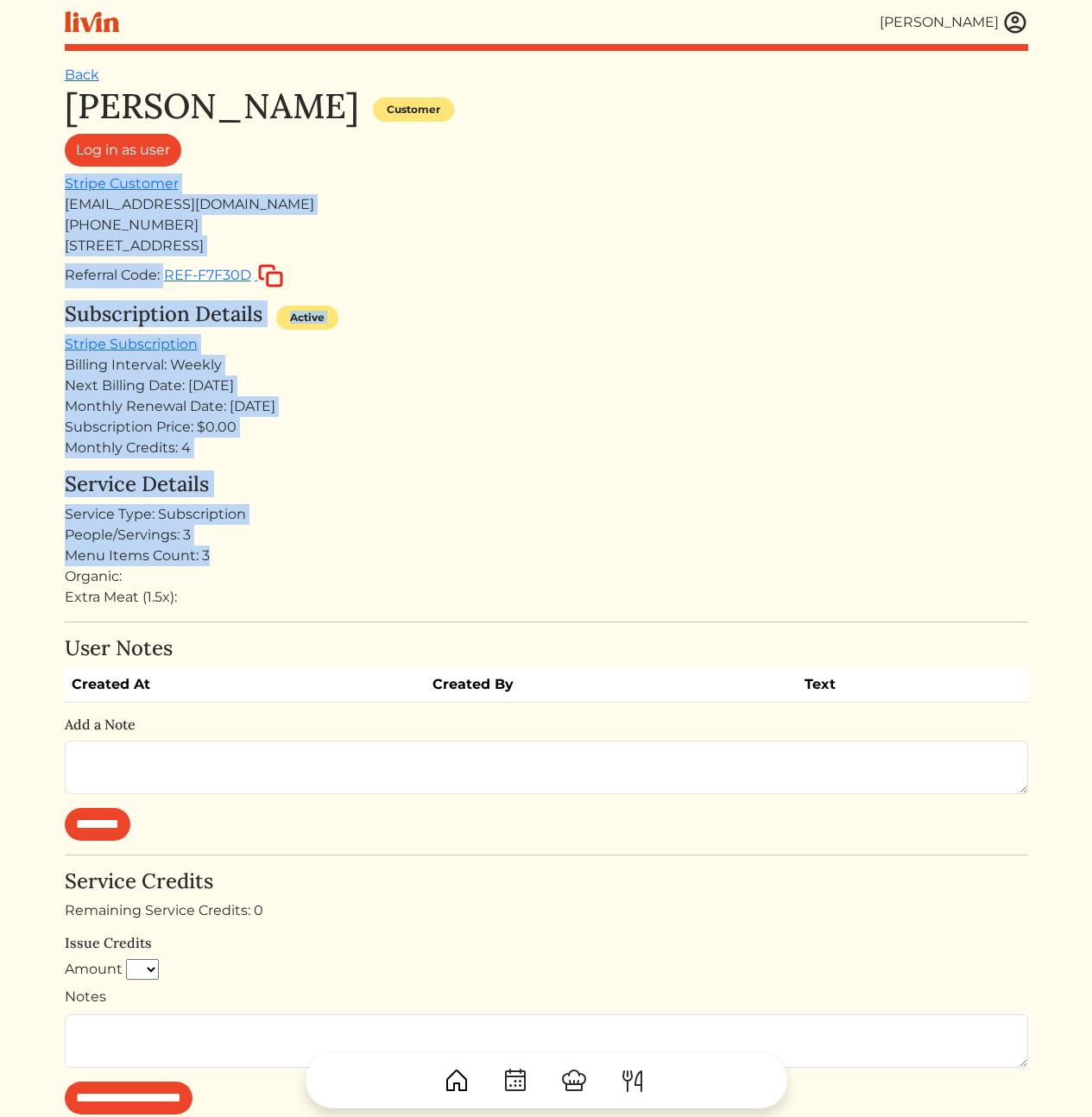
drag, startPoint x: 466, startPoint y: 186, endPoint x: 505, endPoint y: 561, distance: 377.0
click at [505, 561] on div "[PERSON_NAME] Customer Log in as user Stripe Customer [EMAIL_ADDRESS][DOMAIN_NA…" at bounding box center [546, 876] width 964 height 1581
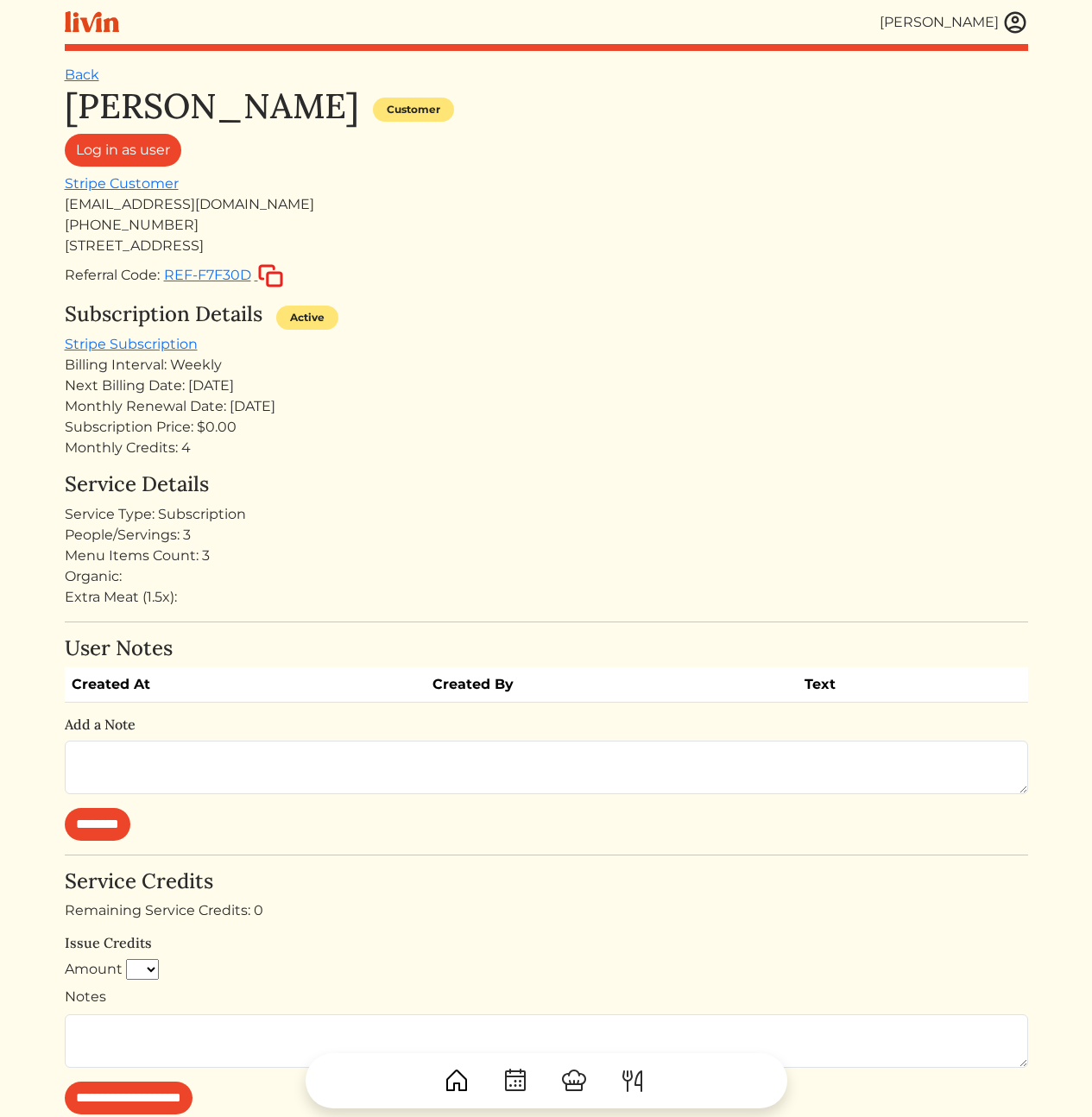
click at [506, 561] on div "Menu Items Count: 3" at bounding box center [546, 556] width 964 height 21
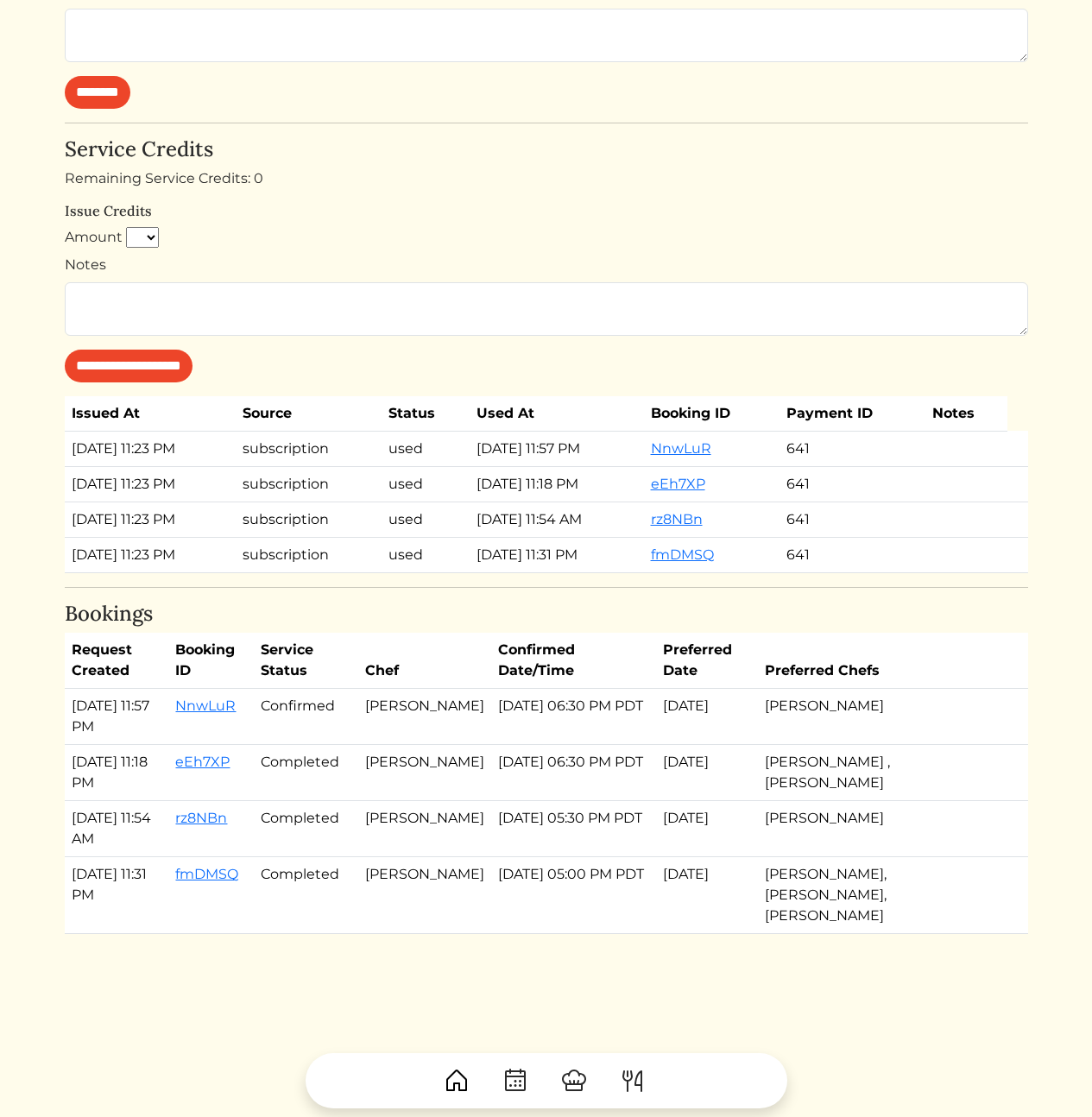
click at [501, 838] on td "[DATE] 05:30 PM PDT" at bounding box center [573, 829] width 164 height 56
click at [393, 716] on td "[PERSON_NAME]" at bounding box center [425, 717] width 133 height 56
drag, startPoint x: 331, startPoint y: 703, endPoint x: 965, endPoint y: 730, distance: 634.6
click at [963, 730] on tr "[DATE] 11:57 PM NnwLuR Confirmed [PERSON_NAME] [DATE] 06:30 PM PDT Aug 24, 2025…" at bounding box center [546, 717] width 964 height 56
click at [965, 730] on td "[PERSON_NAME]" at bounding box center [886, 717] width 256 height 56
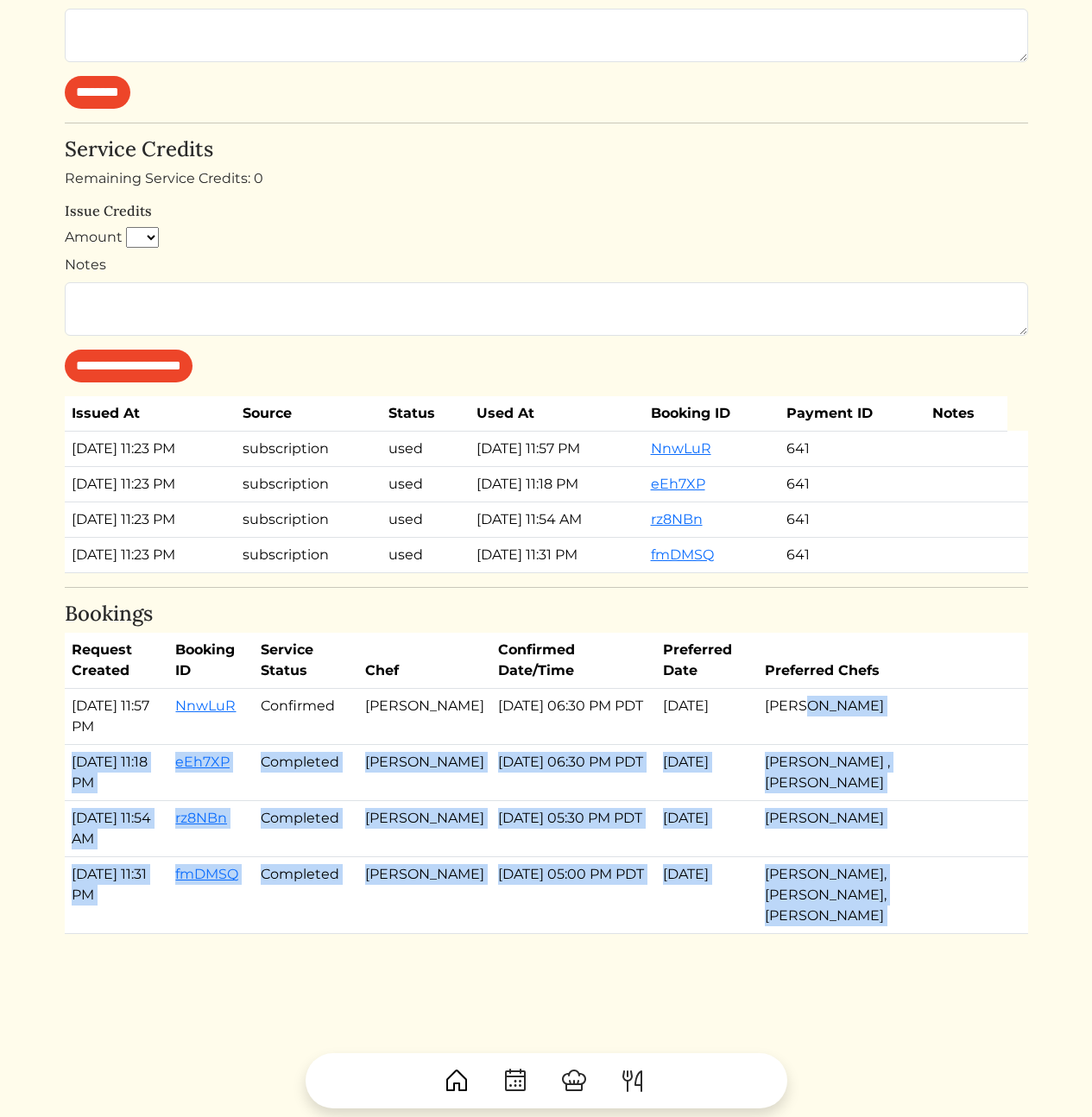
drag, startPoint x: 916, startPoint y: 666, endPoint x: 904, endPoint y: 630, distance: 37.9
click at [904, 630] on div "[PERSON_NAME] Customer Log in as user Stripe Customer [EMAIL_ADDRESS][DOMAIN_NA…" at bounding box center [546, 144] width 964 height 1581
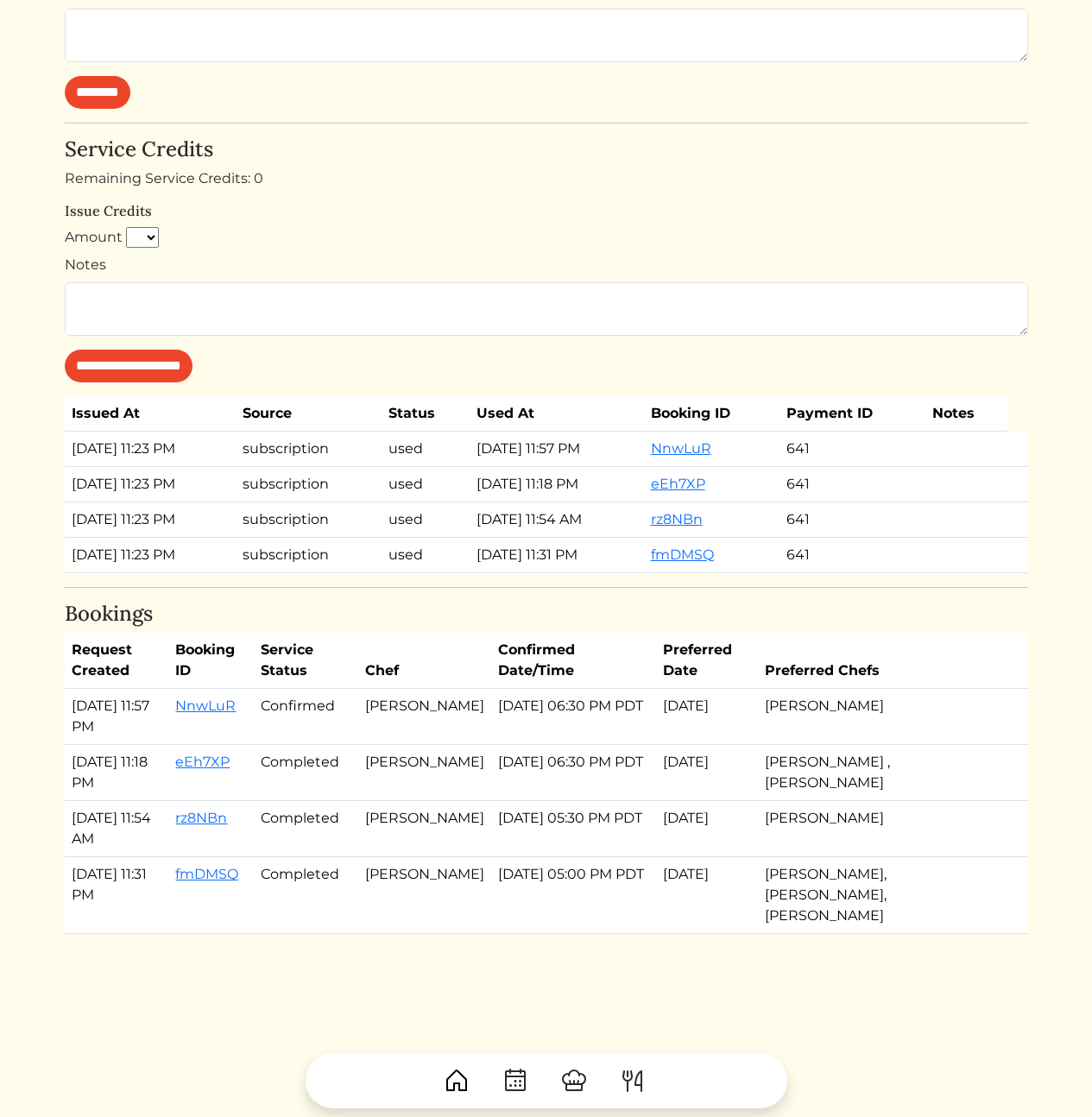
drag, startPoint x: 867, startPoint y: 605, endPoint x: 909, endPoint y: 711, distance: 114.0
click at [894, 709] on div "[PERSON_NAME] Customer Log in as user Stripe Customer [EMAIL_ADDRESS][DOMAIN_NA…" at bounding box center [546, 144] width 964 height 1581
drag, startPoint x: 918, startPoint y: 715, endPoint x: 39, endPoint y: 645, distance: 881.8
click at [97, 653] on th "Request Created" at bounding box center [117, 661] width 105 height 56
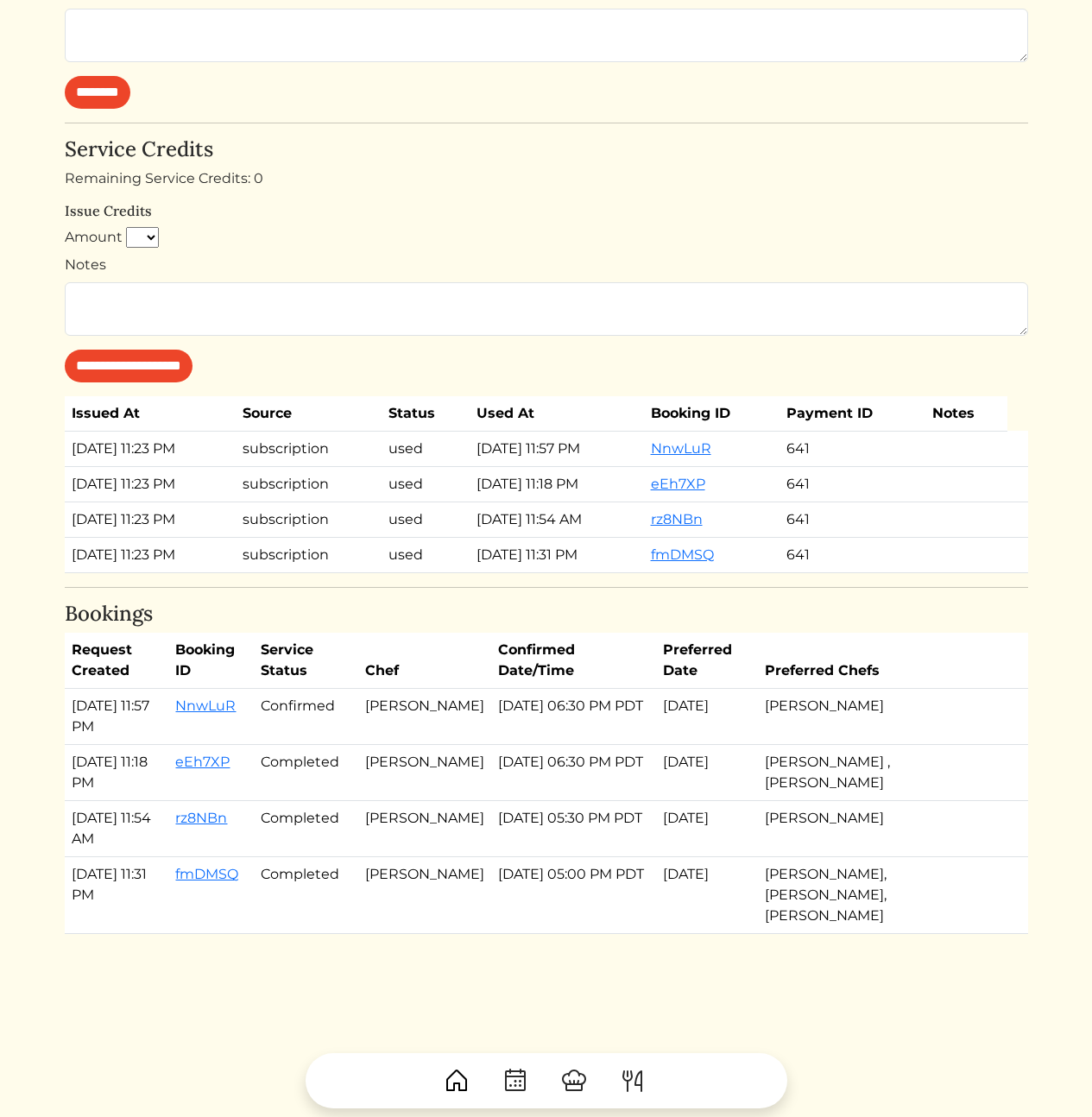
drag, startPoint x: 795, startPoint y: 717, endPoint x: 786, endPoint y: 717, distance: 9.0
click at [795, 717] on td "[PERSON_NAME]" at bounding box center [886, 717] width 256 height 56
click at [543, 760] on td "[DATE] 06:30 PM PDT" at bounding box center [573, 773] width 164 height 56
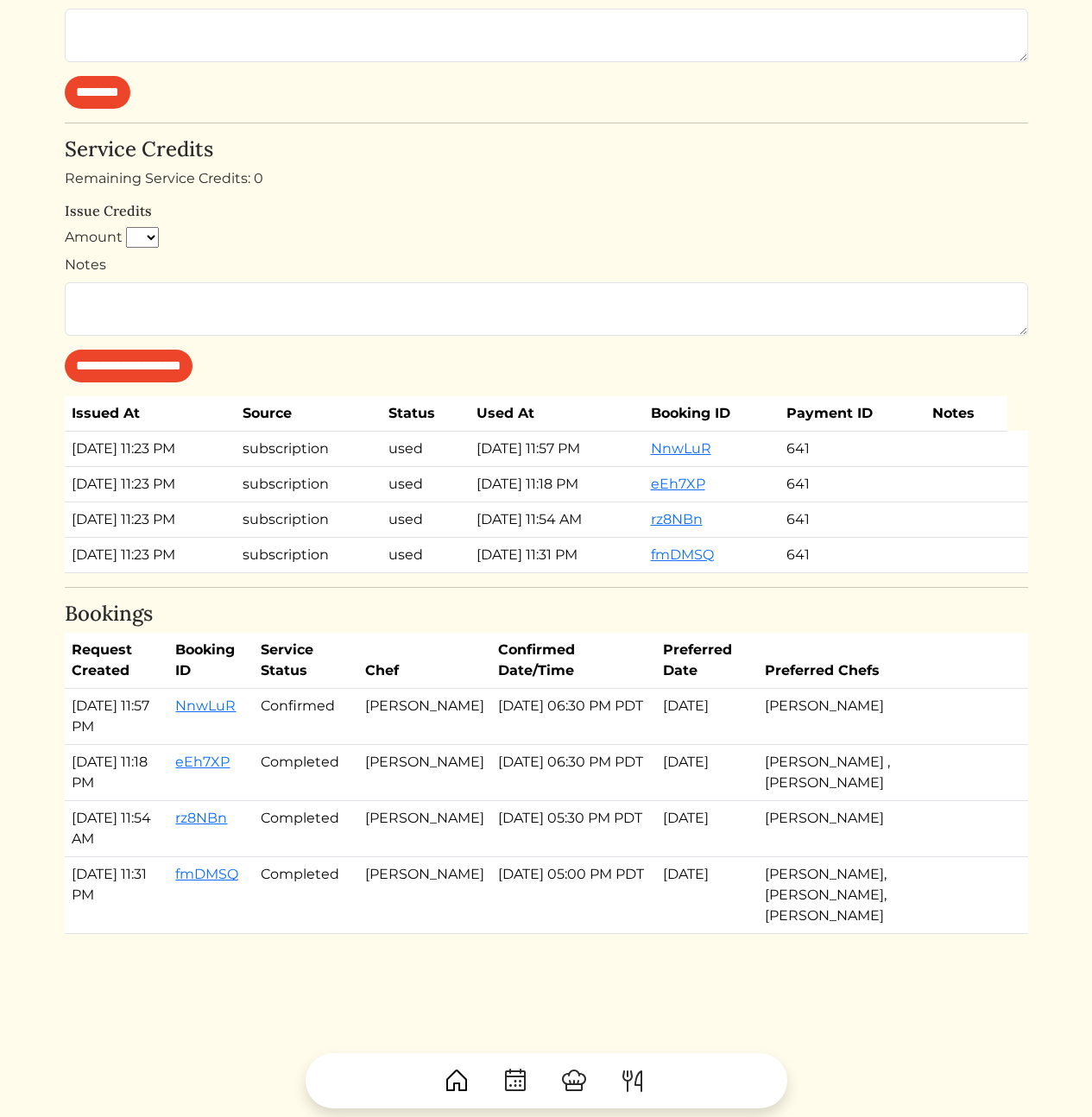
drag, startPoint x: 602, startPoint y: 805, endPoint x: 316, endPoint y: 719, distance: 298.7
click at [594, 803] on td "[DATE] 05:30 PM PDT" at bounding box center [573, 829] width 164 height 56
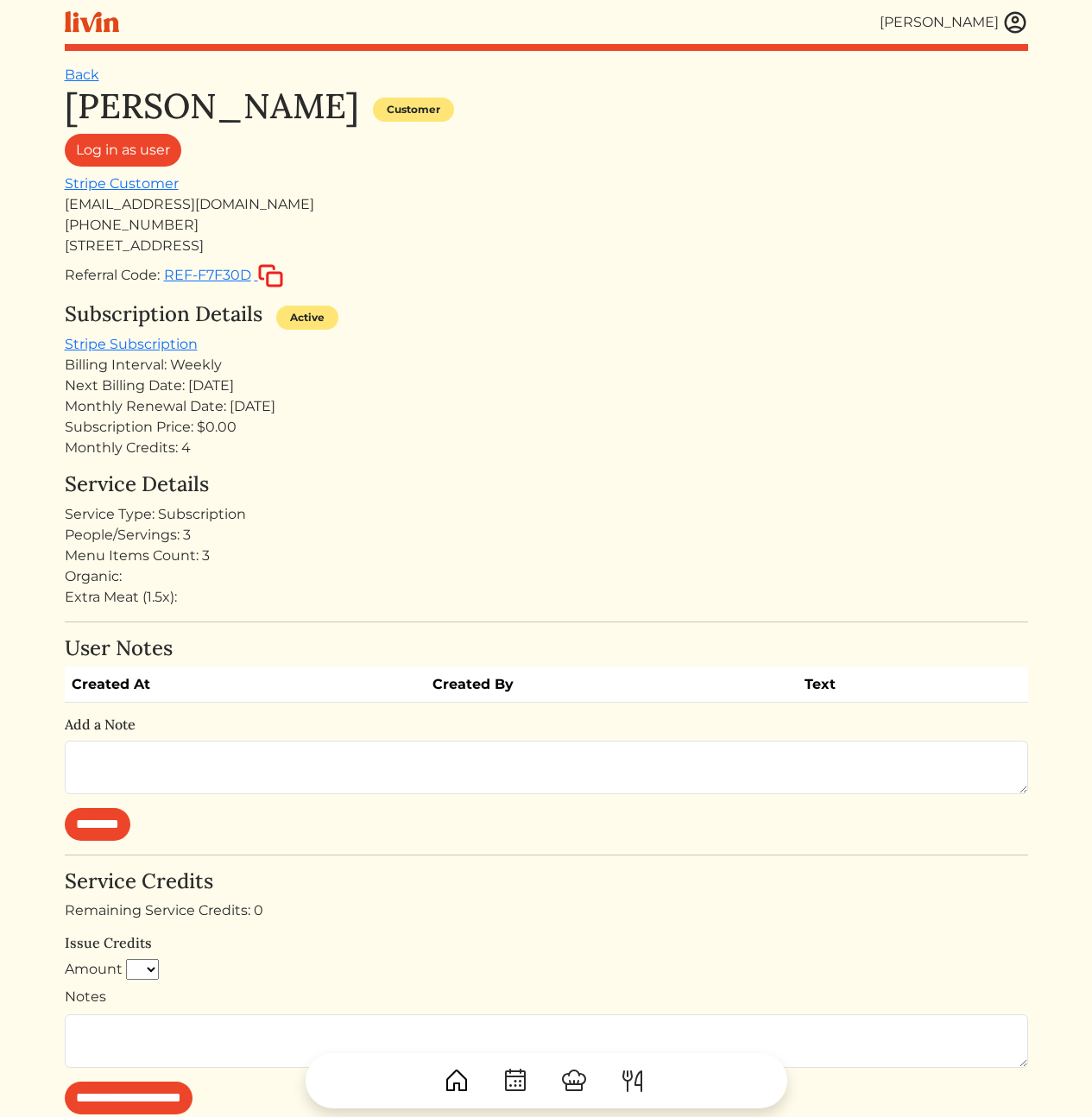
click at [452, 417] on div "Subscription Price: $0.00" at bounding box center [546, 428] width 964 height 21
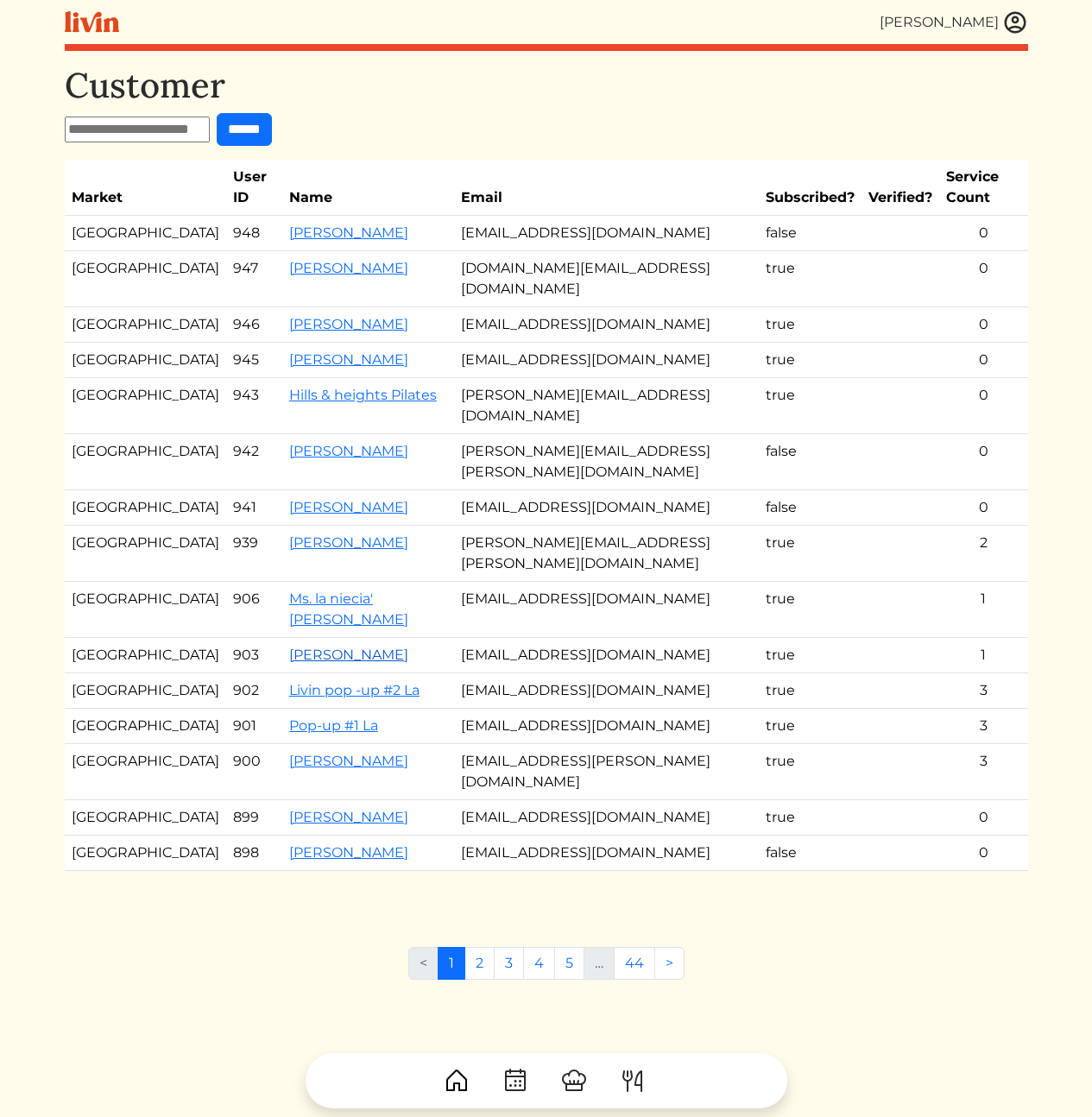
click at [289, 646] on link "[PERSON_NAME]" at bounding box center [348, 654] width 119 height 16
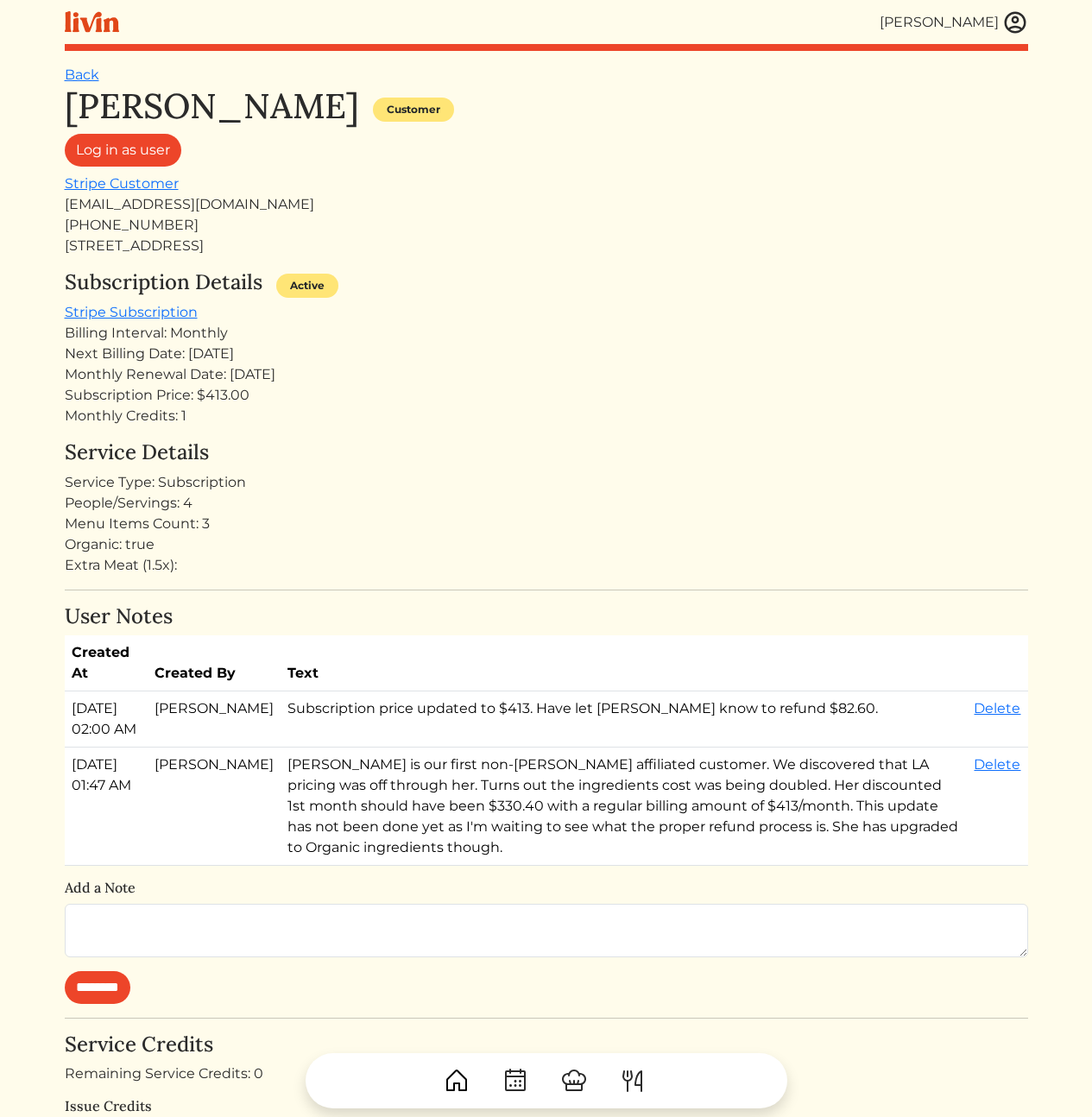
drag, startPoint x: 361, startPoint y: 384, endPoint x: 348, endPoint y: 647, distance: 263.3
click at [344, 626] on div "[PERSON_NAME] Customer Log in as user Stripe Customer [EMAIL_ADDRESS][DOMAIN_NA…" at bounding box center [546, 820] width 964 height 1470
click at [349, 656] on th "Text" at bounding box center [623, 664] width 687 height 56
drag, startPoint x: 432, startPoint y: 488, endPoint x: 429, endPoint y: 338, distance: 150.0
click at [434, 348] on div "[PERSON_NAME] Customer Log in as user Stripe Customer [EMAIL_ADDRESS][DOMAIN_NA…" at bounding box center [546, 820] width 964 height 1470
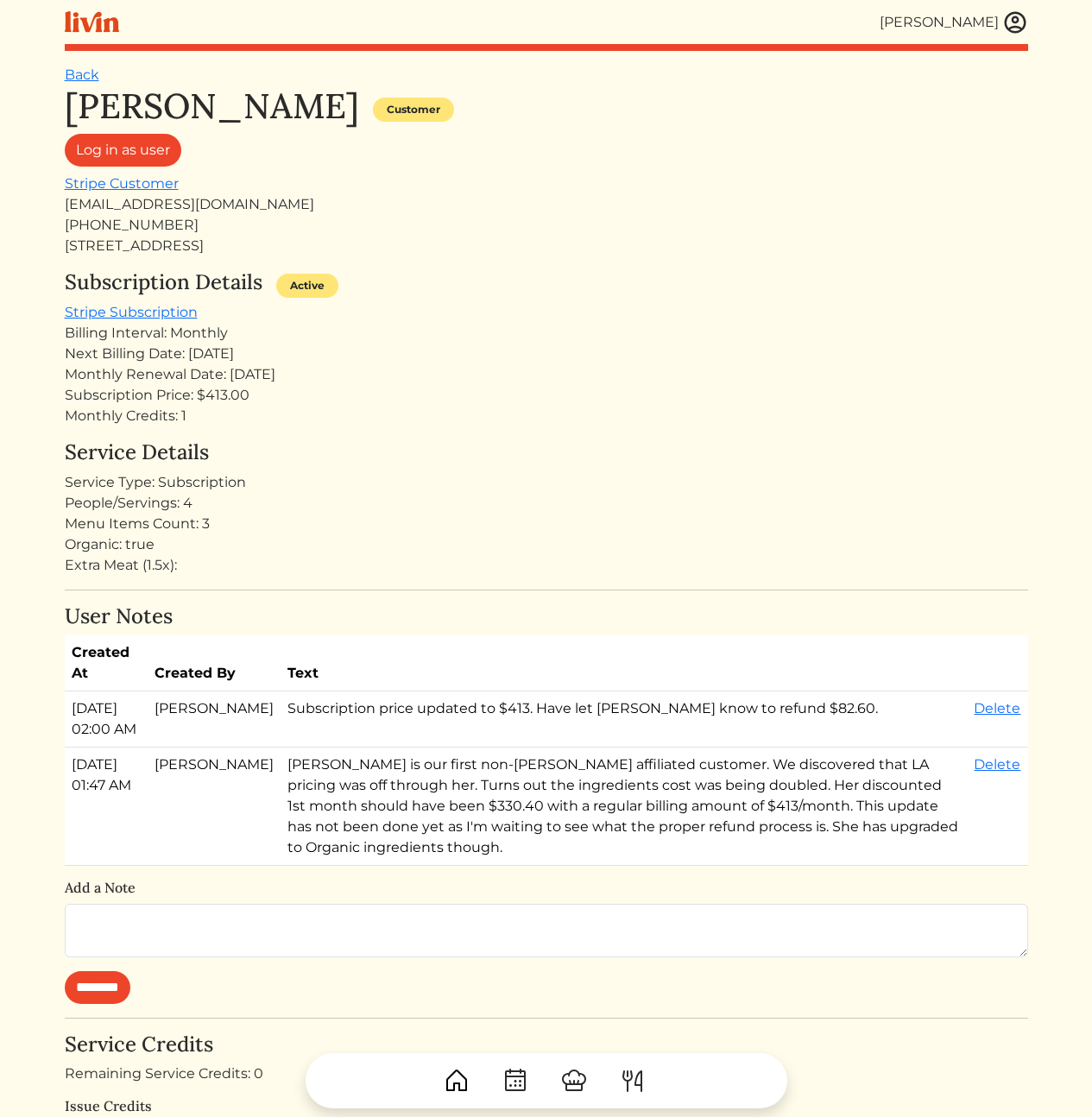
click at [429, 338] on div "Billing Interval: Monthly" at bounding box center [546, 334] width 964 height 21
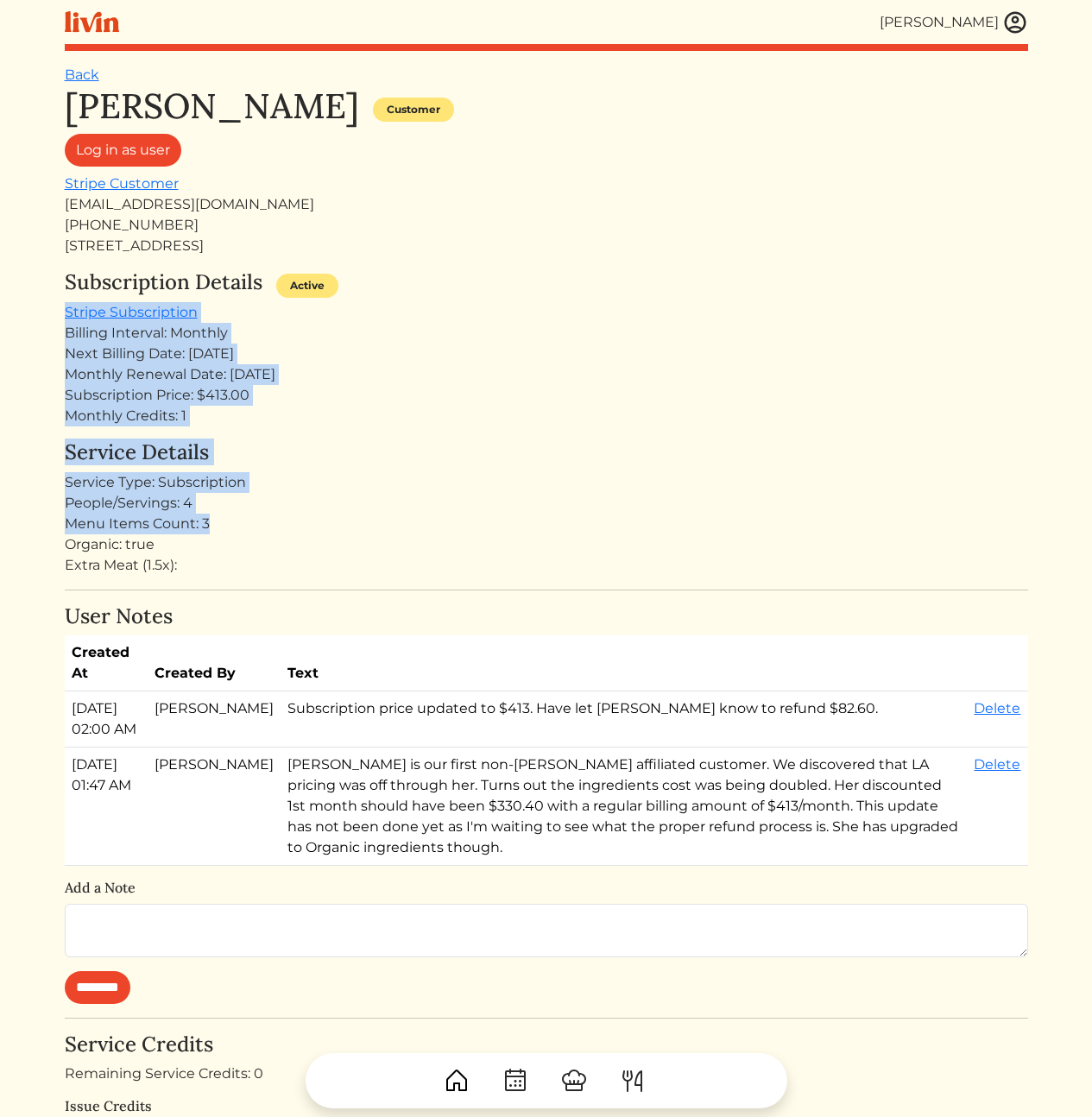
drag, startPoint x: 394, startPoint y: 282, endPoint x: 368, endPoint y: 549, distance: 268.3
click at [369, 534] on div "[PERSON_NAME] Customer Log in as user Stripe Customer [EMAIL_ADDRESS][DOMAIN_NA…" at bounding box center [546, 820] width 964 height 1470
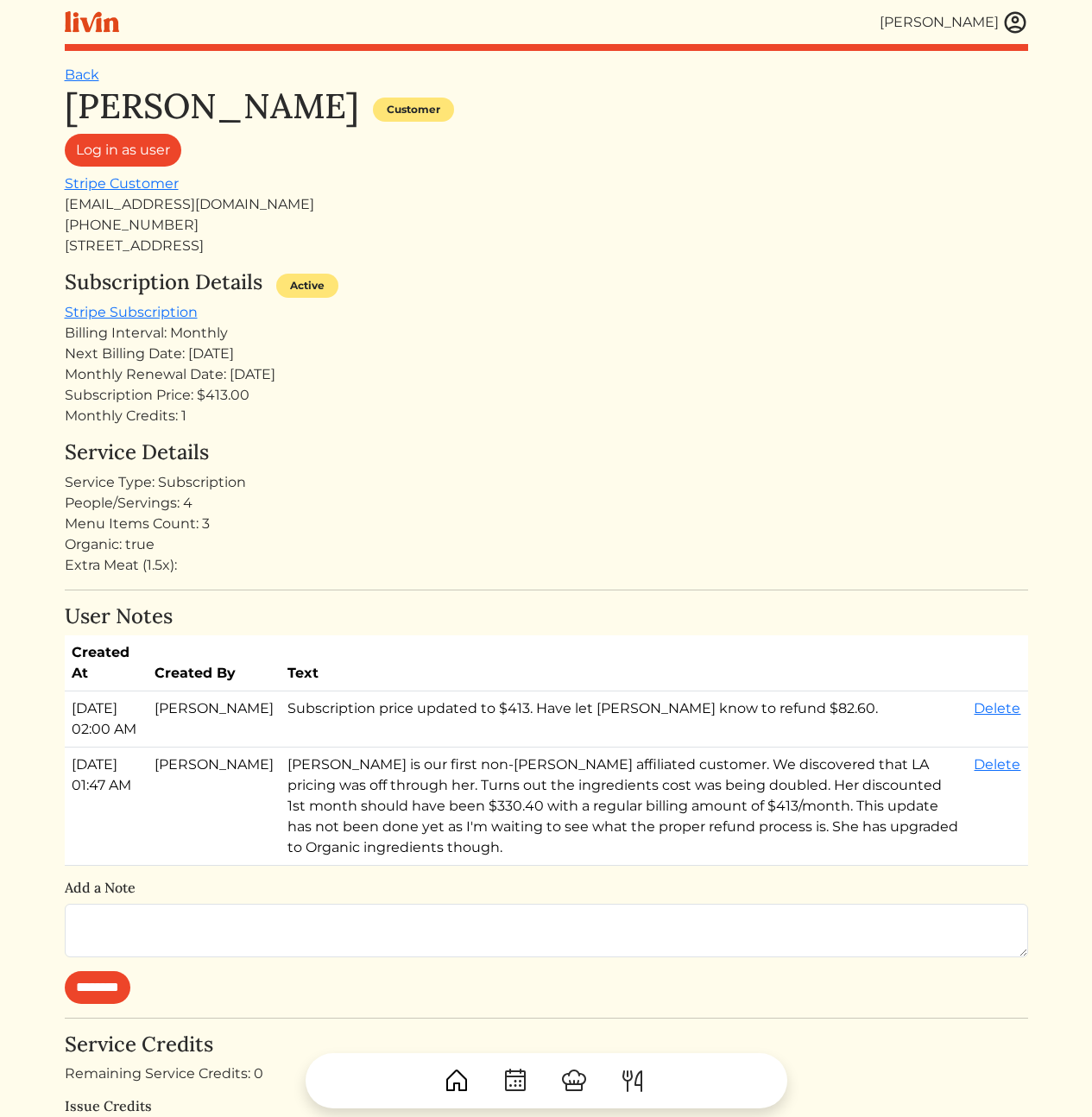
click at [367, 550] on div "Organic: true" at bounding box center [546, 545] width 964 height 21
drag, startPoint x: 457, startPoint y: 445, endPoint x: 468, endPoint y: 348, distance: 97.6
click at [468, 348] on div "[PERSON_NAME] Customer Log in as user Stripe Customer [EMAIL_ADDRESS][DOMAIN_NA…" at bounding box center [546, 820] width 964 height 1470
click at [468, 348] on div "Next Billing Date: [DATE]" at bounding box center [546, 355] width 964 height 21
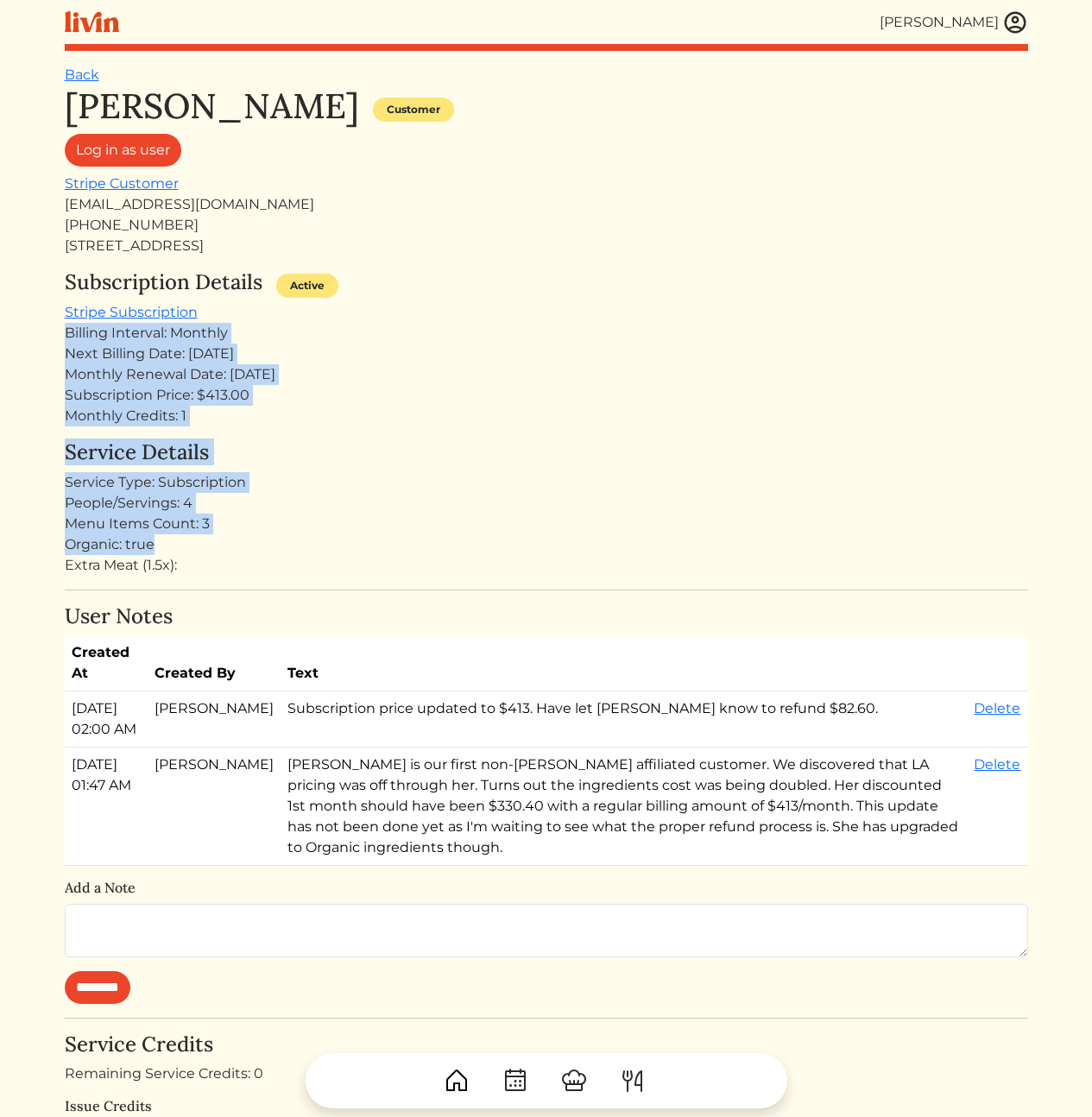
drag, startPoint x: 438, startPoint y: 326, endPoint x: 462, endPoint y: 577, distance: 252.1
click at [457, 569] on div "[PERSON_NAME] Customer Log in as user Stripe Customer [EMAIL_ADDRESS][DOMAIN_NA…" at bounding box center [546, 820] width 964 height 1470
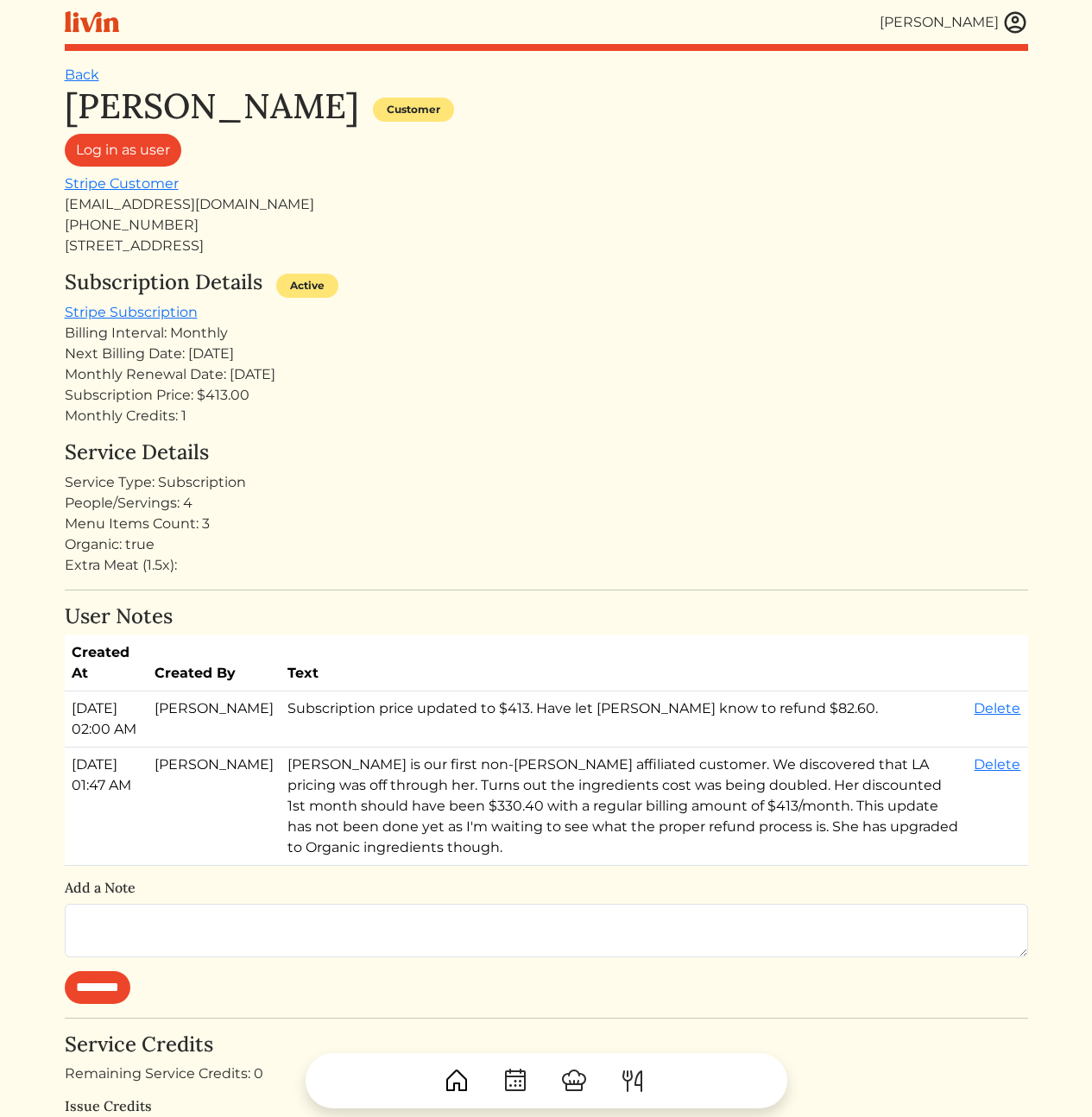
click at [462, 577] on div "[PERSON_NAME] Customer Log in as user Stripe Customer [EMAIL_ADDRESS][DOMAIN_NA…" at bounding box center [546, 820] width 964 height 1470
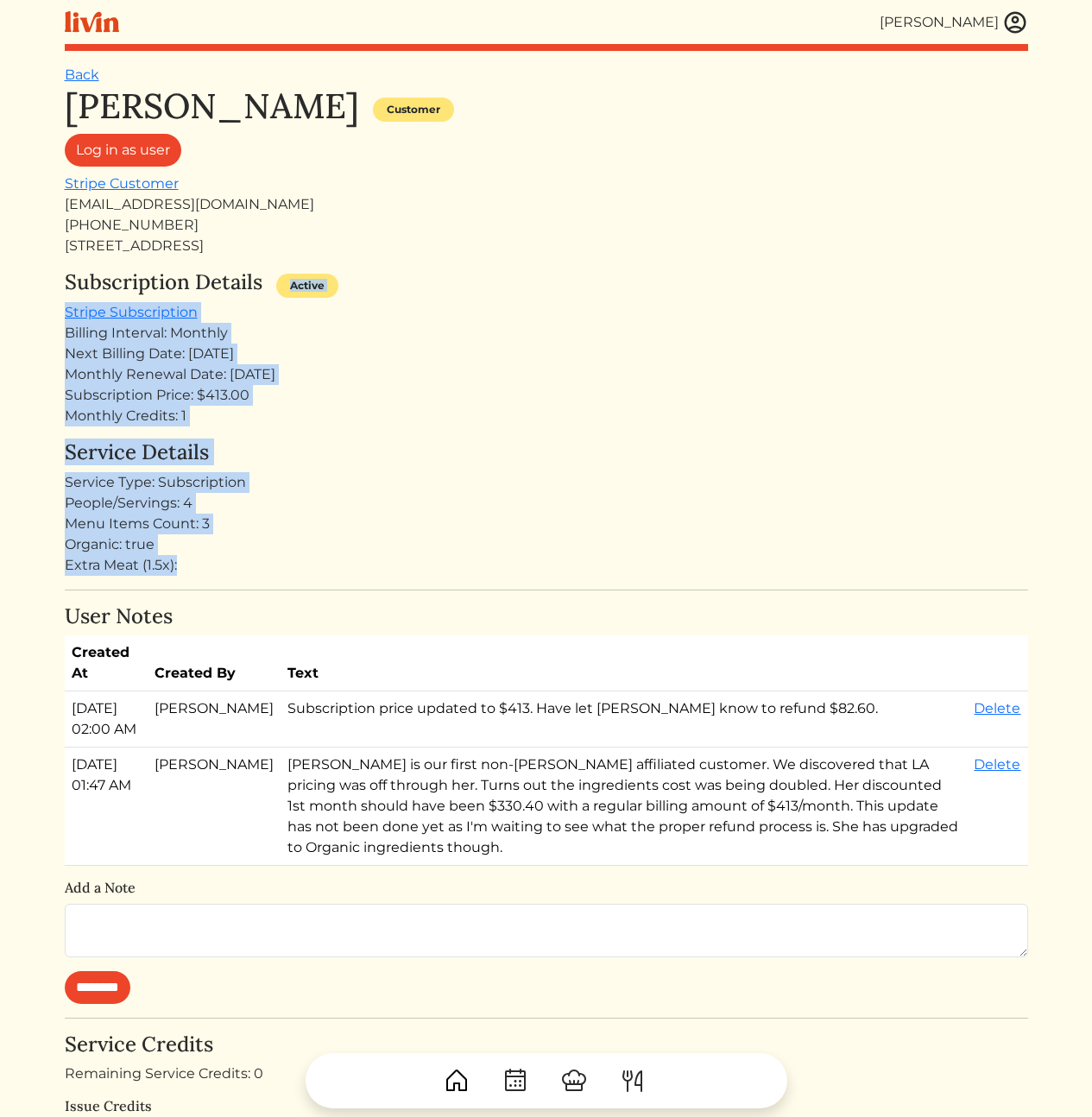
drag, startPoint x: 462, startPoint y: 577, endPoint x: 494, endPoint y: 259, distance: 319.6
click at [494, 259] on div "[PERSON_NAME] Customer Log in as user Stripe Customer [EMAIL_ADDRESS][DOMAIN_NA…" at bounding box center [546, 820] width 964 height 1470
click at [516, 385] on div "Subscription Price: $413.00" at bounding box center [546, 395] width 964 height 21
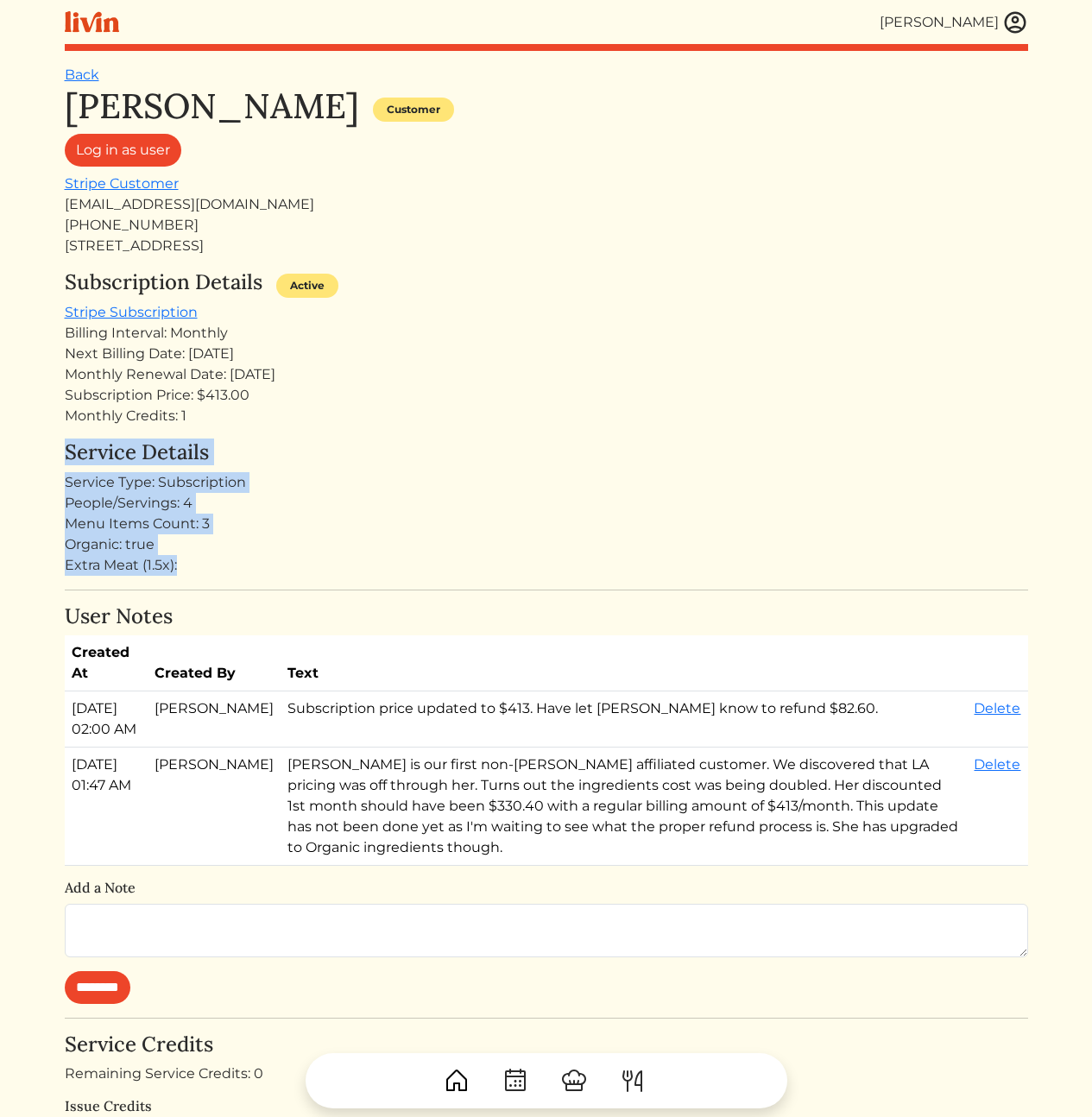
drag, startPoint x: 33, startPoint y: 463, endPoint x: 310, endPoint y: 584, distance: 302.3
click at [310, 584] on html "[PERSON_NAME] [PERSON_NAME] Log out Dashboard Services Upcoming Completed Reque…" at bounding box center [546, 558] width 1092 height 1117
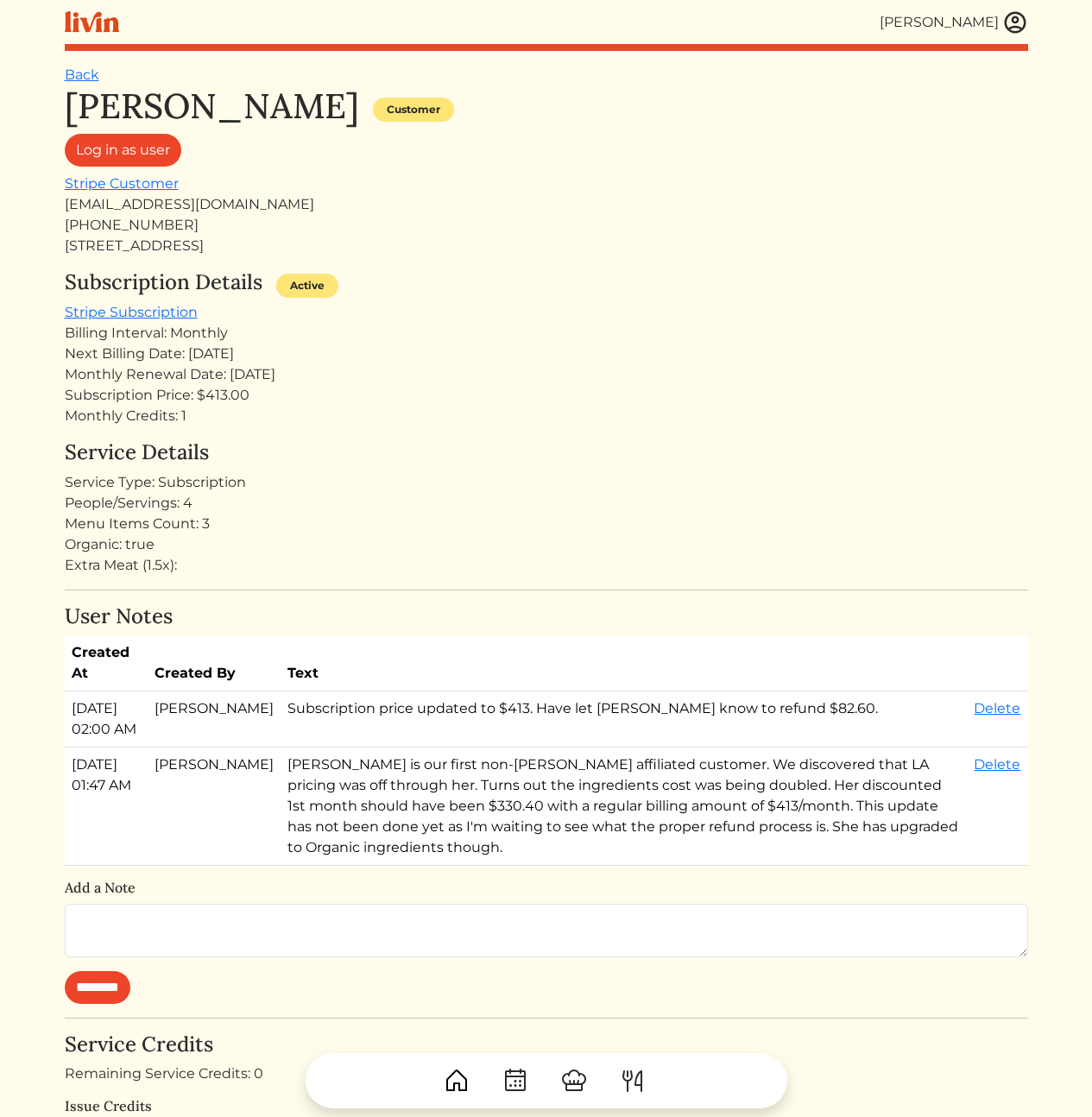
click at [310, 584] on div "[PERSON_NAME] Customer Log in as user Stripe Customer [EMAIL_ADDRESS][DOMAIN_NA…" at bounding box center [546, 820] width 964 height 1470
drag, startPoint x: 233, startPoint y: 202, endPoint x: 70, endPoint y: 208, distance: 163.1
click at [65, 209] on div "[EMAIL_ADDRESS][DOMAIN_NAME]" at bounding box center [546, 204] width 964 height 21
copy div "[EMAIL_ADDRESS][DOMAIN_NAME]"
click at [542, 313] on div "Subscription Details Active Stripe Subscription Billing Interval: Monthly Next …" at bounding box center [546, 348] width 964 height 156
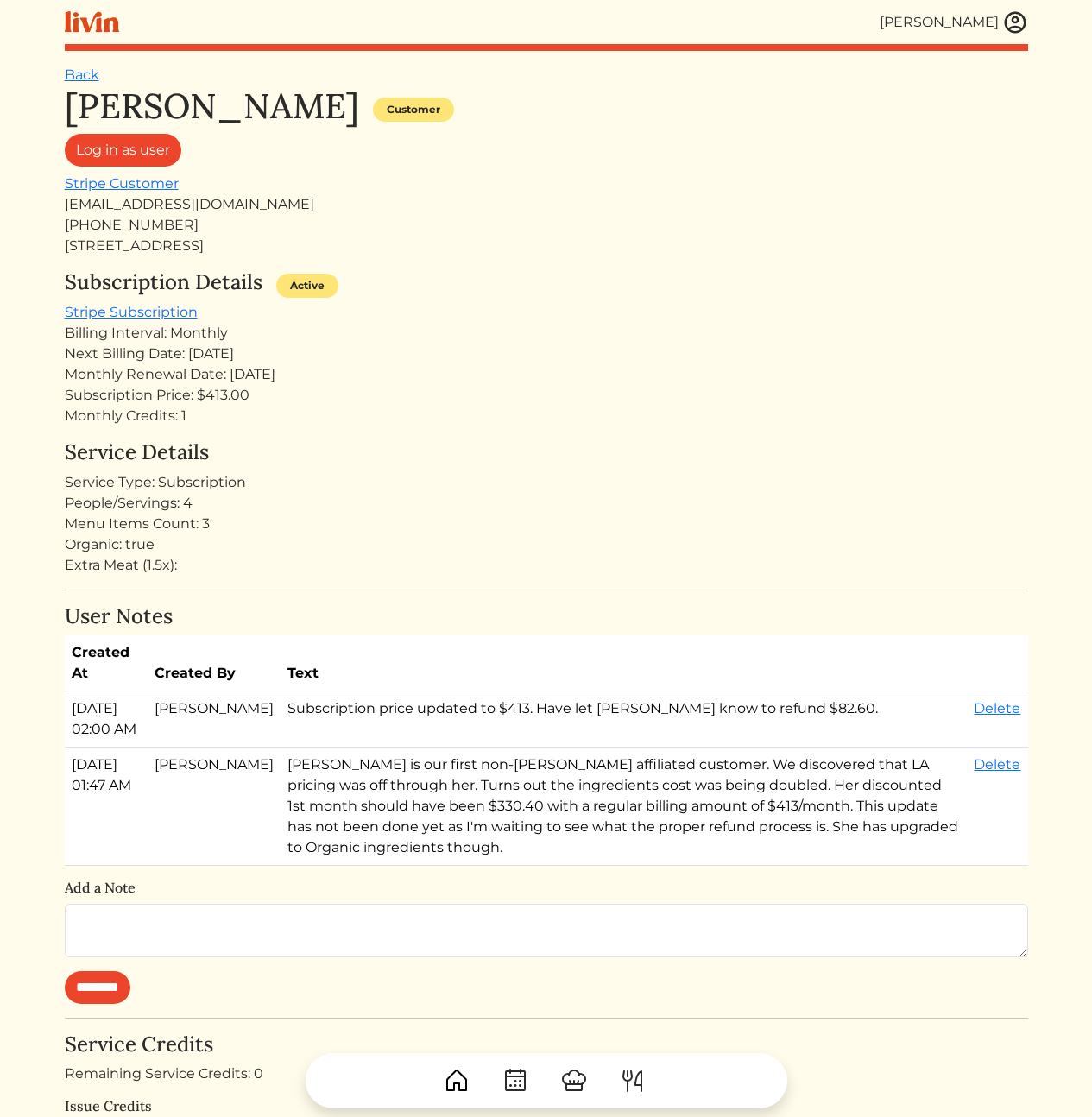
click at [471, 473] on div "Service Type: Subscription" at bounding box center [546, 483] width 964 height 21
click at [813, 414] on div "Monthly Credits: 1" at bounding box center [546, 416] width 964 height 21
click at [782, 271] on div "Subscription Details Active" at bounding box center [546, 286] width 964 height 32
click at [452, 483] on div "Service Type: Subscription" at bounding box center [546, 483] width 964 height 21
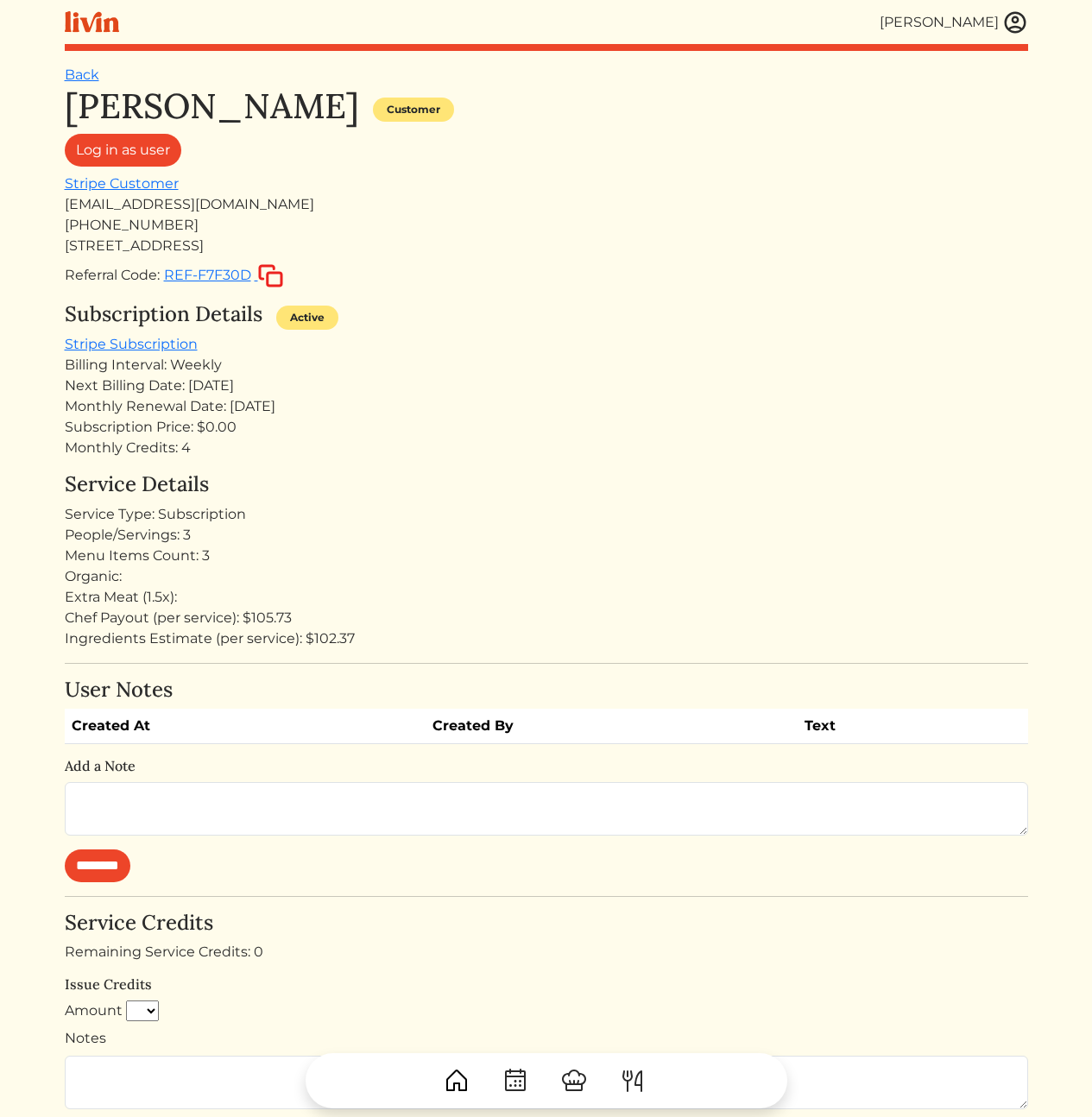
drag, startPoint x: 469, startPoint y: 641, endPoint x: 415, endPoint y: 645, distance: 54.1
click at [457, 642] on div "Ingredients Estimate (per service): $102.37" at bounding box center [546, 639] width 964 height 21
drag, startPoint x: 341, startPoint y: 653, endPoint x: 335, endPoint y: 566, distance: 87.2
click at [335, 566] on div "Austin Clements Customer Log in as user Stripe Customer aclements18@gmail.com +…" at bounding box center [546, 896] width 964 height 1623
click at [371, 605] on div "Extra Meat (1.5x):" at bounding box center [546, 598] width 964 height 21
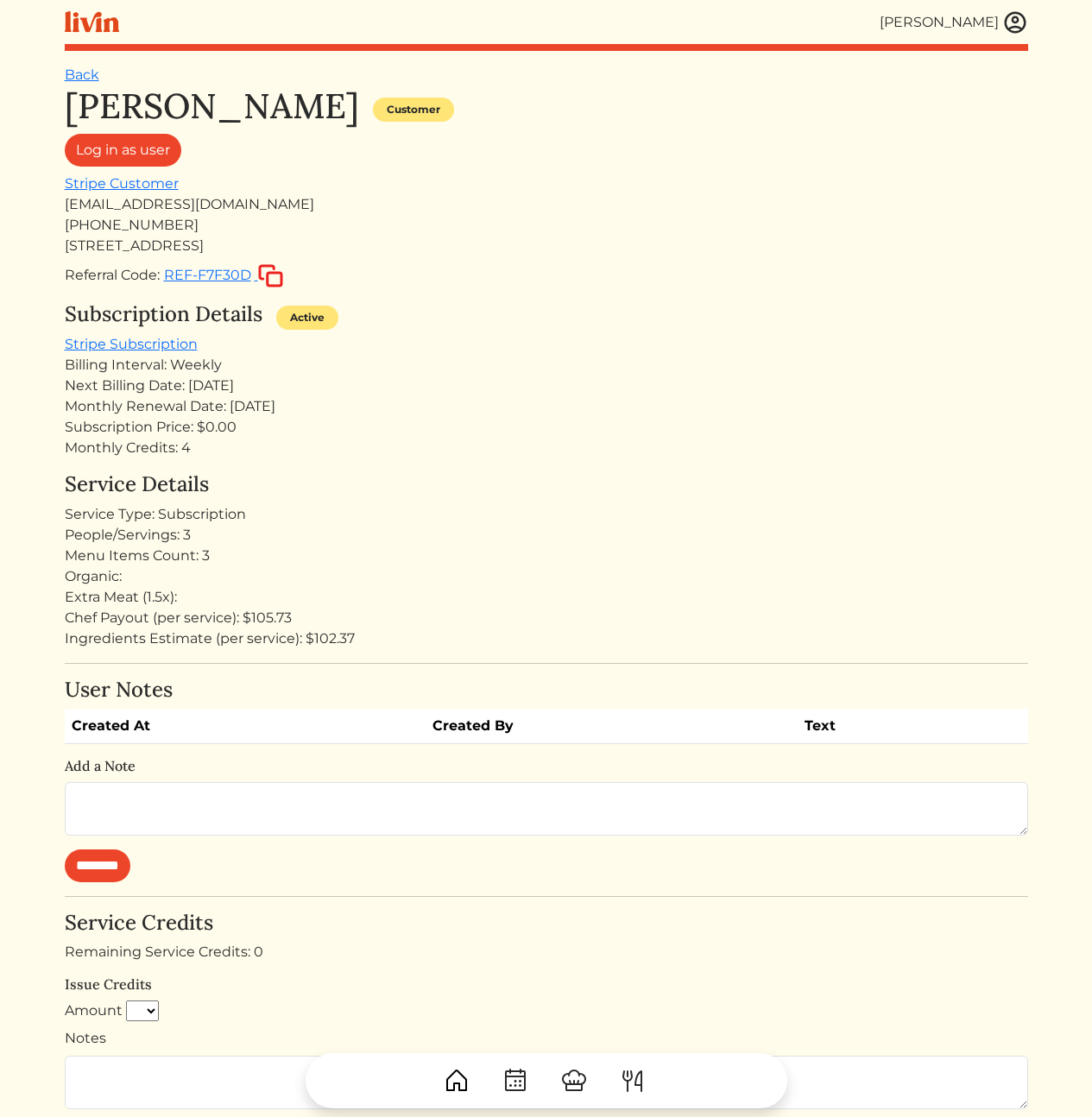
drag, startPoint x: 311, startPoint y: 604, endPoint x: 412, endPoint y: 644, distance: 108.6
click at [411, 643] on div "Service Details Service Type: Subscription People/Servings: 3 Menu Items Count:…" at bounding box center [546, 561] width 964 height 177
click at [412, 644] on div "Ingredients Estimate (per service): $102.37" at bounding box center [546, 639] width 964 height 21
drag, startPoint x: 412, startPoint y: 645, endPoint x: 386, endPoint y: 607, distance: 46.0
click at [386, 607] on div "Service Details Service Type: Subscription People/Servings: 3 Menu Items Count:…" at bounding box center [546, 561] width 964 height 177
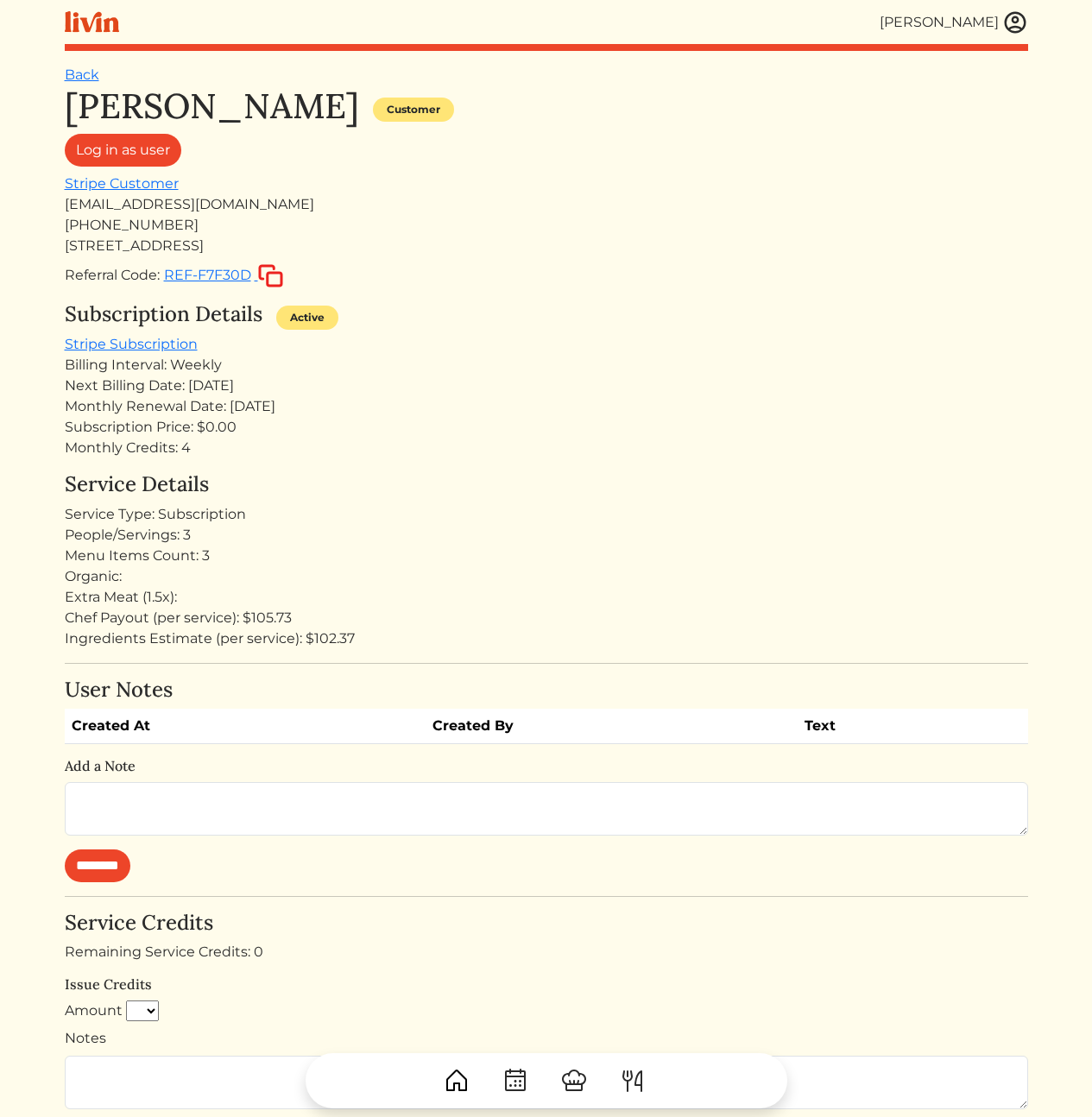
click at [386, 607] on div "Extra Meat (1.5x):" at bounding box center [546, 598] width 964 height 21
click at [215, 209] on div "aclements18@gmail.com" at bounding box center [546, 204] width 964 height 21
copy div "aclements18@gmail.com"
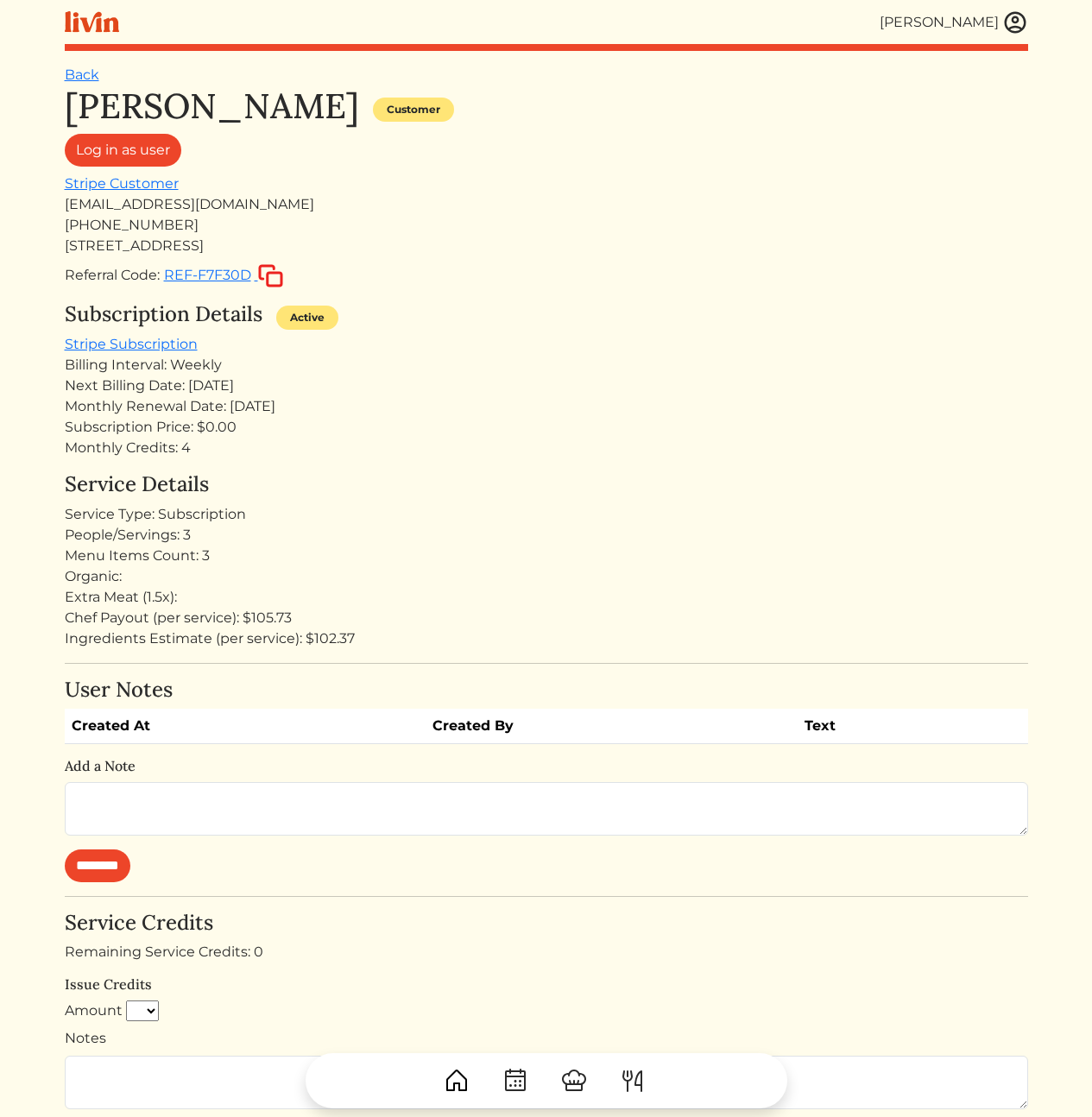
click at [460, 401] on div "Monthly Renewal Date: Sep 04, 2025" at bounding box center [546, 407] width 964 height 21
drag, startPoint x: 295, startPoint y: 407, endPoint x: 343, endPoint y: 472, distance: 80.8
click at [340, 470] on div "Austin Clements Customer Log in as user Stripe Customer aclements18@gmail.com +…" at bounding box center [546, 896] width 964 height 1623
drag, startPoint x: 344, startPoint y: 473, endPoint x: 429, endPoint y: 525, distance: 99.6
click at [346, 475] on h4 "Service Details" at bounding box center [546, 485] width 964 height 25
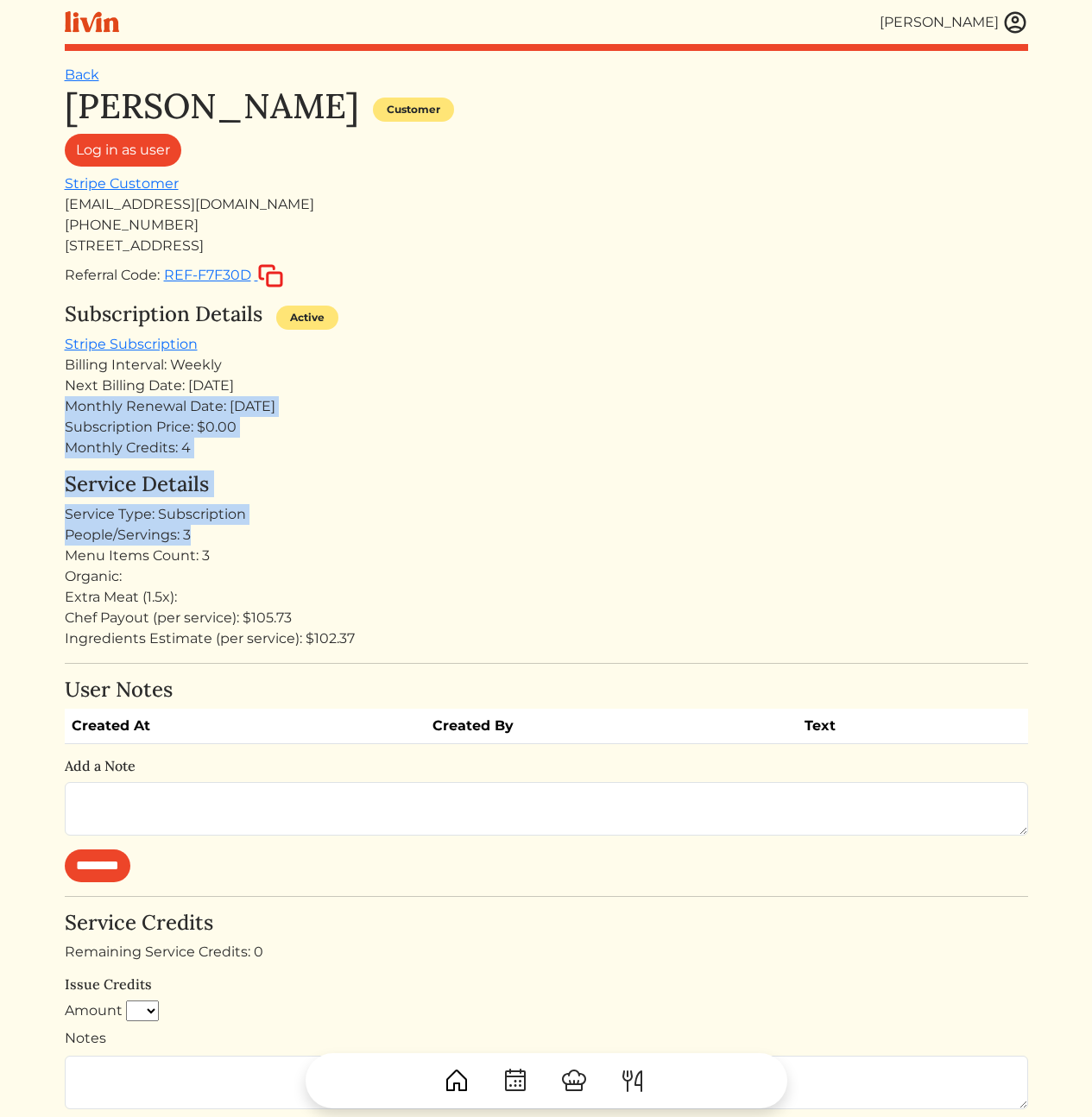
drag, startPoint x: 428, startPoint y: 517, endPoint x: 374, endPoint y: 394, distance: 134.3
click at [374, 394] on div "Austin Clements Customer Log in as user Stripe Customer aclements18@gmail.com +…" at bounding box center [546, 896] width 964 height 1623
click at [374, 393] on div "Next Billing Date: Aug 10, 2025" at bounding box center [546, 386] width 964 height 21
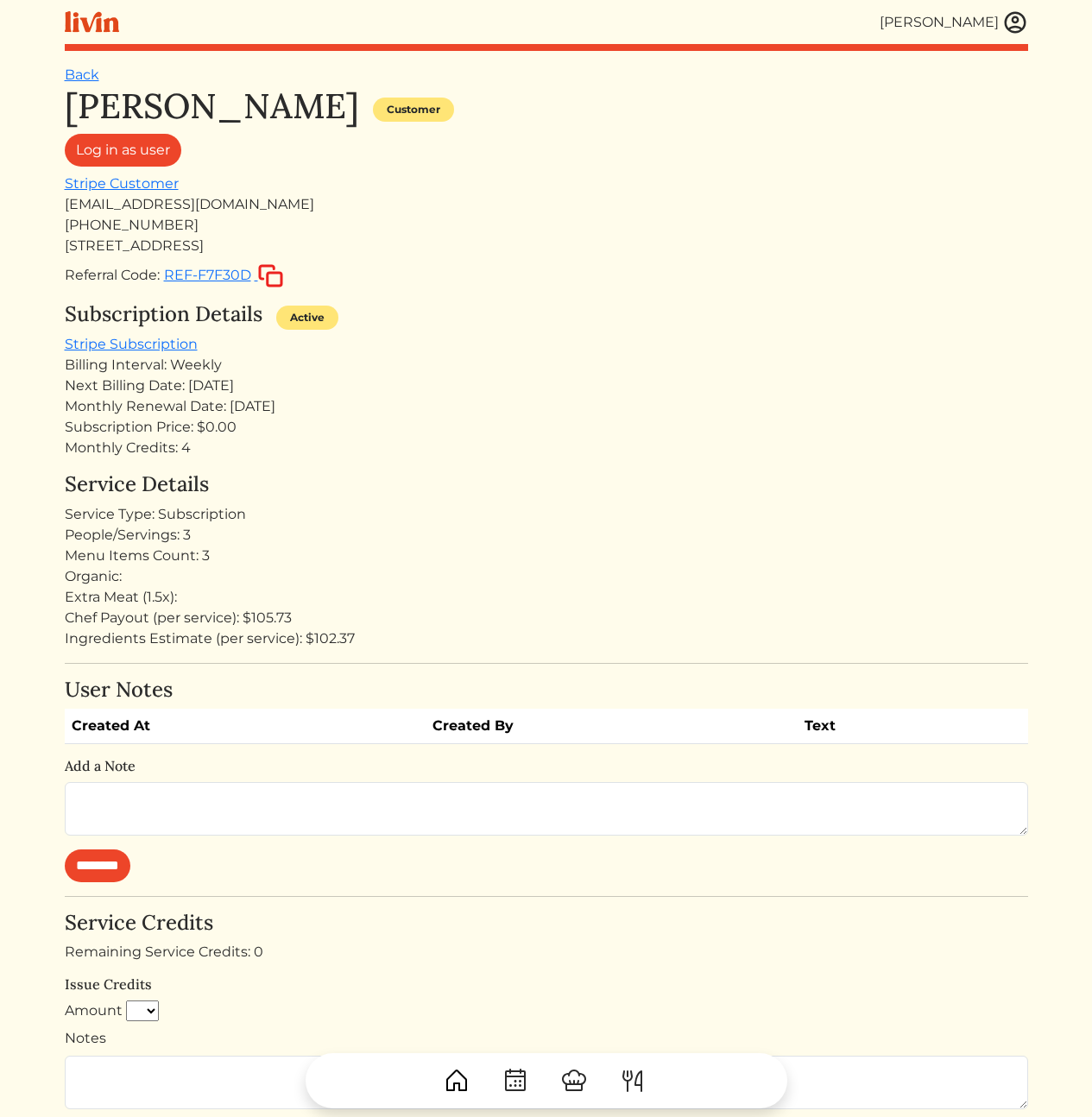
click at [367, 531] on div "People/Servings: 3" at bounding box center [546, 535] width 964 height 21
click at [182, 630] on div "Ingredients Estimate (per service): $102.37" at bounding box center [546, 639] width 964 height 21
click at [211, 619] on div "Chef Payout (per service): $105.73" at bounding box center [546, 618] width 964 height 21
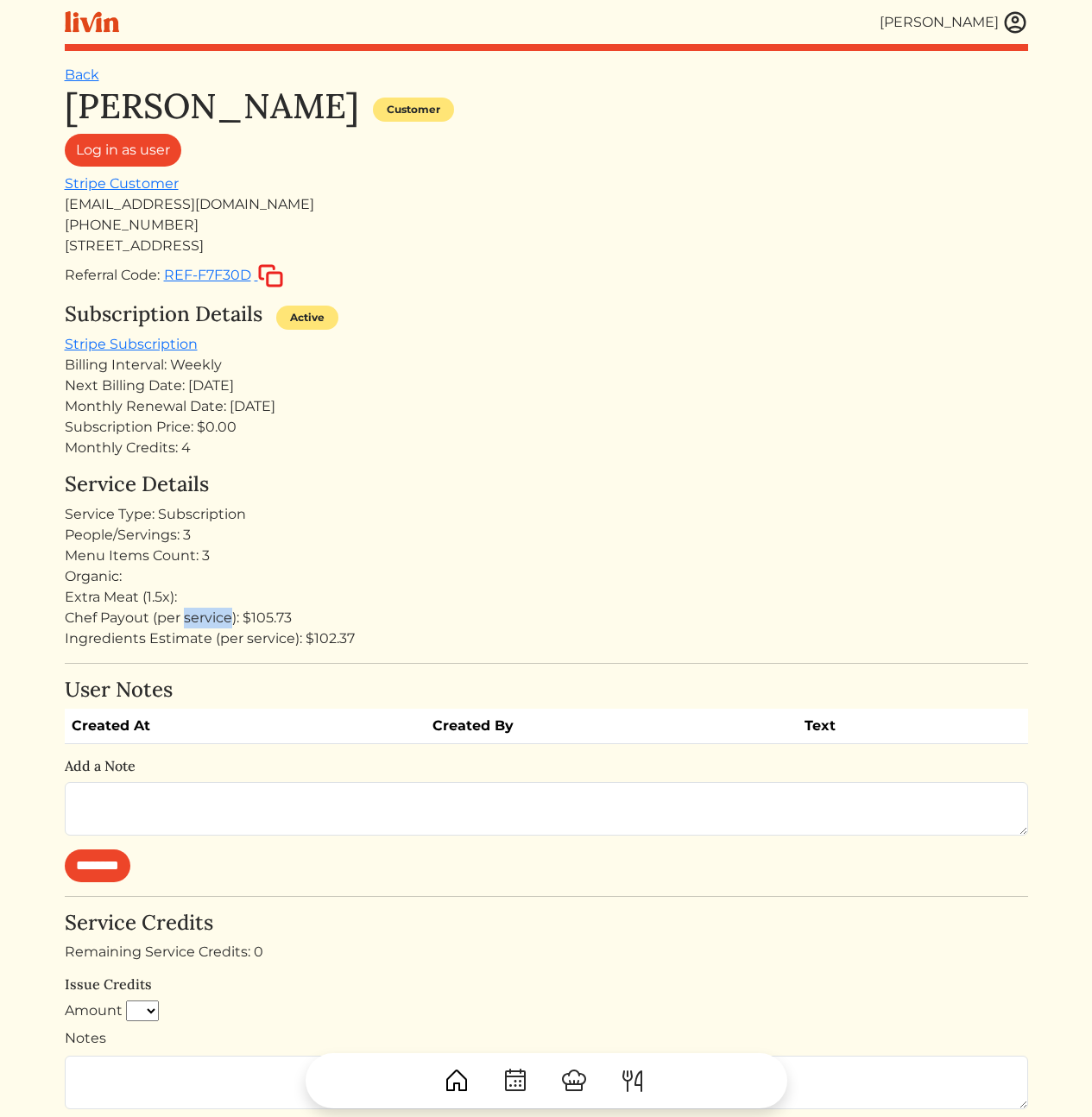
click at [211, 619] on div "Chef Payout (per service): $105.73" at bounding box center [546, 618] width 964 height 21
click at [372, 574] on div "Organic:" at bounding box center [546, 577] width 964 height 21
click at [570, 528] on div "People/Servings: 3" at bounding box center [546, 535] width 964 height 21
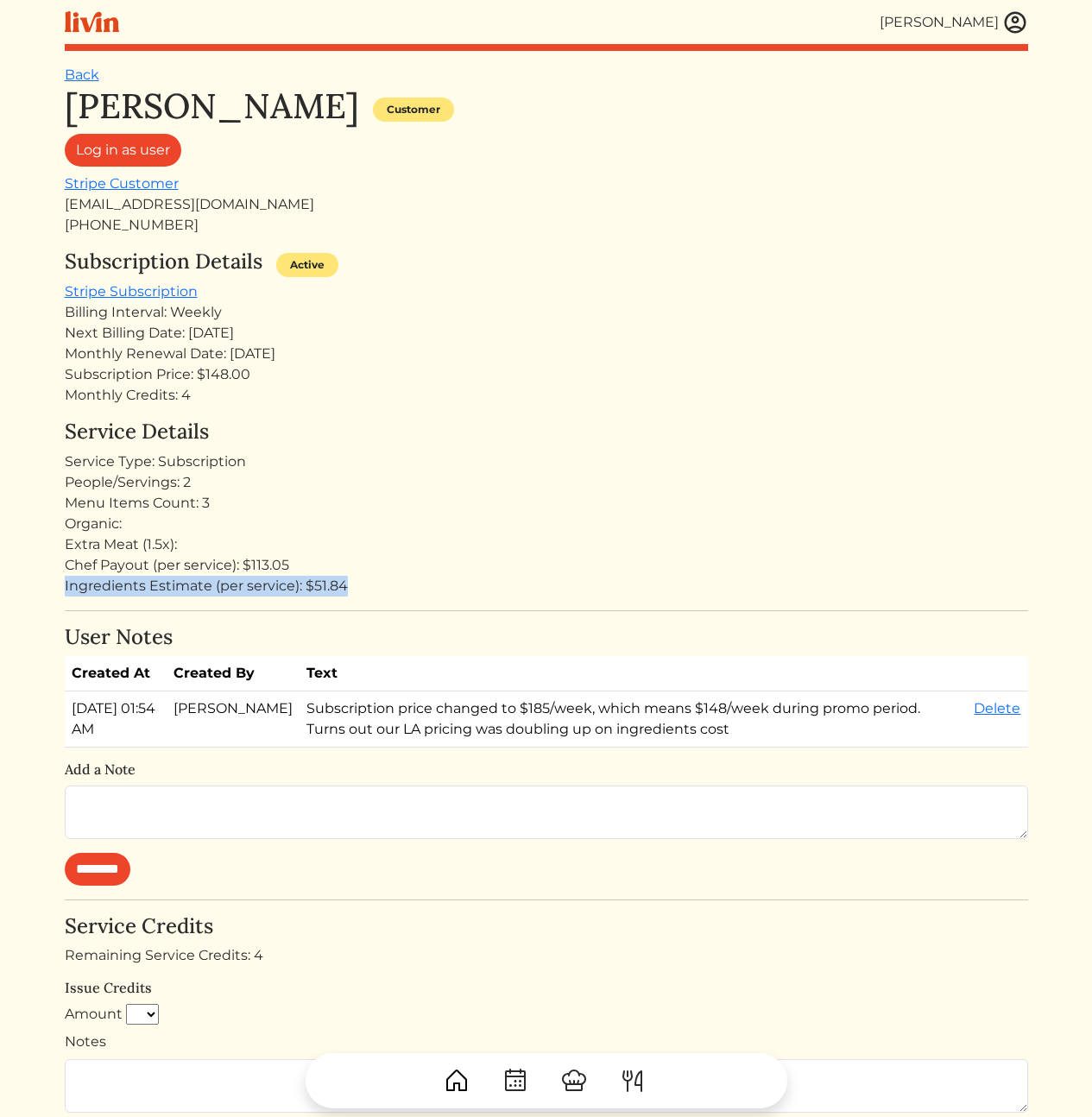
click at [373, 587] on div "Service Details Service Type: Subscription People/Servings: 2 Menu Items Count:…" at bounding box center [546, 508] width 964 height 177
drag, startPoint x: 400, startPoint y: 600, endPoint x: 372, endPoint y: 550, distance: 57.3
click at [372, 550] on div "[PERSON_NAME] Customer Log in as user Stripe Customer [EMAIL_ADDRESS][DOMAIN_NA…" at bounding box center [546, 765] width 964 height 1360
click at [366, 544] on div "Extra Meat (1.5x):" at bounding box center [546, 545] width 964 height 21
drag, startPoint x: 388, startPoint y: 595, endPoint x: 396, endPoint y: 607, distance: 14.4
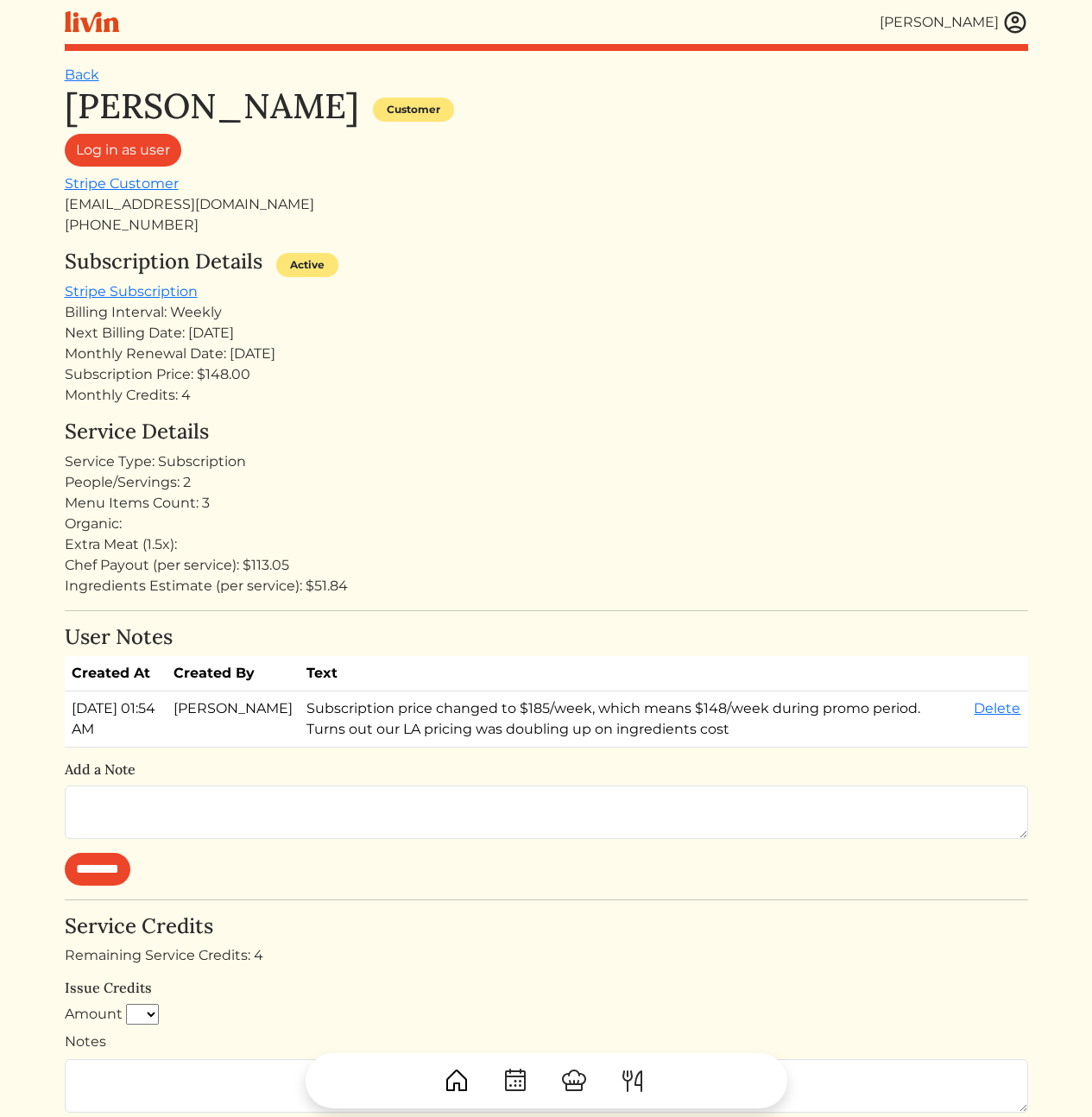
click at [396, 607] on div "[PERSON_NAME] Customer Log in as user Stripe Customer [EMAIL_ADDRESS][DOMAIN_NA…" at bounding box center [546, 765] width 964 height 1360
click at [400, 598] on div "[PERSON_NAME] Customer Log in as user Stripe Customer [EMAIL_ADDRESS][DOMAIN_NA…" at bounding box center [546, 765] width 964 height 1360
drag, startPoint x: 400, startPoint y: 591, endPoint x: 381, endPoint y: 552, distance: 43.4
click at [381, 552] on div "Service Details Service Type: Subscription People/Servings: 2 Menu Items Count:…" at bounding box center [546, 508] width 964 height 177
click at [381, 552] on div "Extra Meat (1.5x):" at bounding box center [546, 545] width 964 height 21
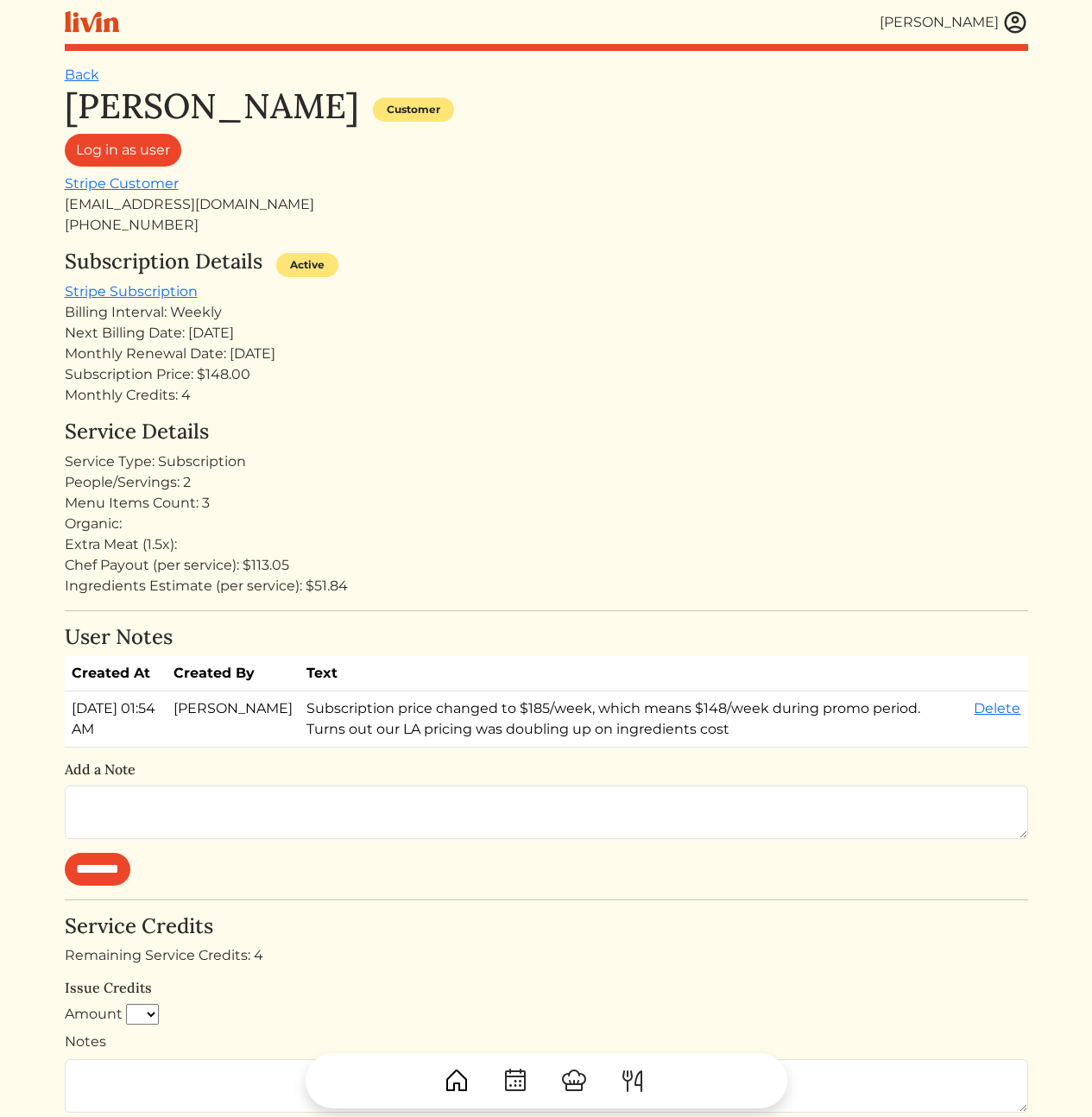
click at [164, 499] on div "Menu Items Count: 3" at bounding box center [546, 504] width 964 height 21
click at [279, 509] on div "Menu Items Count: 3" at bounding box center [546, 504] width 964 height 21
drag, startPoint x: 201, startPoint y: 504, endPoint x: 38, endPoint y: 475, distance: 165.6
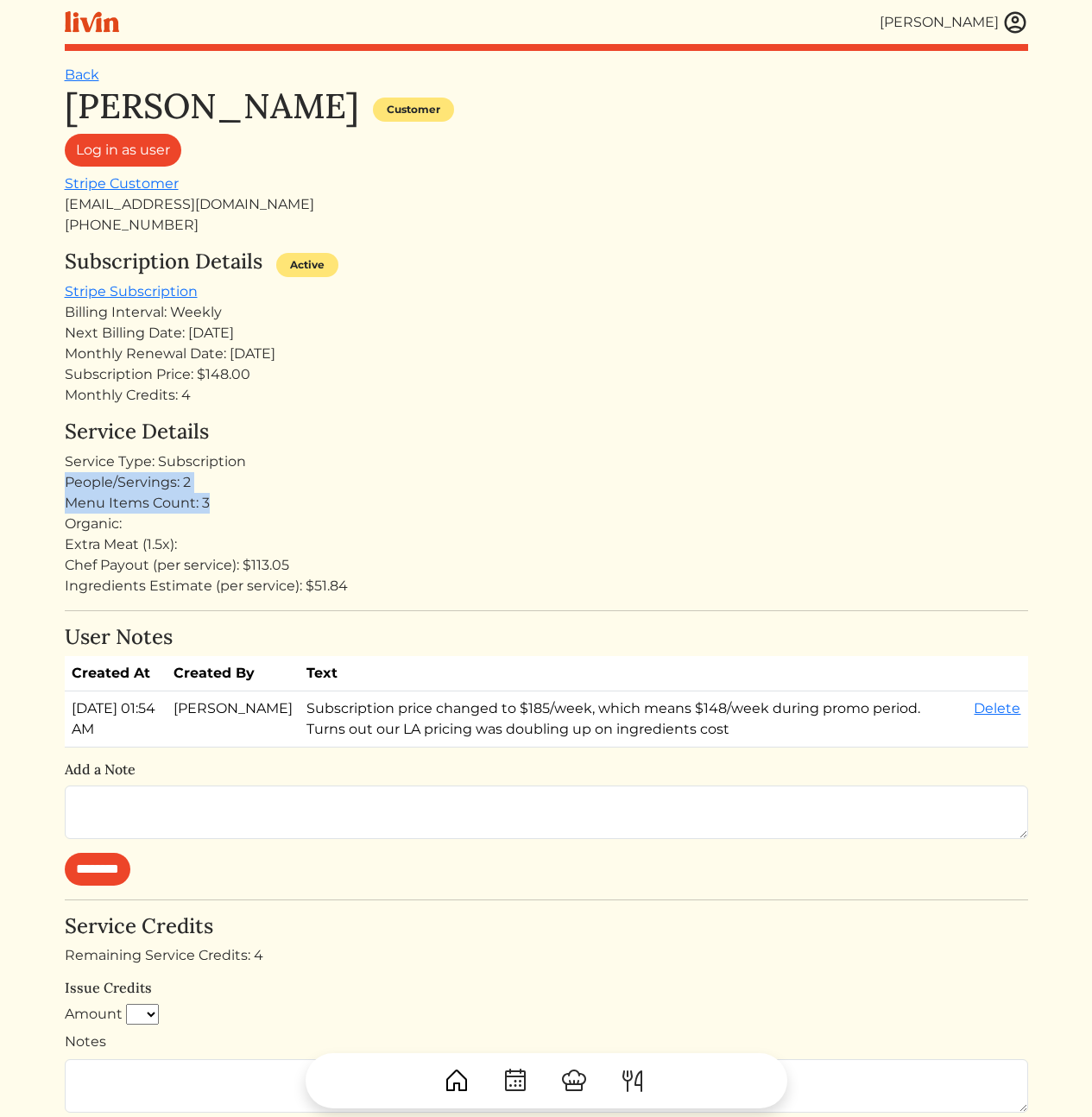
click at [38, 475] on html "[PERSON_NAME] [PERSON_NAME] Log out Dashboard Services Upcoming Completed Reque…" at bounding box center [546, 558] width 1092 height 1117
drag, startPoint x: 38, startPoint y: 475, endPoint x: 24, endPoint y: 479, distance: 14.6
click at [36, 476] on html "[PERSON_NAME] [PERSON_NAME] Log out Dashboard Services Upcoming Completed Reque…" at bounding box center [546, 558] width 1092 height 1117
drag, startPoint x: 44, startPoint y: 481, endPoint x: 302, endPoint y: 512, distance: 259.9
click at [301, 512] on html "[PERSON_NAME] [PERSON_NAME] Log out Dashboard Services Upcoming Completed Reque…" at bounding box center [546, 558] width 1092 height 1117
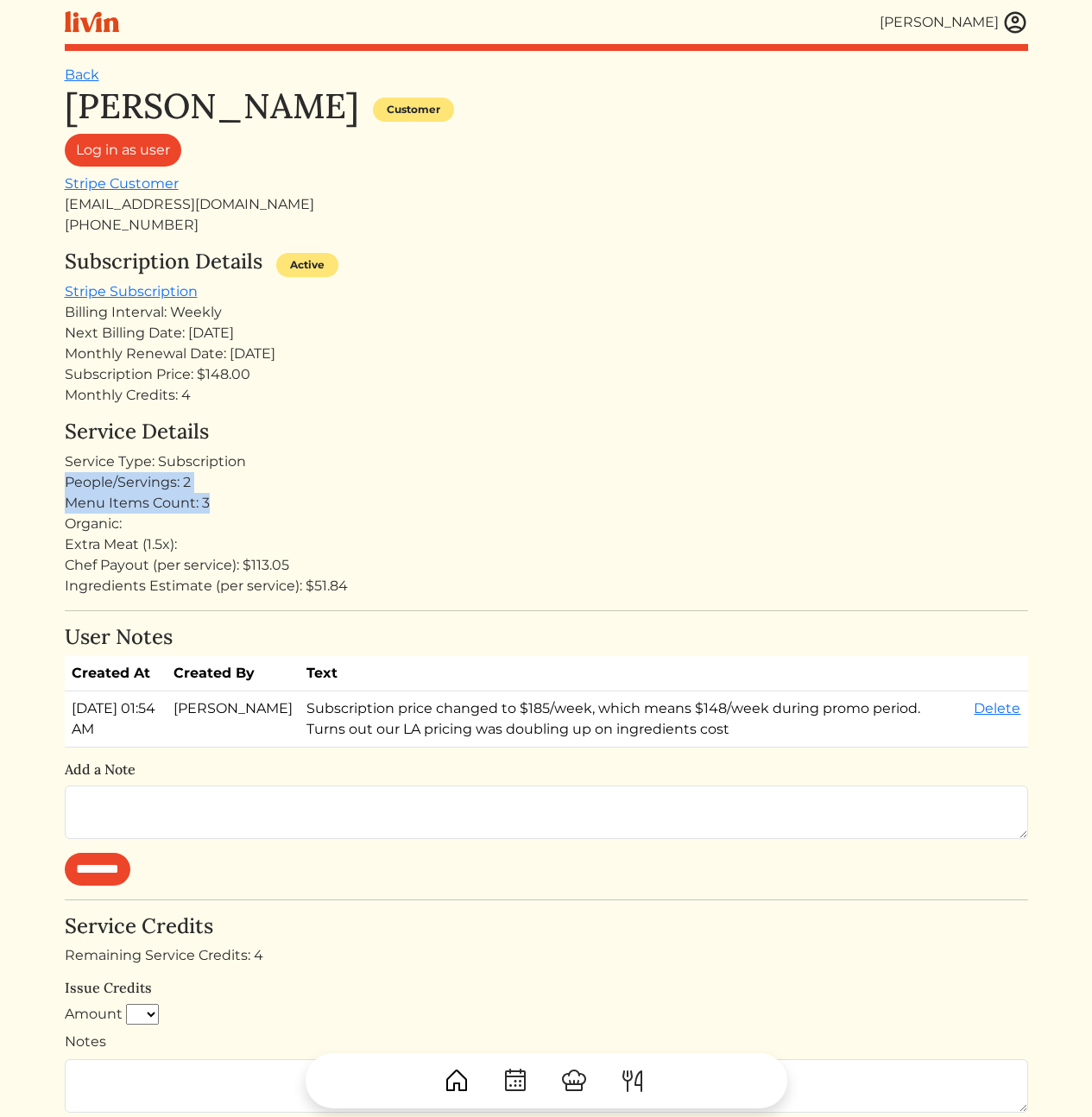
click at [302, 512] on div "Menu Items Count: 3" at bounding box center [546, 504] width 964 height 21
click at [200, 210] on div "[EMAIL_ADDRESS][DOMAIN_NAME]" at bounding box center [546, 204] width 964 height 21
click at [200, 208] on div "[EMAIL_ADDRESS][DOMAIN_NAME]" at bounding box center [546, 204] width 964 height 21
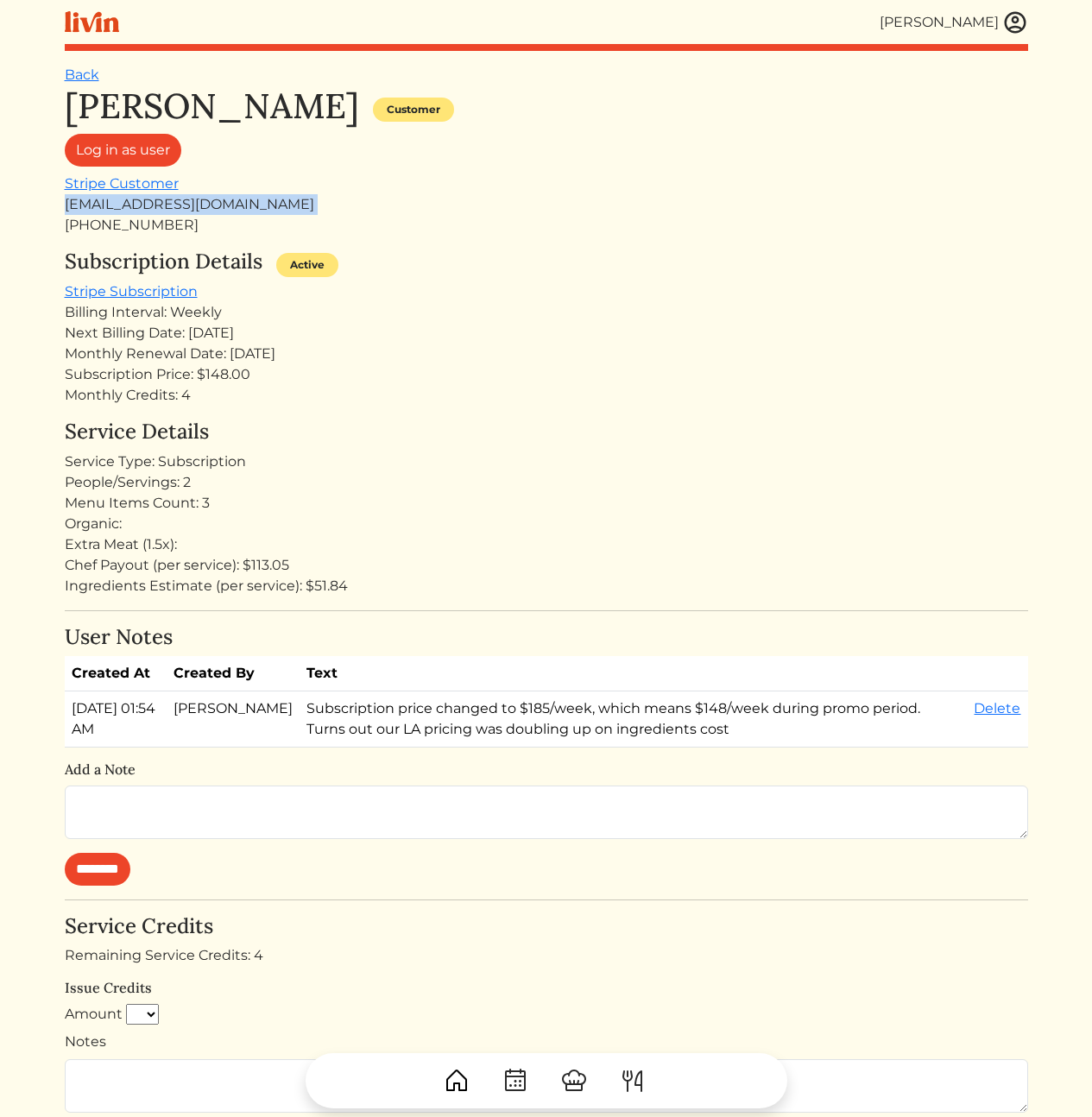
copy div "[EMAIL_ADDRESS][DOMAIN_NAME]"
click at [527, 250] on div "Subscription Details Active" at bounding box center [546, 266] width 964 height 32
click at [439, 748] on td "Subscription price changed to $185/week, which means $148/week during promo per…" at bounding box center [633, 720] width 667 height 56
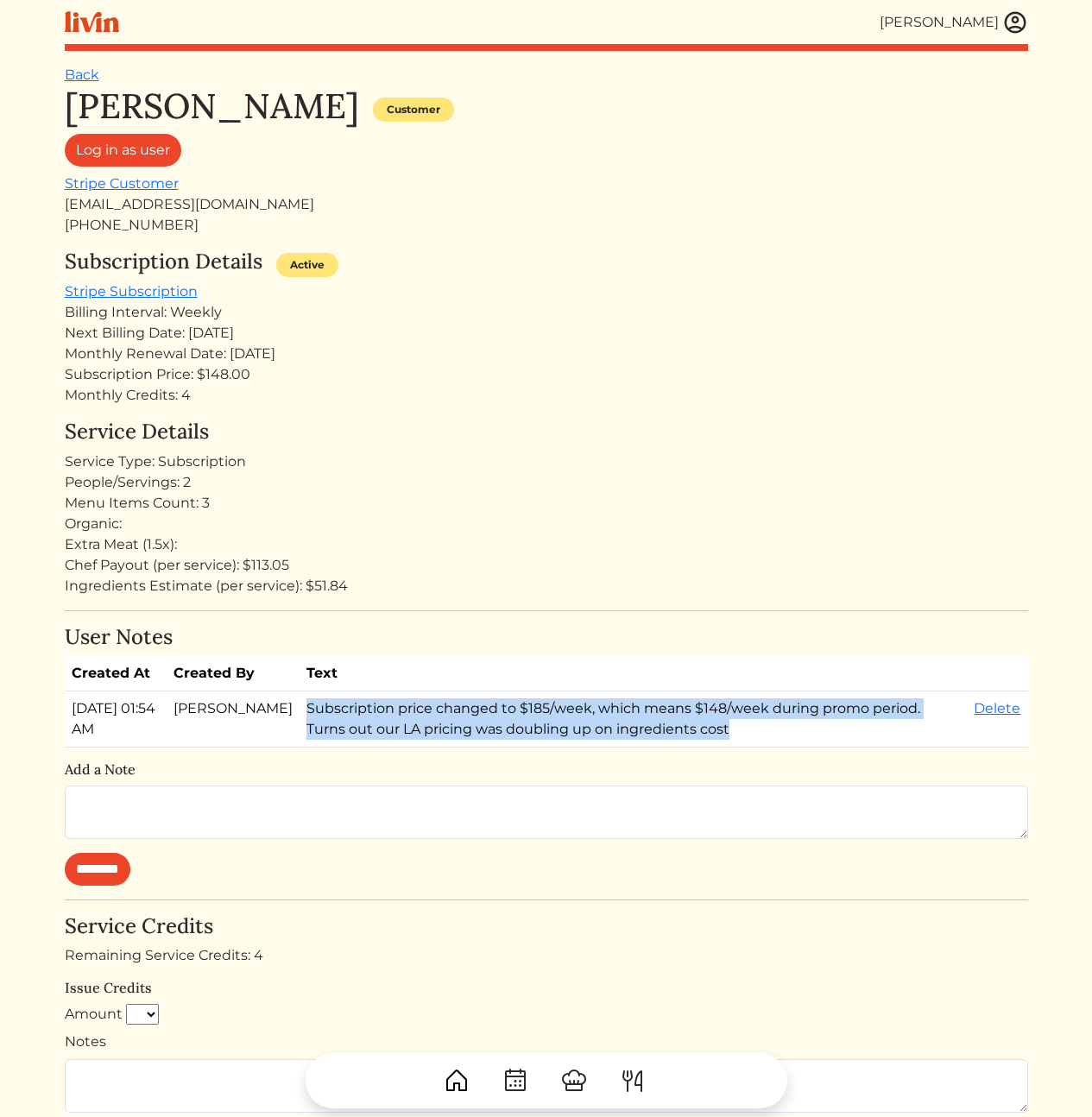
click at [439, 748] on td "Subscription price changed to $185/week, which means $148/week during promo per…" at bounding box center [633, 720] width 667 height 56
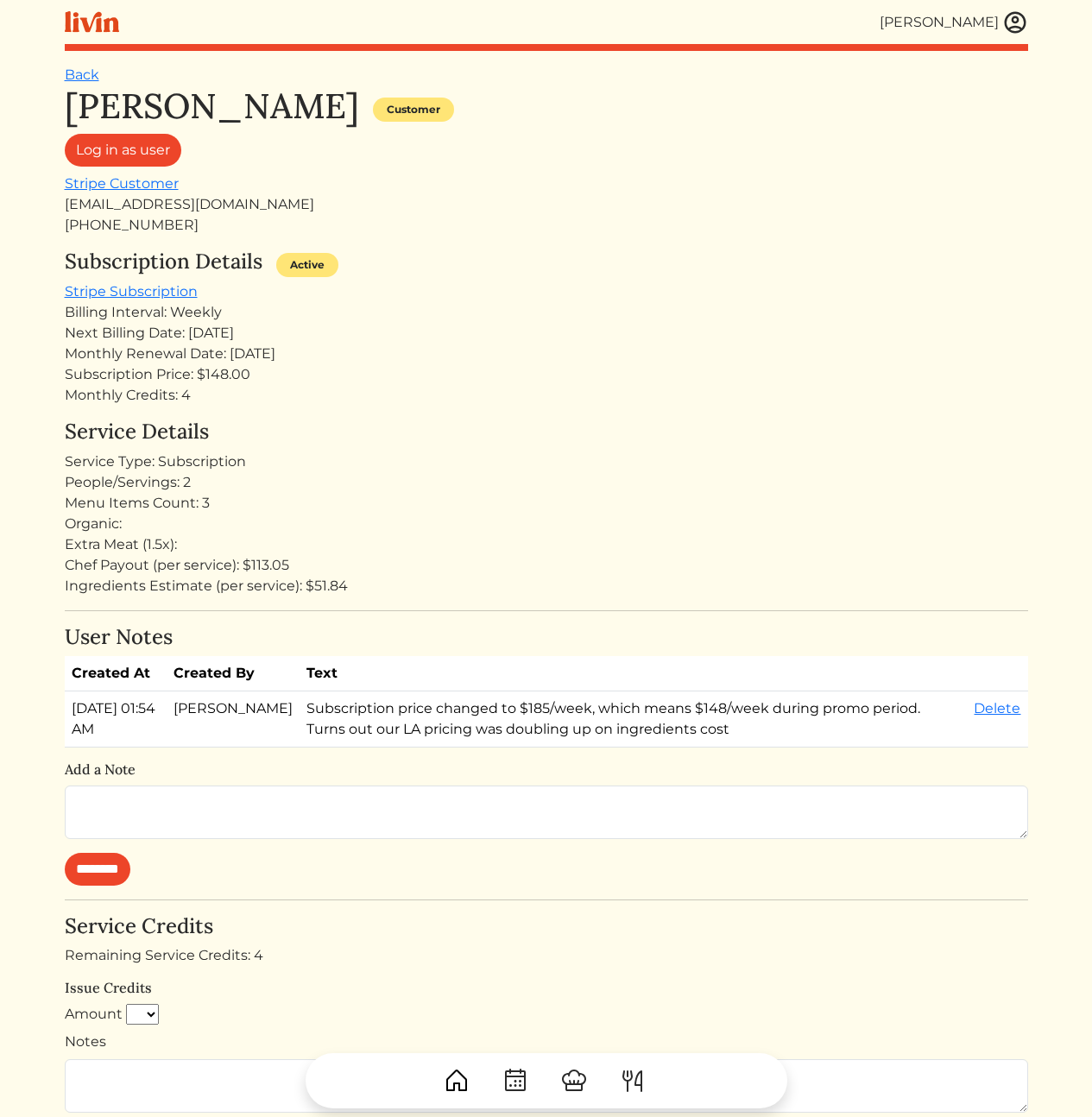
click at [592, 514] on div "Organic:" at bounding box center [546, 524] width 964 height 21
drag, startPoint x: 597, startPoint y: 561, endPoint x: 694, endPoint y: 776, distance: 235.9
click at [680, 781] on div "[PERSON_NAME] Customer Log in as user Stripe Customer [EMAIL_ADDRESS][DOMAIN_NA…" at bounding box center [546, 765] width 964 height 1360
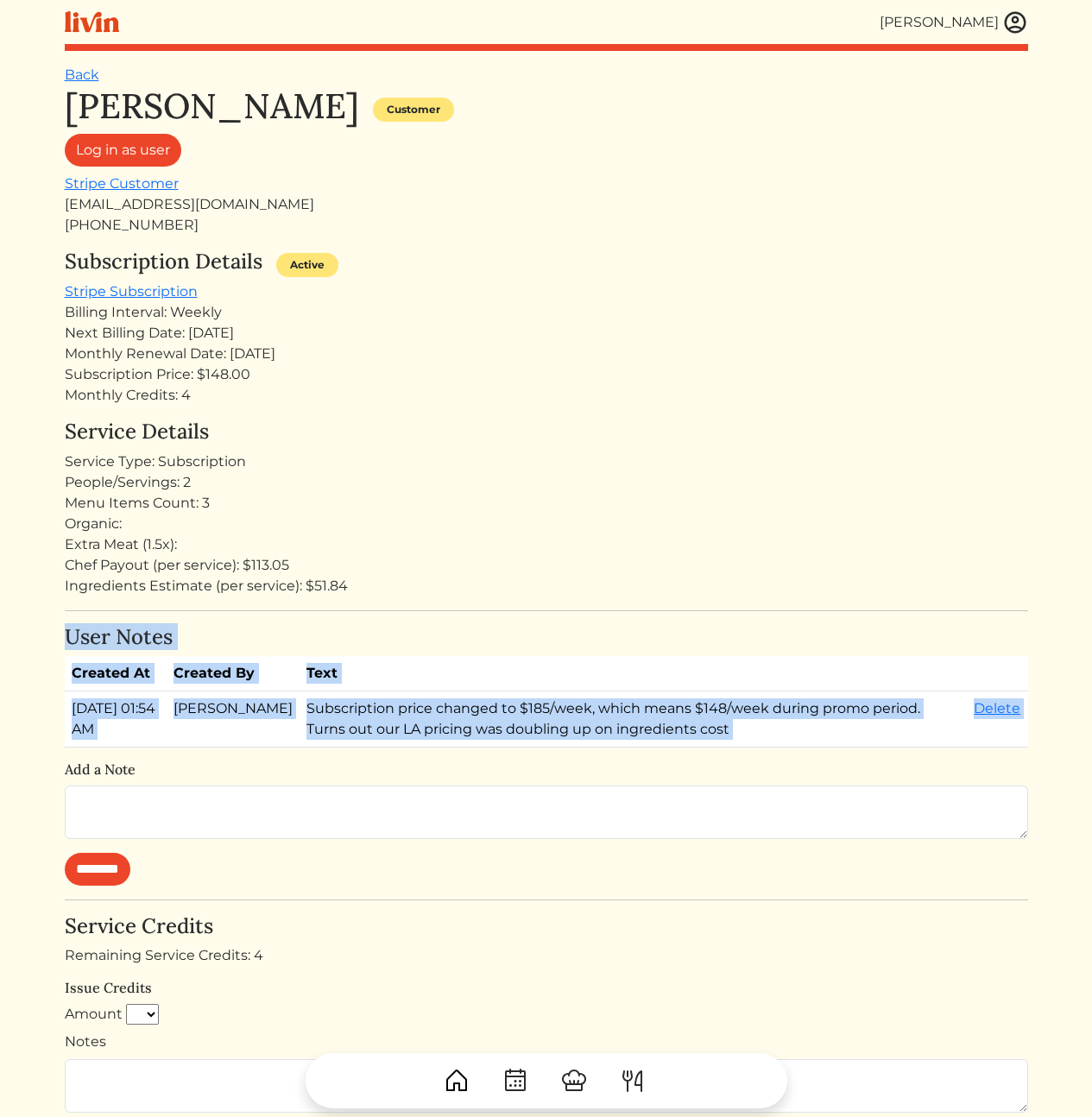
drag, startPoint x: 715, startPoint y: 722, endPoint x: 657, endPoint y: 555, distance: 176.8
click at [659, 559] on div "[PERSON_NAME] Customer Log in as user Stripe Customer [EMAIL_ADDRESS][DOMAIN_NA…" at bounding box center [546, 765] width 964 height 1360
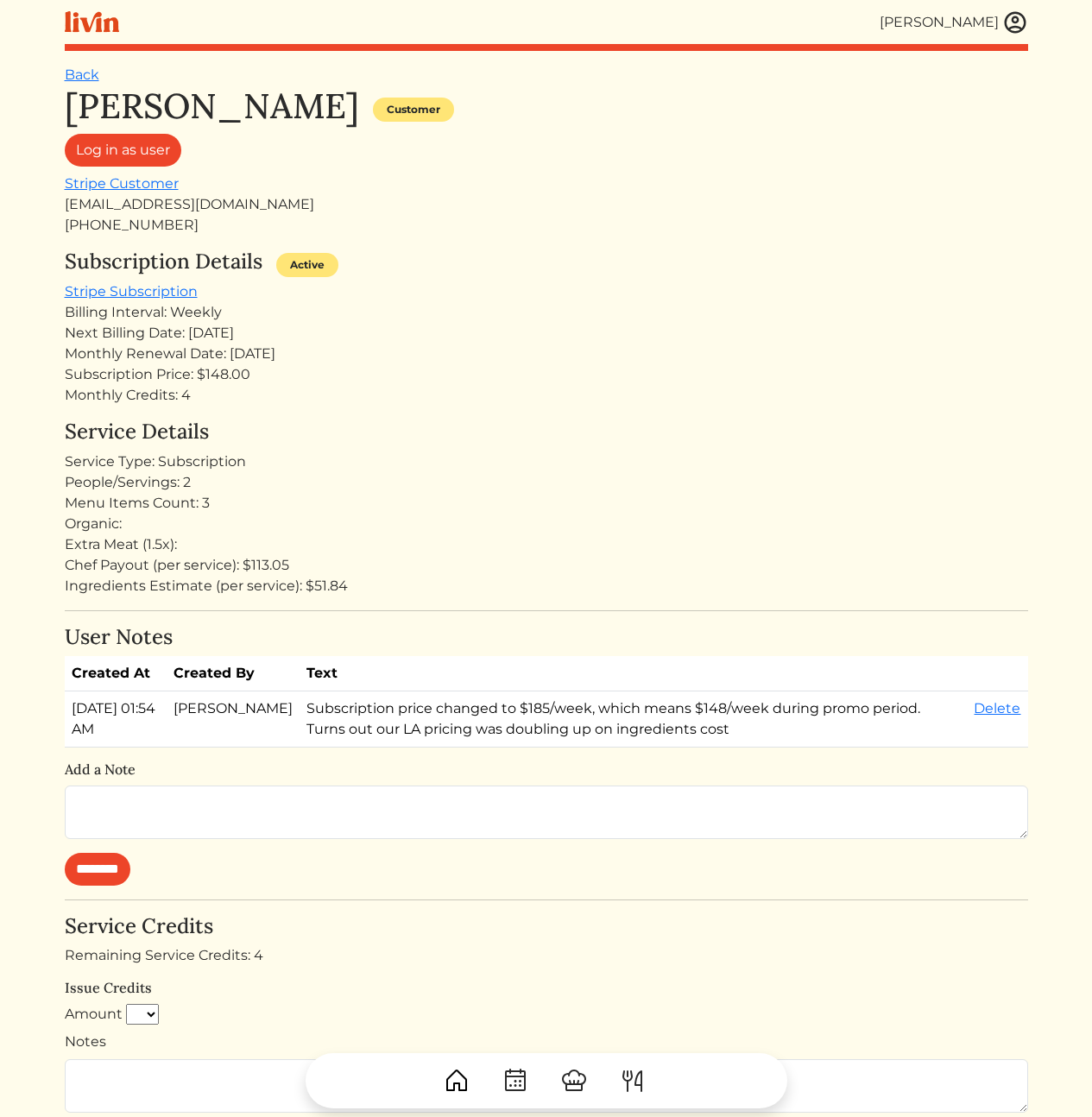
click at [657, 555] on div "Chef Payout (per service): $113.05" at bounding box center [546, 566] width 964 height 21
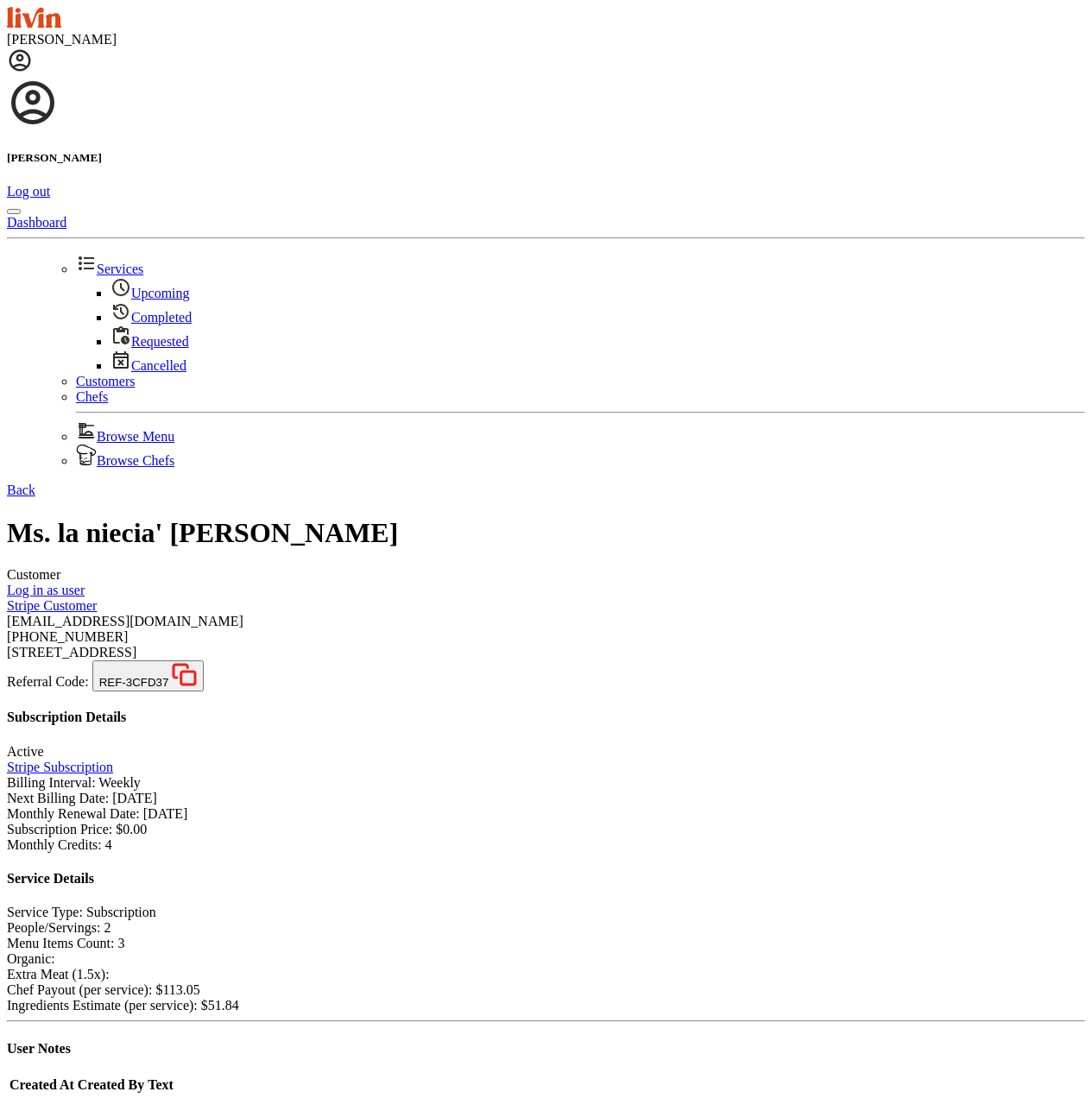
click at [190, 614] on div "[EMAIL_ADDRESS][DOMAIN_NAME]" at bounding box center [546, 622] width 1078 height 15
copy div "[EMAIL_ADDRESS][DOMAIN_NAME]"
click at [877, 645] on div "[STREET_ADDRESS]" at bounding box center [546, 653] width 1078 height 15
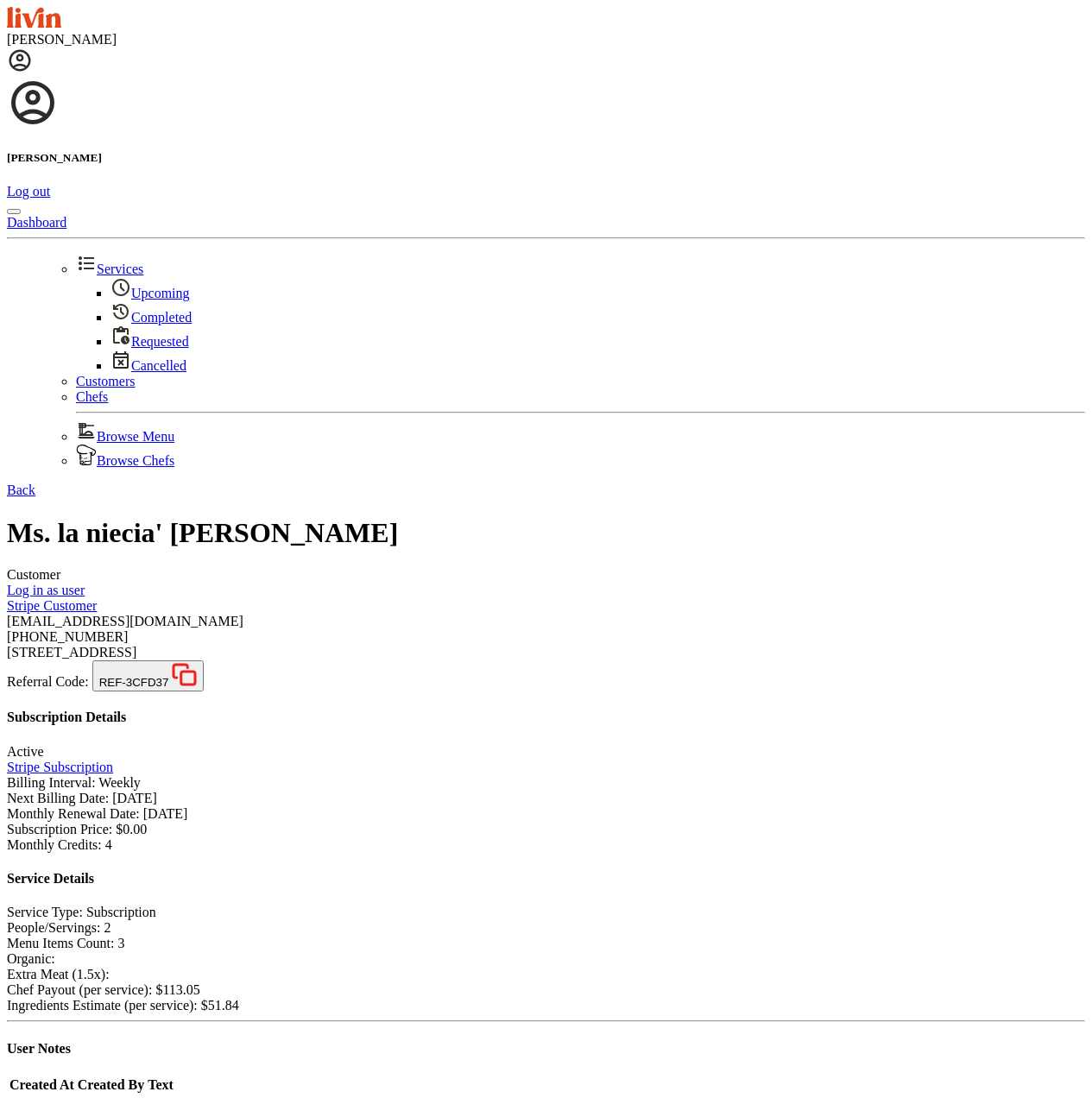
click at [201, 614] on div "[EMAIL_ADDRESS][DOMAIN_NAME]" at bounding box center [546, 622] width 1078 height 15
copy div "[EMAIL_ADDRESS][DOMAIN_NAME]"
click at [749, 806] on div "Monthly Renewal Date: [DATE]" at bounding box center [546, 814] width 1078 height 15
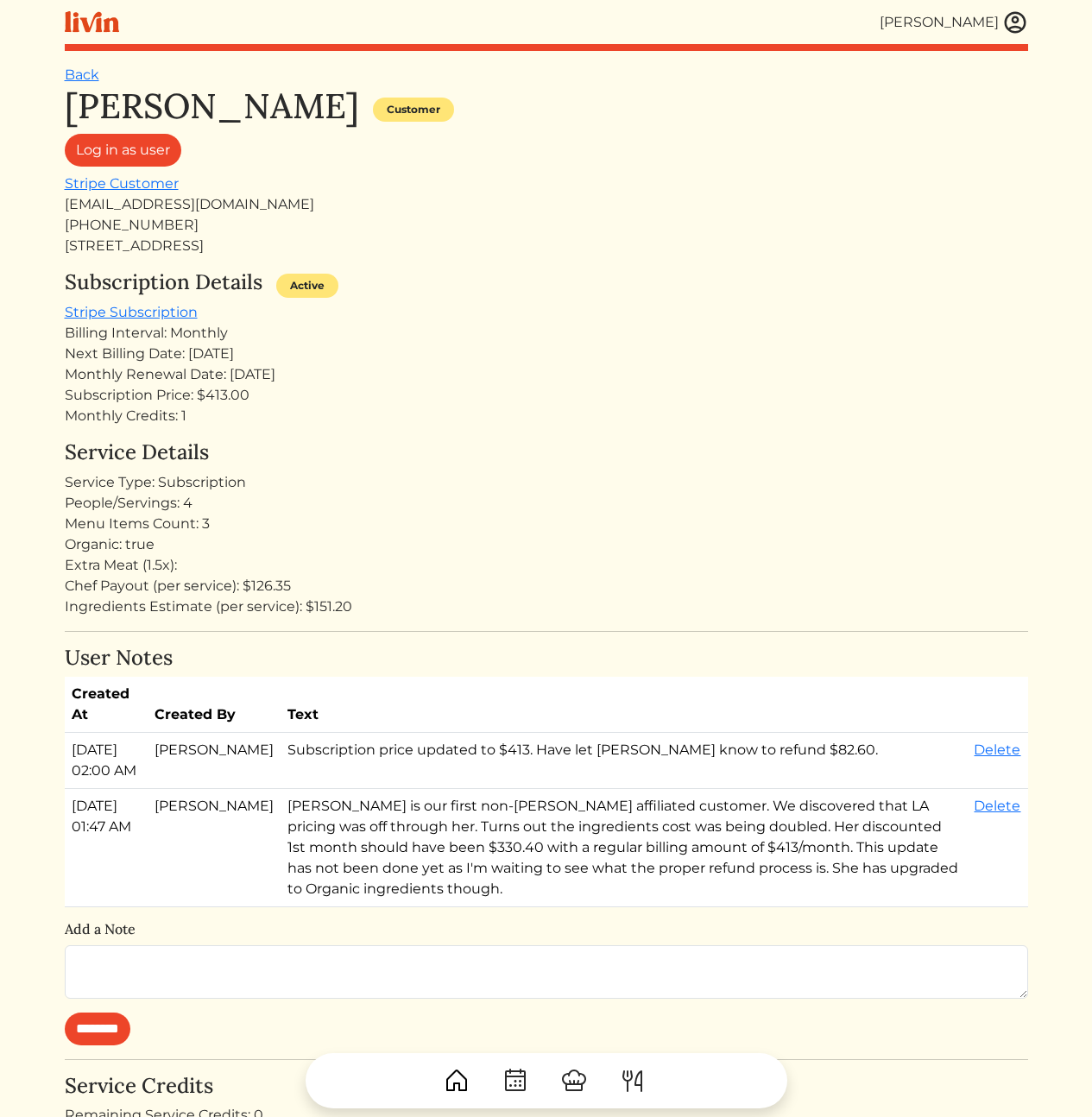
click at [151, 530] on div "Menu Items Count: 3" at bounding box center [546, 524] width 964 height 21
click at [301, 525] on div "Menu Items Count: 3" at bounding box center [546, 524] width 964 height 21
drag, startPoint x: 229, startPoint y: 528, endPoint x: 60, endPoint y: 523, distance: 169.1
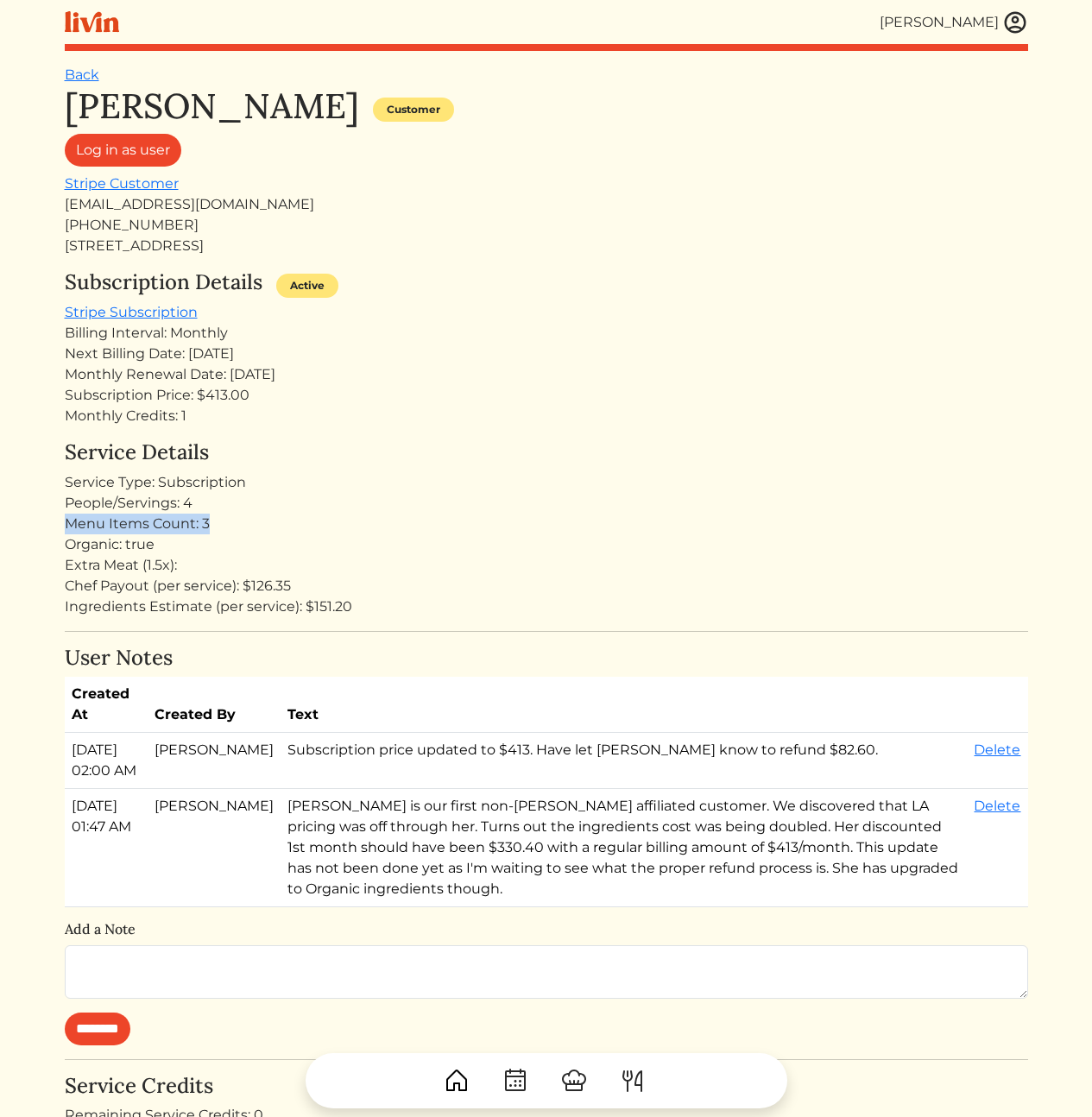
click at [60, 523] on div "[PERSON_NAME] [PERSON_NAME] Log out Dashboard Services Upcoming Completed Reque…" at bounding box center [546, 839] width 984 height 1680
drag, startPoint x: 95, startPoint y: 521, endPoint x: 292, endPoint y: 525, distance: 197.0
click at [292, 525] on div "Menu Items Count: 3" at bounding box center [546, 524] width 964 height 21
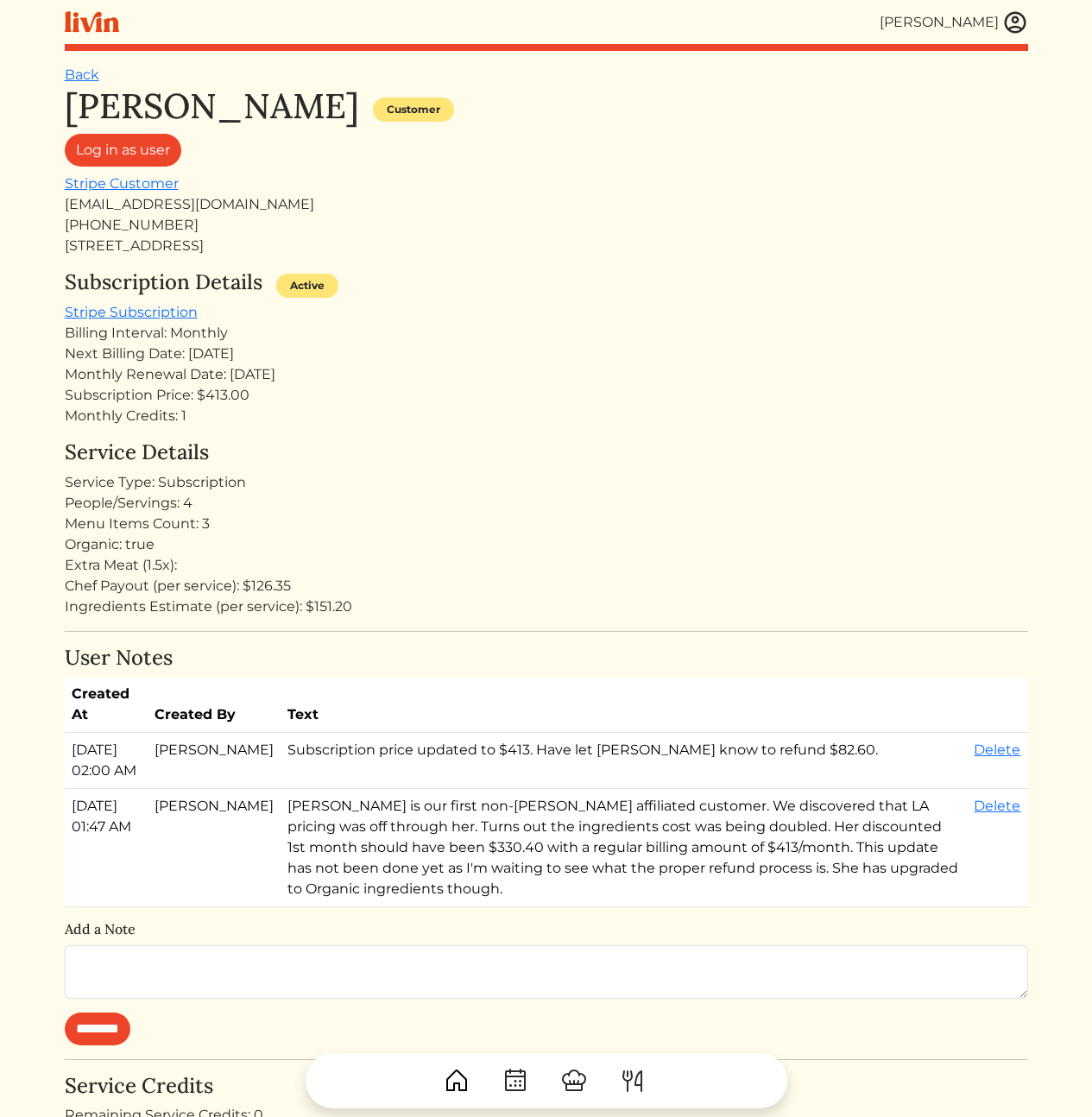
click at [348, 605] on div "Ingredients Estimate (per service): $151.20" at bounding box center [546, 607] width 964 height 21
click at [433, 613] on div "Ingredients Estimate (per service): $151.20" at bounding box center [546, 607] width 964 height 21
click at [432, 610] on div "Ingredients Estimate (per service): $151.20" at bounding box center [546, 607] width 964 height 21
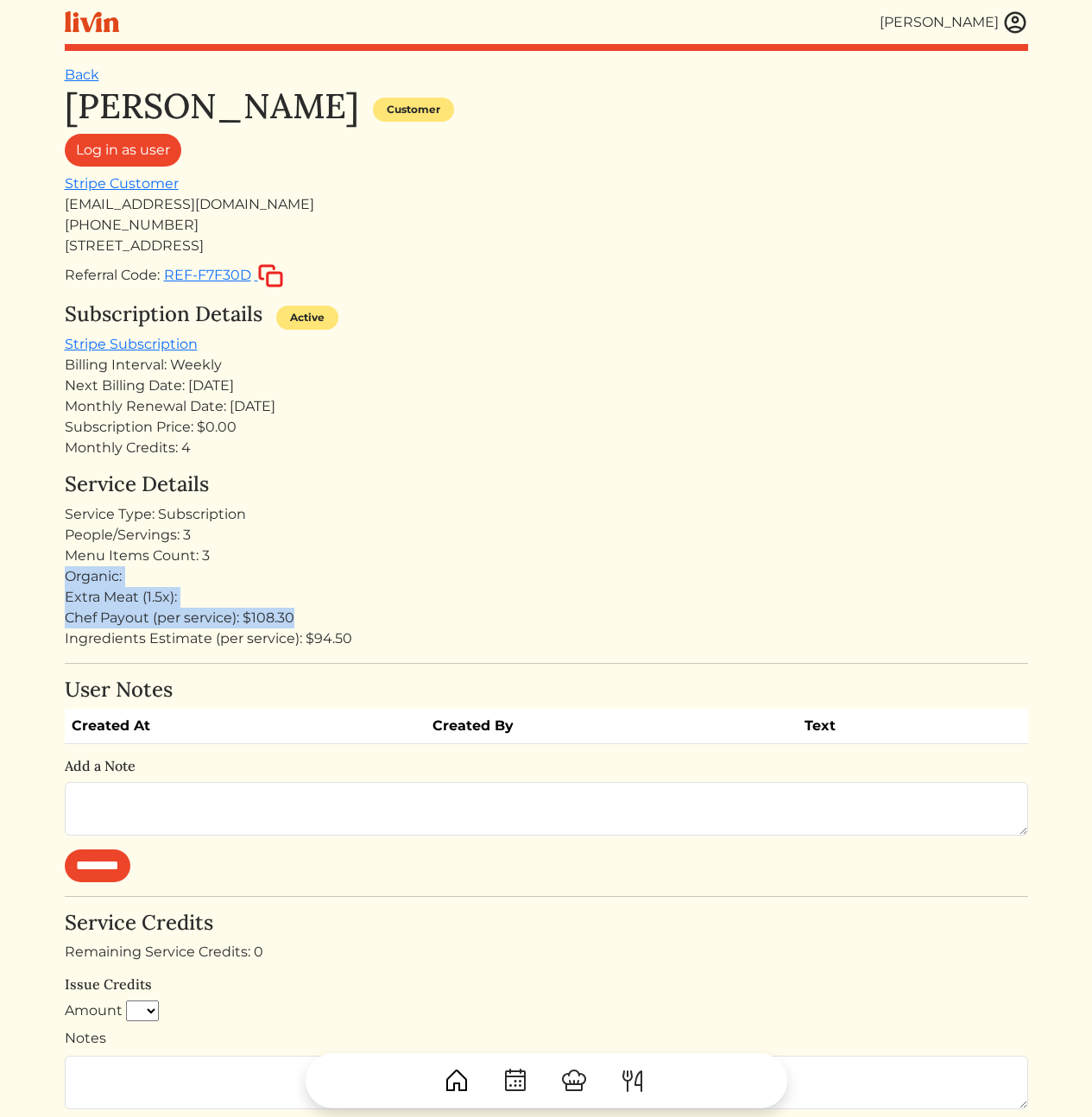
drag, startPoint x: 261, startPoint y: 551, endPoint x: 409, endPoint y: 654, distance: 180.3
click at [373, 646] on div "Service Details Service Type: Subscription People/Servings: 3 Menu Items Count:…" at bounding box center [546, 561] width 964 height 177
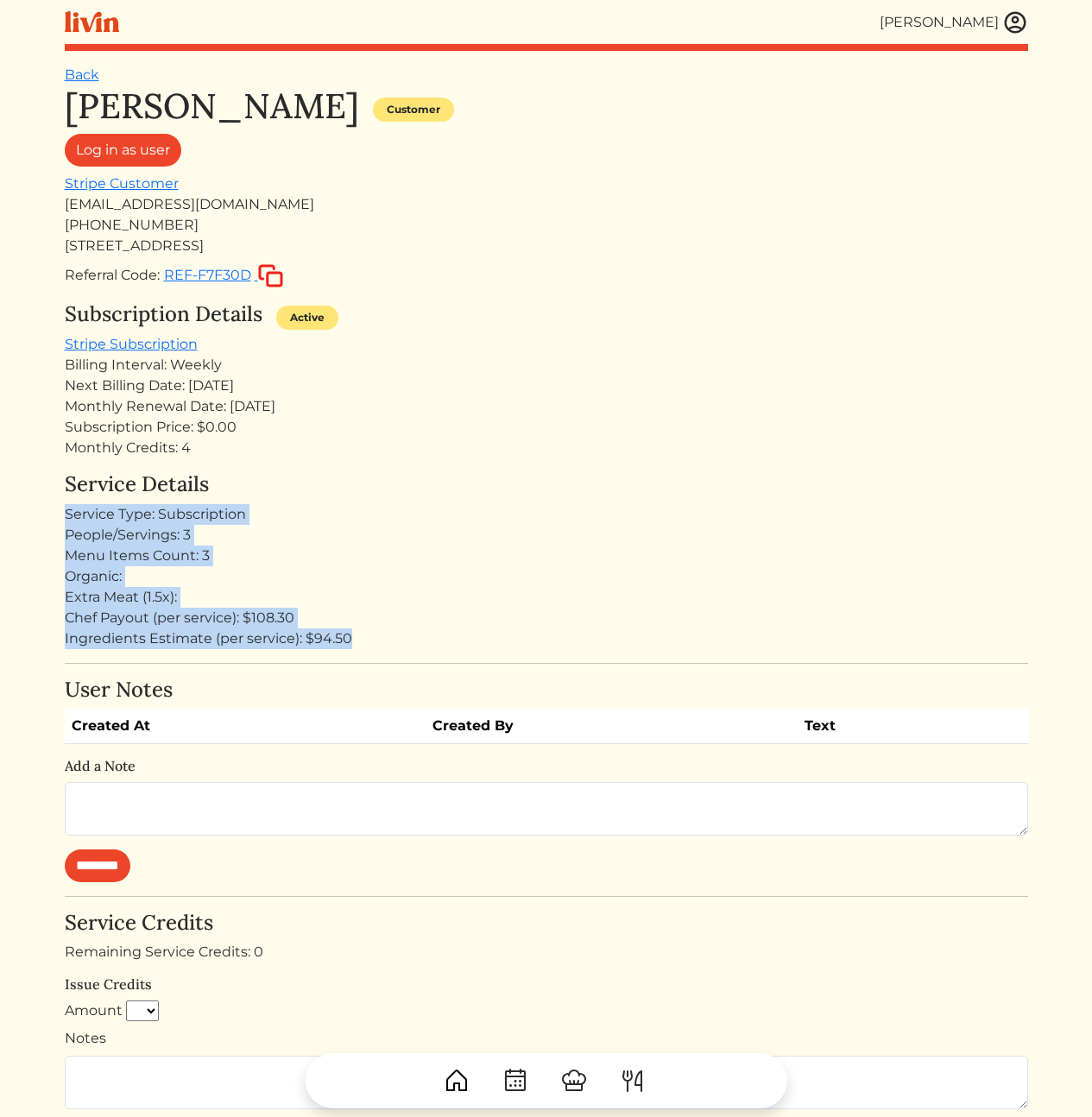
drag, startPoint x: 493, startPoint y: 648, endPoint x: 397, endPoint y: 407, distance: 259.4
click at [380, 458] on div "[PERSON_NAME] Customer Log in as user Stripe Customer [EMAIL_ADDRESS][DOMAIN_NA…" at bounding box center [546, 896] width 964 height 1623
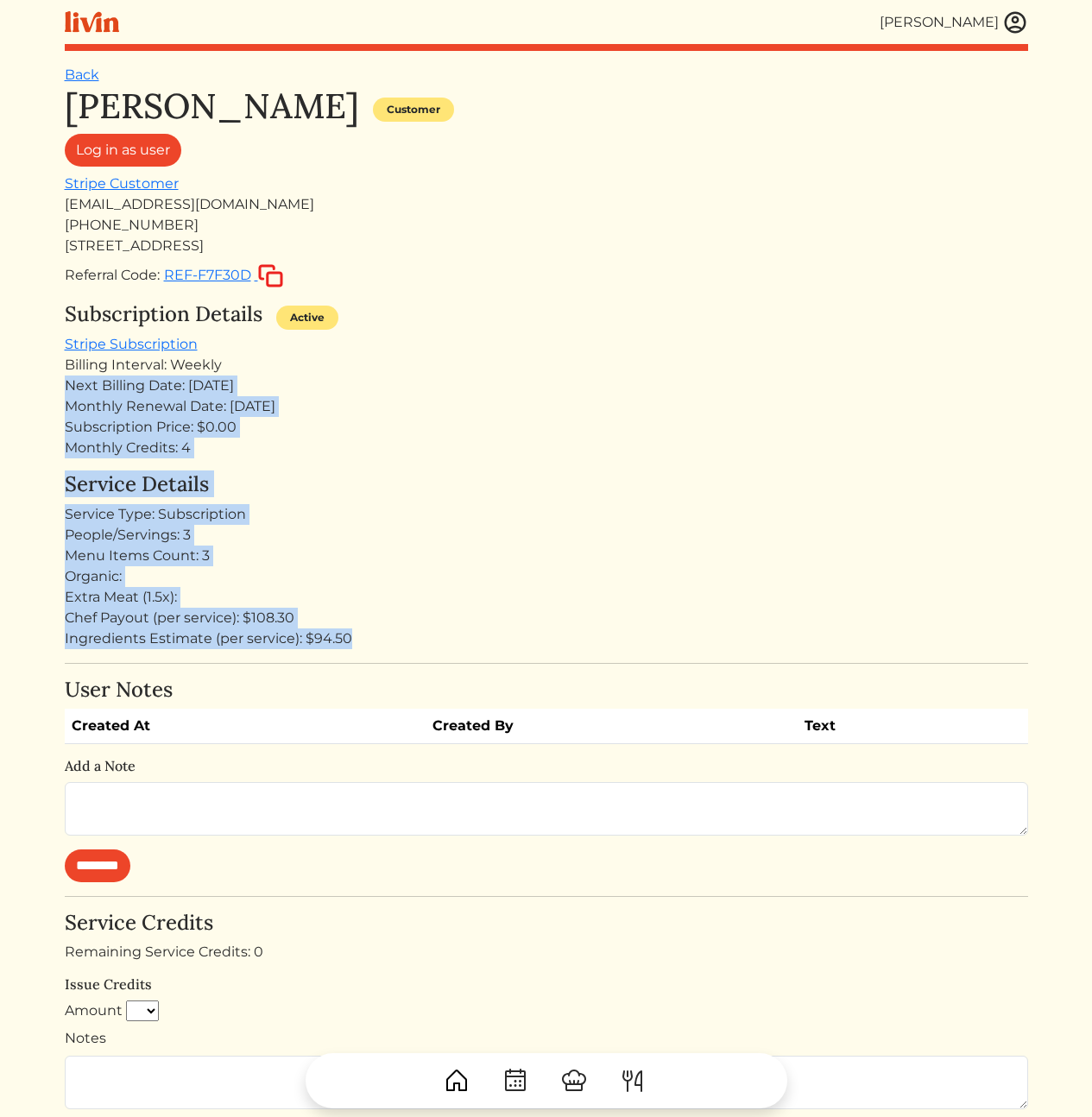
drag, startPoint x: 419, startPoint y: 366, endPoint x: 532, endPoint y: 672, distance: 326.2
click at [523, 659] on div "[PERSON_NAME] Customer Log in as user Stripe Customer [EMAIL_ADDRESS][DOMAIN_NA…" at bounding box center [546, 896] width 964 height 1623
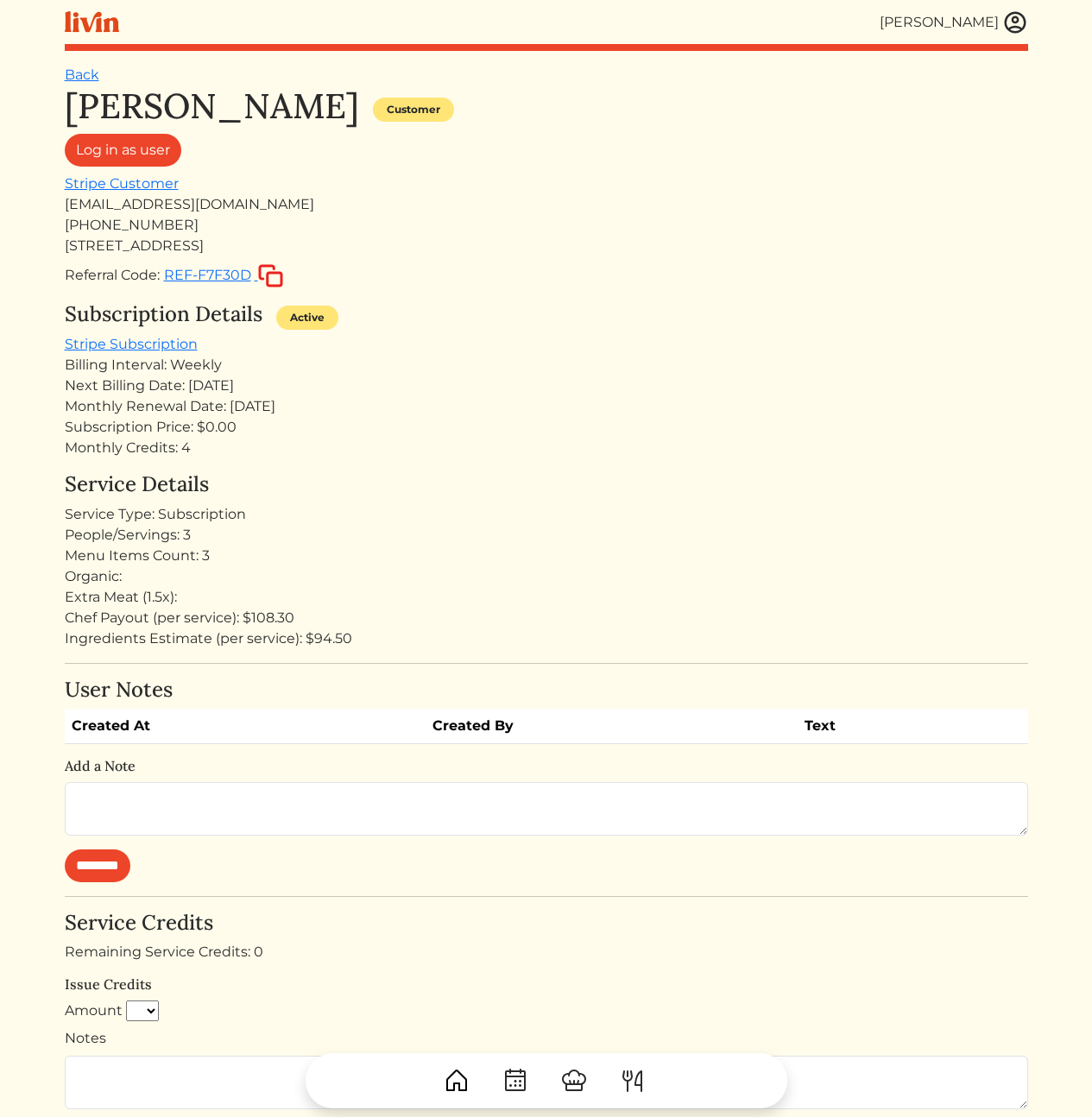
click at [528, 613] on div "Chef Payout (per service): $108.30" at bounding box center [546, 618] width 964 height 21
click at [591, 494] on h4 "Service Details" at bounding box center [546, 485] width 964 height 25
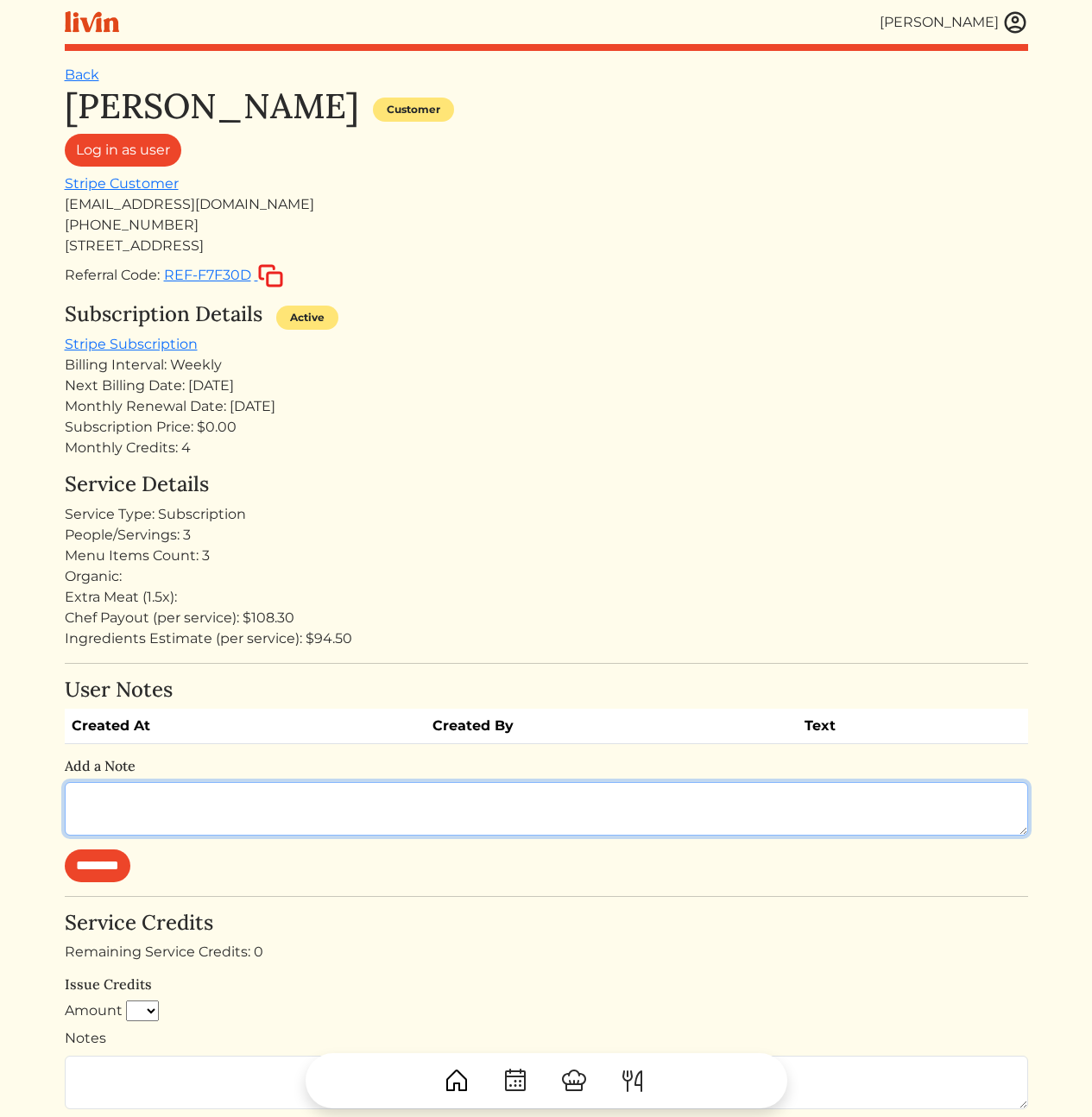
click at [316, 813] on textarea at bounding box center [546, 809] width 964 height 53
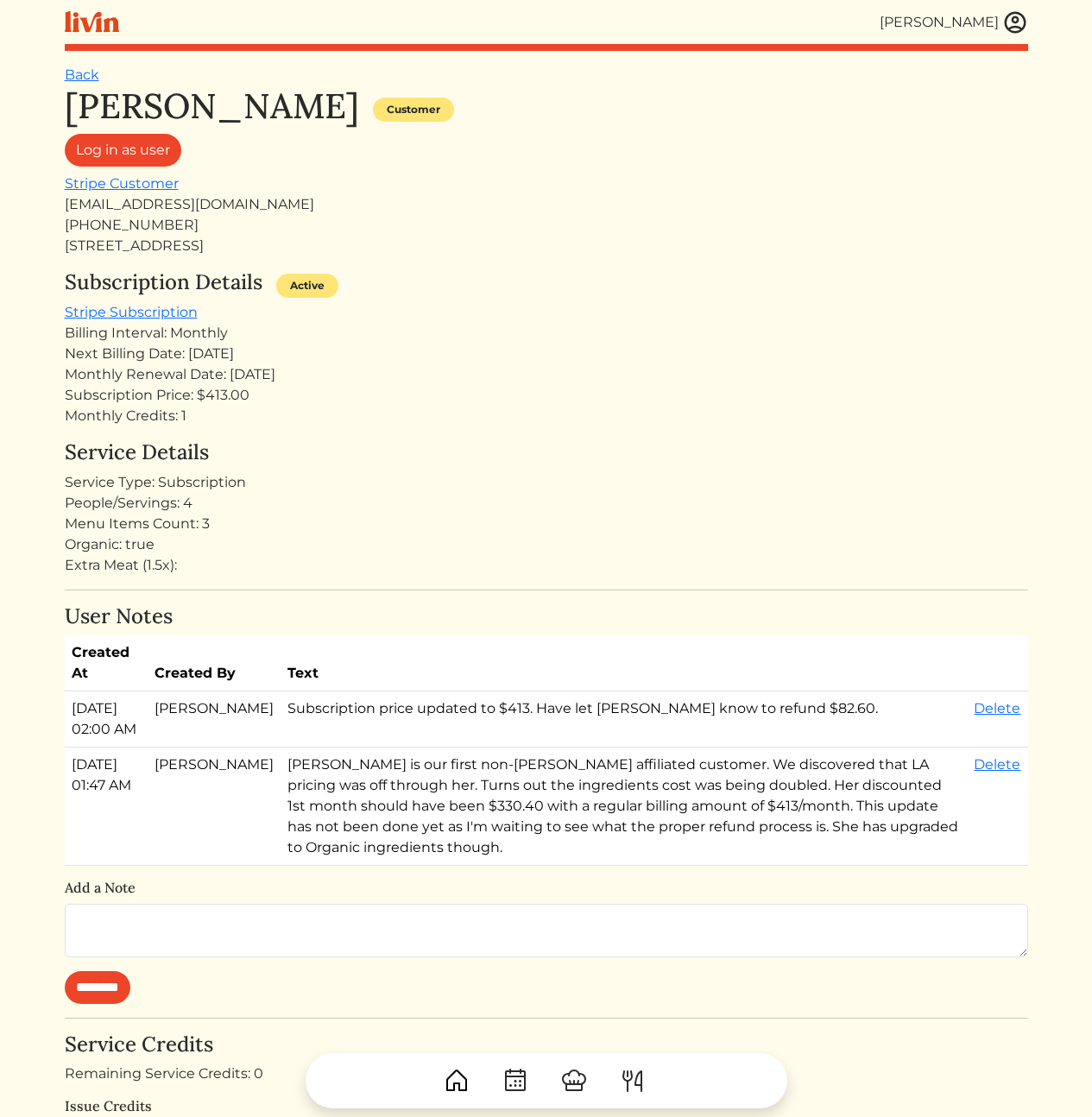
scroll to position [155, 0]
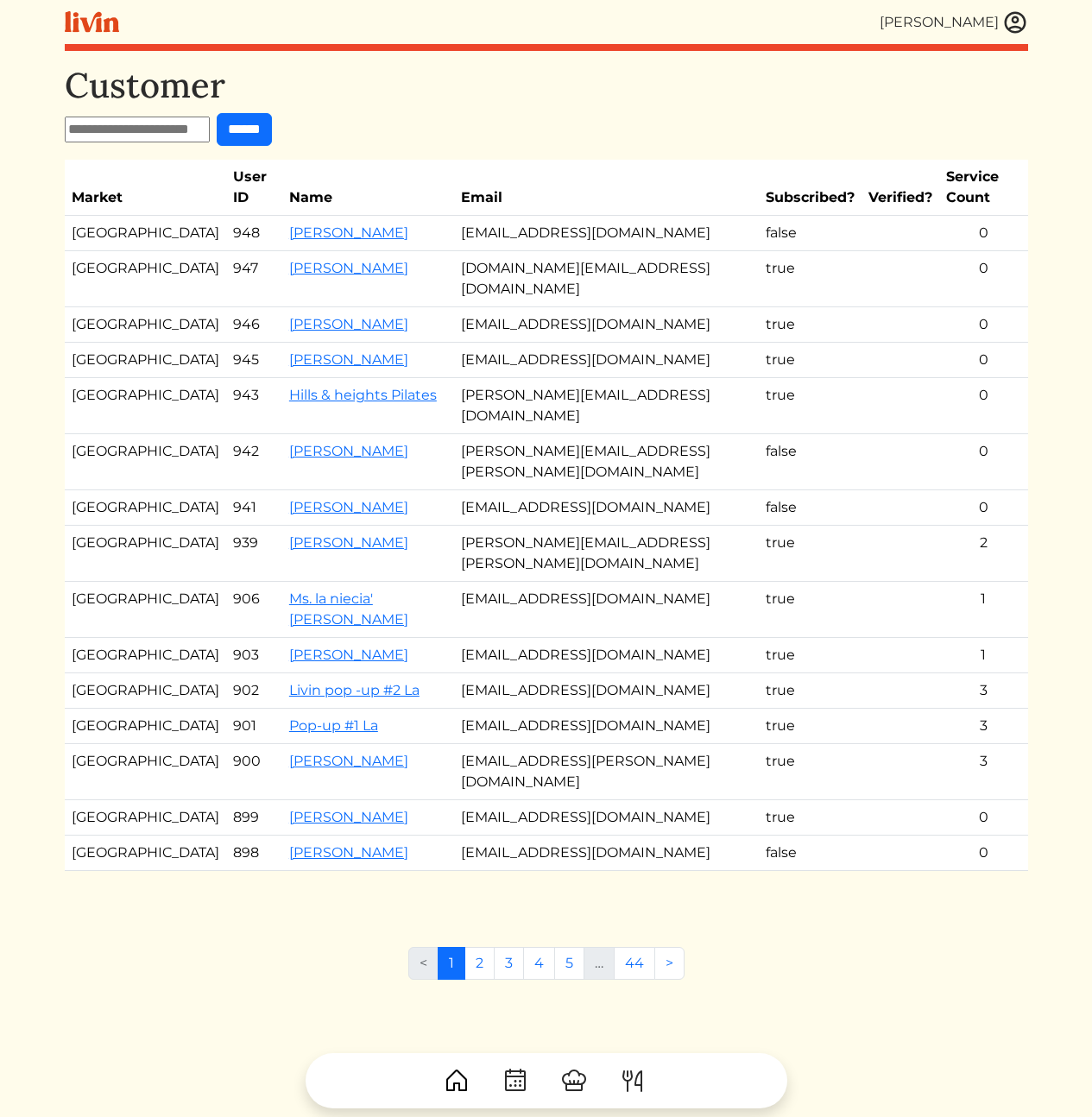
click at [236, 947] on div "< 1 2 3 4 5 … 44 >" at bounding box center [546, 970] width 964 height 47
drag, startPoint x: 228, startPoint y: 936, endPoint x: 277, endPoint y: 786, distance: 157.8
click at [228, 937] on div "Customer ****** Market User ID Name Email Subscribed? Verified? Service Count A…" at bounding box center [546, 623] width 964 height 1117
